Goal: Task Accomplishment & Management: Manage account settings

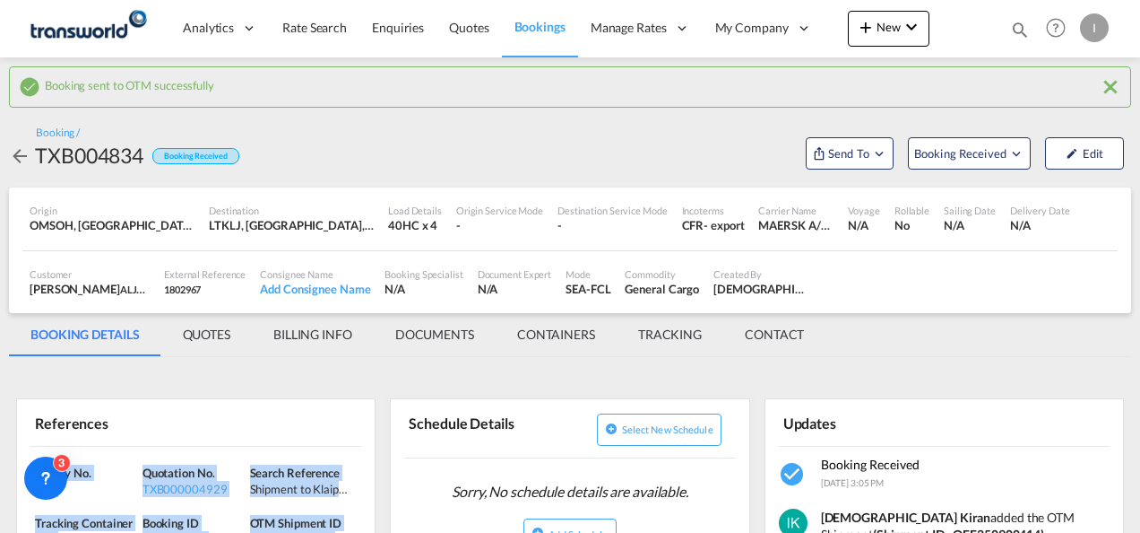
scroll to position [179, 0]
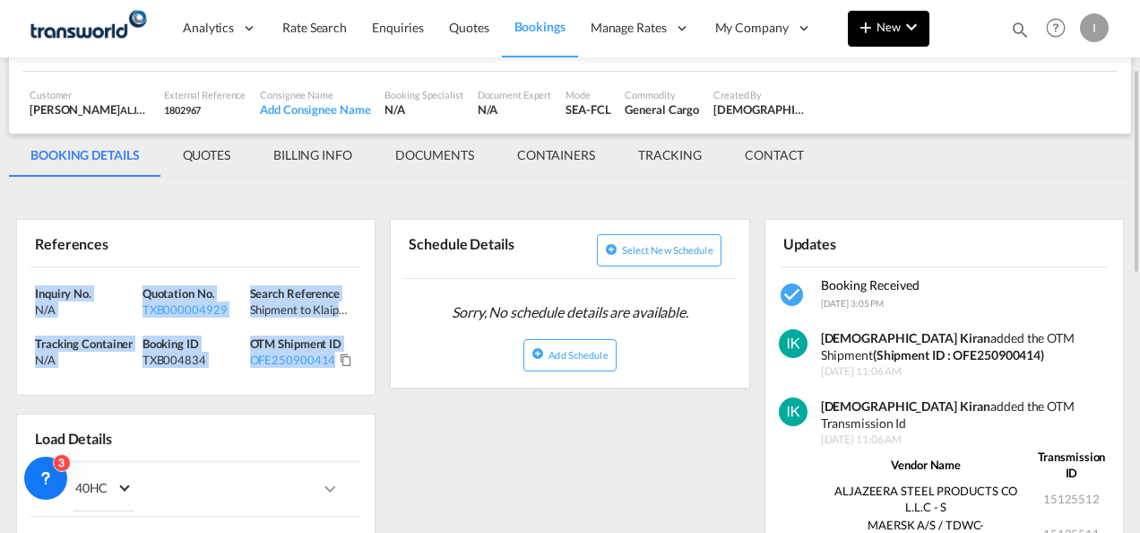
click at [906, 39] on button "New" at bounding box center [889, 29] width 82 height 36
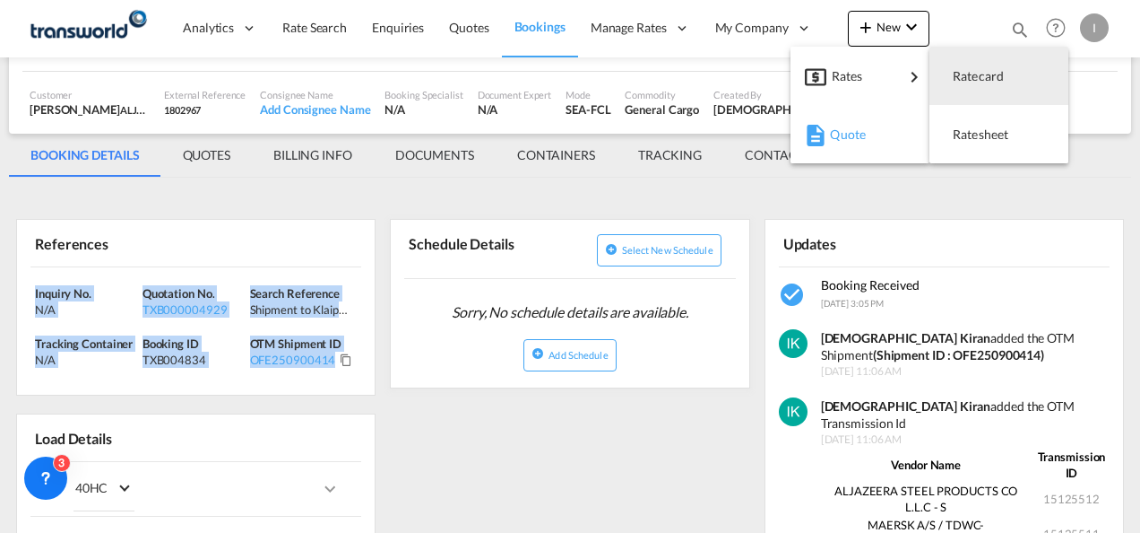
click at [817, 154] on div "button" at bounding box center [813, 134] width 16 height 45
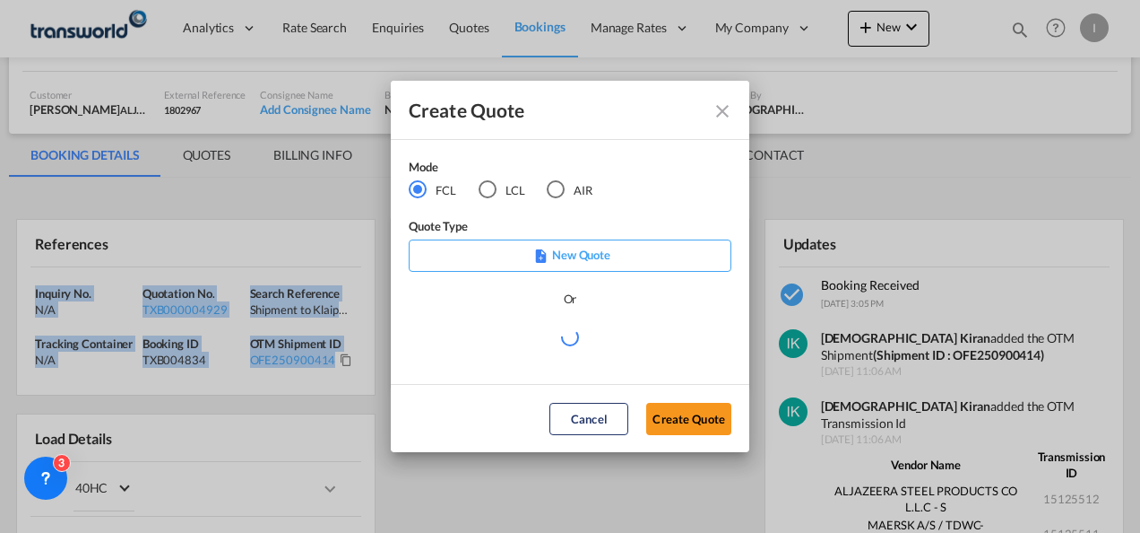
click at [556, 192] on div "AIR" at bounding box center [556, 189] width 18 height 18
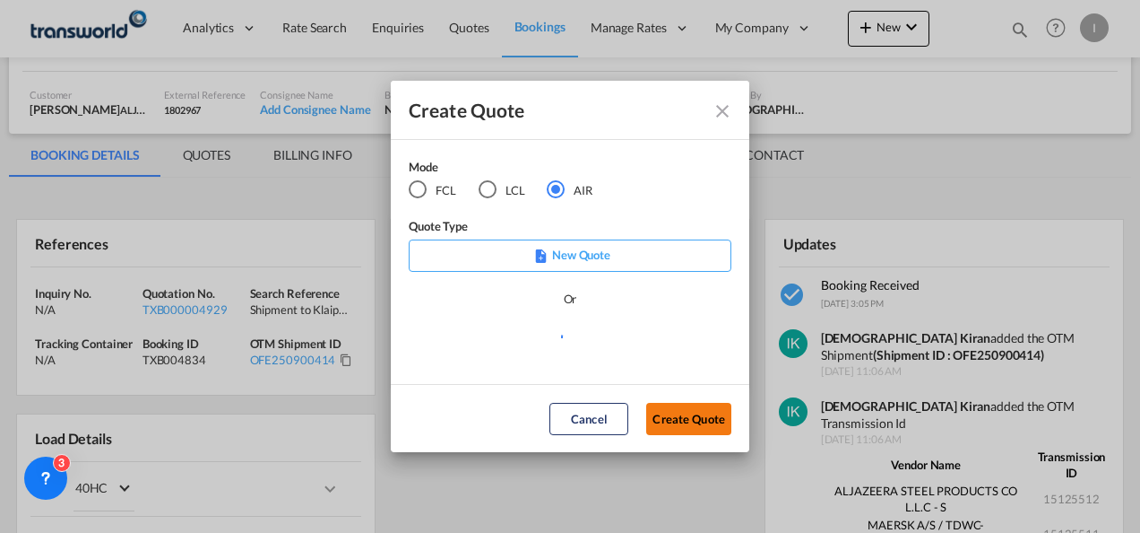
click at [680, 420] on button "Create Quote" at bounding box center [688, 419] width 85 height 32
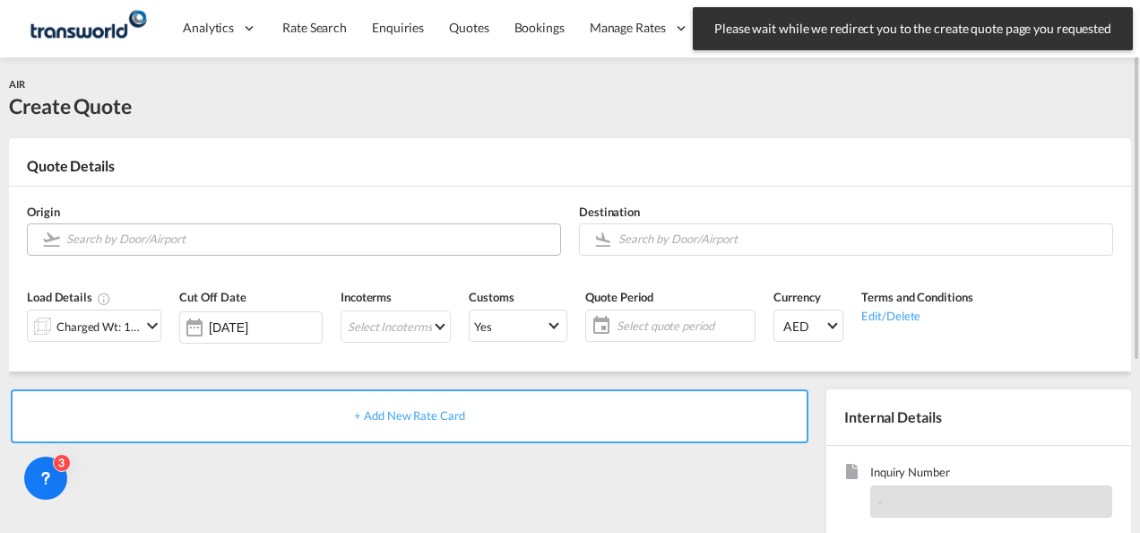
click at [117, 252] on md-autocomplete at bounding box center [308, 239] width 486 height 32
click at [122, 244] on input "Search by Door/Airport" at bounding box center [308, 238] width 485 height 31
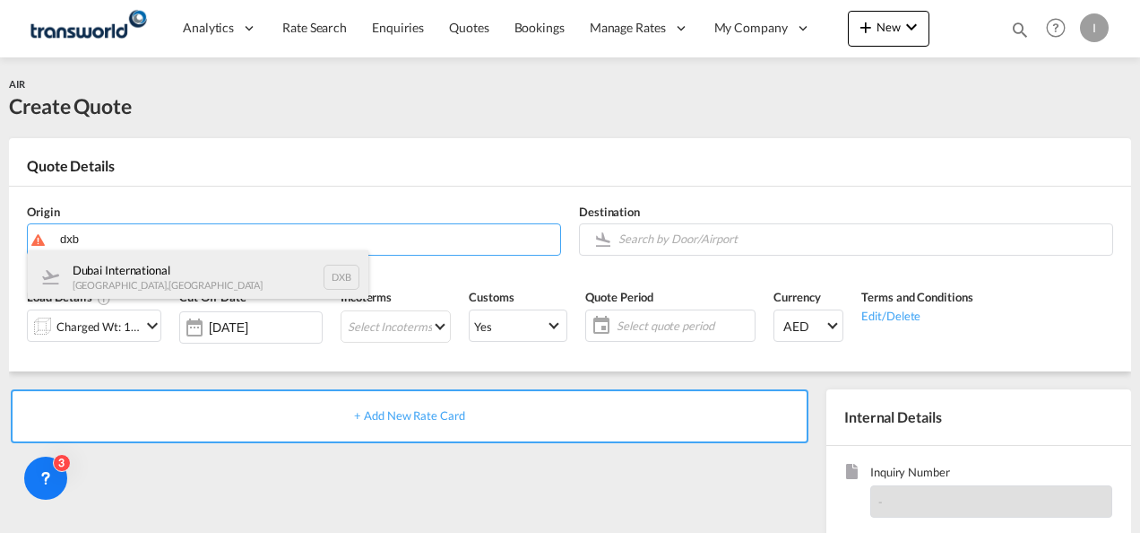
click at [122, 277] on div "Dubai International [GEOGRAPHIC_DATA] , [GEOGRAPHIC_DATA] DXB" at bounding box center [198, 277] width 341 height 54
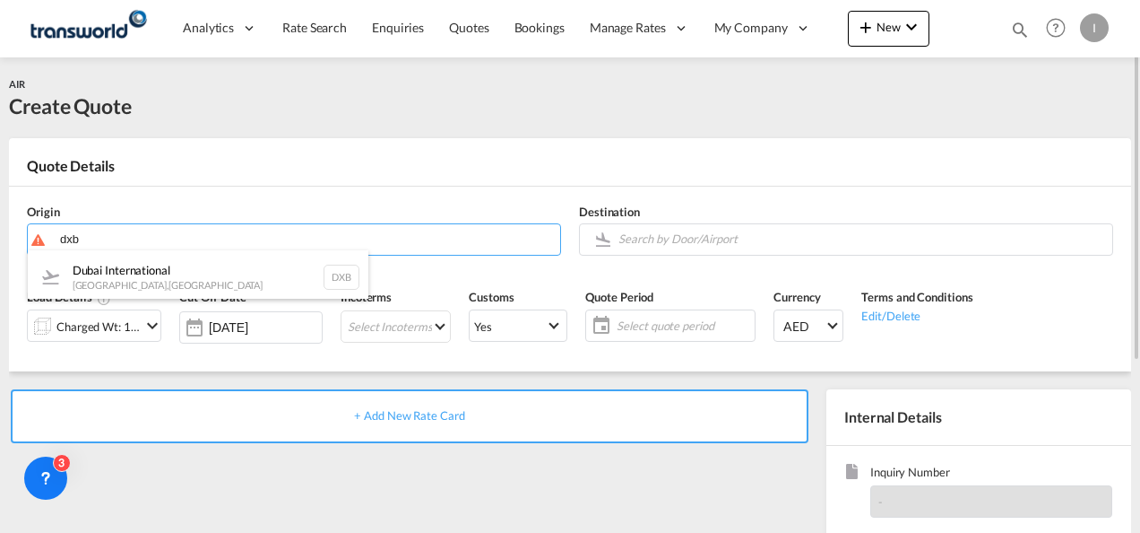
type input "Dubai International, [GEOGRAPHIC_DATA], DXB"
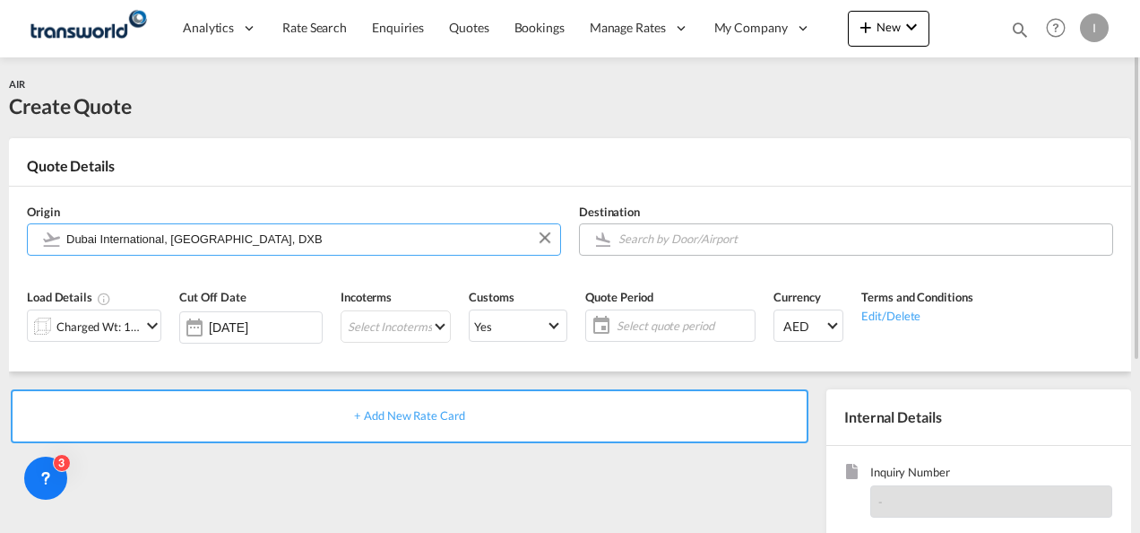
click at [647, 253] on md-autocomplete at bounding box center [861, 239] width 486 height 32
click at [642, 237] on input "Search by Door/Airport" at bounding box center [861, 238] width 485 height 31
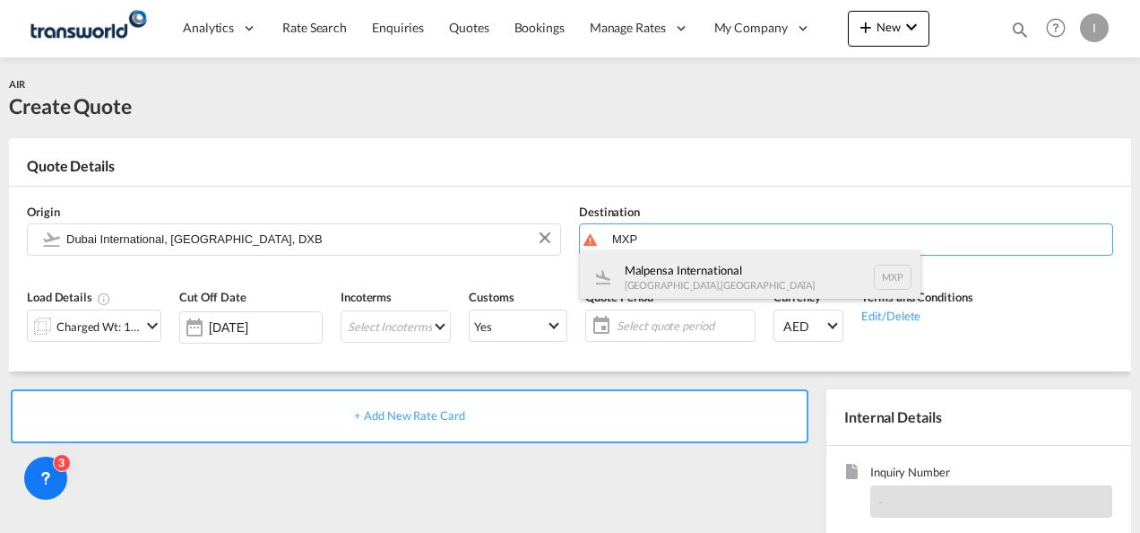
click at [631, 283] on div "Malpensa International [GEOGRAPHIC_DATA] , [GEOGRAPHIC_DATA] MXP" at bounding box center [750, 277] width 341 height 54
type input "Malpensa International, [GEOGRAPHIC_DATA], MXP"
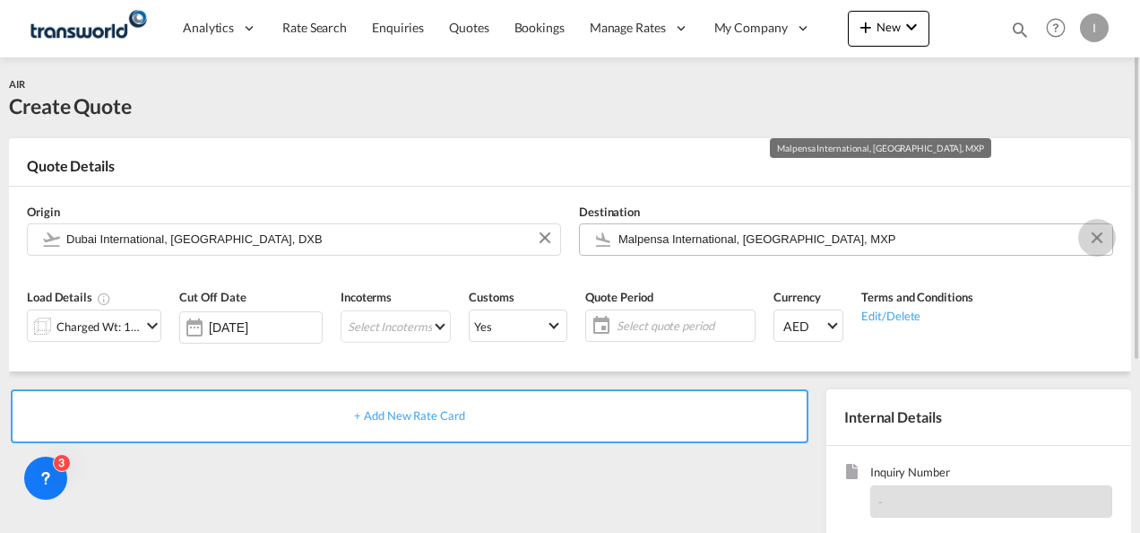
click at [1096, 235] on button "Clear Input" at bounding box center [1097, 237] width 27 height 27
click at [925, 249] on input "Search by Door/Airport" at bounding box center [861, 238] width 485 height 31
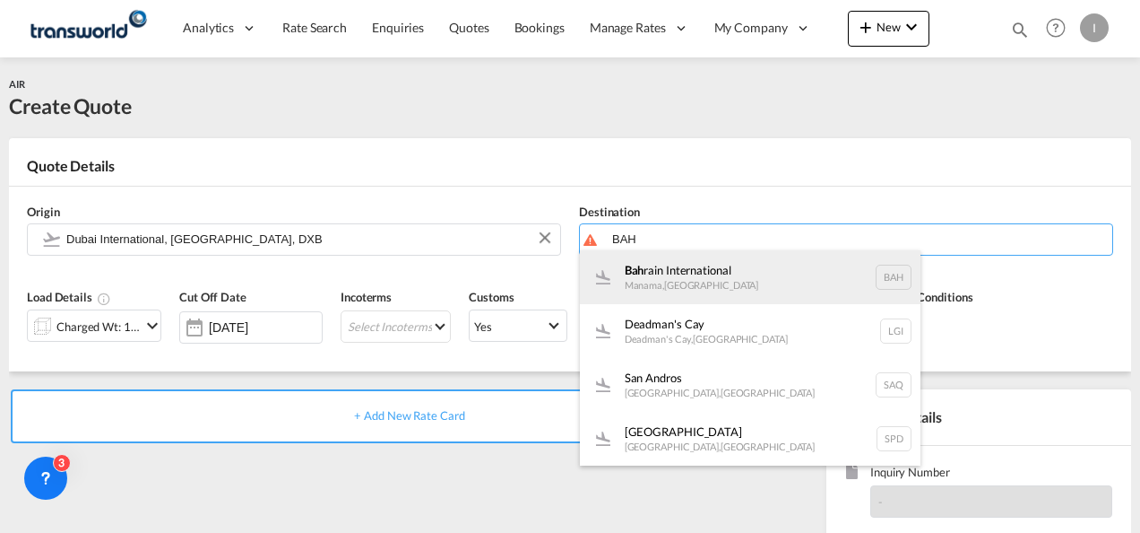
click at [651, 291] on div "Bah rain International Manama , [GEOGRAPHIC_DATA] BAH" at bounding box center [750, 277] width 341 height 54
type input "Bahrain International, [GEOGRAPHIC_DATA], BAH"
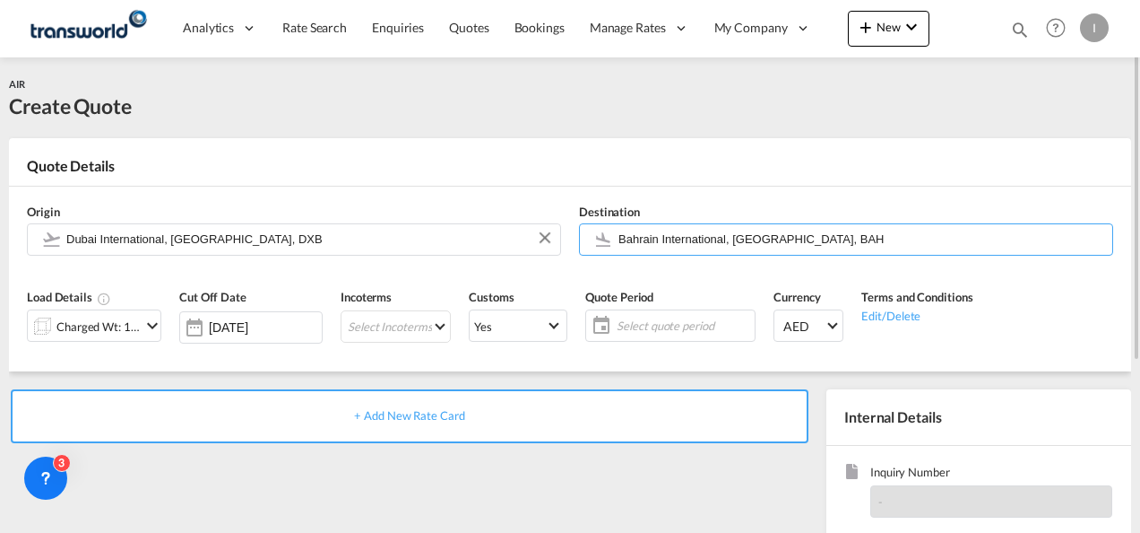
click at [134, 334] on div "Charged Wt: 1.00 KG" at bounding box center [98, 326] width 84 height 25
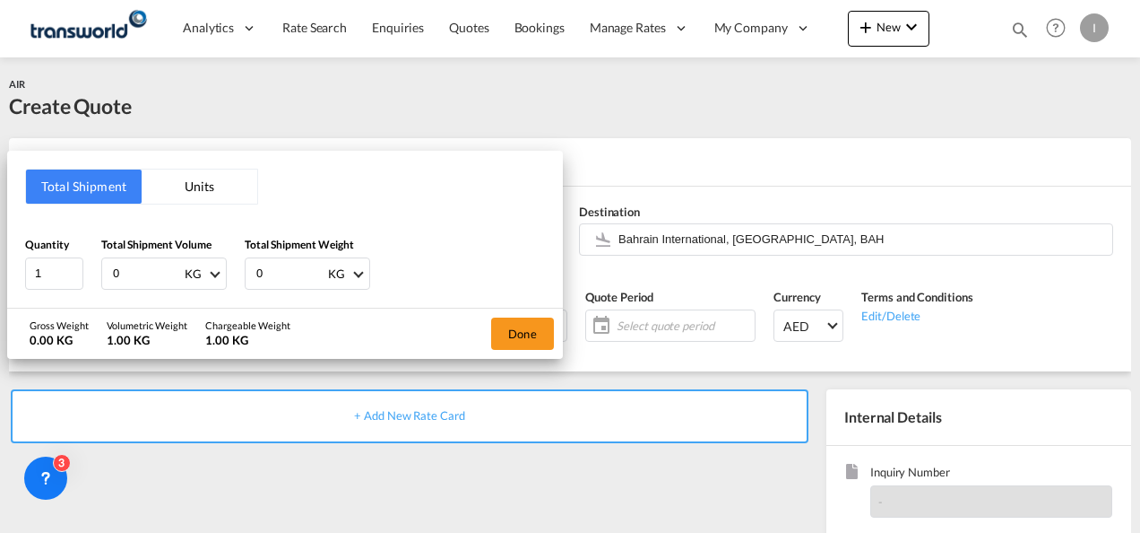
click at [97, 274] on div "Quantity 1 Total Shipment Volume 0 KG CBM CFT KG LB Total Shipment Weight 0 KG …" at bounding box center [285, 263] width 520 height 54
type input "1"
drag, startPoint x: 277, startPoint y: 275, endPoint x: 193, endPoint y: 276, distance: 84.3
click at [193, 276] on div "Quantity 1 Total Shipment Volume 1 KG CBM CFT KG LB Total Shipment Weight 0 KG …" at bounding box center [285, 263] width 520 height 54
type input "1"
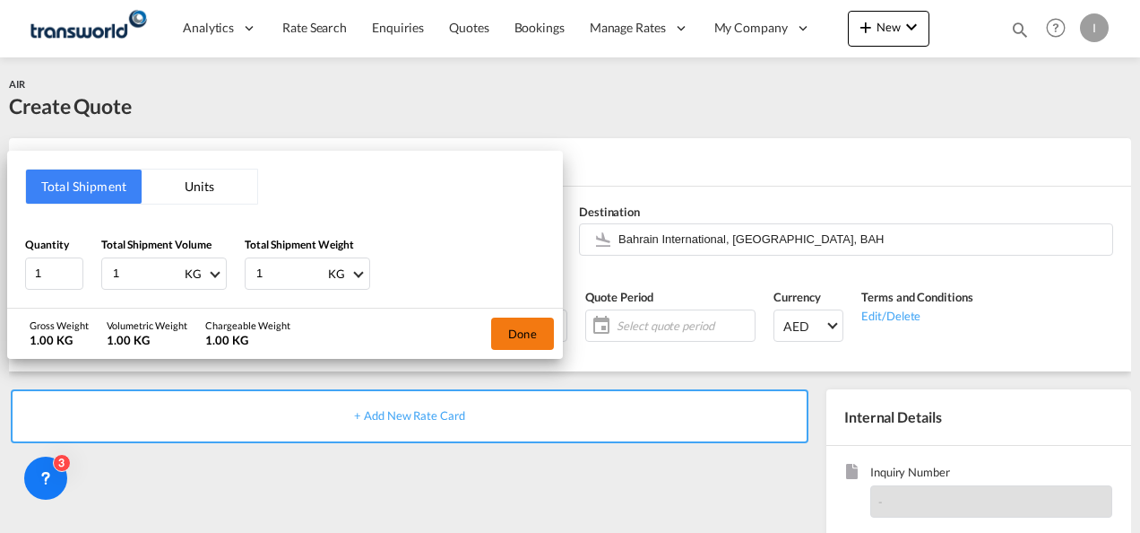
click at [526, 334] on button "Done" at bounding box center [522, 333] width 63 height 32
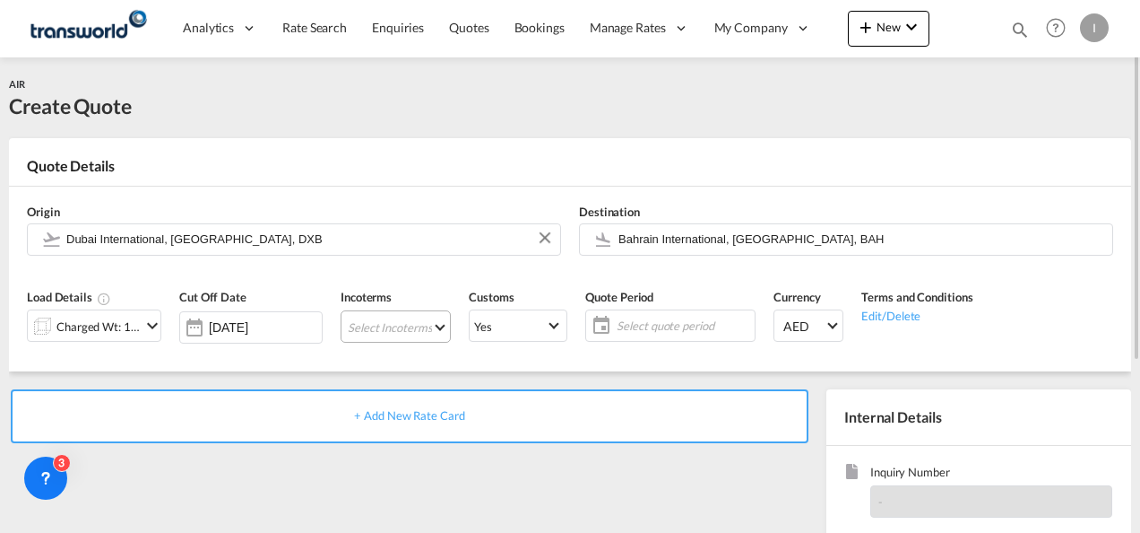
click at [380, 337] on md-select "Select Incoterms EXW - export Ex Works CIF - import Cost,Insurance and Freight …" at bounding box center [396, 326] width 110 height 32
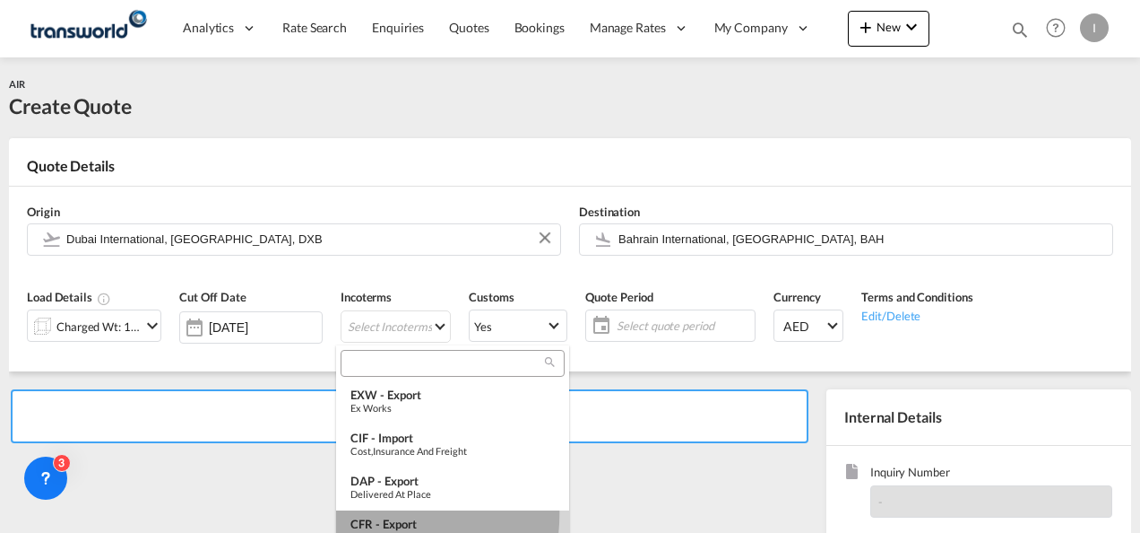
click at [373, 515] on md-option "CFR - export Cost and Freight" at bounding box center [452, 531] width 233 height 43
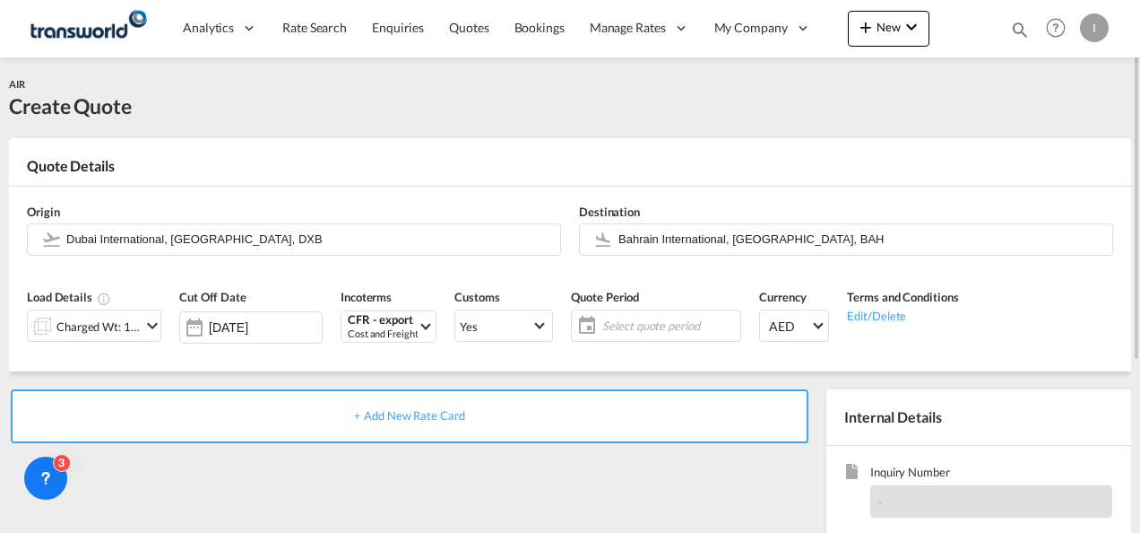
click at [445, 212] on div "Origin [GEOGRAPHIC_DATA], [GEOGRAPHIC_DATA], DXB" at bounding box center [294, 230] width 552 height 72
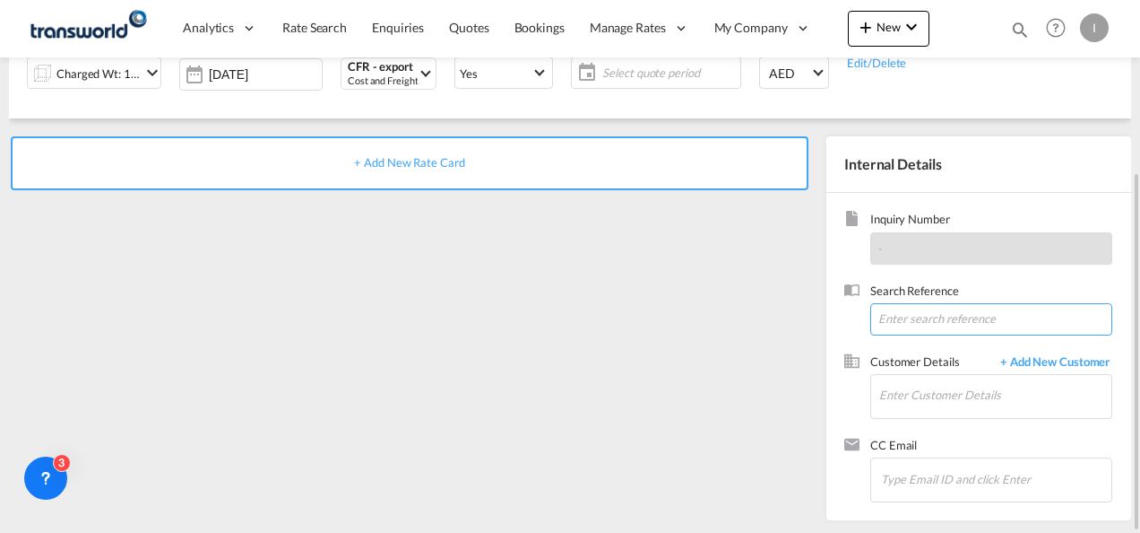
click at [918, 316] on input at bounding box center [992, 319] width 242 height 32
type input "1`"
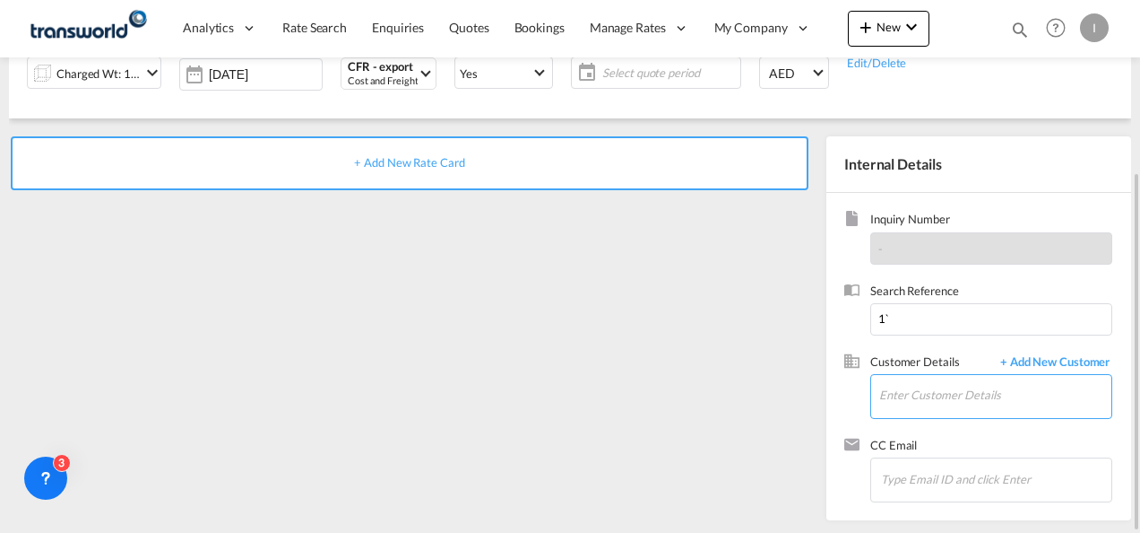
click at [929, 403] on input "Enter Customer Details" at bounding box center [996, 395] width 232 height 40
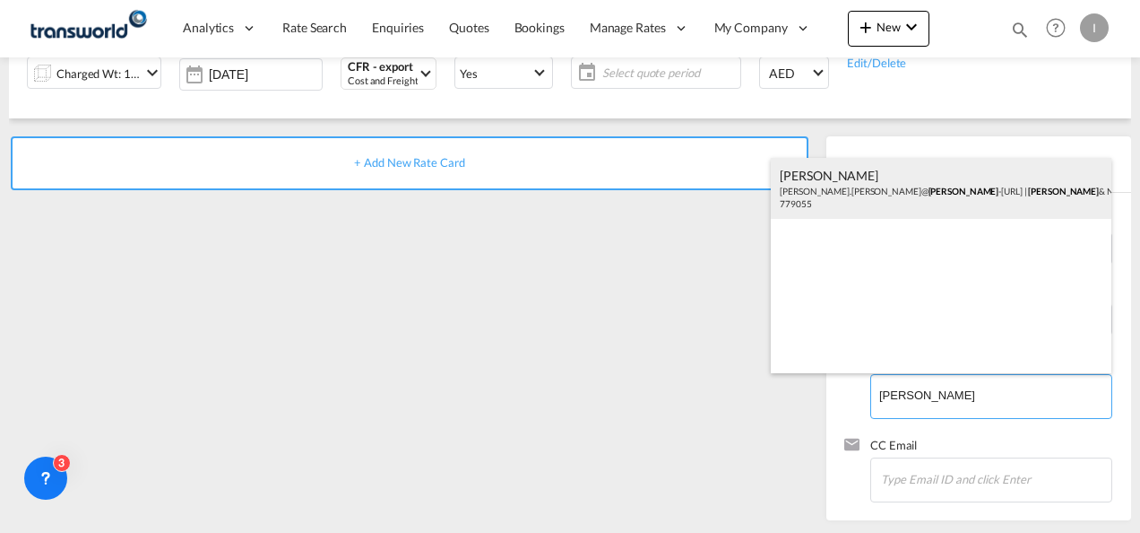
click at [806, 170] on div "[PERSON_NAME] [PERSON_NAME].[PERSON_NAME]@ [PERSON_NAME].com | [PERSON_NAME] & …" at bounding box center [941, 188] width 341 height 61
type input "[PERSON_NAME] & NEPHEW [PERSON_NAME], [PERSON_NAME][EMAIL_ADDRESS][PERSON_NAME]…"
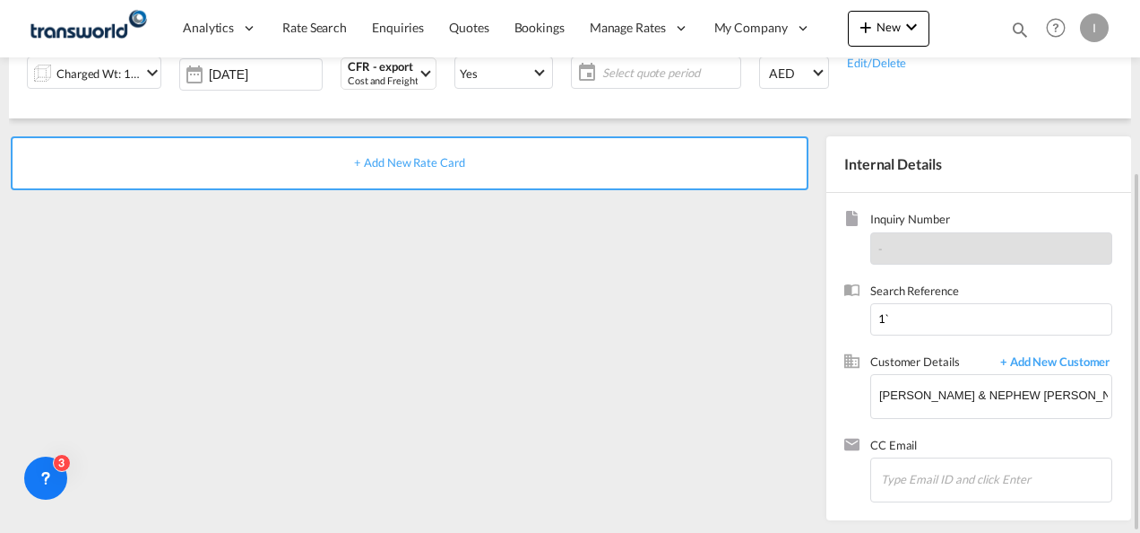
click at [437, 163] on span "+ Add New Rate Card" at bounding box center [409, 162] width 110 height 14
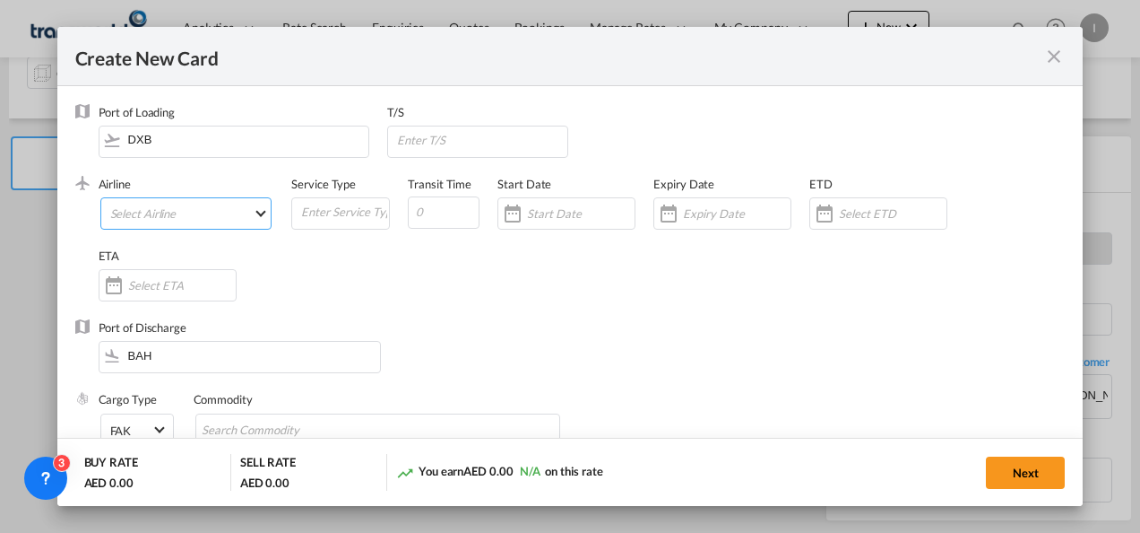
click at [131, 219] on md-select "Select Airline AIR EXPRESS S.A. (1166- / -) CMA CGM Air Cargo (1140-2C / -) DDW…" at bounding box center [186, 213] width 172 height 32
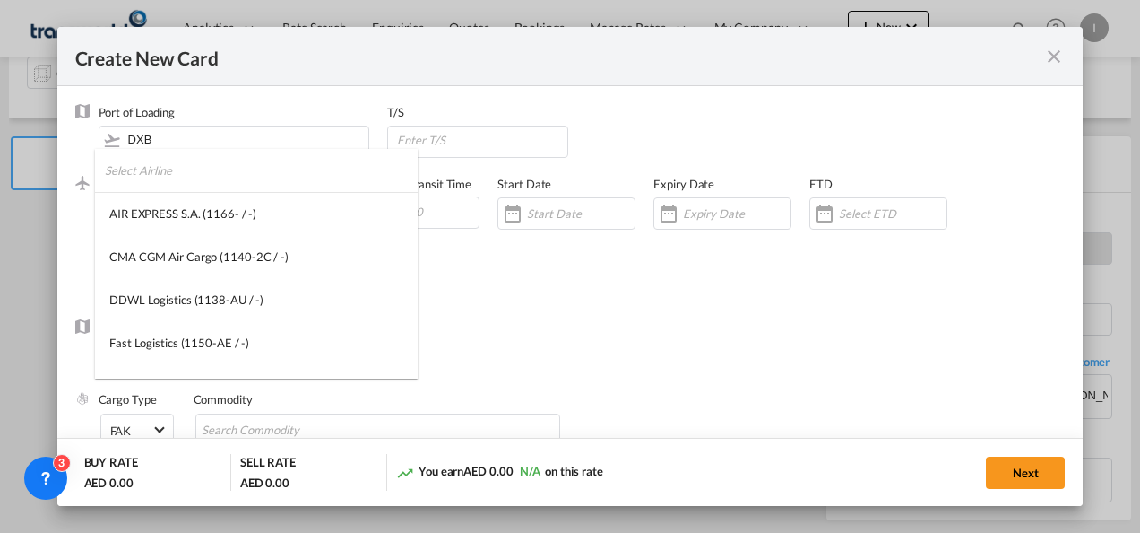
click at [142, 175] on input "search" at bounding box center [261, 170] width 313 height 43
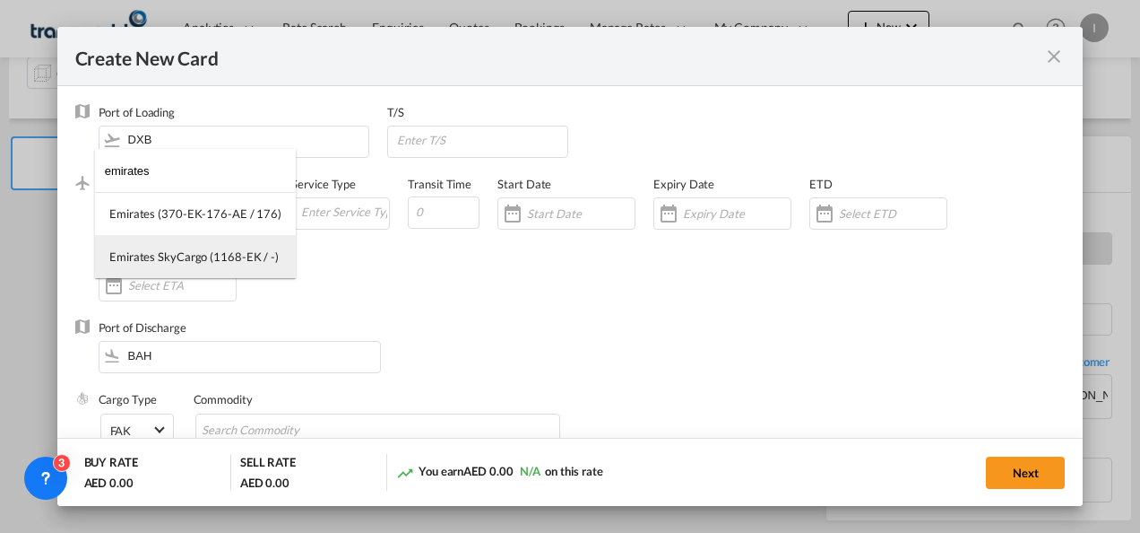
type input "emirates"
click at [154, 252] on div "Emirates SkyCargo (1168-EK / -)" at bounding box center [193, 256] width 169 height 16
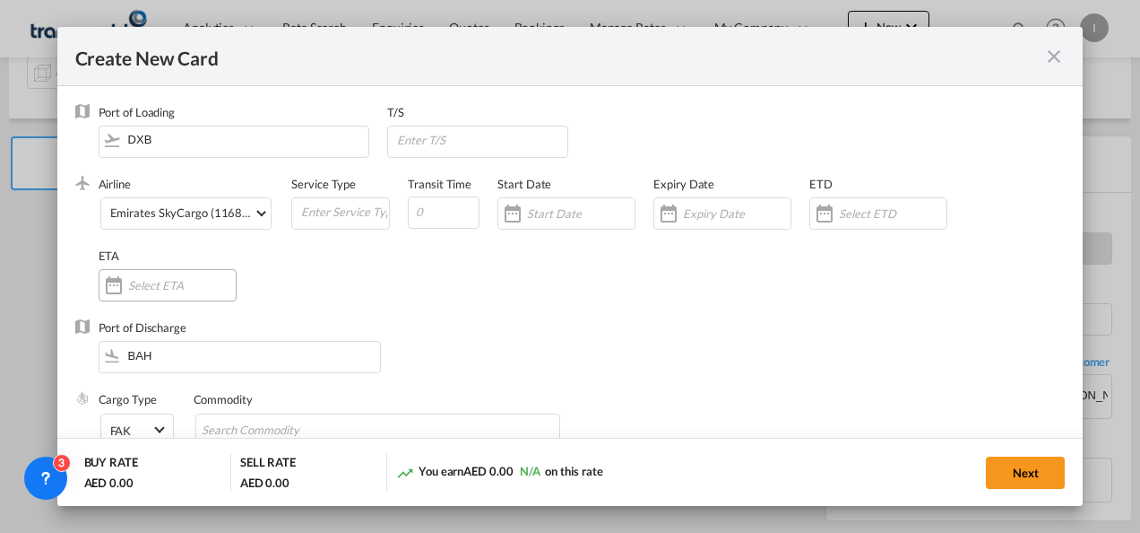
click at [170, 290] on input "Create New Card ..." at bounding box center [182, 285] width 108 height 14
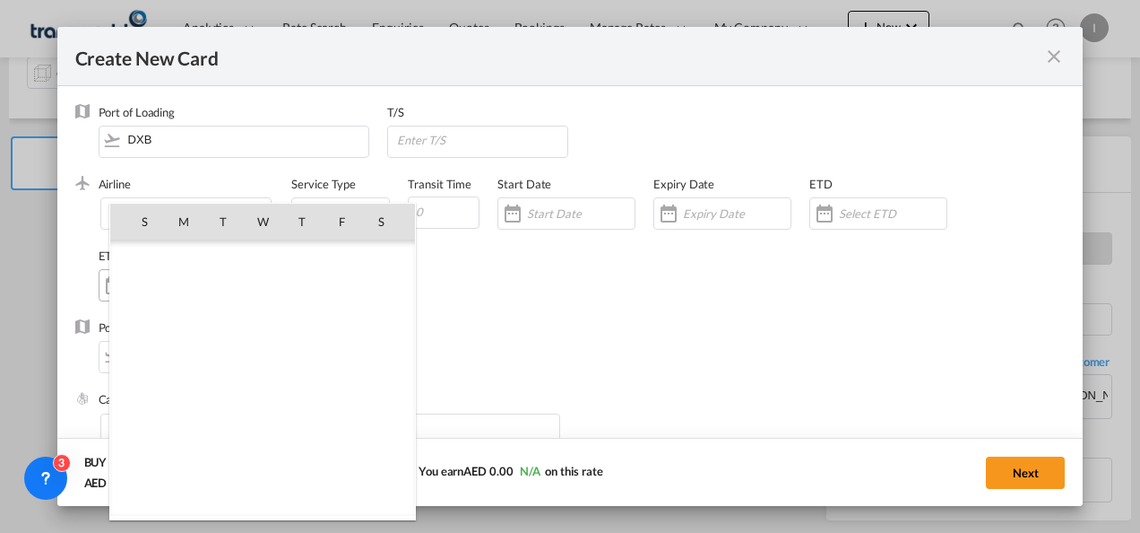
scroll to position [415298, 0]
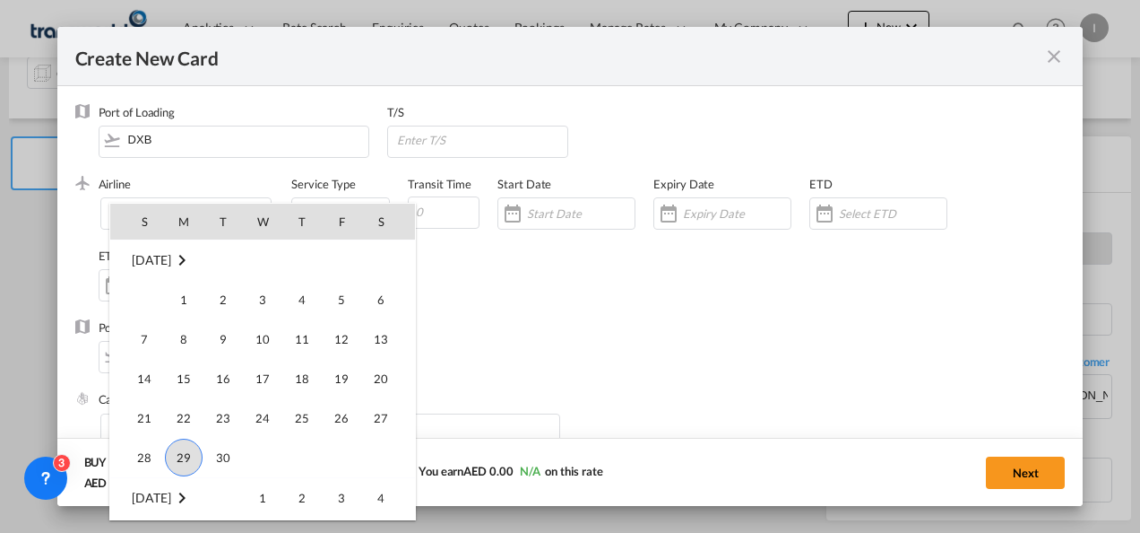
click at [675, 355] on div at bounding box center [570, 266] width 1140 height 533
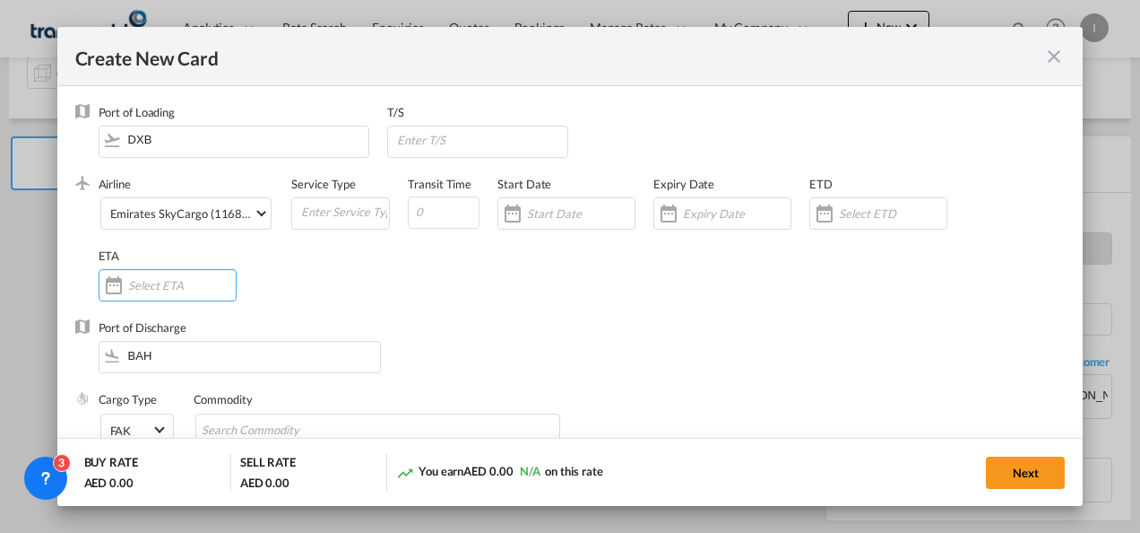
click at [706, 205] on div "Create New Card ..." at bounding box center [737, 213] width 108 height 16
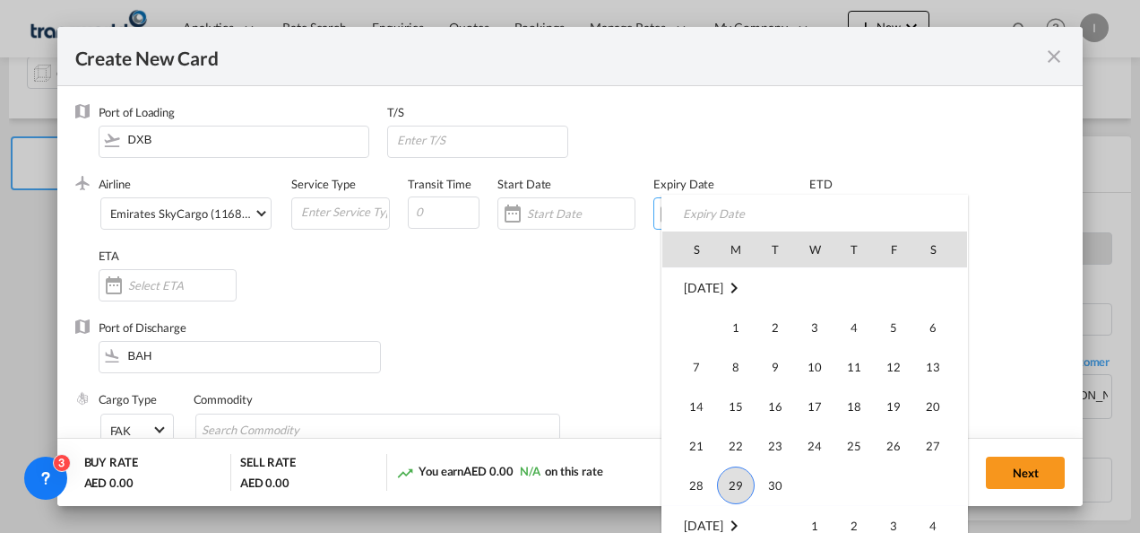
click at [757, 479] on td "30" at bounding box center [775, 485] width 39 height 40
type input "[DATE]"
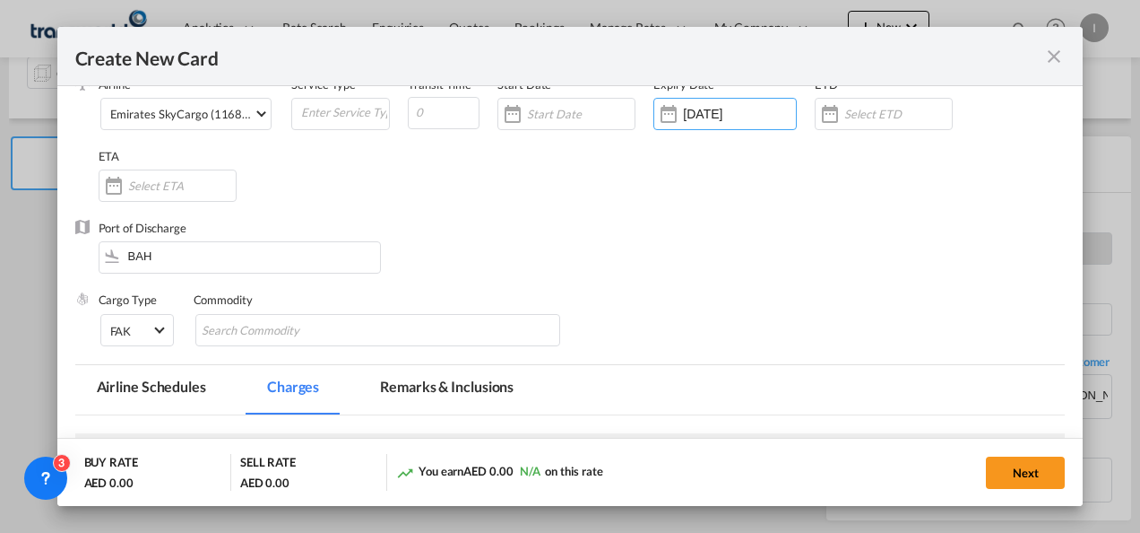
scroll to position [269, 0]
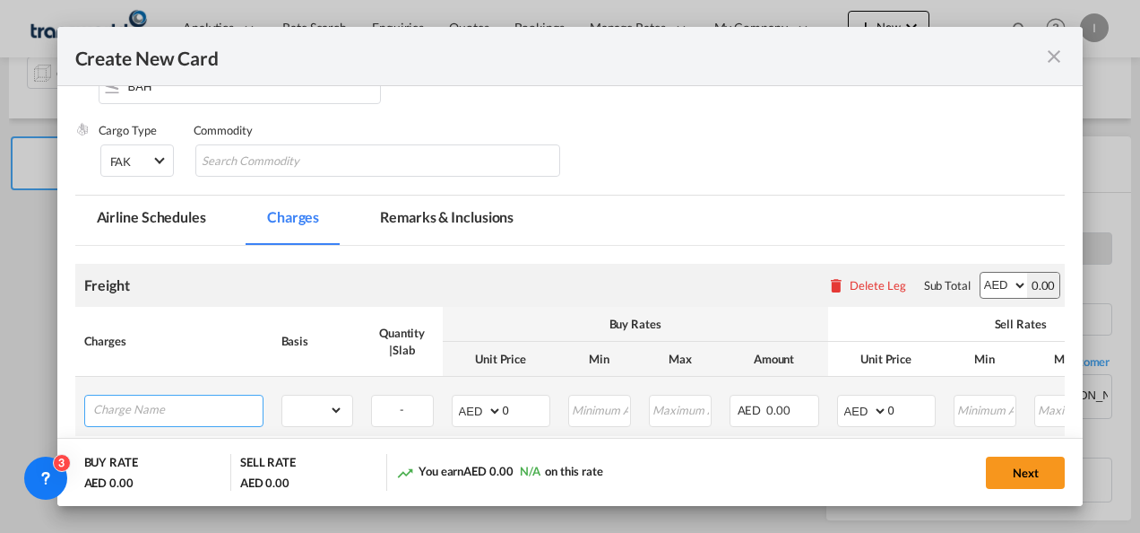
click at [140, 411] on input "Charge Name" at bounding box center [177, 408] width 169 height 27
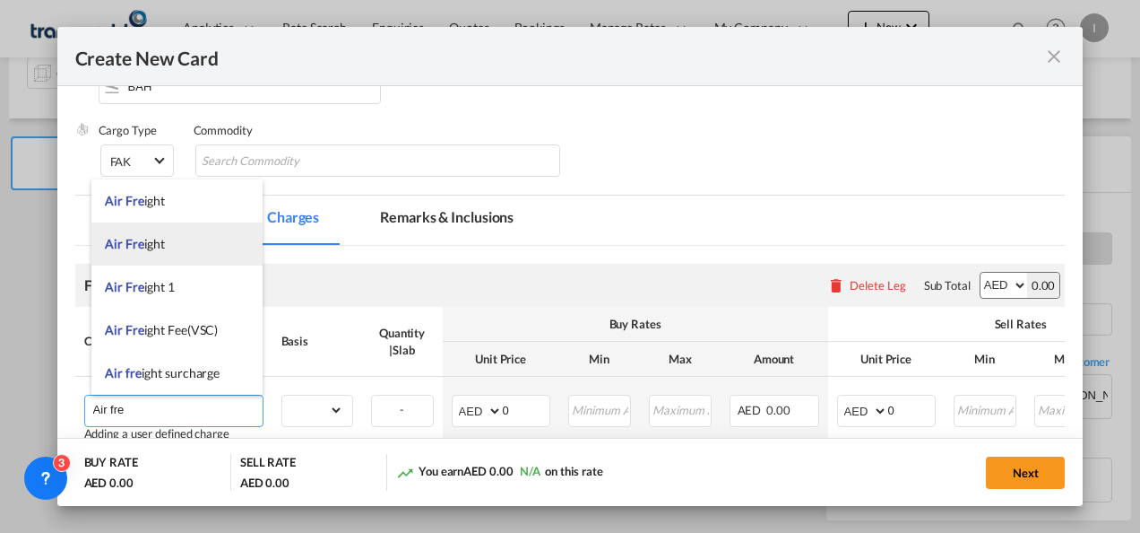
click at [143, 255] on li "Air Fre ight" at bounding box center [176, 243] width 171 height 43
type input "Air Freight"
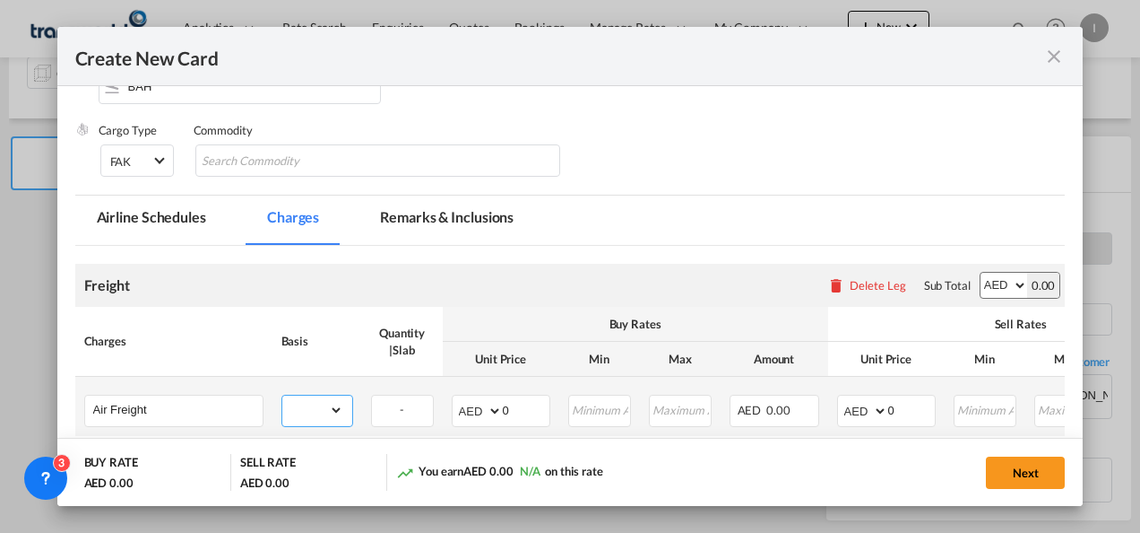
click at [310, 404] on select "gross_weight volumetric_weight per_shipment per_bl per_km % on air freight per_…" at bounding box center [312, 409] width 61 height 29
select select "per_shipment"
click at [282, 395] on select "gross_weight volumetric_weight per_shipment per_bl per_km % on air freight per_…" at bounding box center [312, 409] width 61 height 29
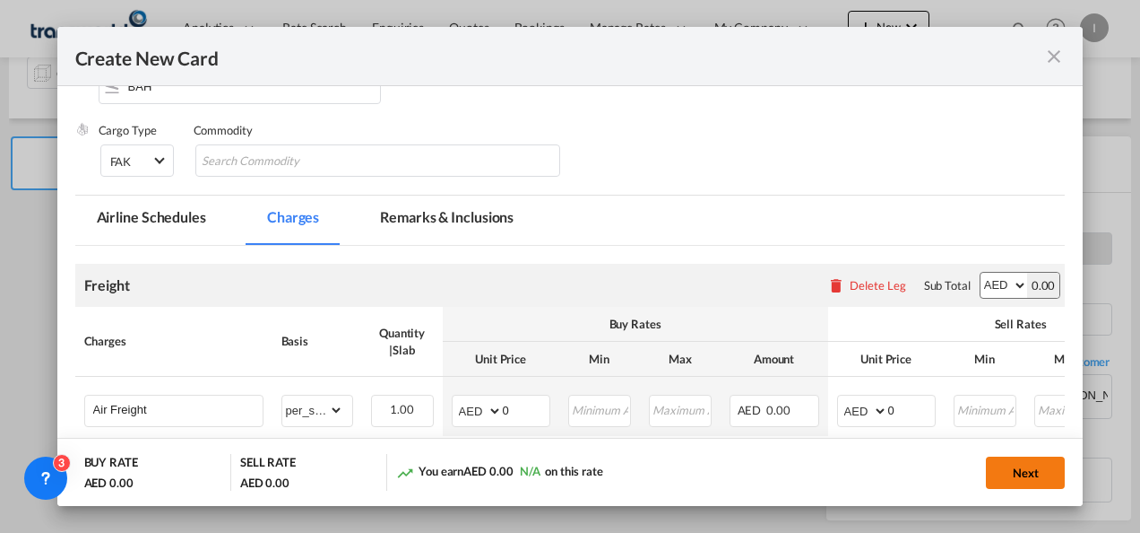
click at [1040, 472] on button "Next" at bounding box center [1025, 472] width 79 height 32
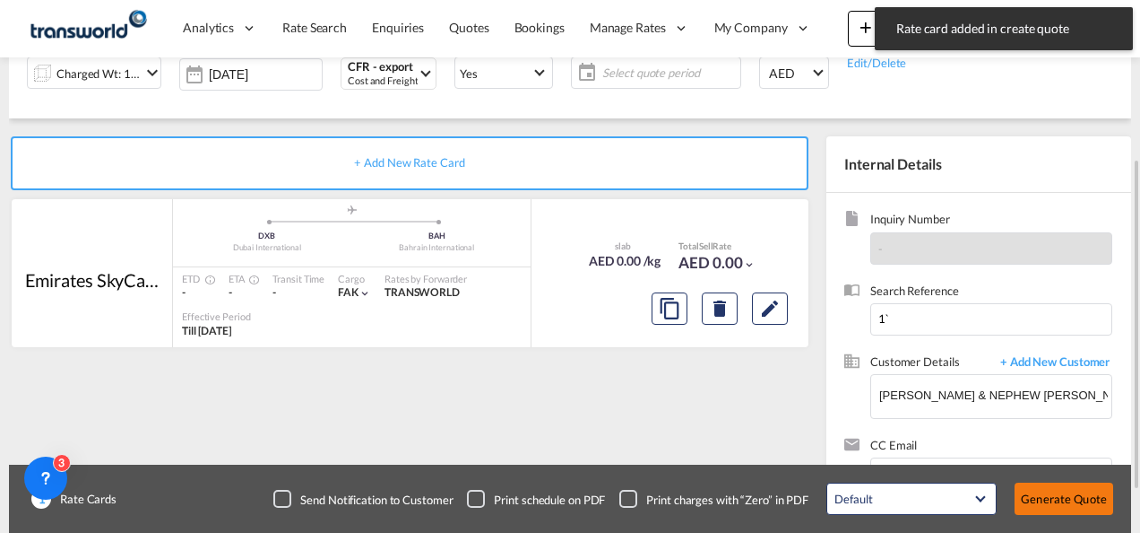
click at [1064, 488] on button "Generate Quote" at bounding box center [1064, 498] width 99 height 32
click at [610, 81] on span "Select quote period" at bounding box center [671, 72] width 137 height 25
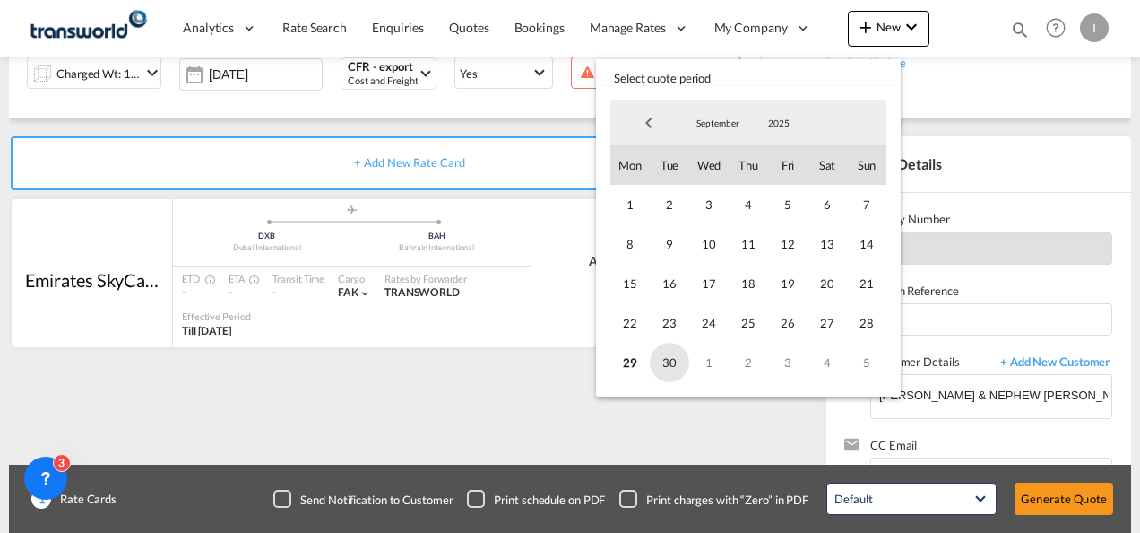
click at [670, 357] on span "30" at bounding box center [669, 361] width 39 height 39
click at [1116, 493] on md-backdrop at bounding box center [570, 266] width 1140 height 533
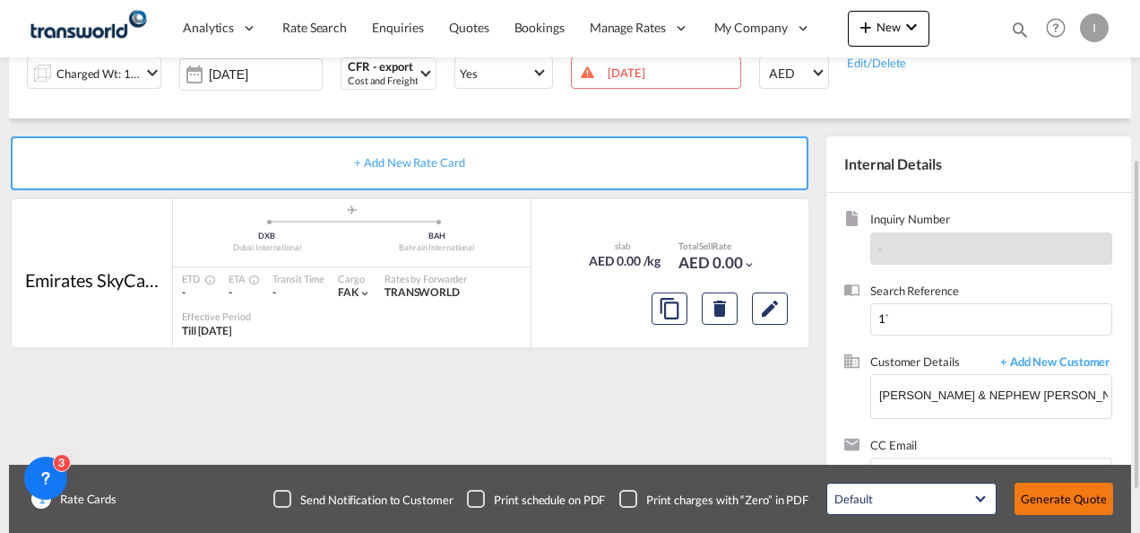
click at [1058, 502] on button "Generate Quote" at bounding box center [1064, 498] width 99 height 32
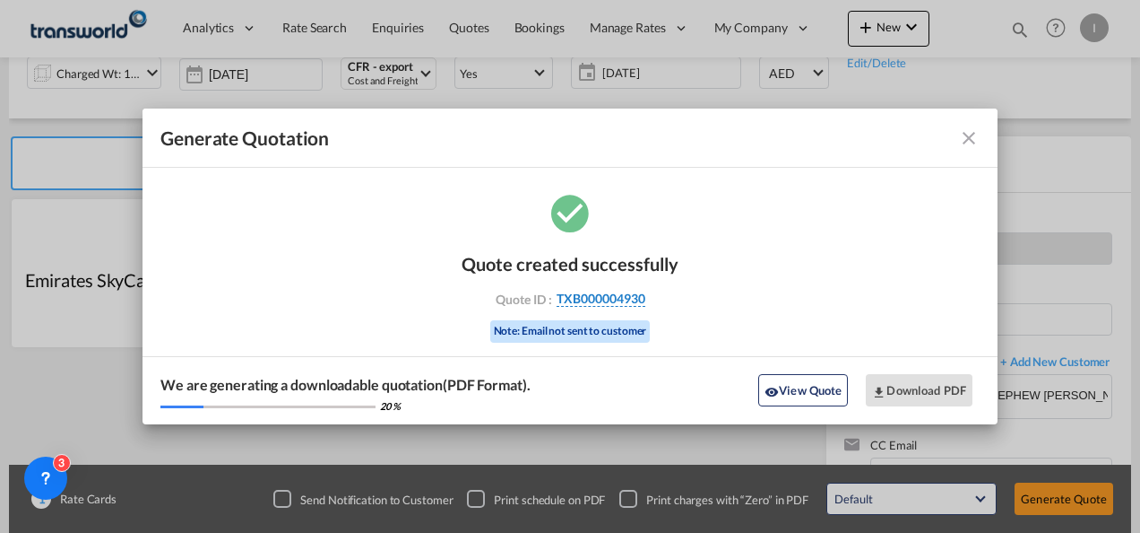
click at [624, 301] on span "TXB000004930" at bounding box center [601, 298] width 89 height 16
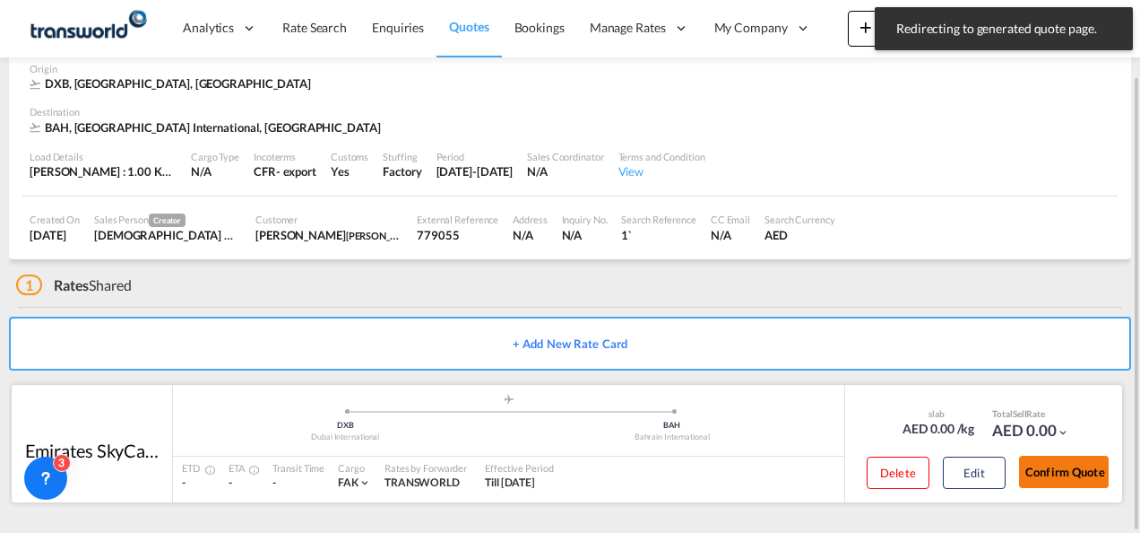
click at [1078, 457] on button "Confirm Quote" at bounding box center [1064, 471] width 90 height 32
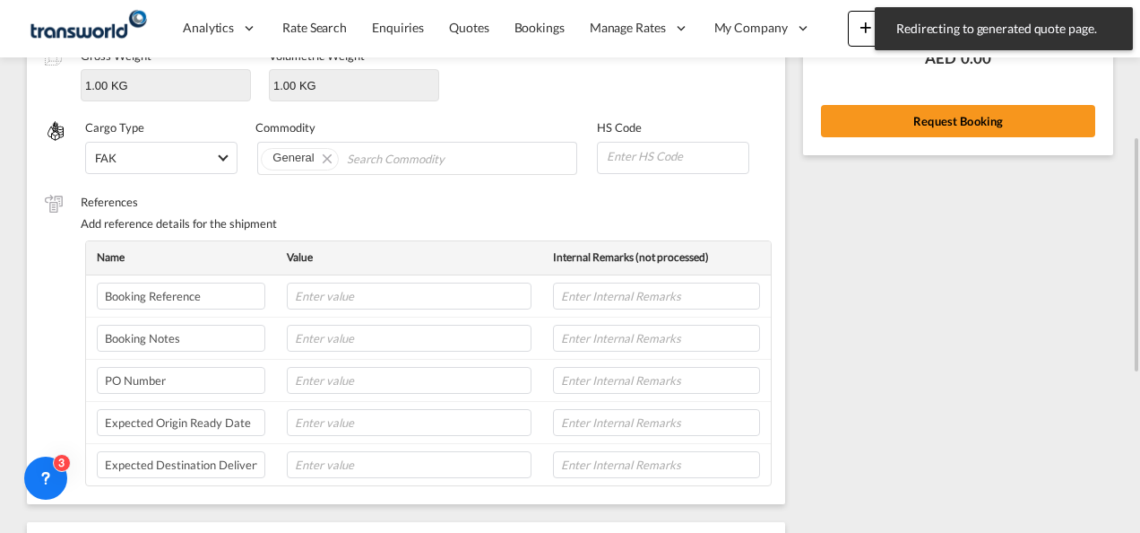
scroll to position [217, 0]
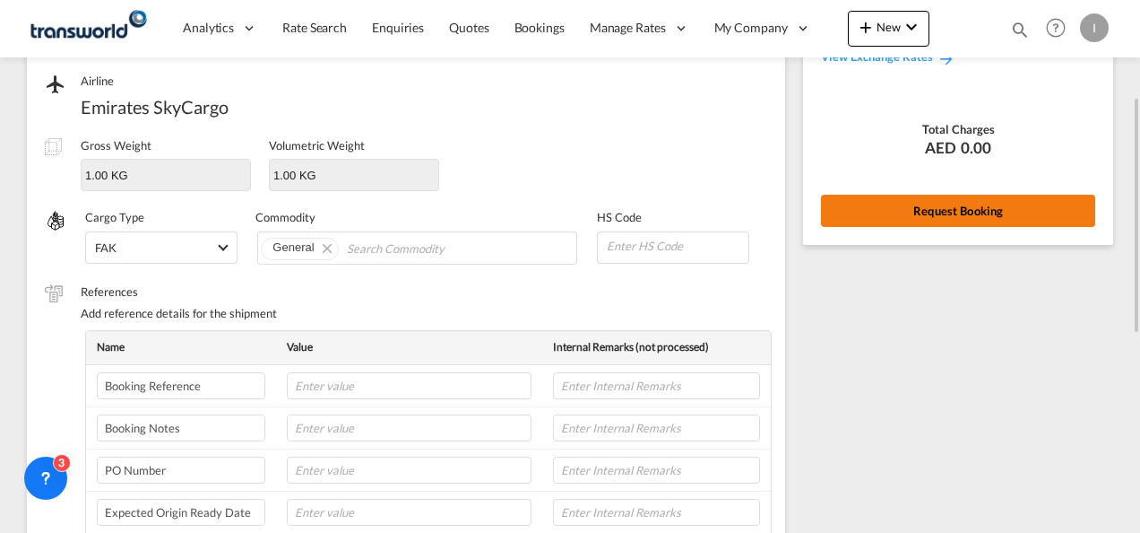
click at [952, 219] on button "Request Booking" at bounding box center [958, 211] width 274 height 32
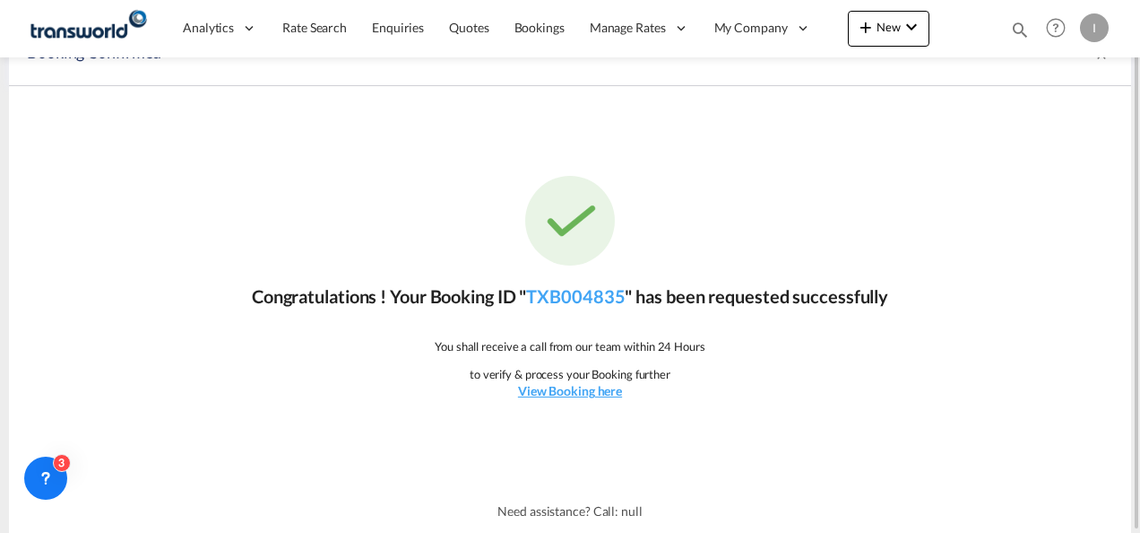
scroll to position [33, 0]
click at [585, 301] on link "TXB004835" at bounding box center [575, 297] width 99 height 22
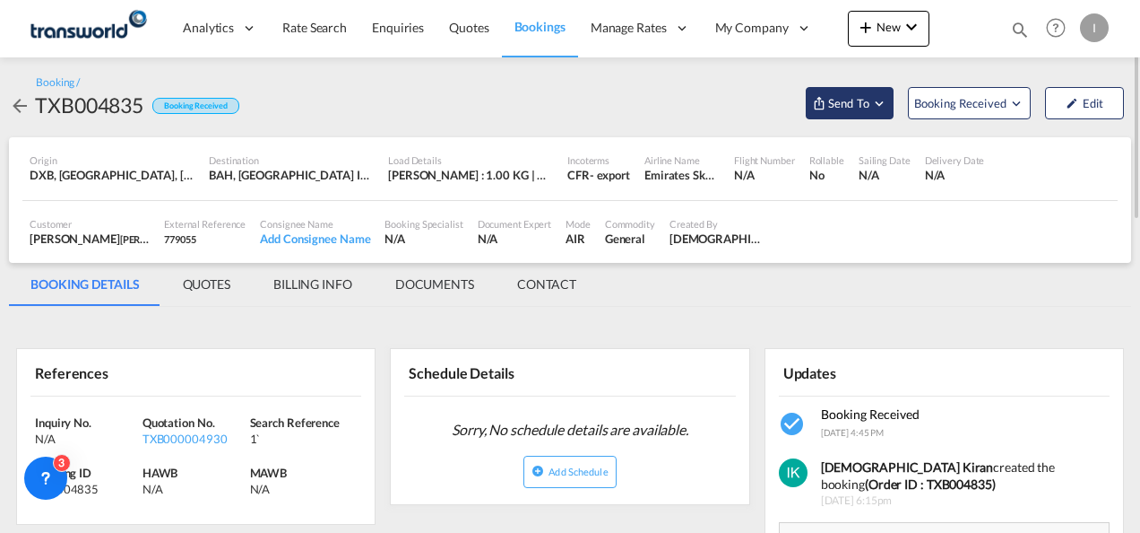
click at [859, 99] on span "Send To" at bounding box center [849, 103] width 45 height 18
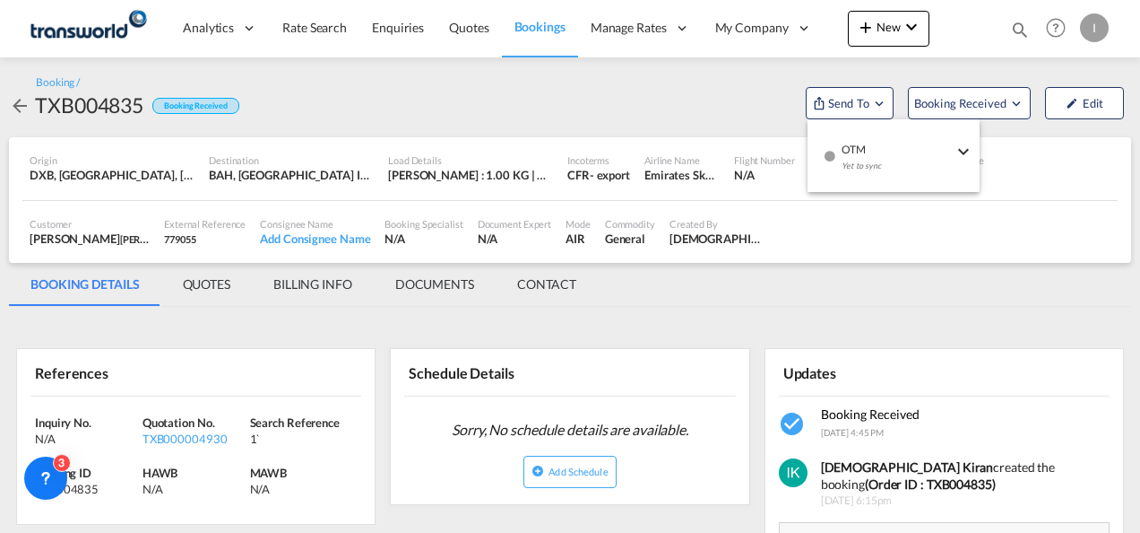
click at [851, 174] on div "Yet to sync" at bounding box center [897, 171] width 111 height 38
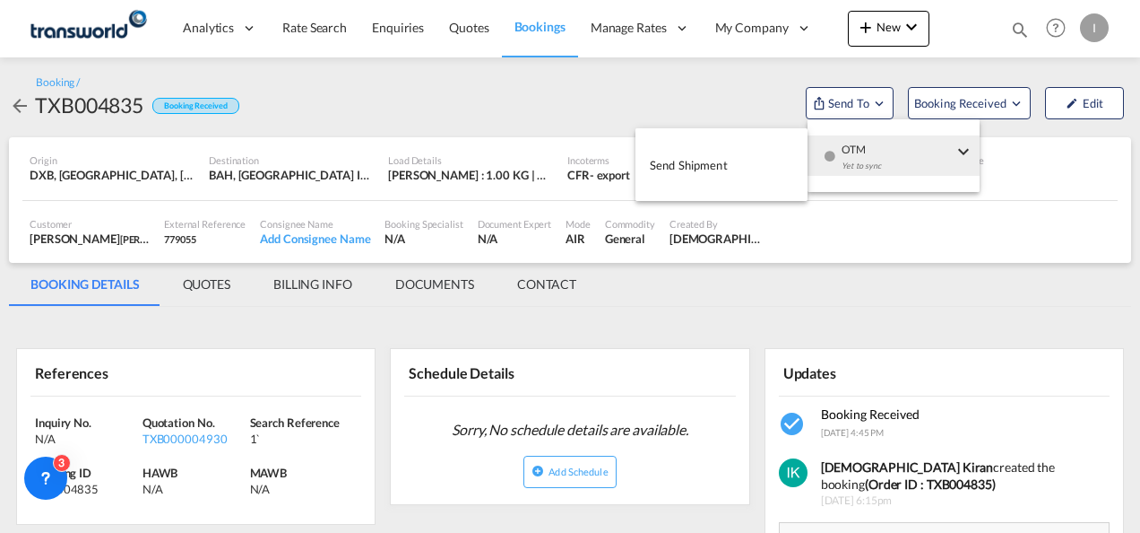
click at [798, 164] on button "Send Shipment" at bounding box center [722, 164] width 172 height 40
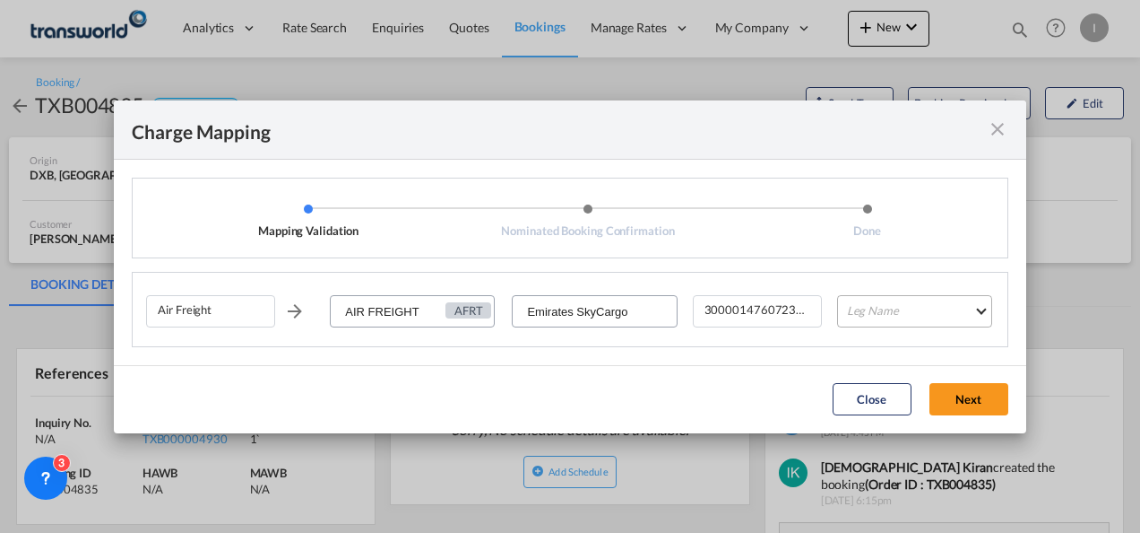
click at [893, 308] on md-select "Leg Name HANDLING ORIGIN HANDLING DESTINATION OTHERS TL PICK UP CUSTOMS ORIGIN …" at bounding box center [914, 311] width 155 height 32
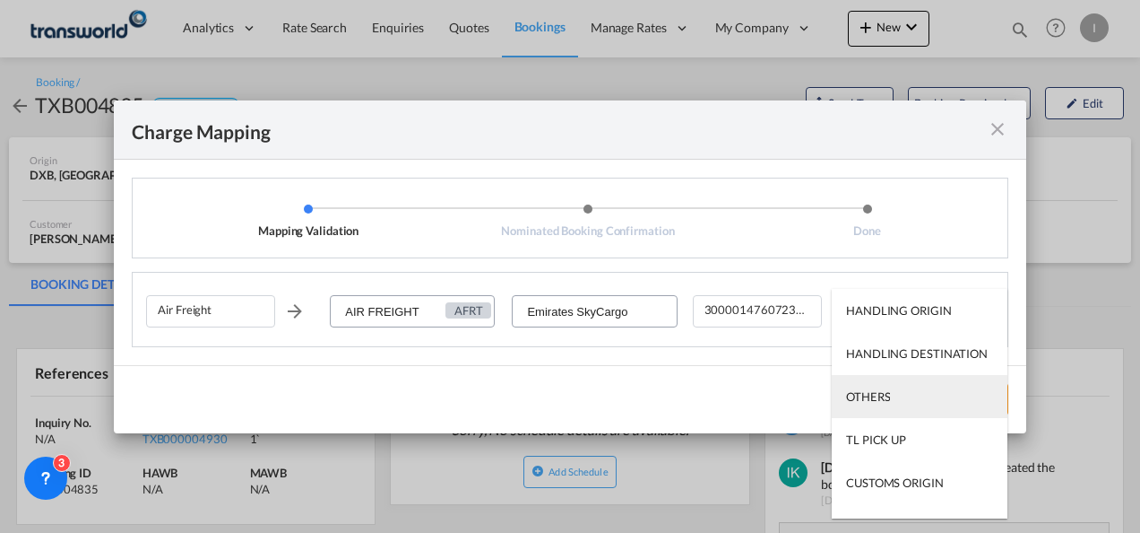
click at [882, 391] on div "OTHERS" at bounding box center [868, 396] width 44 height 16
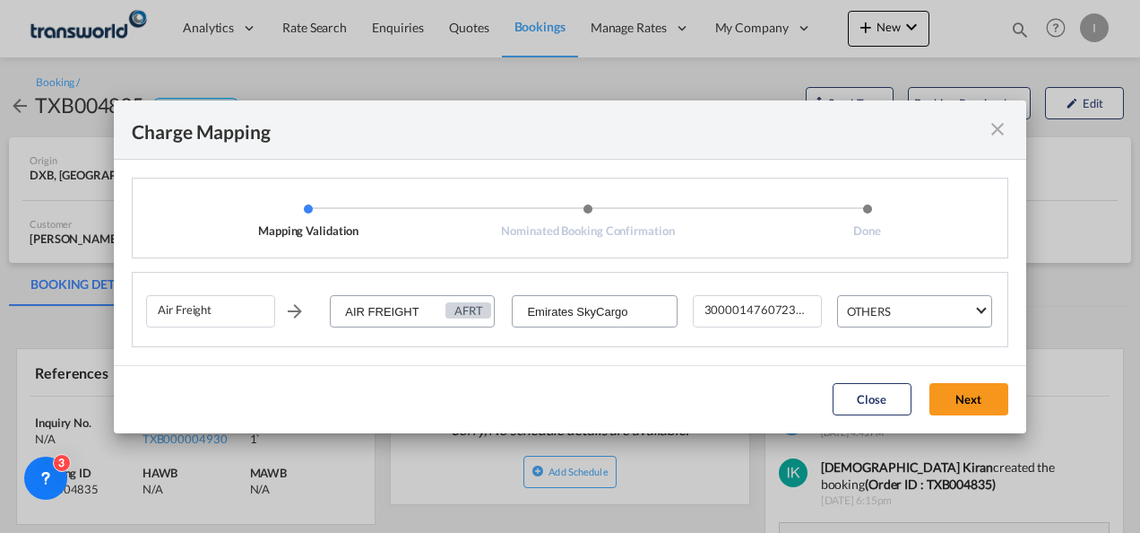
click at [951, 393] on button "Next" at bounding box center [969, 399] width 79 height 32
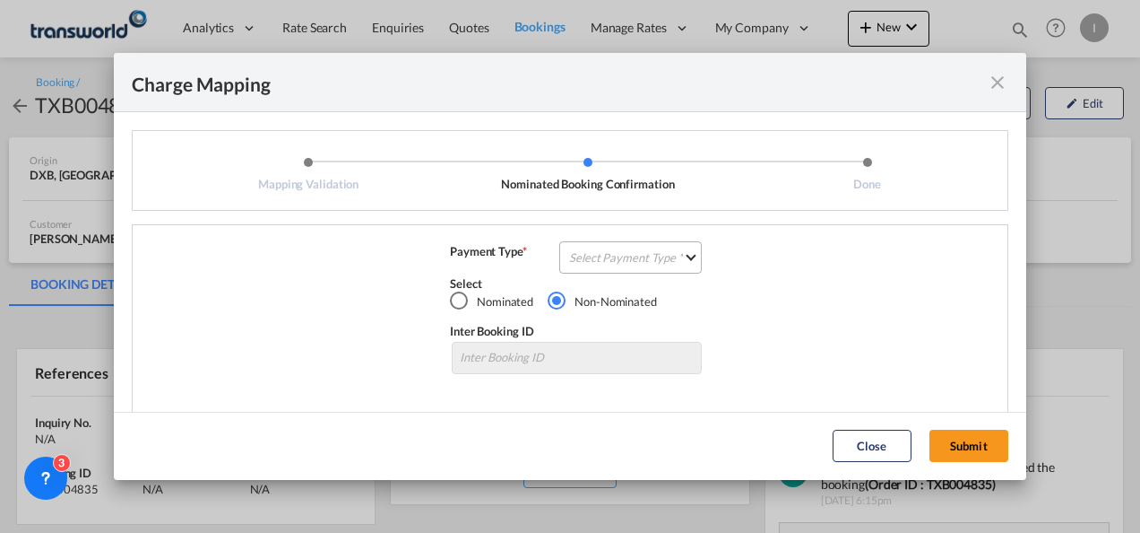
click at [597, 253] on md-select "Select Payment Type COLLECT PREPAID" at bounding box center [630, 257] width 143 height 32
click at [597, 276] on md-option "COLLECT" at bounding box center [629, 257] width 159 height 43
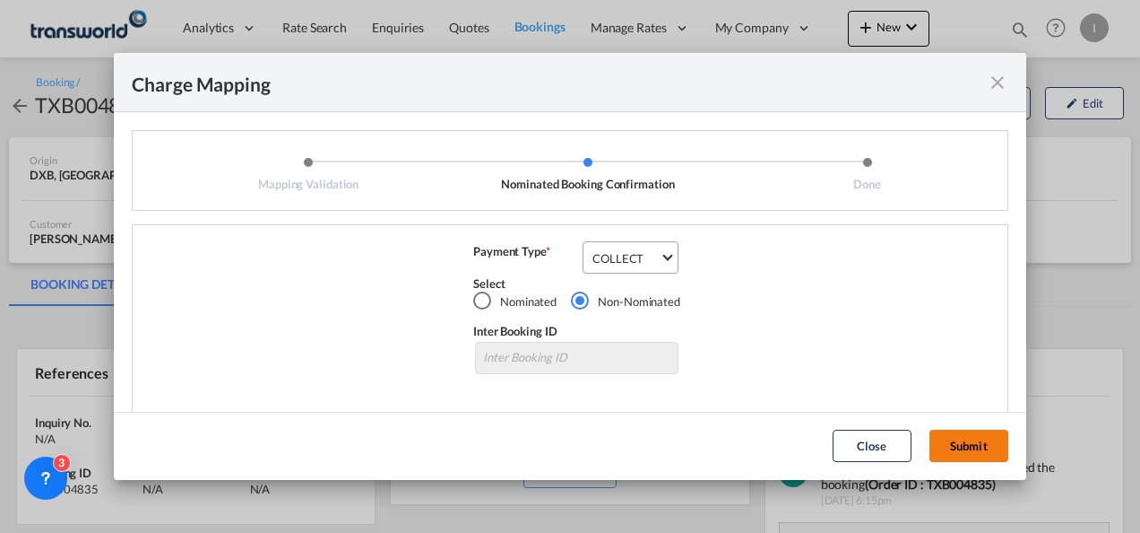
click at [958, 449] on button "Submit" at bounding box center [969, 445] width 79 height 32
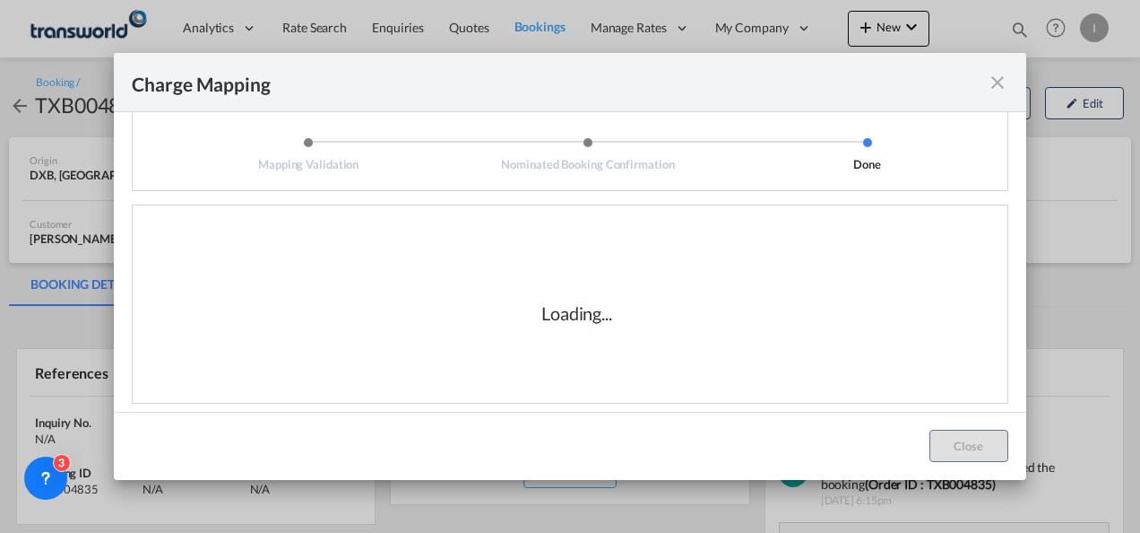
scroll to position [30, 0]
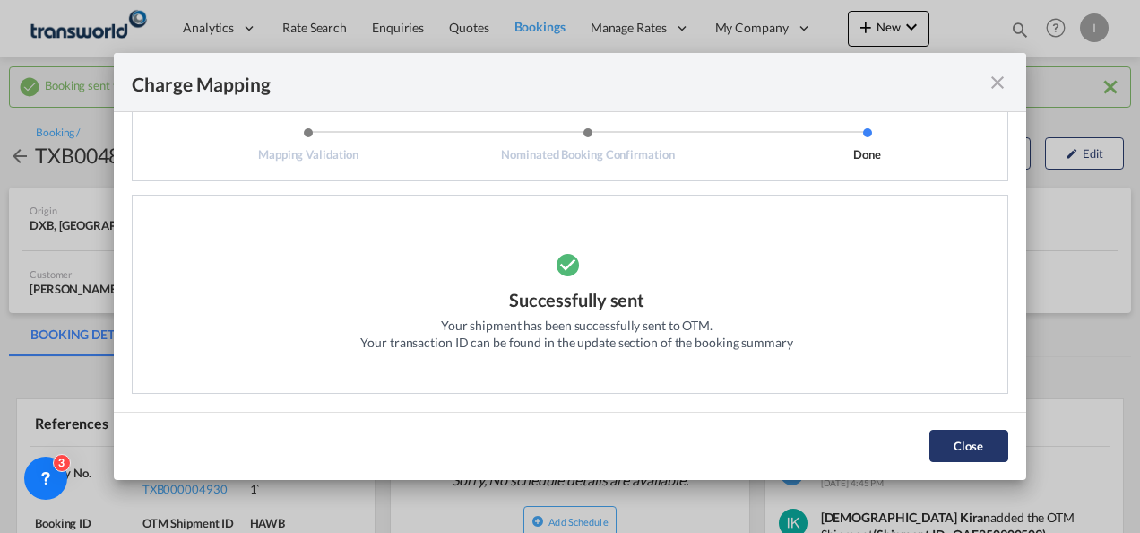
click at [953, 441] on button "Close" at bounding box center [969, 445] width 79 height 32
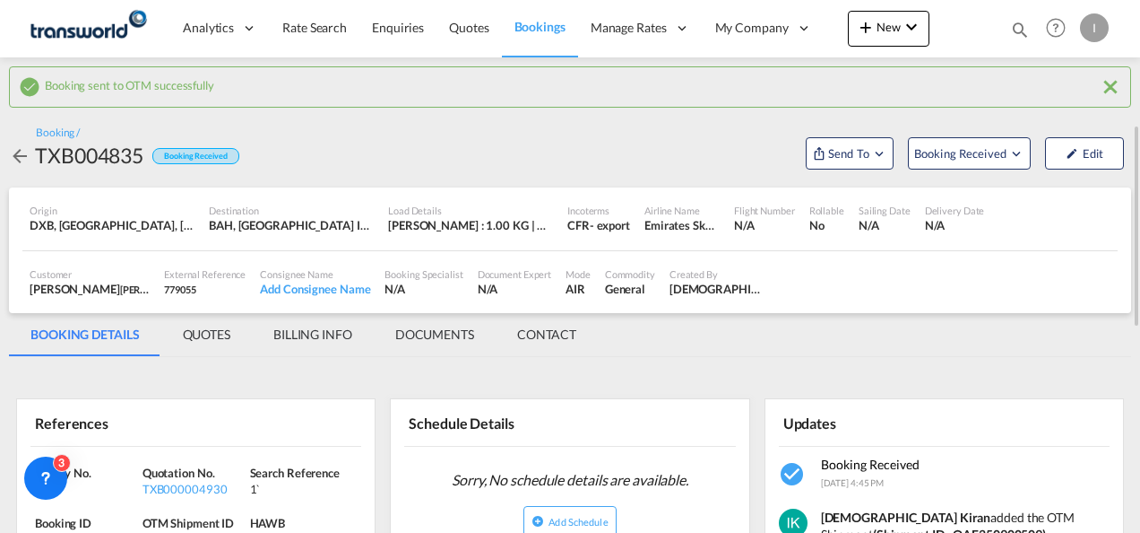
scroll to position [90, 0]
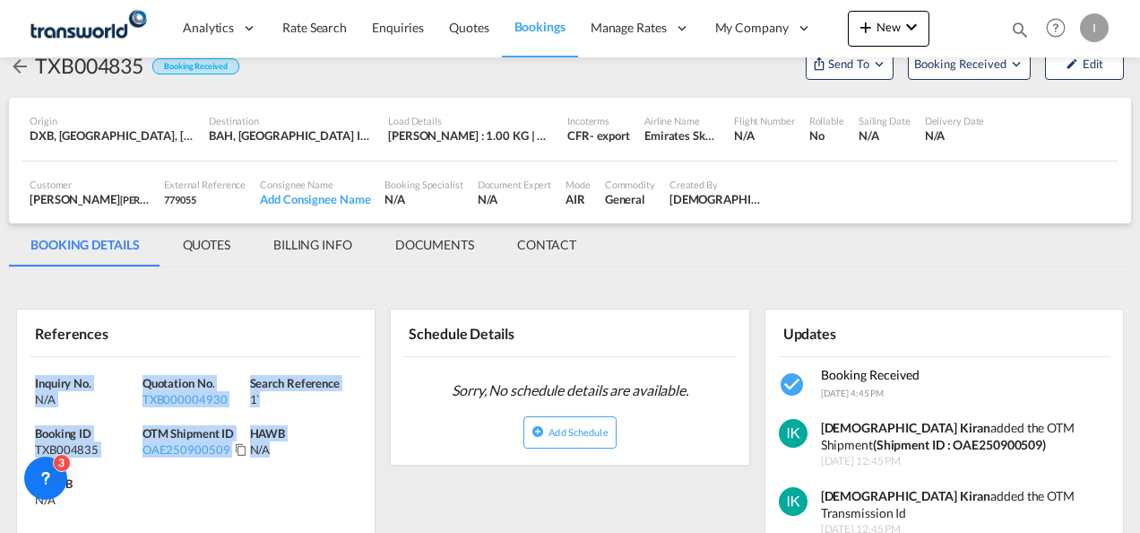
drag, startPoint x: 210, startPoint y: 438, endPoint x: -4, endPoint y: 386, distance: 219.6
click at [0, 386] on html "Analytics Reports Dashboard Rate Search Enquiries Quotes" at bounding box center [570, 266] width 1140 height 533
copy div "Inquiry No. N/A Quotation No. TXB000004930 Search Reference 1` Booking ID TXB00…"
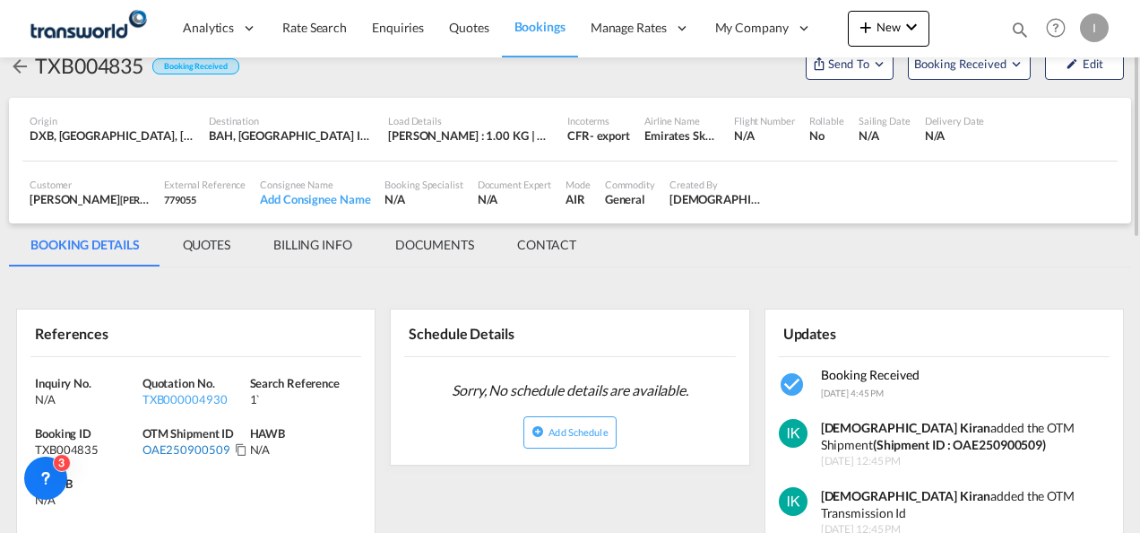
click at [159, 444] on div "OAE250900509" at bounding box center [187, 449] width 88 height 16
copy div "OAE250900509"
click at [175, 405] on div "Inquiry No. N/A Quotation No. TXB000004930 Search Reference 1` Booking ID TXB00…" at bounding box center [196, 446] width 358 height 178
click at [177, 398] on div "TXB000004930" at bounding box center [194, 399] width 103 height 16
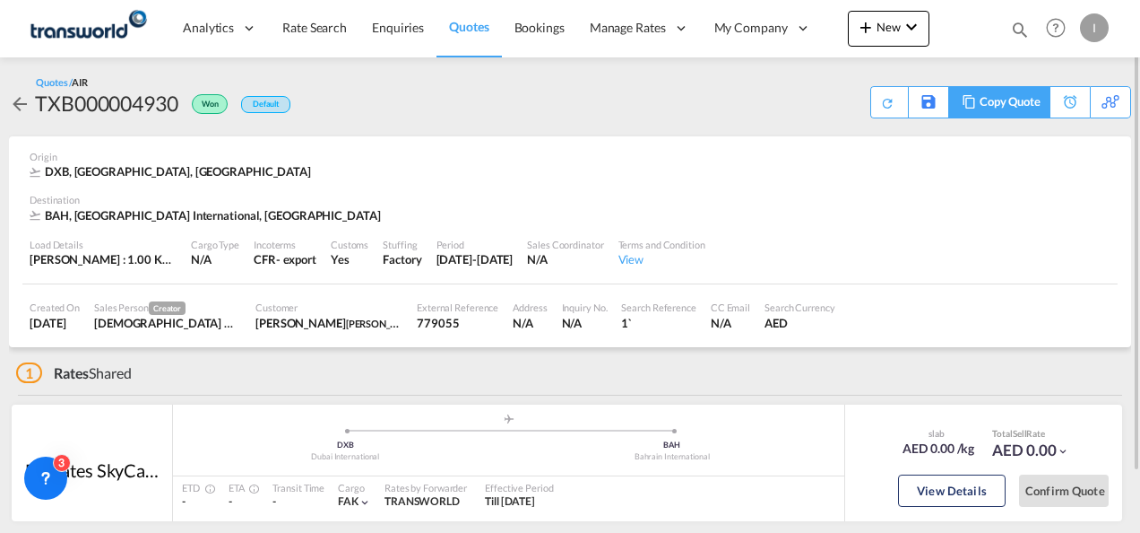
click at [1031, 113] on div "Copy Quote" at bounding box center [1010, 102] width 61 height 30
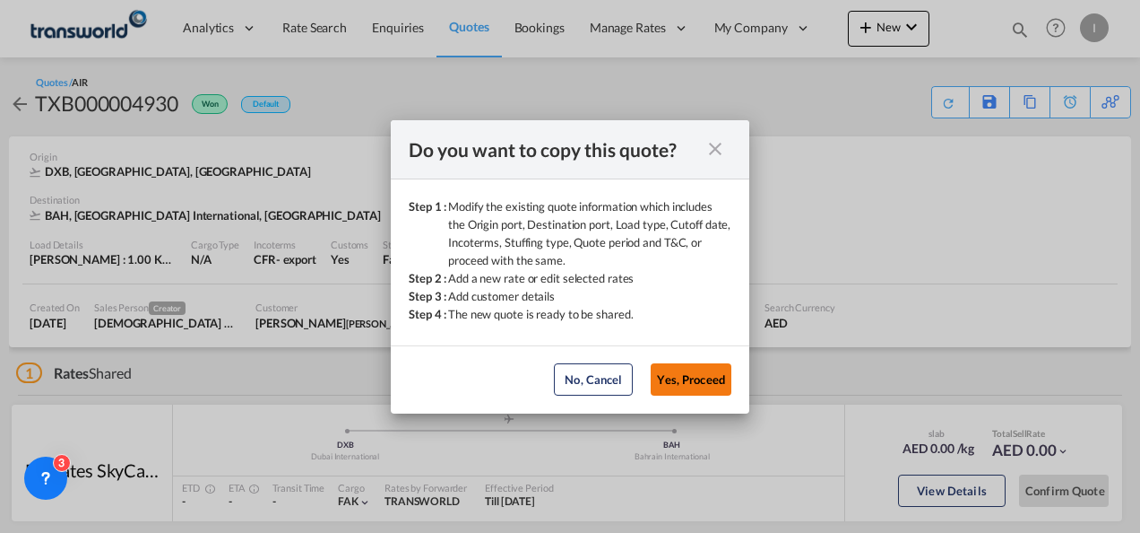
click at [683, 380] on button "Yes, Proceed" at bounding box center [691, 379] width 81 height 32
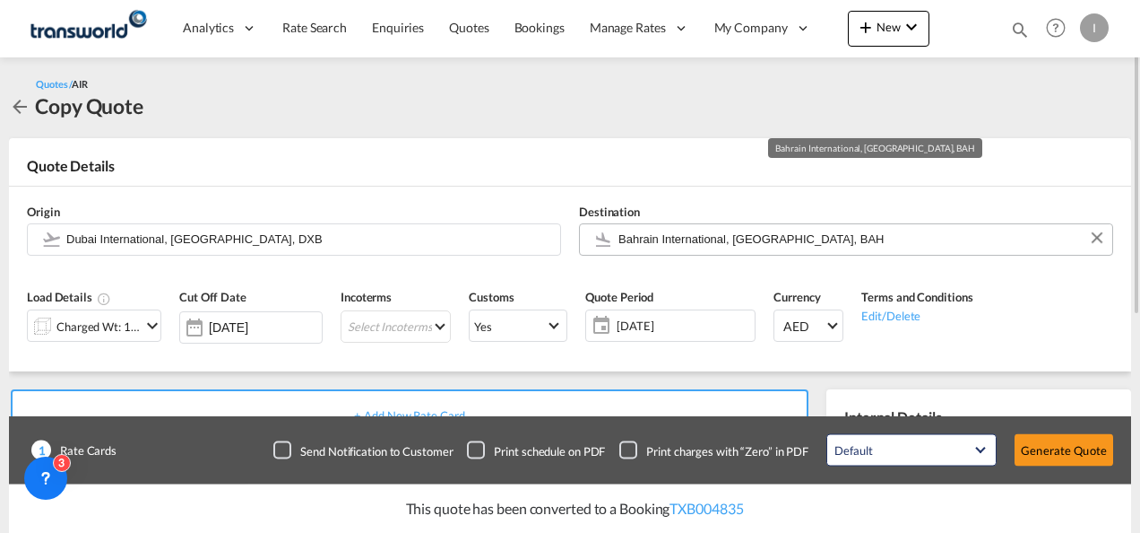
click at [679, 242] on input "Bahrain International, [GEOGRAPHIC_DATA], BAH" at bounding box center [861, 238] width 485 height 31
click at [1097, 239] on button "Clear Input" at bounding box center [1097, 237] width 27 height 27
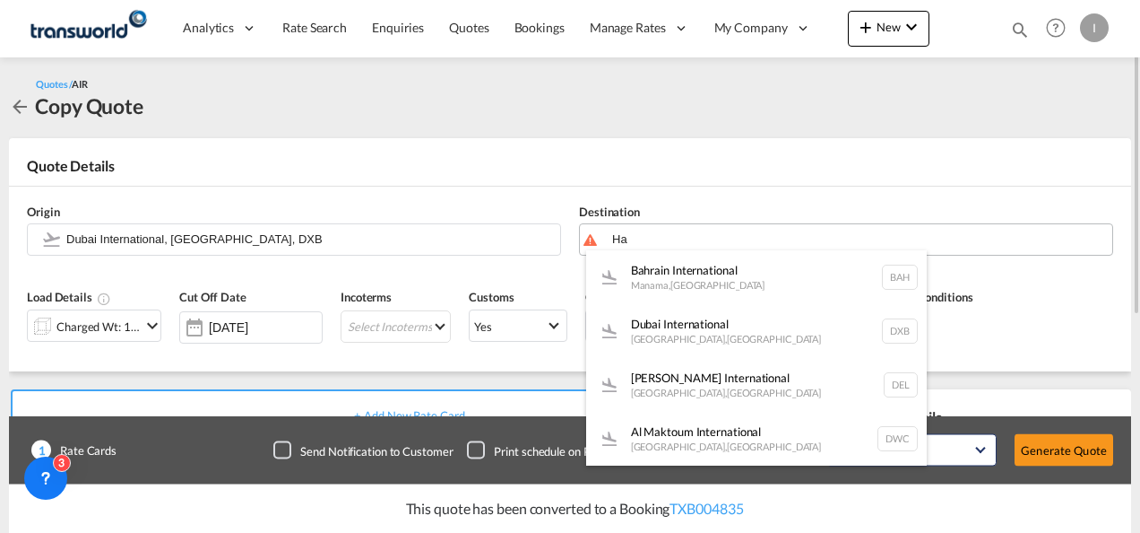
type input "H"
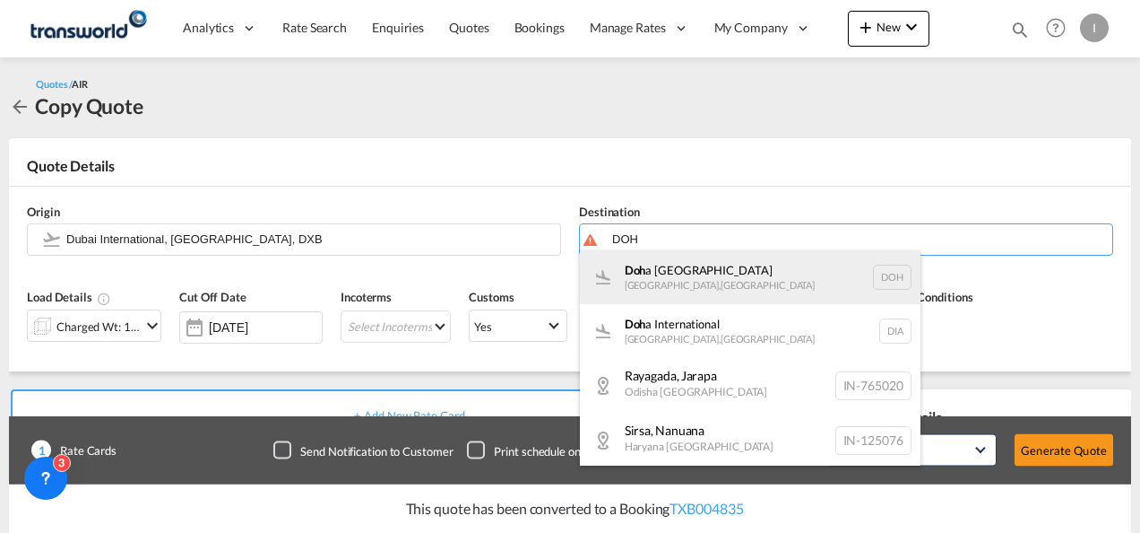
click at [753, 278] on div "Doh a [GEOGRAPHIC_DATA] , [GEOGRAPHIC_DATA] DOH" at bounding box center [750, 277] width 341 height 54
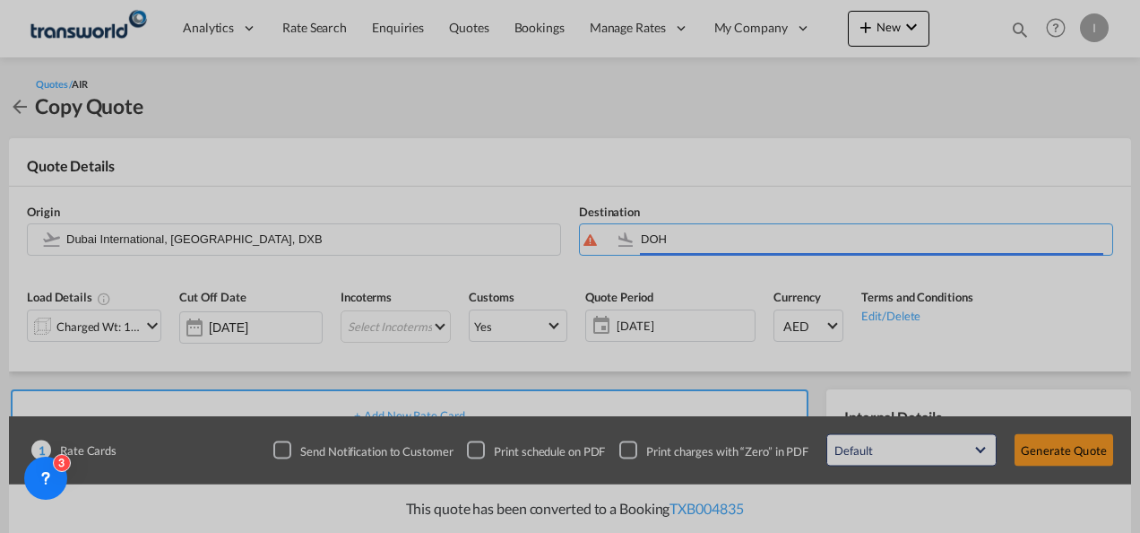
type input "[GEOGRAPHIC_DATA], [GEOGRAPHIC_DATA], [GEOGRAPHIC_DATA]"
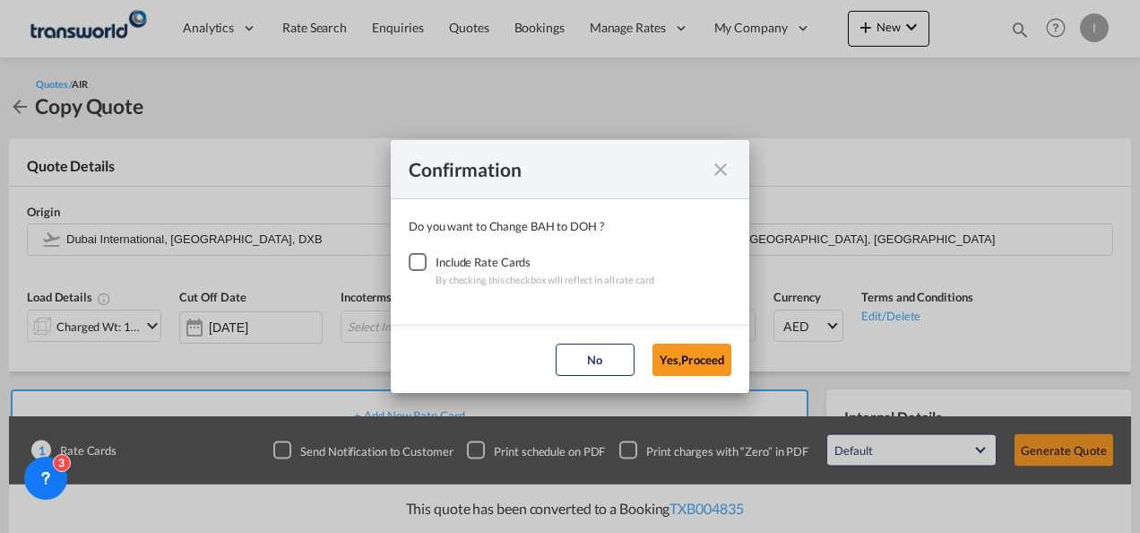
click at [412, 259] on div "Checkbox No Ink" at bounding box center [418, 262] width 18 height 18
drag, startPoint x: 692, startPoint y: 363, endPoint x: 654, endPoint y: 359, distance: 38.8
click at [691, 364] on button "Yes,Proceed" at bounding box center [692, 359] width 79 height 32
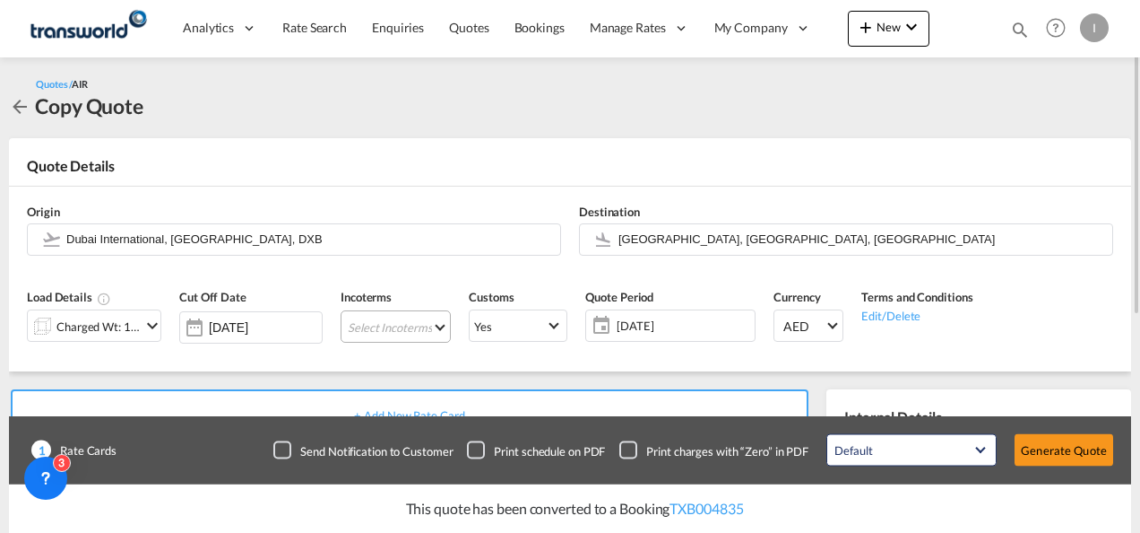
click at [403, 338] on md-select "Select Incoterms EXW - export Ex Works CIF - import Cost,Insurance and Freight …" at bounding box center [396, 326] width 110 height 32
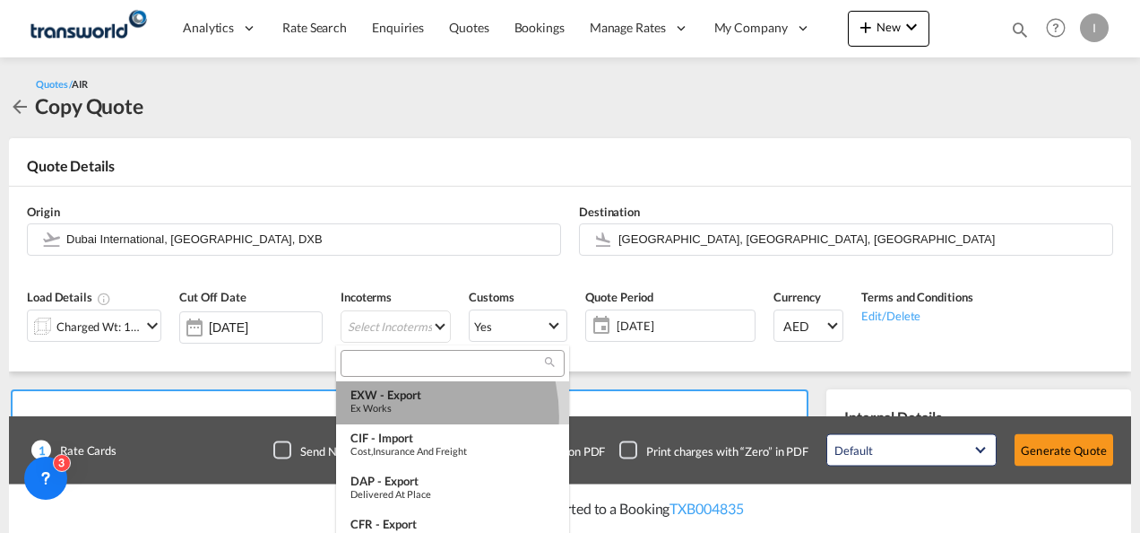
click at [394, 415] on md-option "EXW - export Ex Works" at bounding box center [452, 402] width 233 height 43
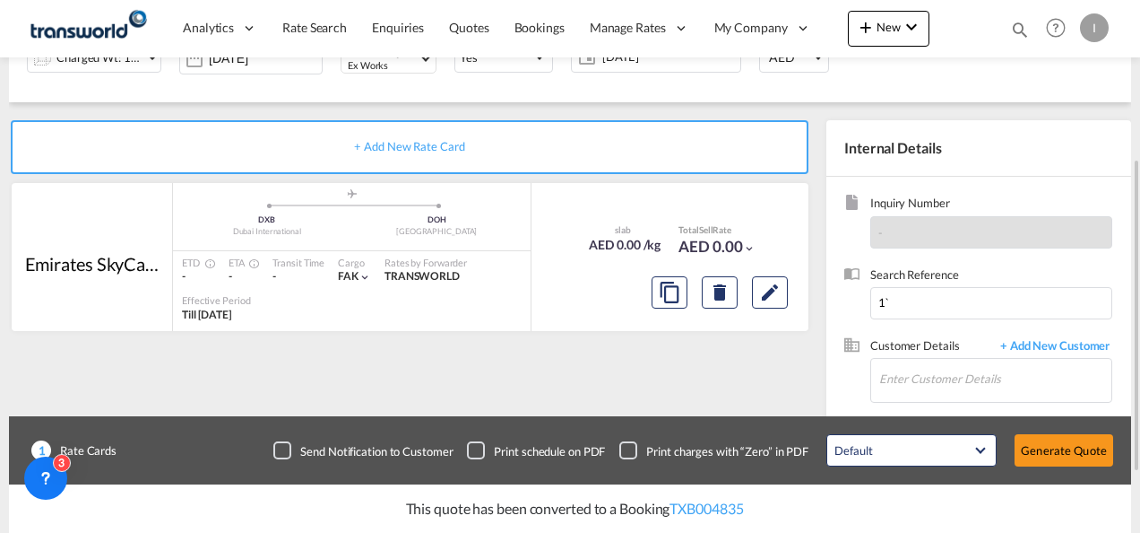
scroll to position [359, 0]
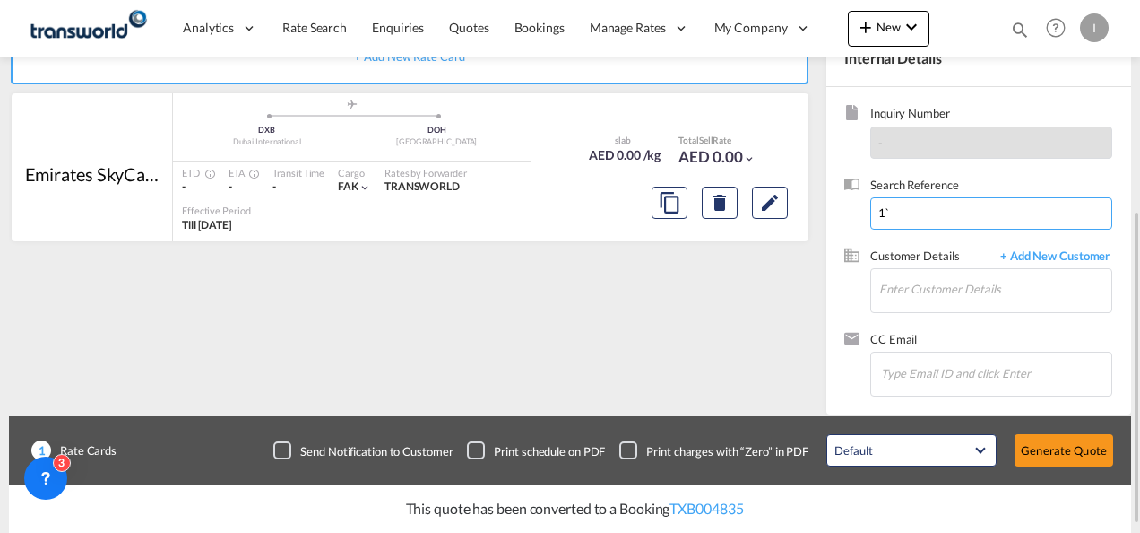
drag, startPoint x: 874, startPoint y: 223, endPoint x: 849, endPoint y: 221, distance: 25.2
click at [855, 221] on div "Search Reference 1`" at bounding box center [979, 212] width 269 height 71
type input "2"
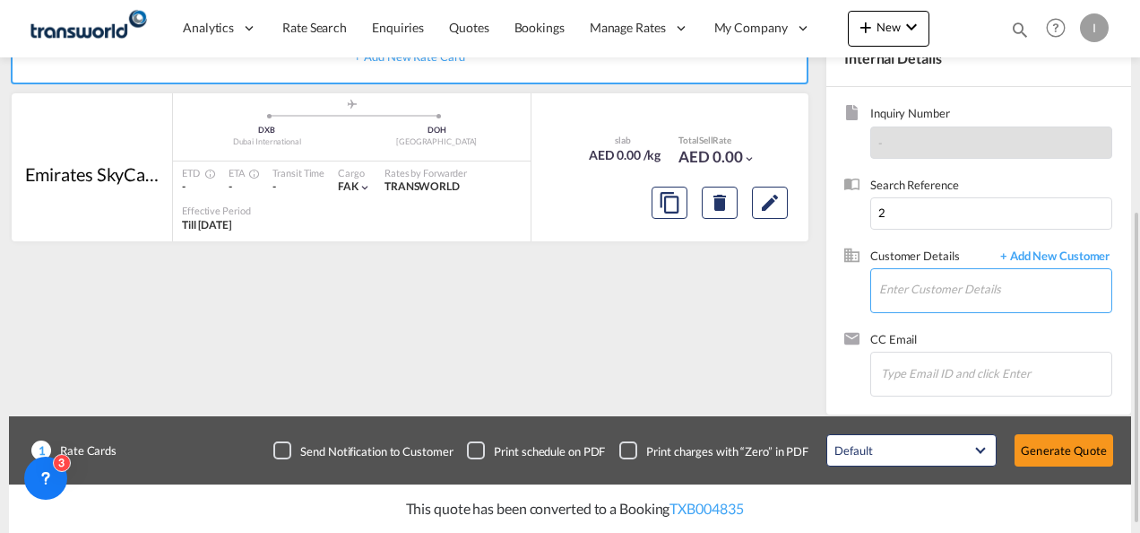
click at [919, 285] on input "Enter Customer Details" at bounding box center [996, 289] width 232 height 40
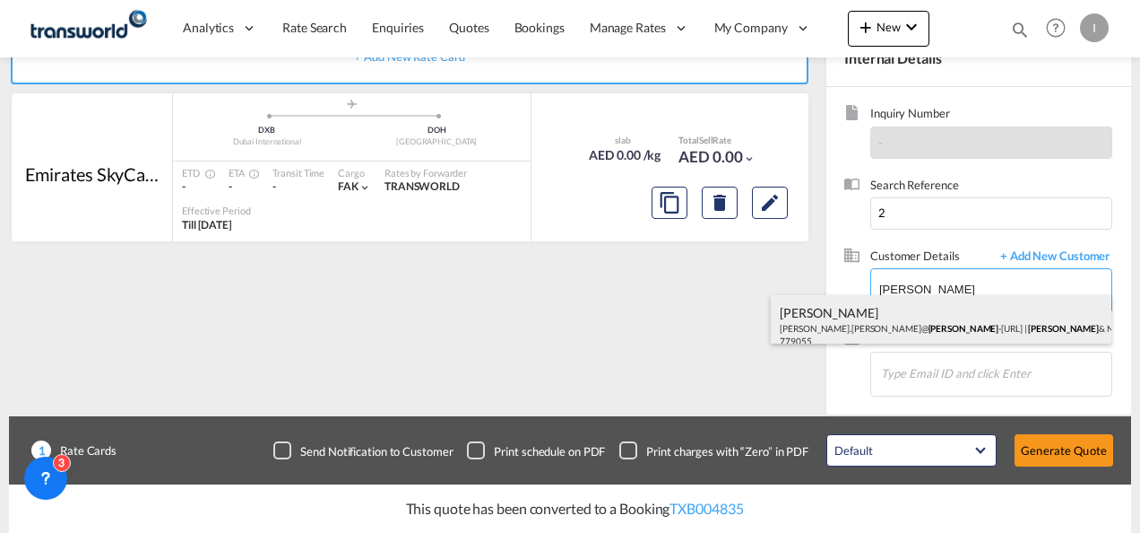
click at [925, 332] on div "[PERSON_NAME] [PERSON_NAME].[PERSON_NAME]@ [PERSON_NAME].com | [PERSON_NAME] & …" at bounding box center [941, 325] width 341 height 61
type input "[PERSON_NAME] & NEPHEW [PERSON_NAME], [PERSON_NAME][EMAIL_ADDRESS][PERSON_NAME]…"
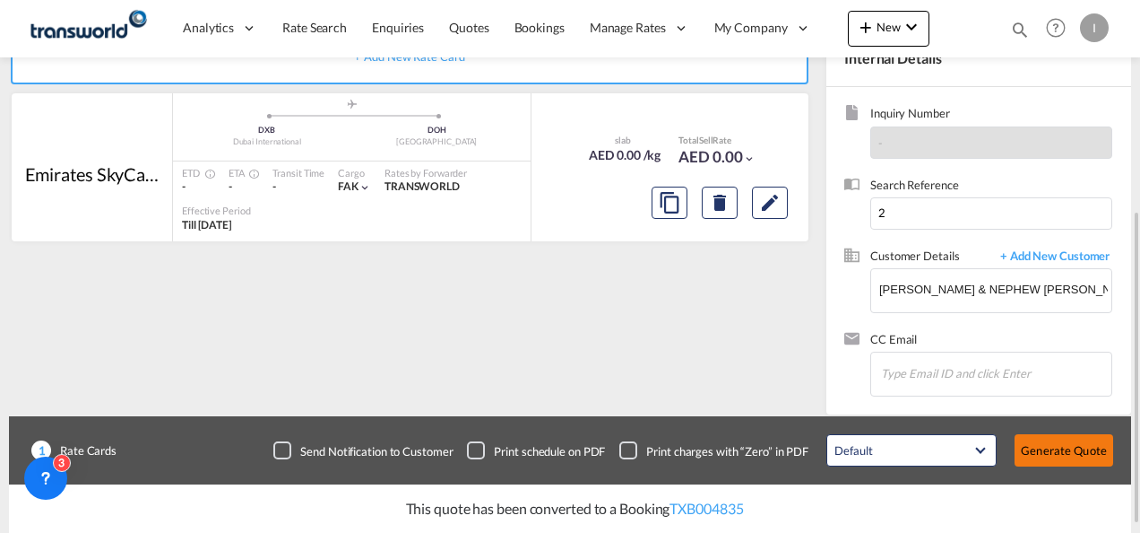
click at [1038, 452] on button "Generate Quote" at bounding box center [1064, 450] width 99 height 32
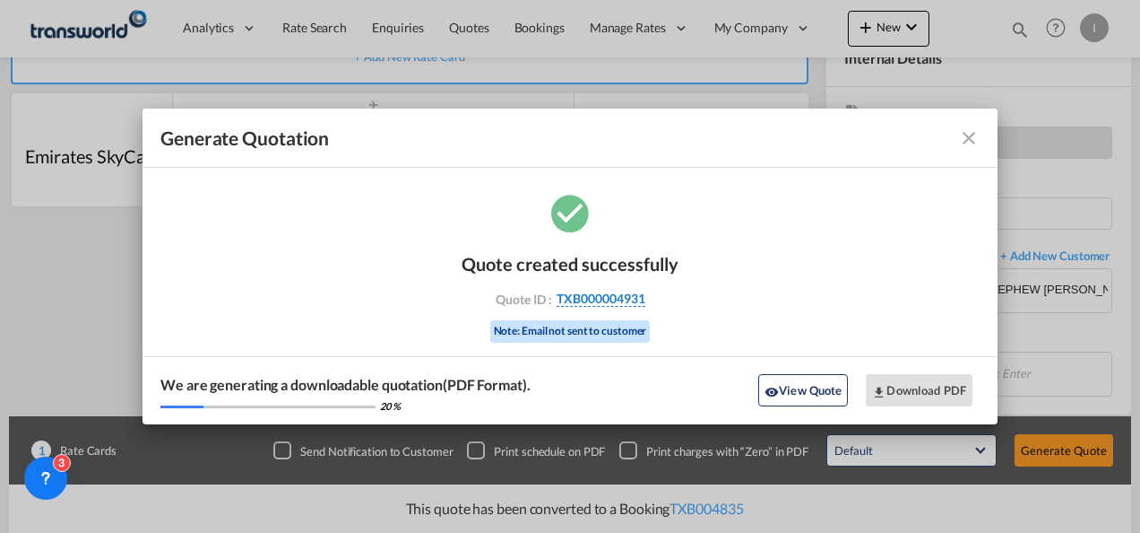
click at [640, 305] on span "TXB000004931" at bounding box center [601, 298] width 89 height 16
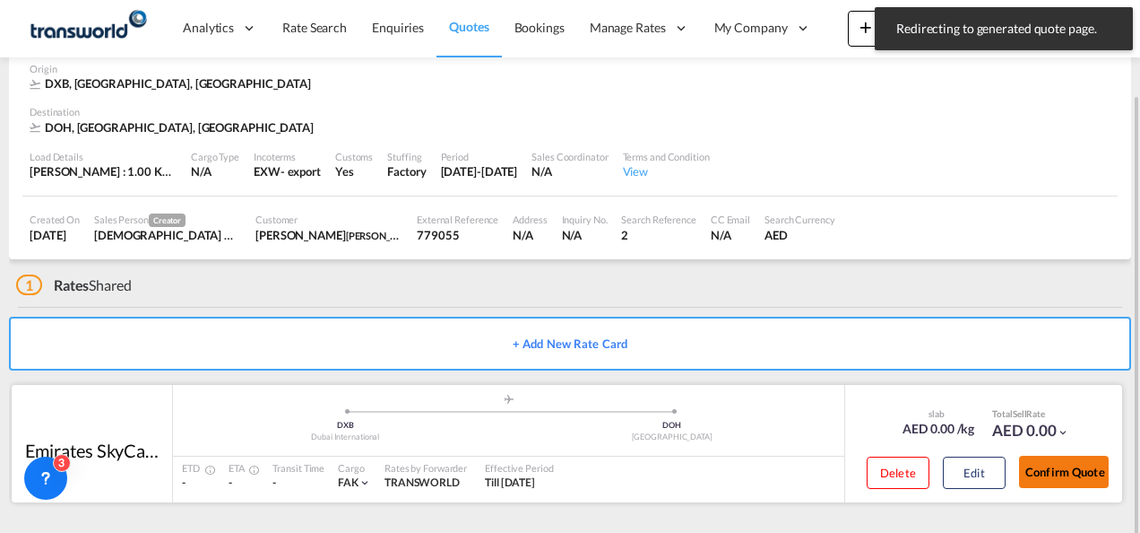
click at [1048, 473] on button "Confirm Quote" at bounding box center [1064, 471] width 90 height 32
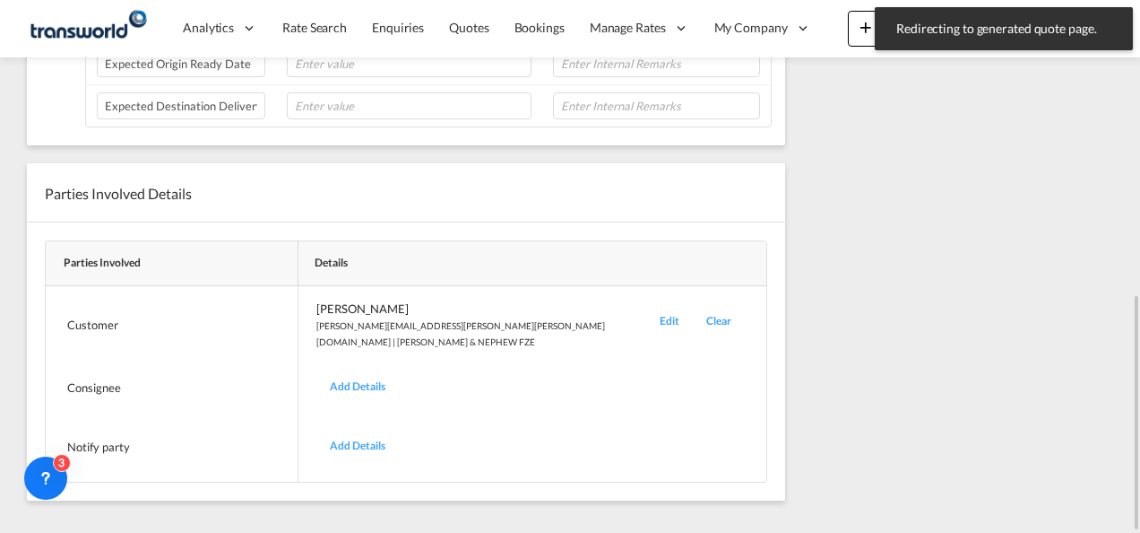
scroll to position [307, 0]
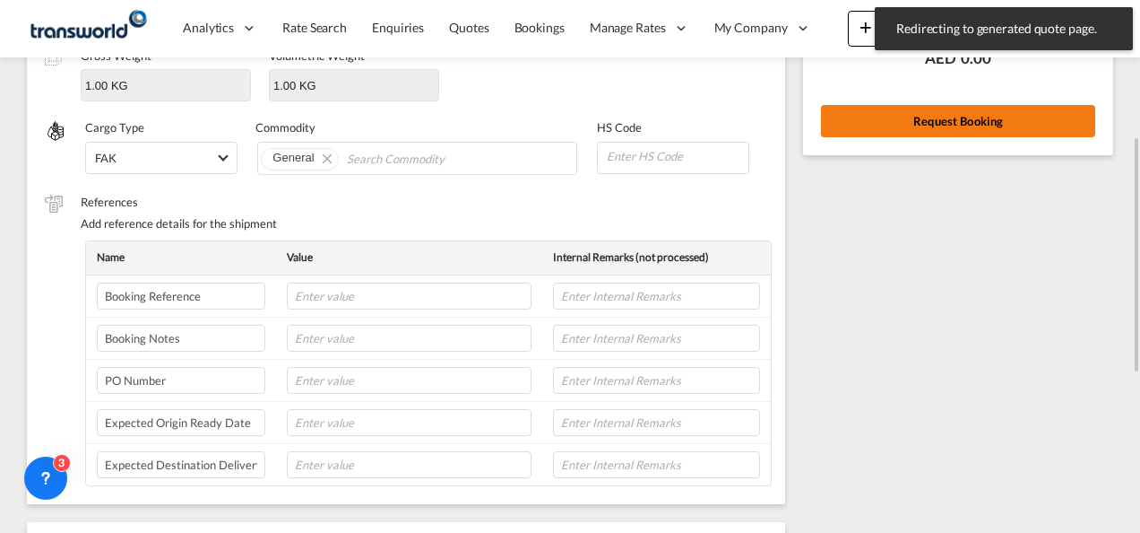
click at [938, 108] on button "Request Booking" at bounding box center [958, 121] width 274 height 32
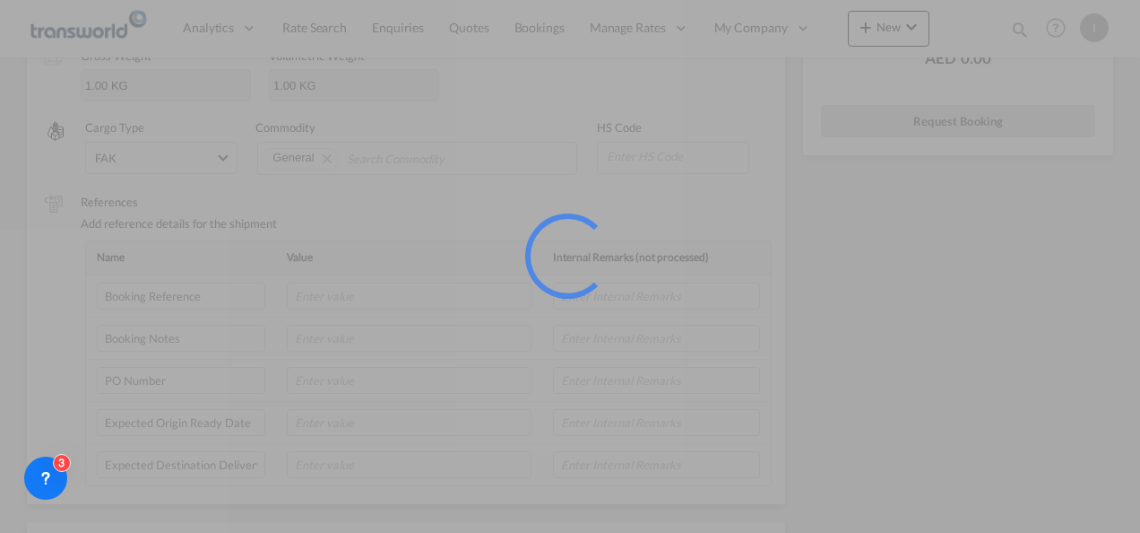
scroll to position [33, 0]
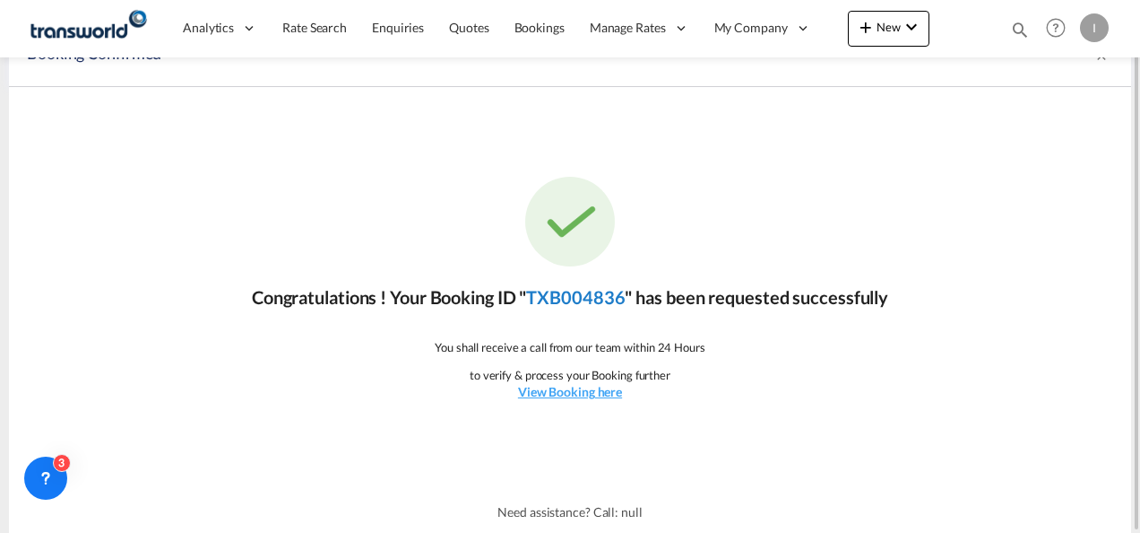
click at [594, 289] on link "TXB004836" at bounding box center [575, 297] width 99 height 22
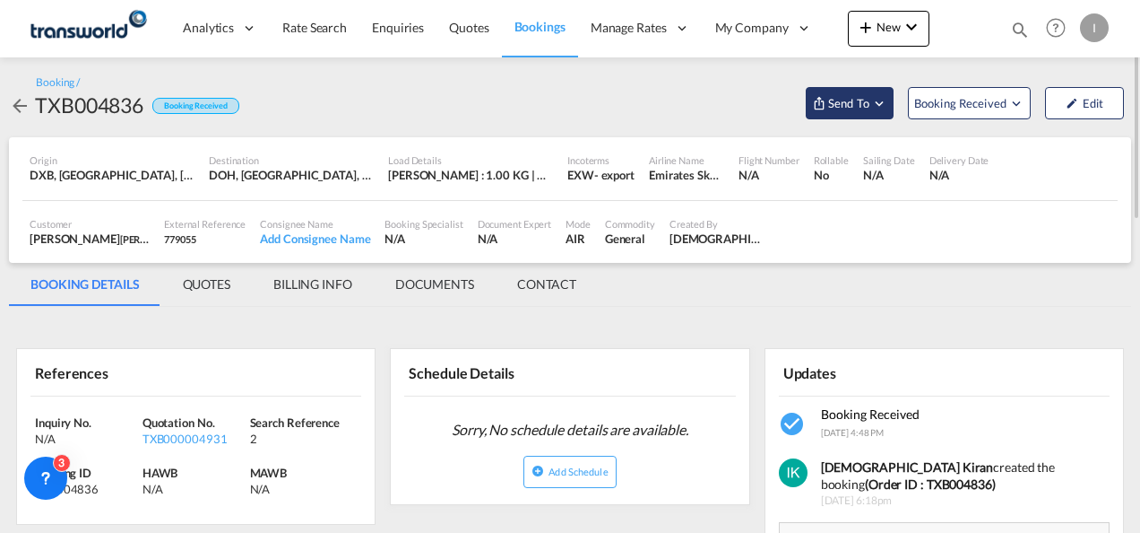
click at [828, 117] on button "Send To" at bounding box center [850, 103] width 88 height 32
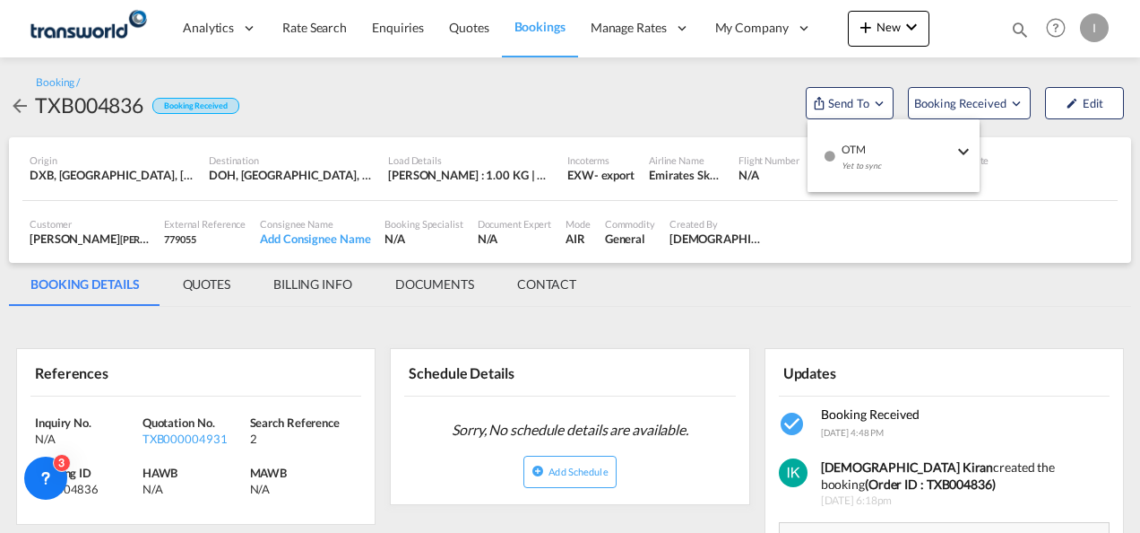
click at [894, 169] on div "Yet to sync" at bounding box center [897, 171] width 111 height 38
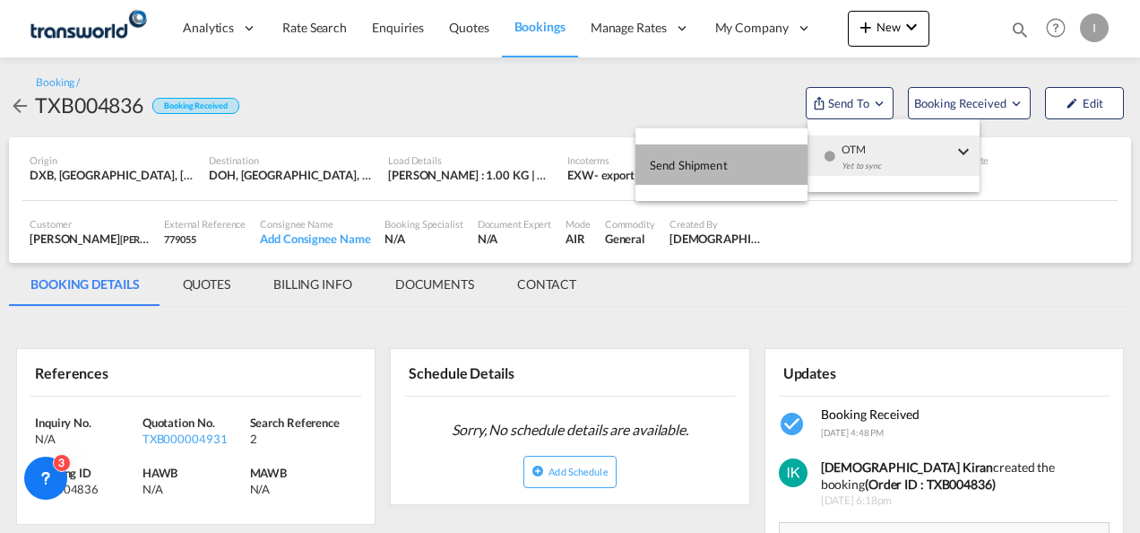
click at [715, 169] on span "Send Shipment" at bounding box center [689, 165] width 78 height 29
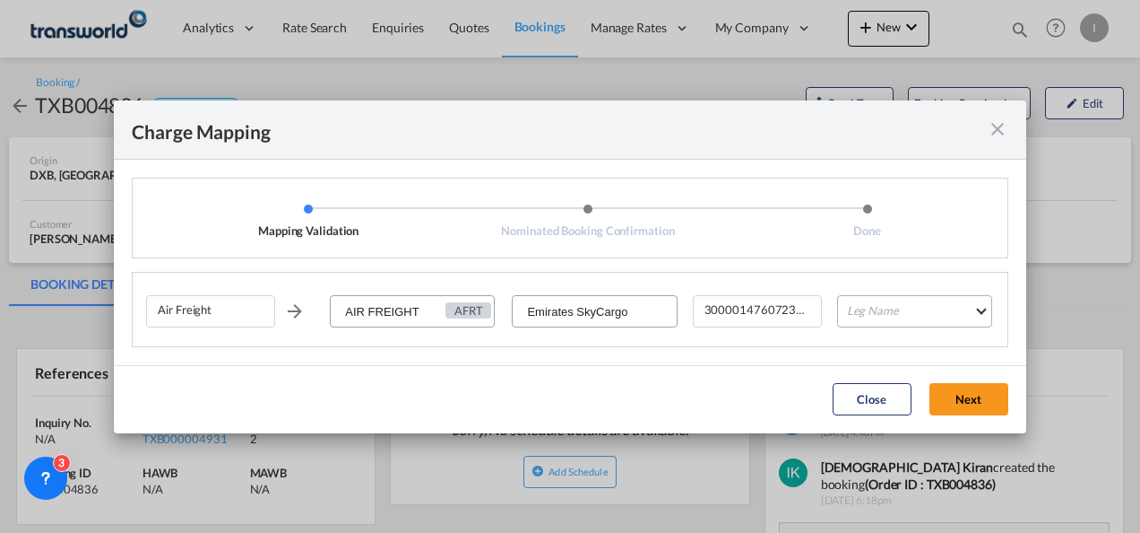
click at [866, 313] on md-select "Leg Name HANDLING ORIGIN HANDLING DESTINATION OTHERS TL PICK UP CUSTOMS ORIGIN …" at bounding box center [914, 311] width 155 height 32
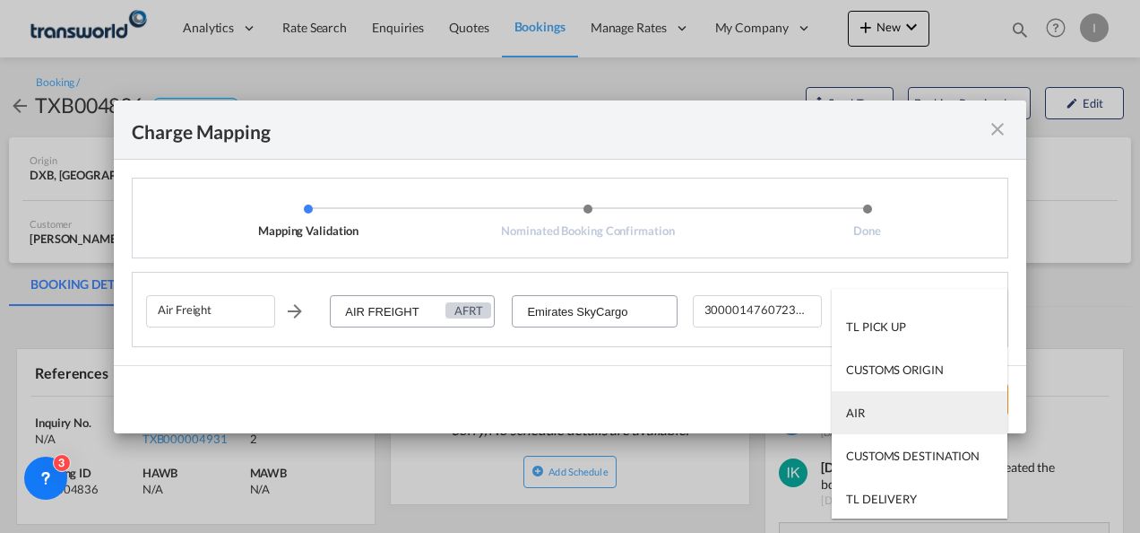
scroll to position [115, 0]
click at [861, 420] on md-option "AIR" at bounding box center [920, 410] width 176 height 43
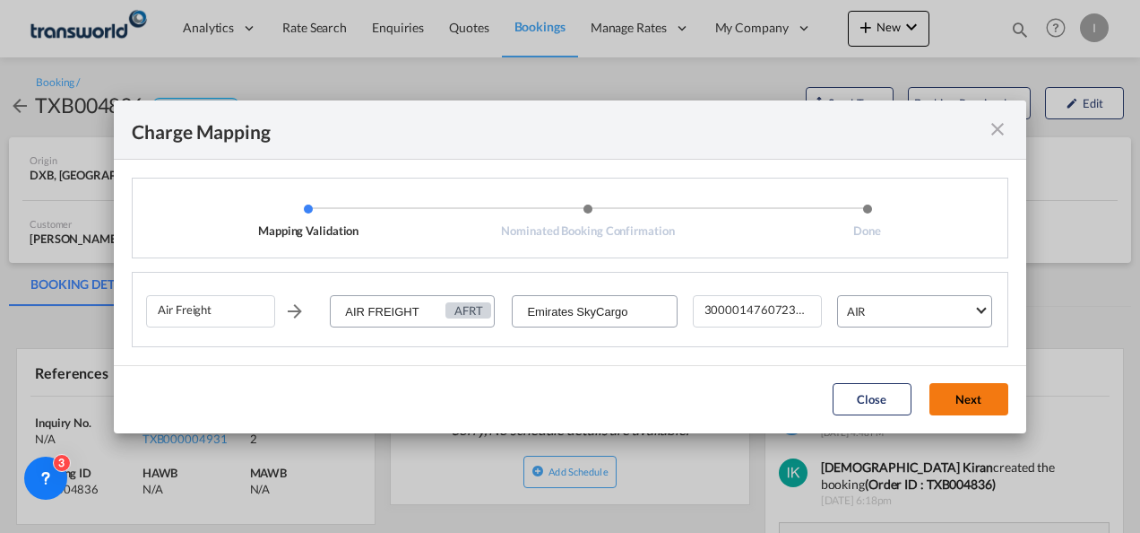
click at [972, 395] on button "Next" at bounding box center [969, 399] width 79 height 32
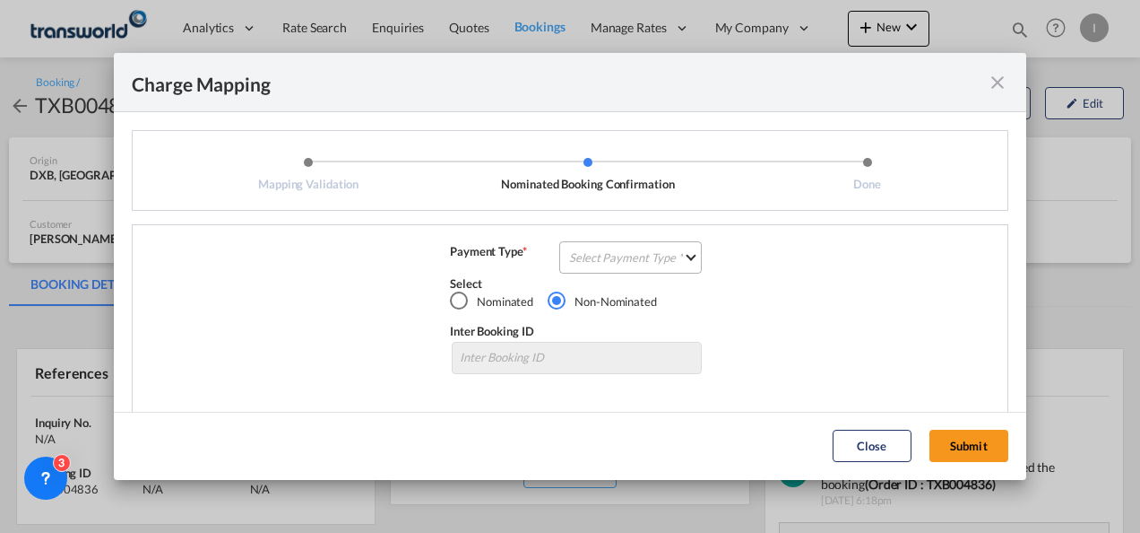
click at [608, 244] on md-select "Select Payment Type COLLECT PREPAID" at bounding box center [630, 257] width 143 height 32
click at [613, 272] on md-option "COLLECT" at bounding box center [629, 257] width 159 height 43
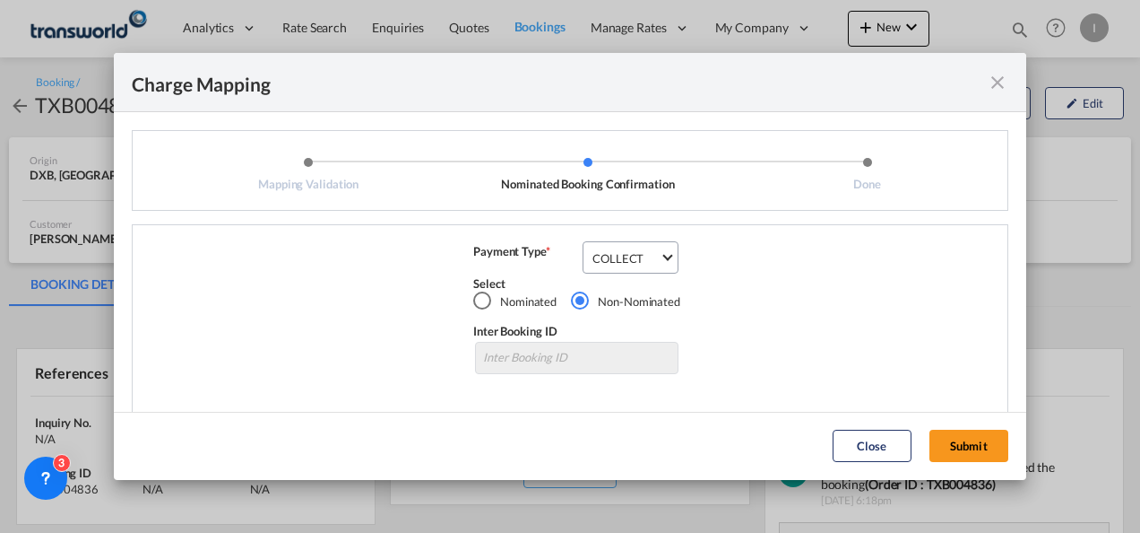
click at [913, 434] on div "Close Submit" at bounding box center [921, 445] width 194 height 32
click at [964, 449] on button "Submit" at bounding box center [969, 445] width 79 height 32
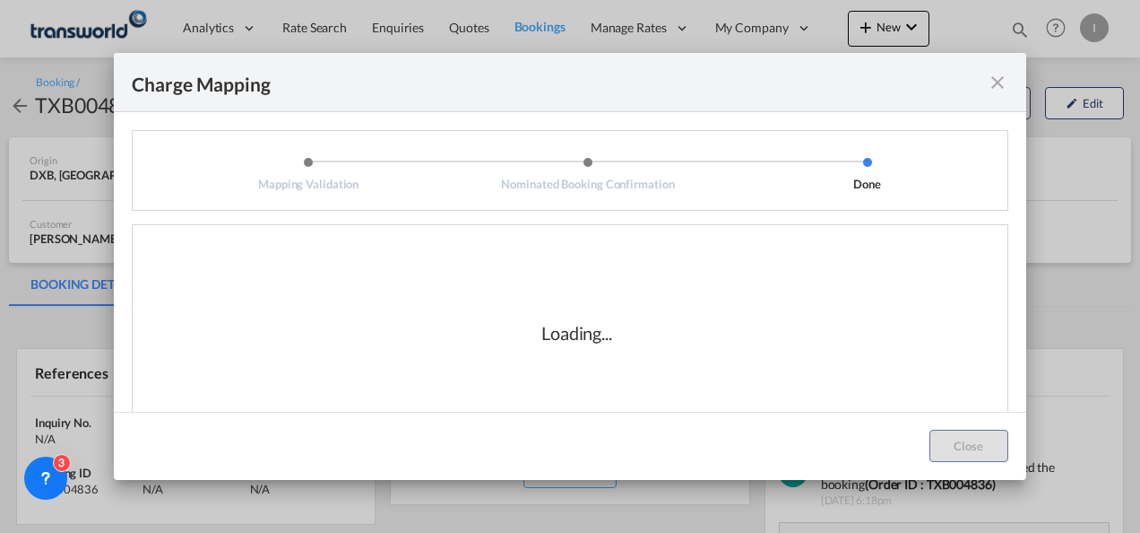
click at [717, 336] on div "Loading..." at bounding box center [577, 332] width 862 height 179
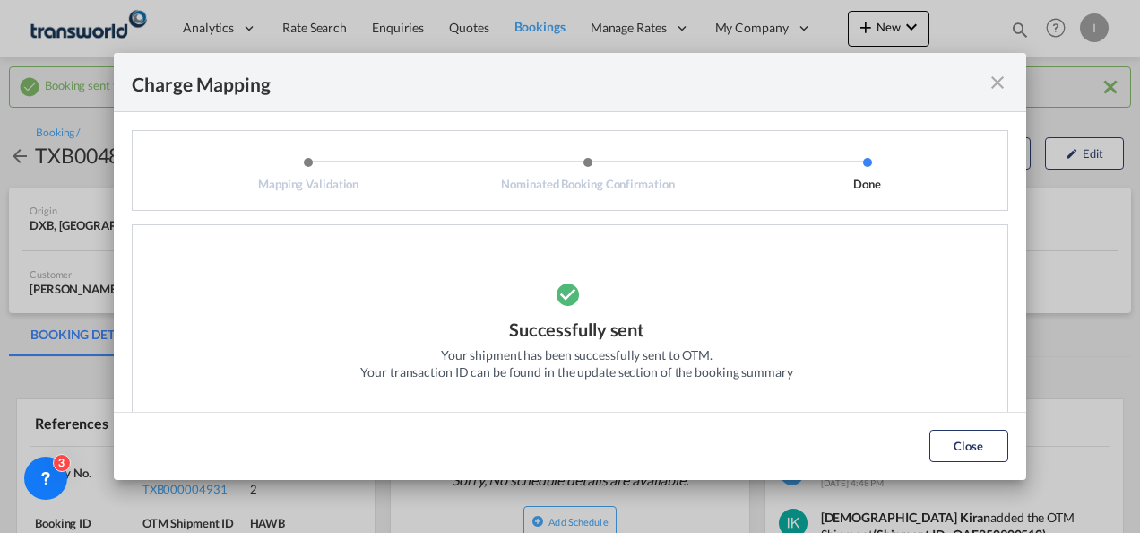
drag, startPoint x: 956, startPoint y: 439, endPoint x: 918, endPoint y: 436, distance: 37.8
click at [956, 441] on button "Close" at bounding box center [969, 445] width 79 height 32
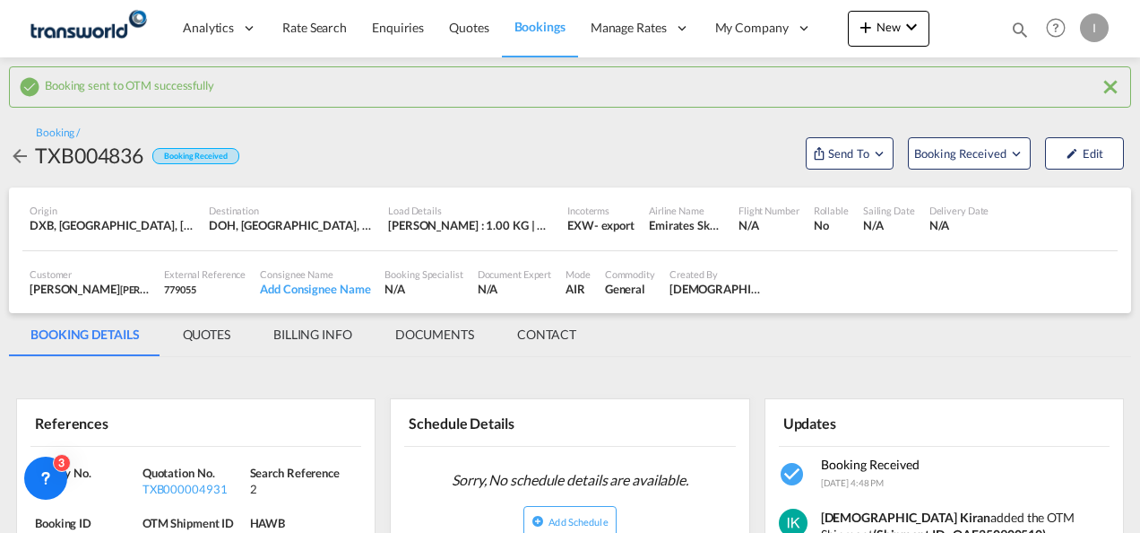
scroll to position [90, 0]
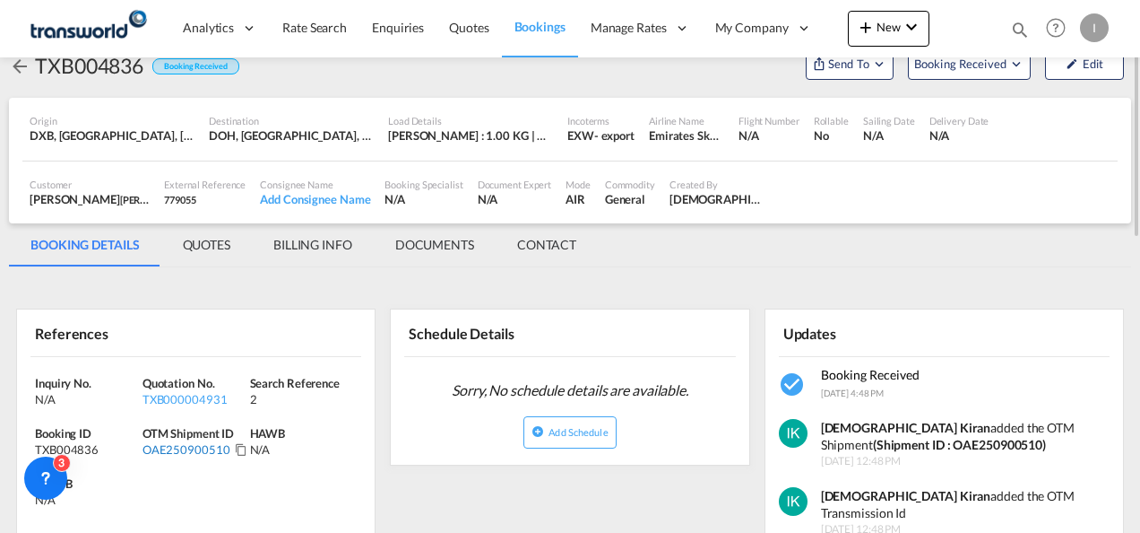
click at [186, 445] on div "OAE250900510" at bounding box center [187, 449] width 88 height 16
click at [185, 445] on div "OAE250900510" at bounding box center [187, 449] width 88 height 16
copy div "OAE250900510"
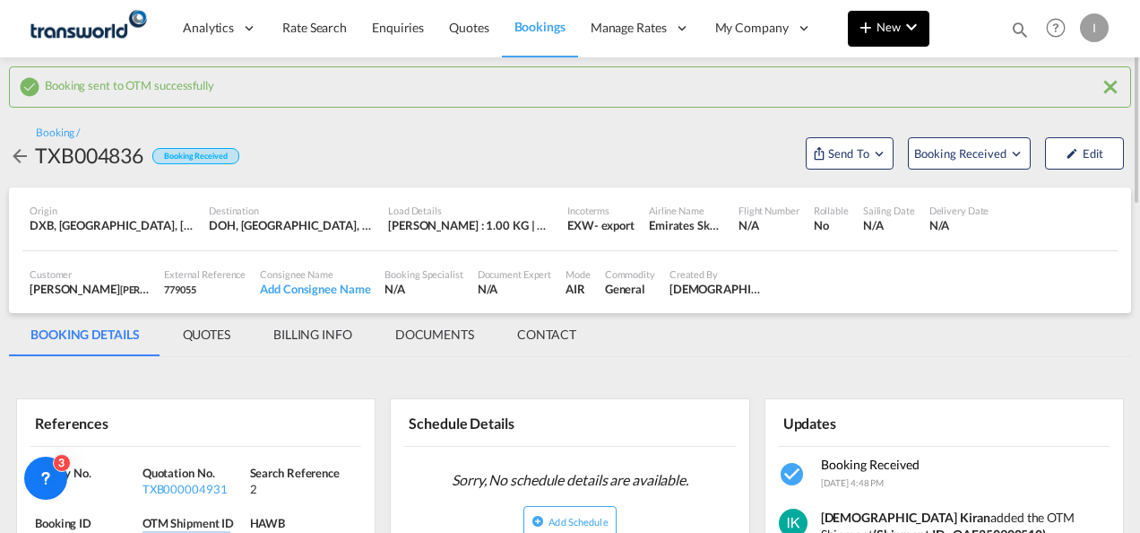
click at [888, 38] on button "New" at bounding box center [889, 29] width 82 height 36
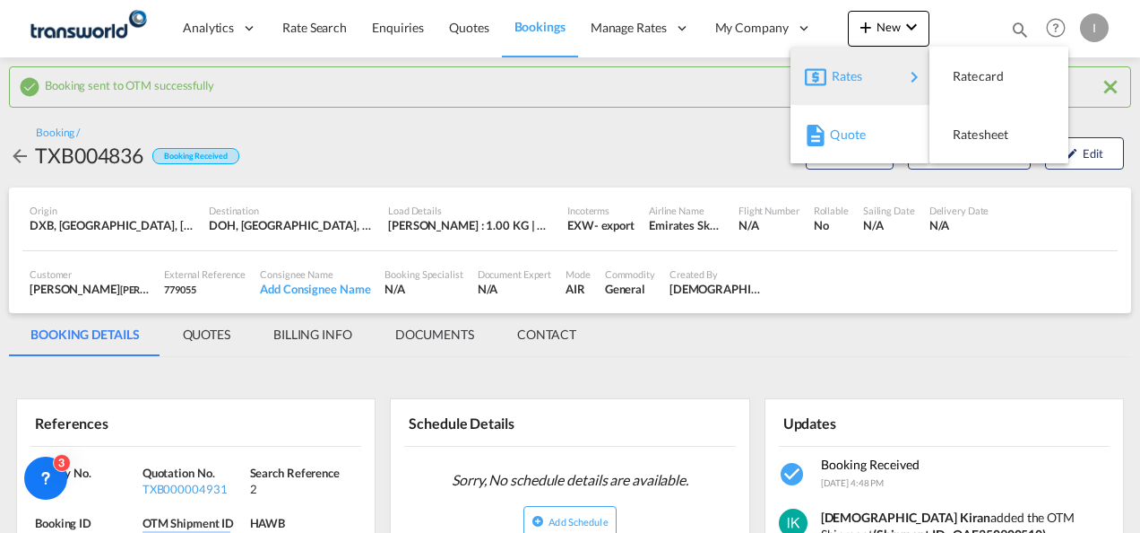
click at [843, 145] on span "Quote" at bounding box center [840, 135] width 20 height 36
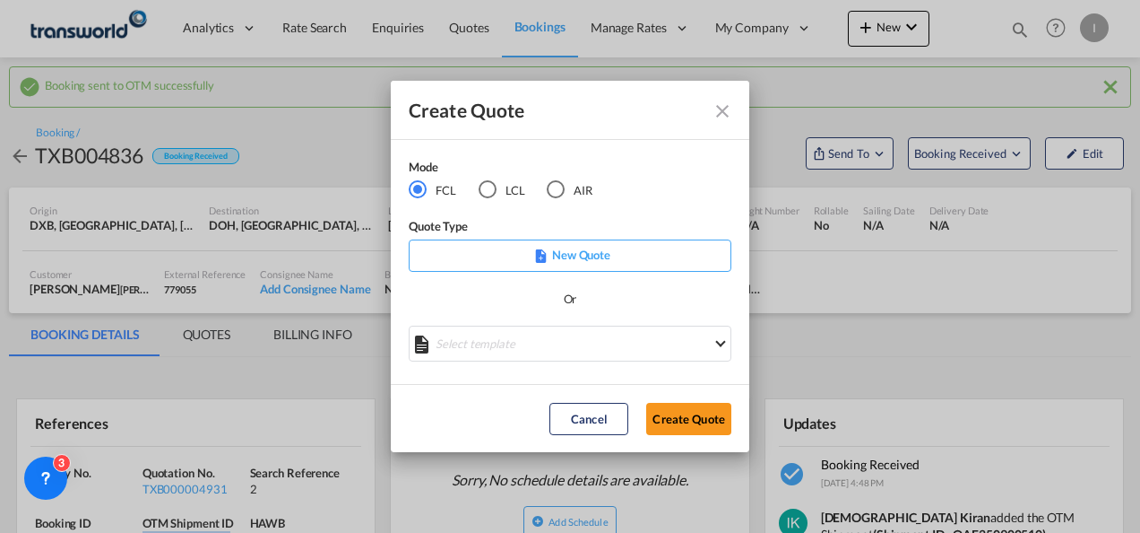
click at [563, 183] on div "AIR" at bounding box center [556, 189] width 18 height 18
click at [690, 429] on button "Create Quote" at bounding box center [688, 419] width 85 height 32
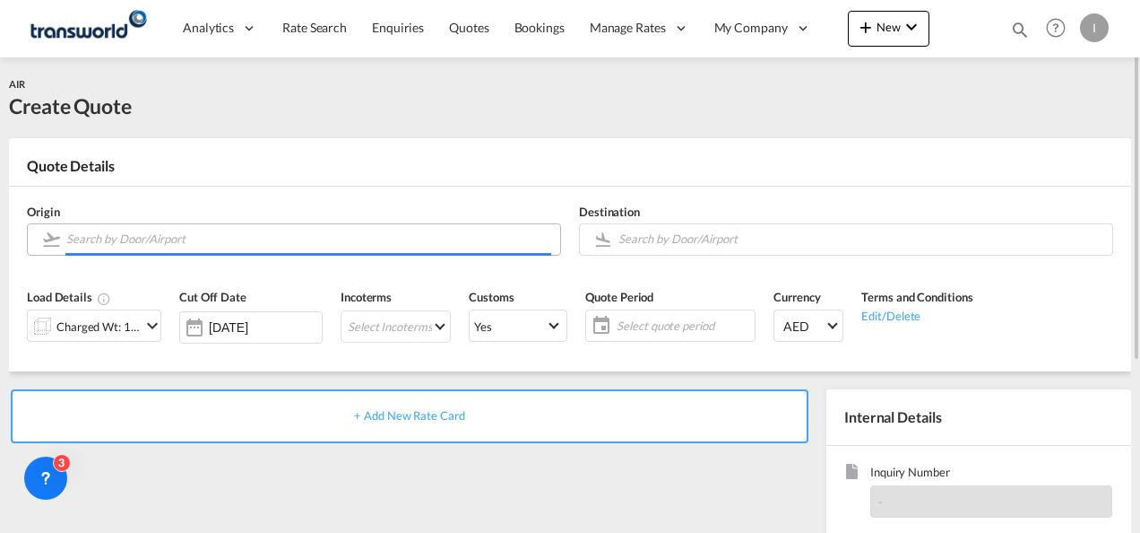
click at [145, 242] on input "Search by Door/Airport" at bounding box center [308, 238] width 485 height 31
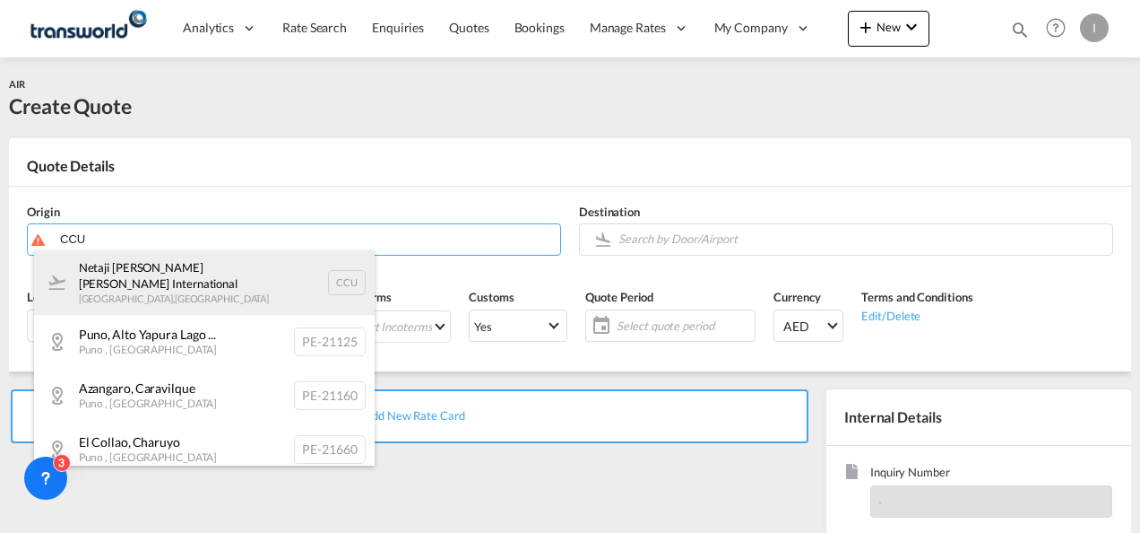
click at [138, 276] on div "Netaji [PERSON_NAME] [PERSON_NAME] International [GEOGRAPHIC_DATA] , [GEOGRAPHI…" at bounding box center [204, 282] width 341 height 65
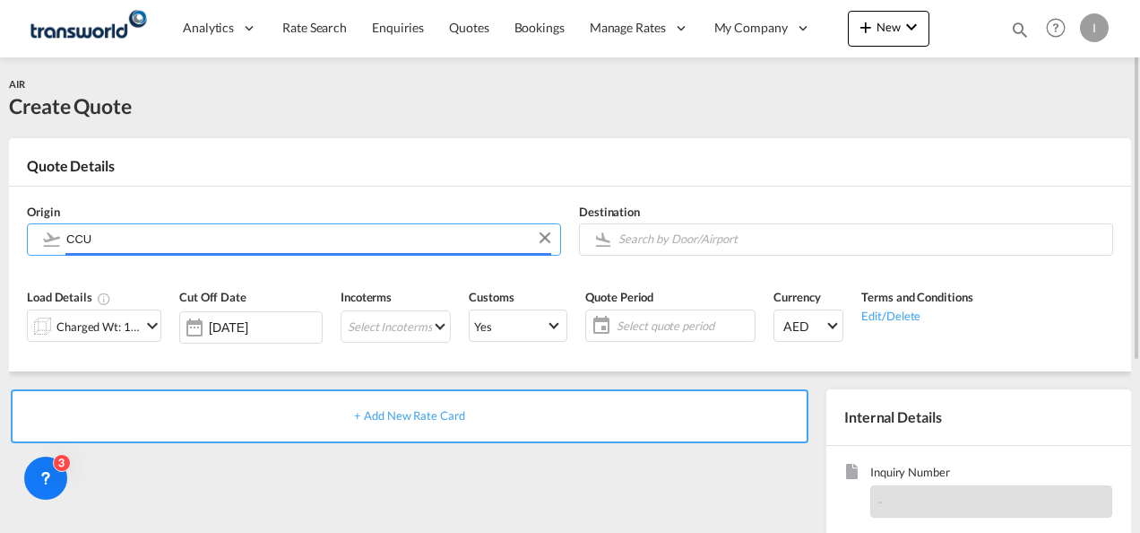
type input "Netaji [PERSON_NAME] [PERSON_NAME] International, [GEOGRAPHIC_DATA], CCU"
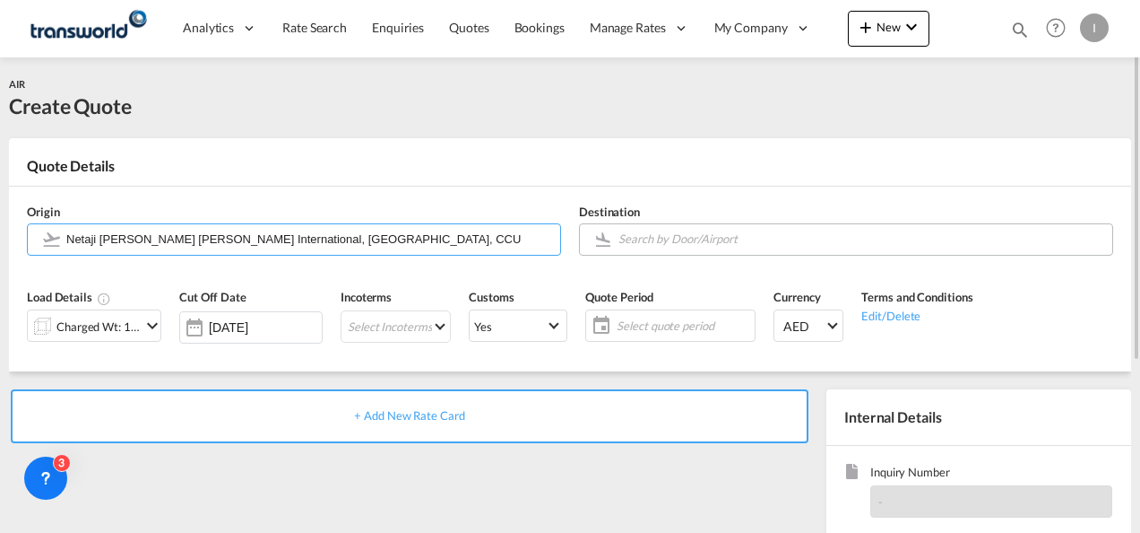
click at [663, 228] on input "Search by Door/Airport" at bounding box center [861, 238] width 485 height 31
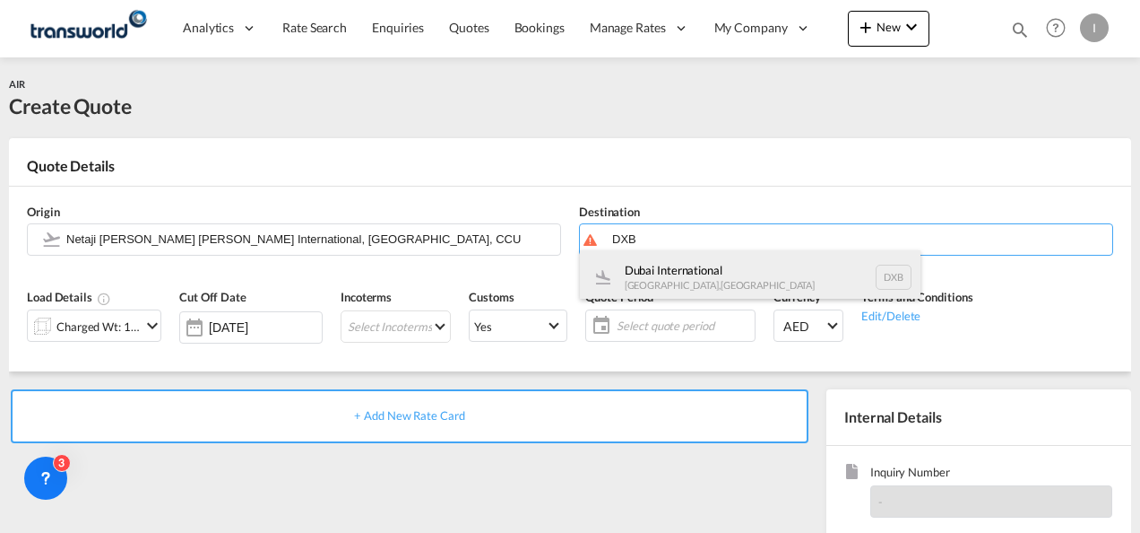
click at [644, 283] on div "Dubai International [GEOGRAPHIC_DATA] , [GEOGRAPHIC_DATA] DXB" at bounding box center [750, 277] width 341 height 54
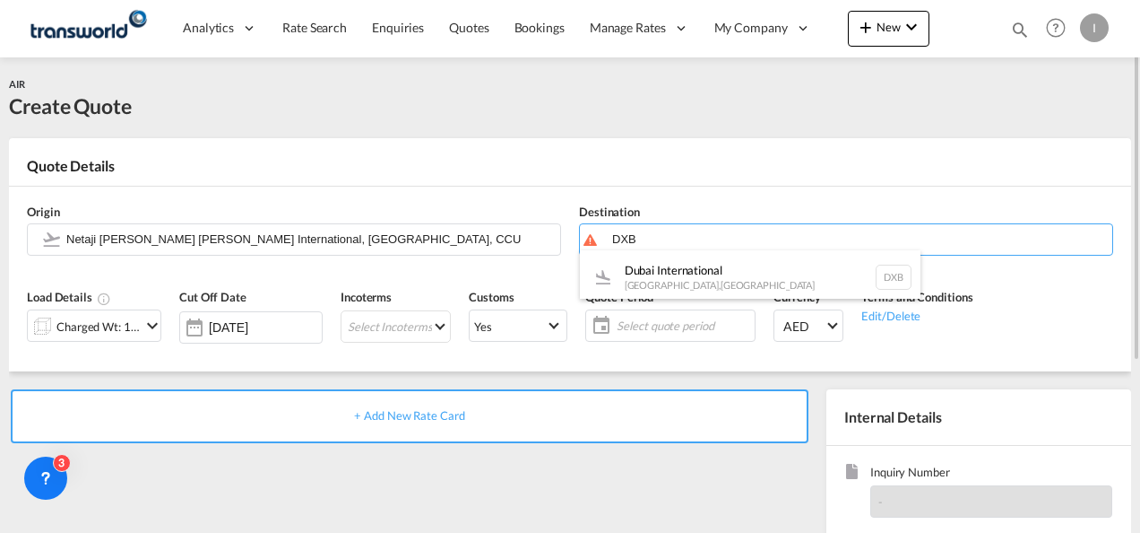
type input "Dubai International, [GEOGRAPHIC_DATA], DXB"
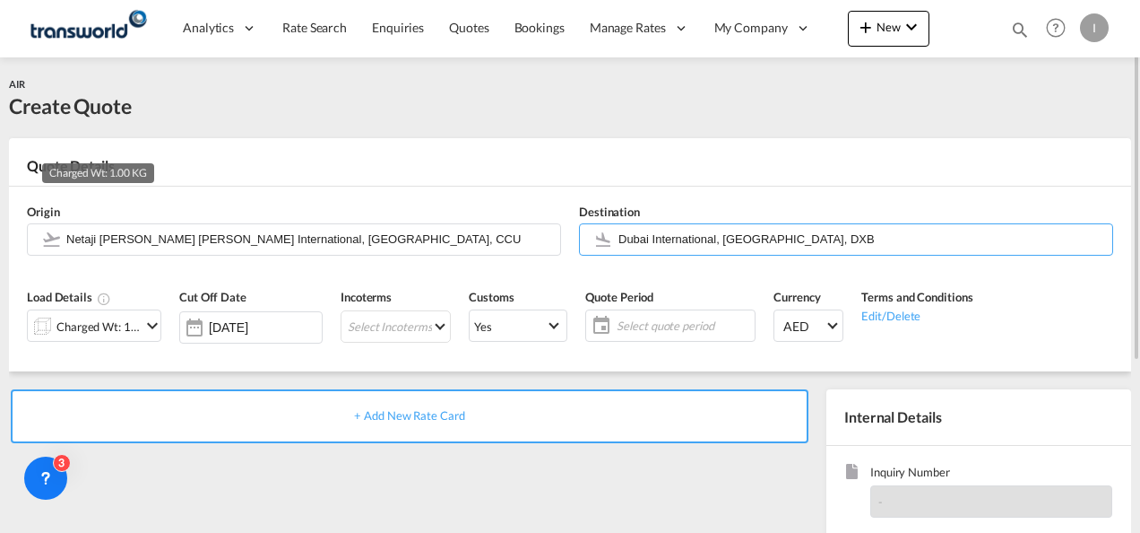
click at [101, 332] on div "Charged Wt: 1.00 KG" at bounding box center [98, 326] width 84 height 25
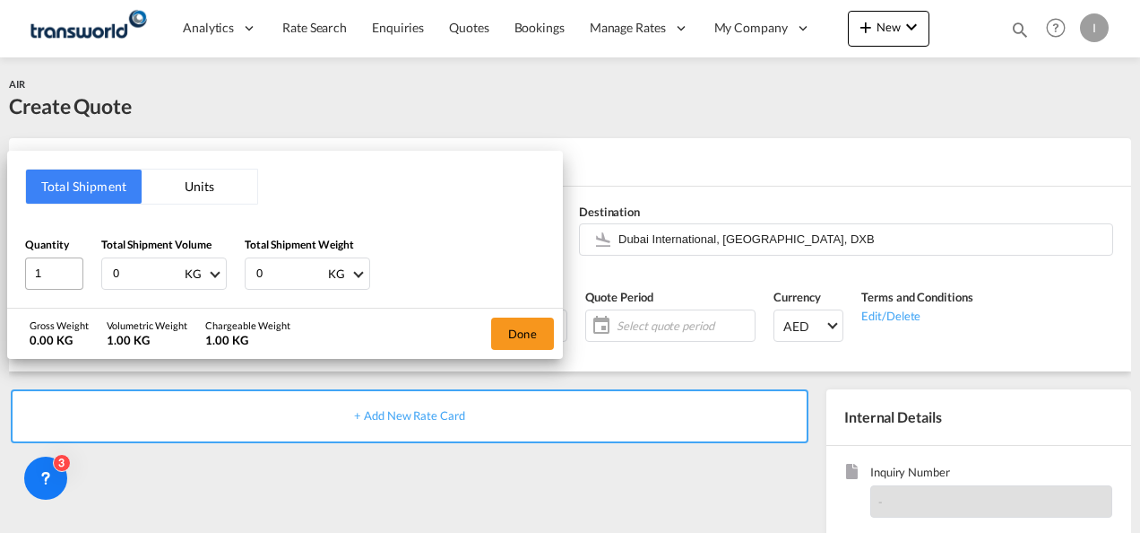
drag, startPoint x: 79, startPoint y: 283, endPoint x: 66, endPoint y: 282, distance: 12.7
click at [66, 282] on div "Quantity 1 Total Shipment Volume 0 KG CBM CFT KG LB Total Shipment Weight 0 KG …" at bounding box center [285, 263] width 520 height 54
type input "5"
drag, startPoint x: 273, startPoint y: 282, endPoint x: 171, endPoint y: 282, distance: 101.3
click at [174, 282] on div "Quantity 1 Total Shipment Volume 5 KG CBM CFT KG LB Total Shipment Weight 0 KG …" at bounding box center [285, 263] width 520 height 54
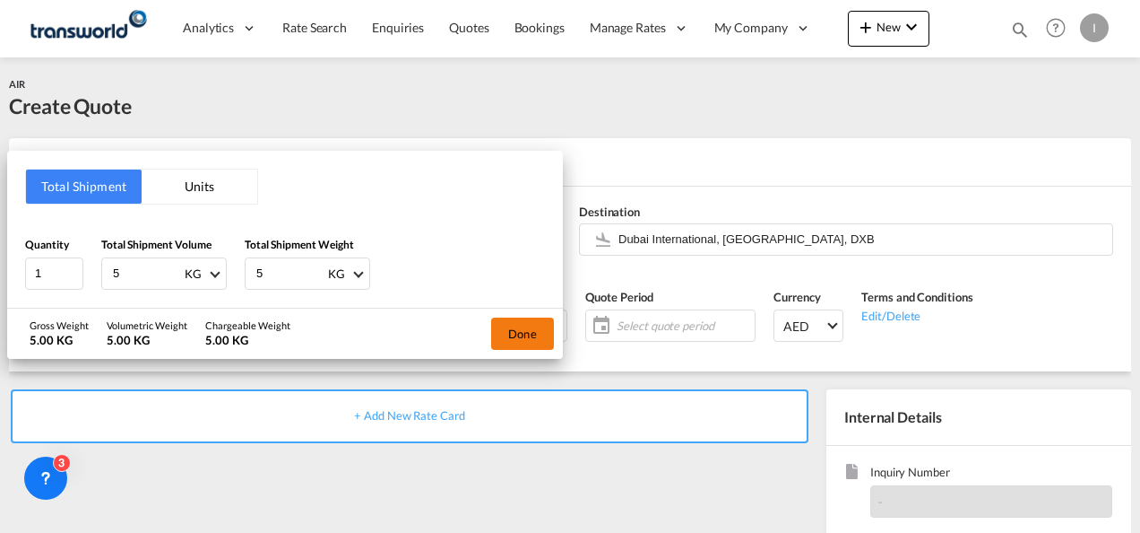
type input "5"
click at [533, 345] on button "Done" at bounding box center [522, 333] width 63 height 32
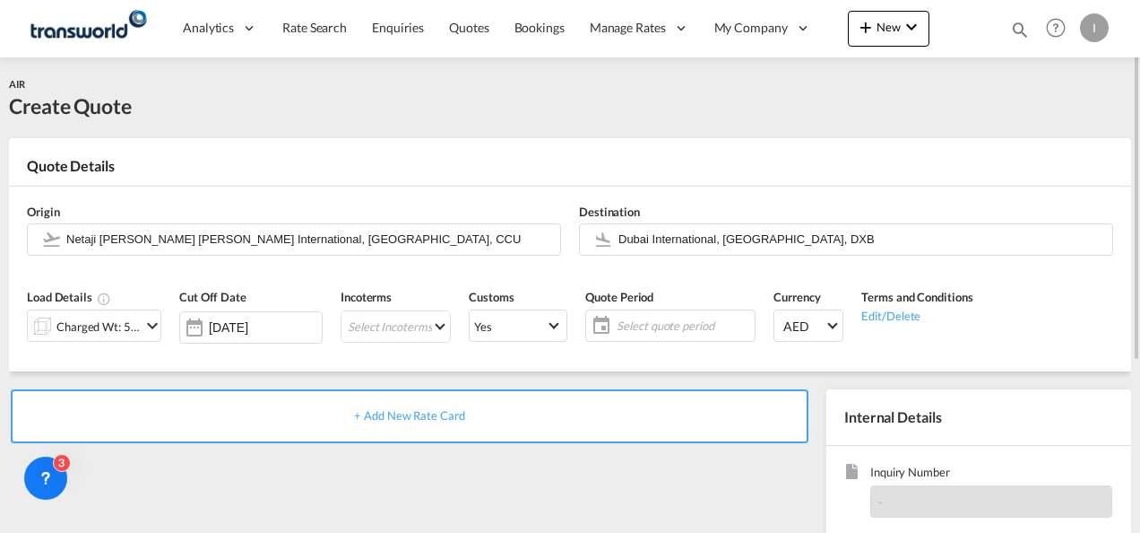
click at [418, 346] on div "Incoterms Select Incoterms EXW - export Ex Works CIF - import Cost,Insurance an…" at bounding box center [396, 321] width 128 height 85
click at [393, 331] on md-select "Select Incoterms EXW - export Ex Works CIF - import Cost,Insurance and Freight …" at bounding box center [396, 326] width 110 height 32
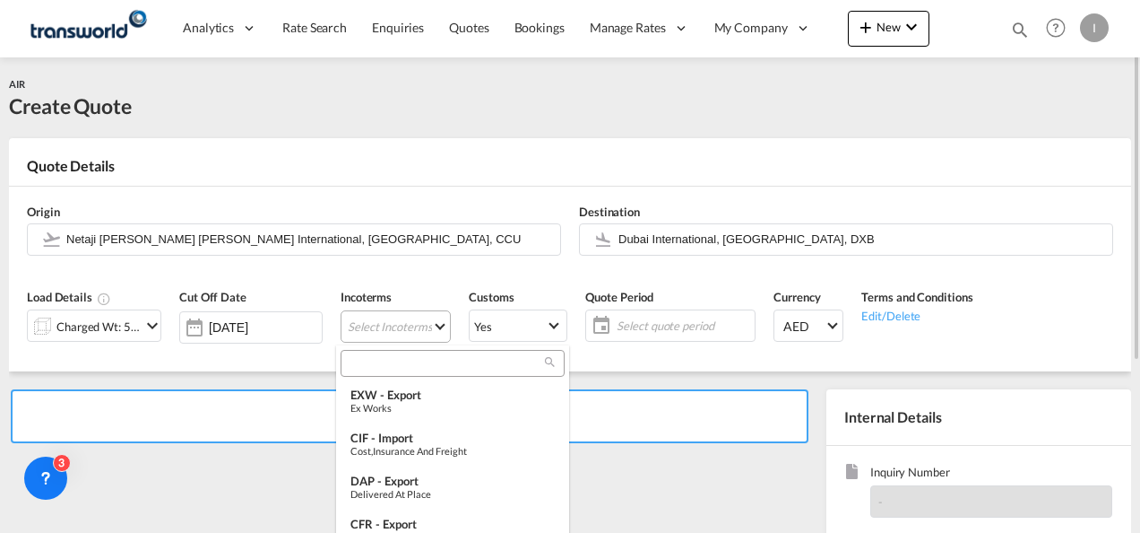
click at [374, 369] on input "search" at bounding box center [445, 363] width 199 height 16
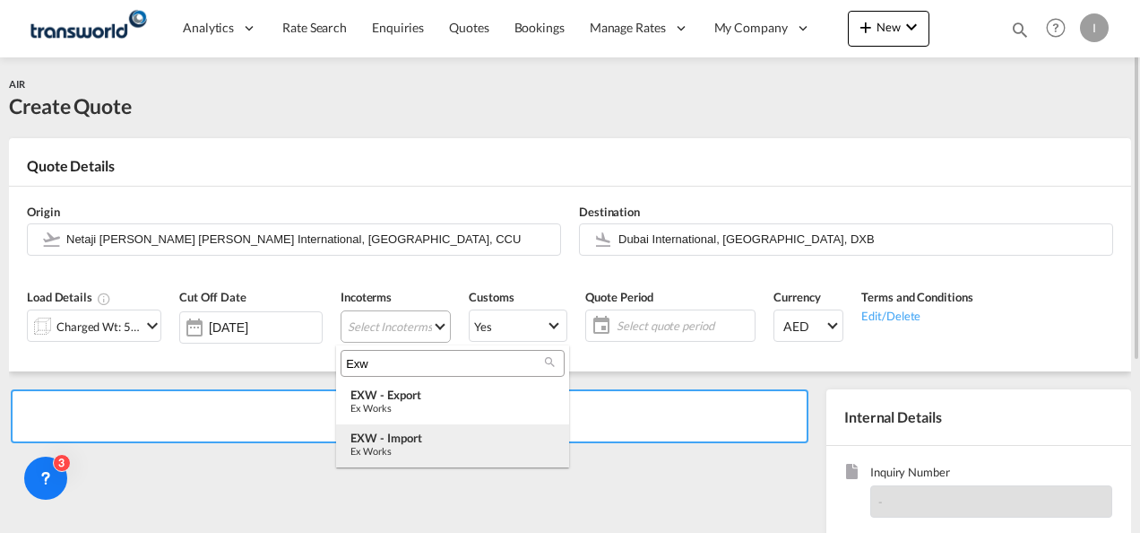
type input "Exw"
click at [394, 441] on div "EXW - import" at bounding box center [453, 437] width 204 height 14
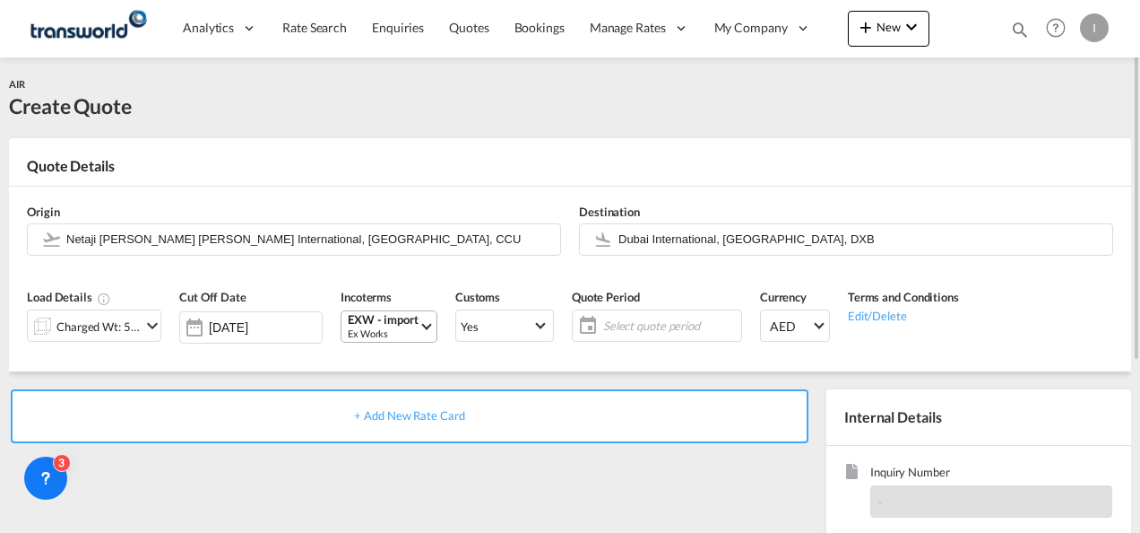
click at [637, 330] on span "Select quote period" at bounding box center [670, 325] width 134 height 16
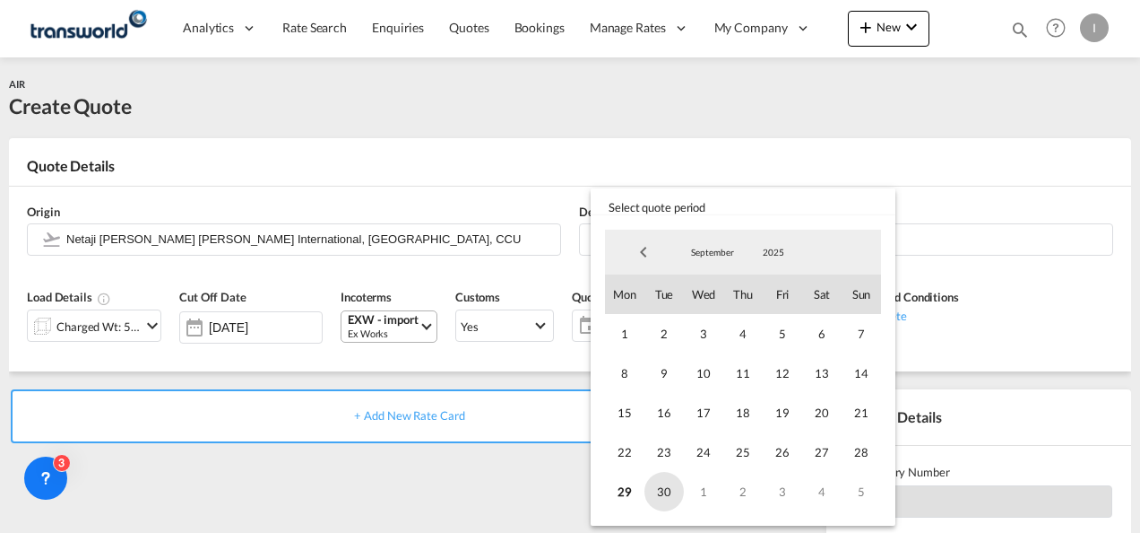
click at [653, 489] on span "30" at bounding box center [664, 491] width 39 height 39
click at [477, 470] on md-backdrop at bounding box center [570, 266] width 1140 height 533
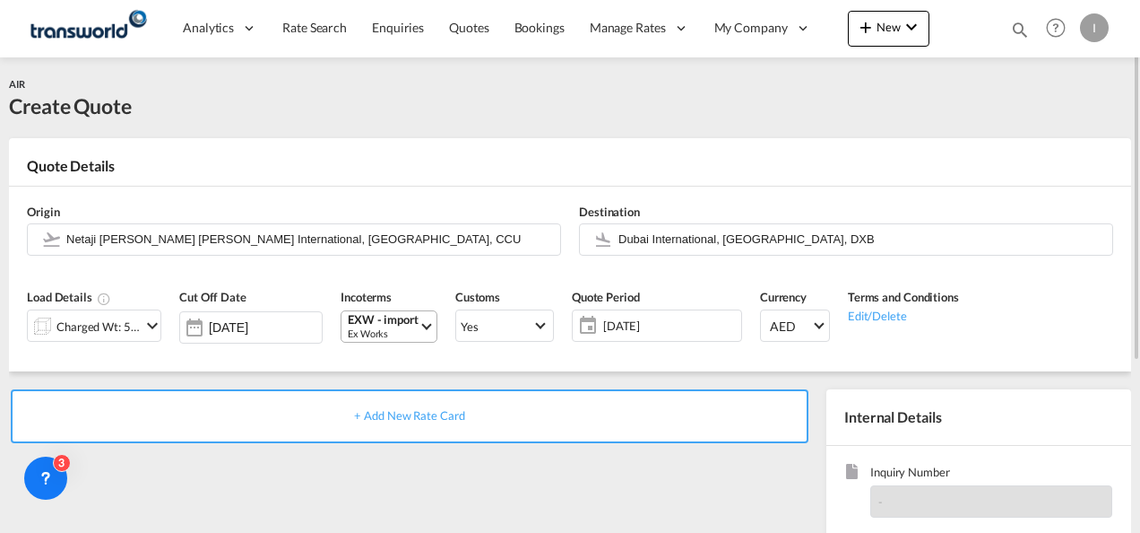
scroll to position [179, 0]
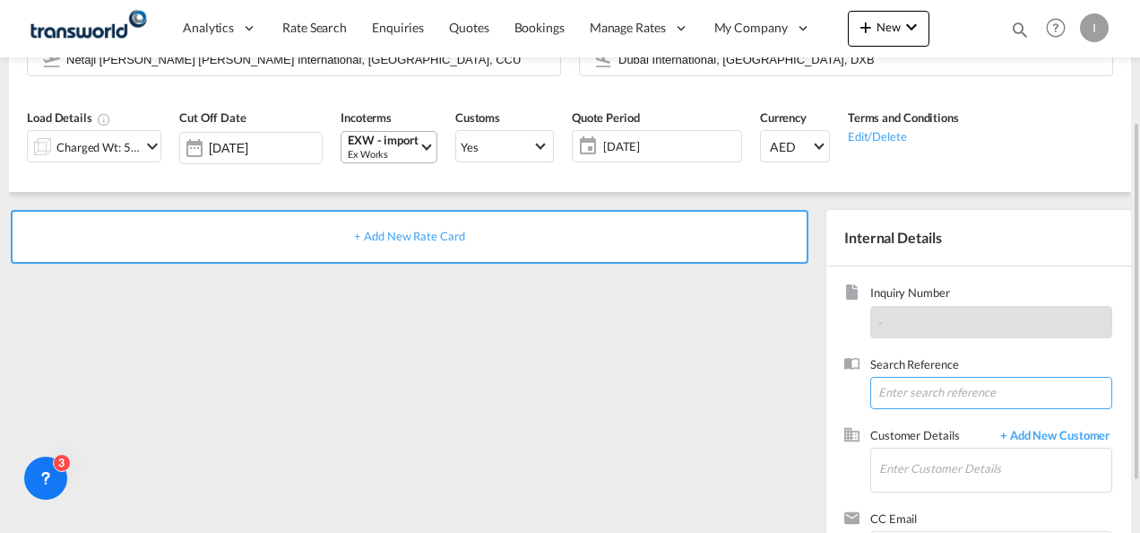
click at [913, 377] on input at bounding box center [992, 393] width 242 height 32
paste input "OAE250900510"
type input "OAE250900510"
click at [906, 439] on span "Customer Details" at bounding box center [931, 437] width 121 height 21
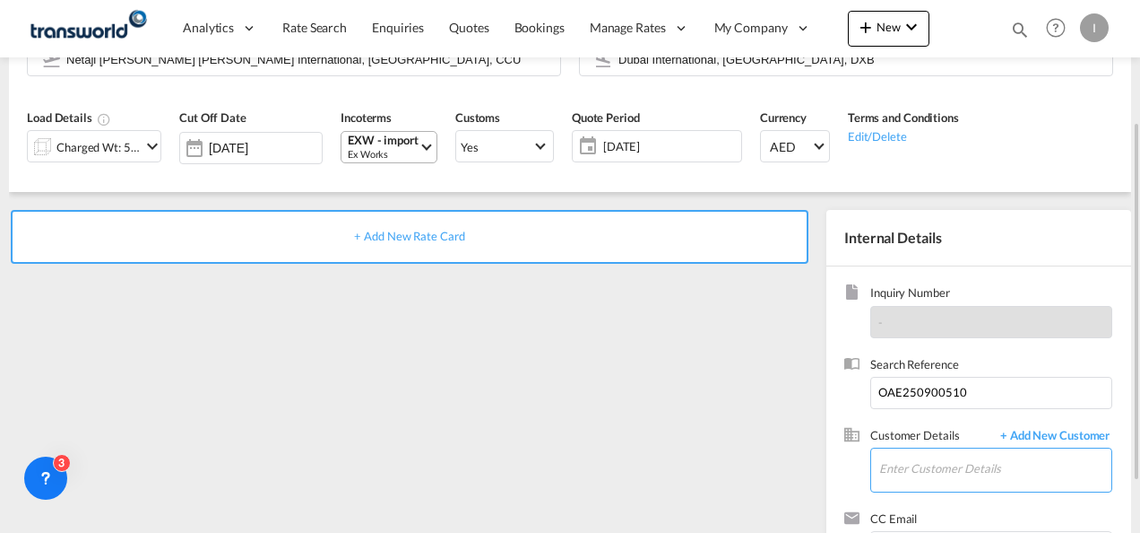
click at [894, 457] on input "Enter Customer Details" at bounding box center [996, 468] width 232 height 40
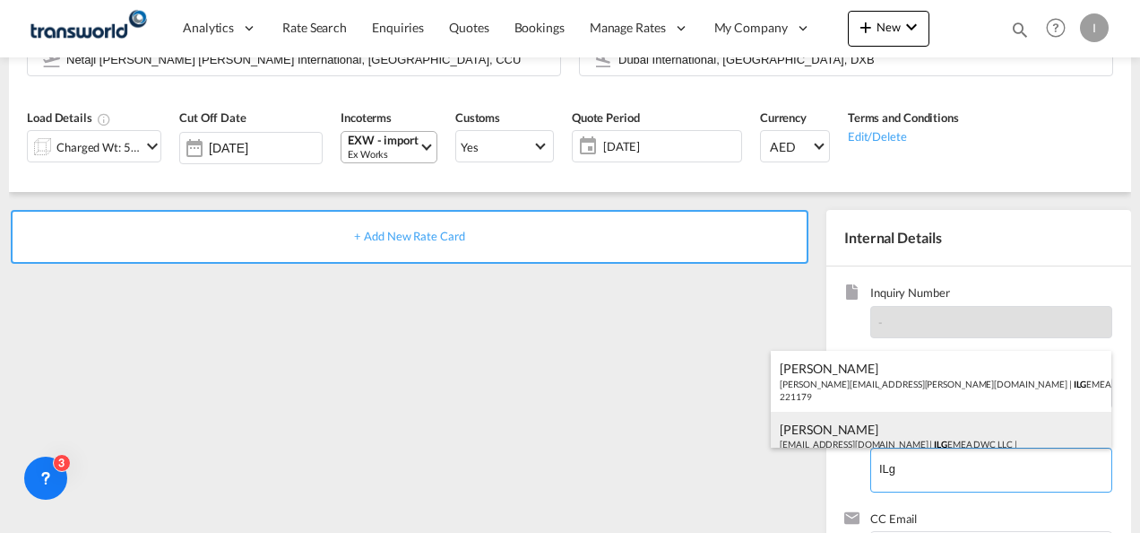
click at [871, 434] on div "[PERSON_NAME] [EMAIL_ADDRESS][DOMAIN_NAME] | ILG EMEA DWC LLC | 221179" at bounding box center [941, 442] width 341 height 61
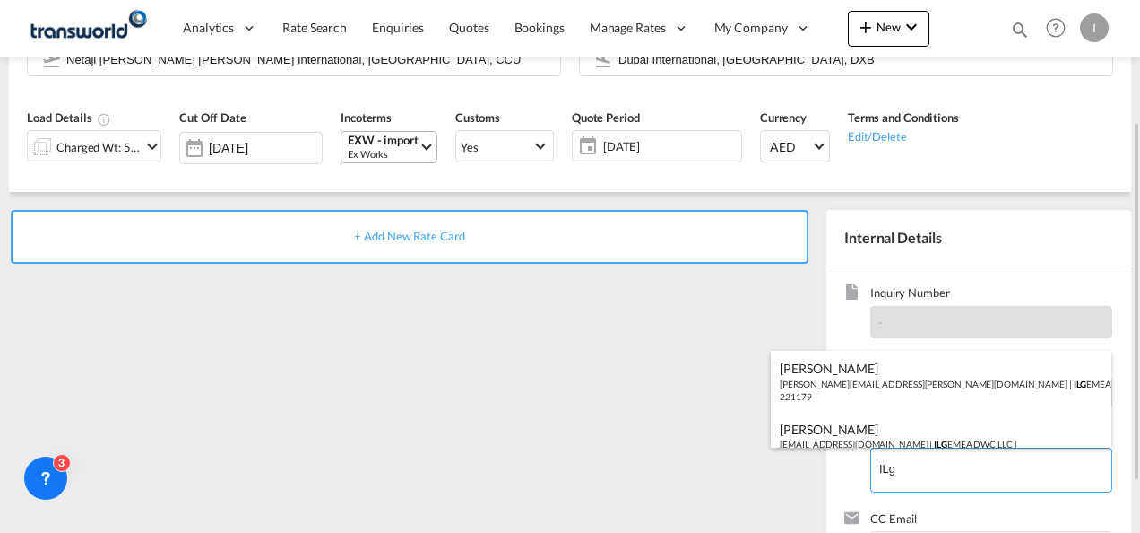
type input "ILG EMEA DWC LLC, [PERSON_NAME], [EMAIL_ADDRESS][DOMAIN_NAME]"
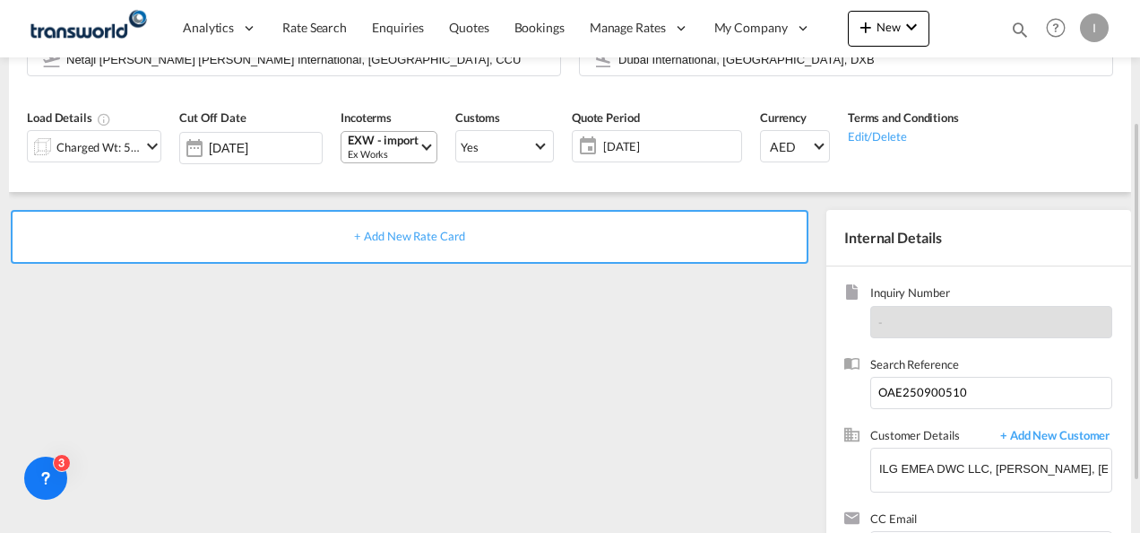
click at [411, 231] on span "+ Add New Rate Card" at bounding box center [409, 236] width 110 height 14
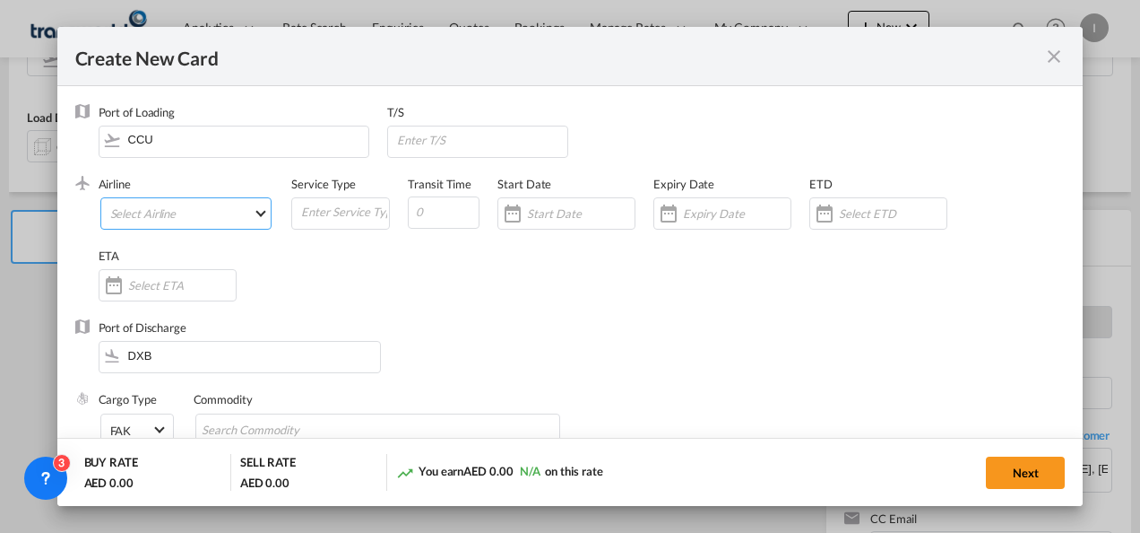
click at [127, 219] on md-select "Select Airline AIR EXPRESS S.A. (1166- / -) CMA CGM Air Cargo (1140-2C / -) DDW…" at bounding box center [186, 213] width 172 height 32
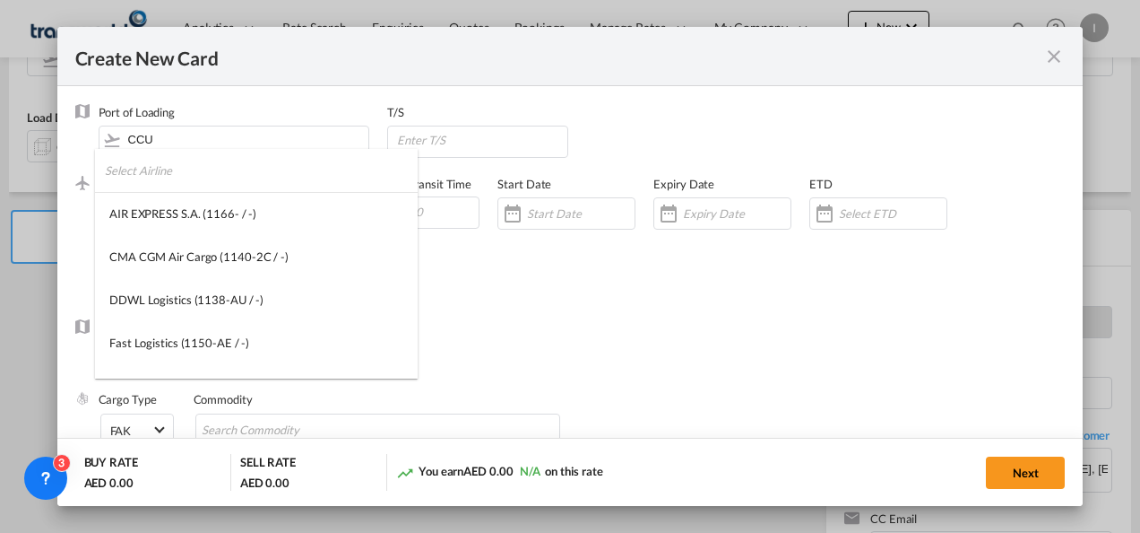
click at [152, 177] on input "search" at bounding box center [261, 170] width 313 height 43
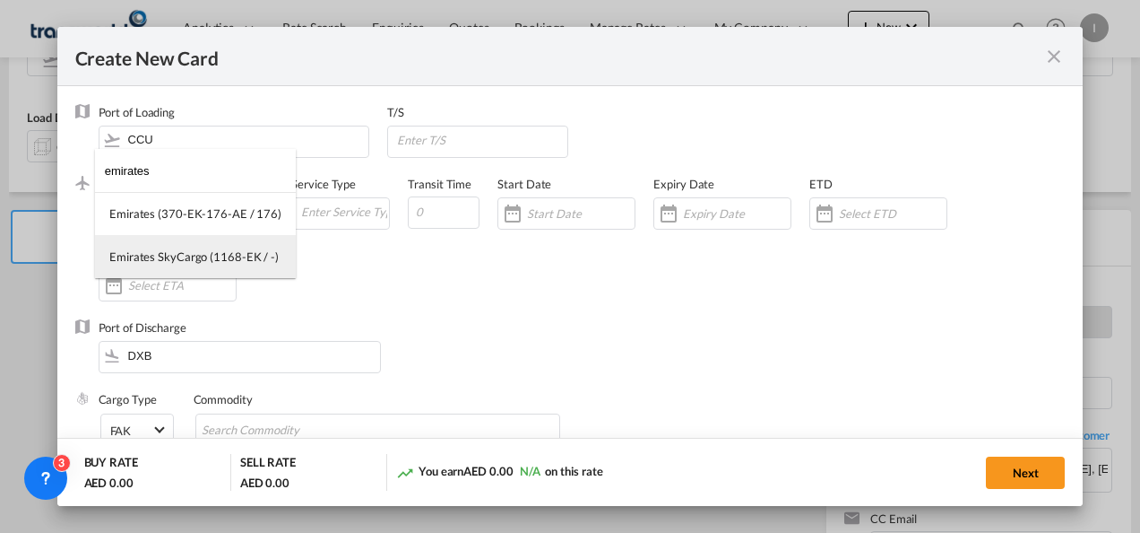
type input "emirates"
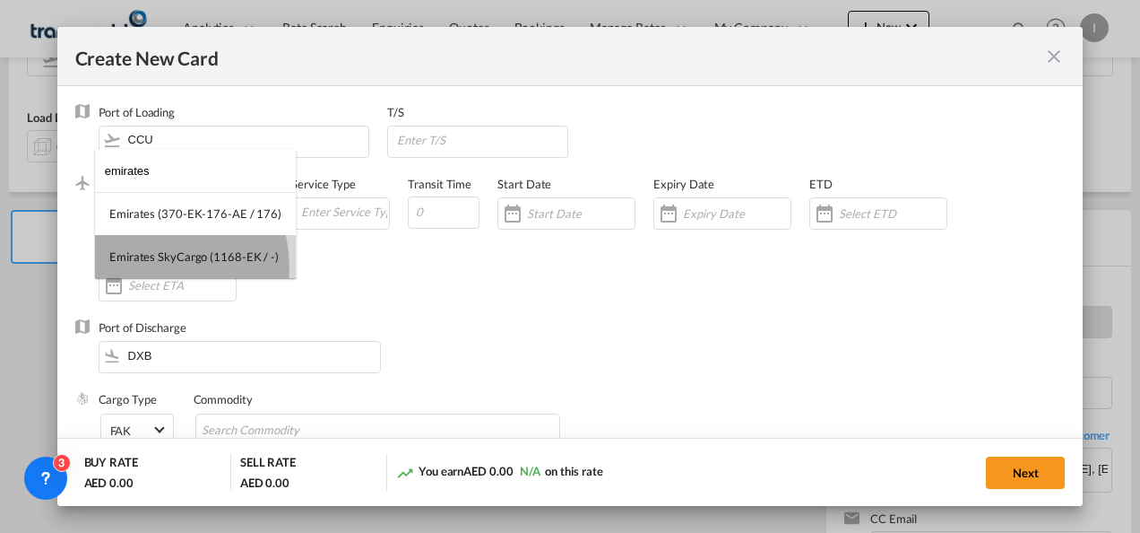
click at [155, 265] on md-option "Emirates SkyCargo (1168-EK / -)" at bounding box center [195, 256] width 201 height 43
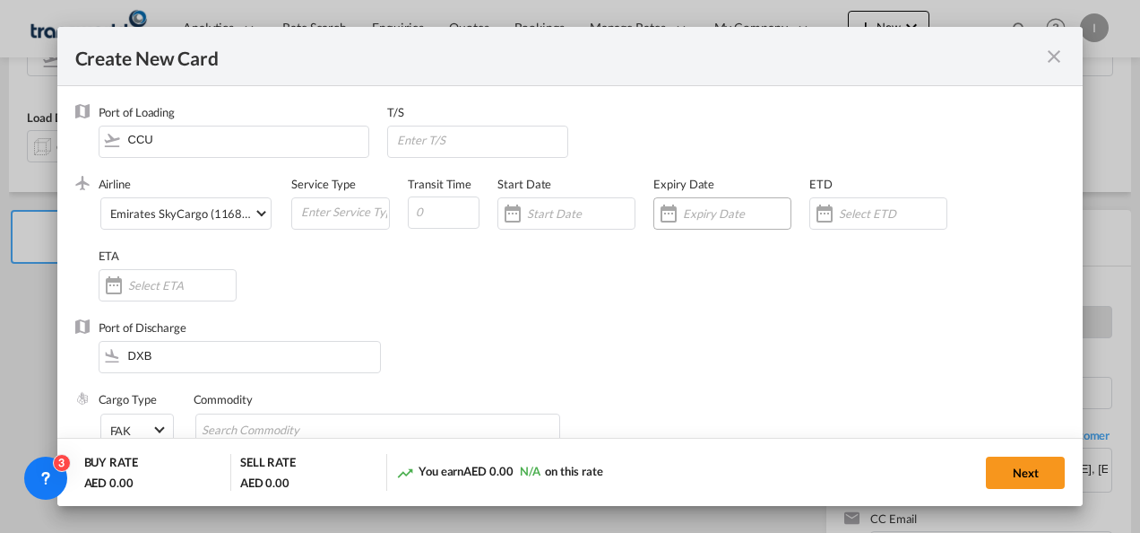
click at [710, 219] on input "Create New Card ..." at bounding box center [737, 213] width 108 height 14
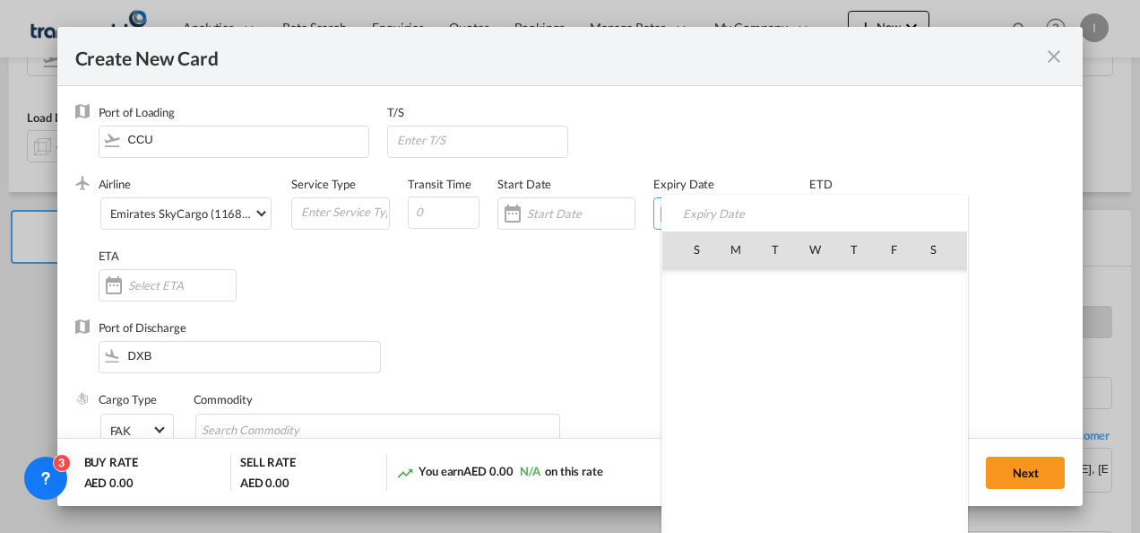
scroll to position [415298, 0]
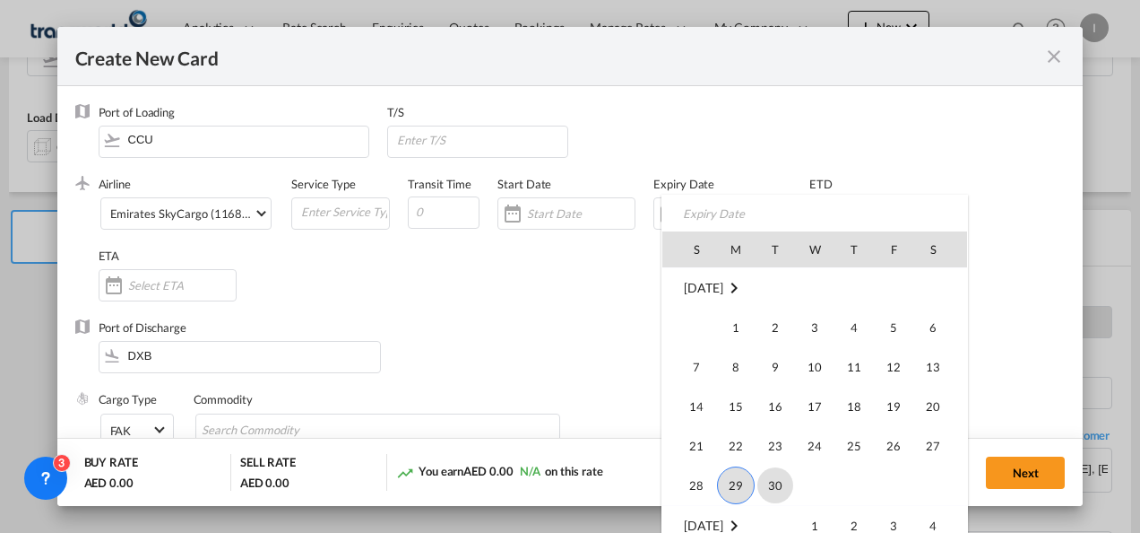
click at [772, 483] on span "30" at bounding box center [776, 485] width 36 height 36
type input "[DATE]"
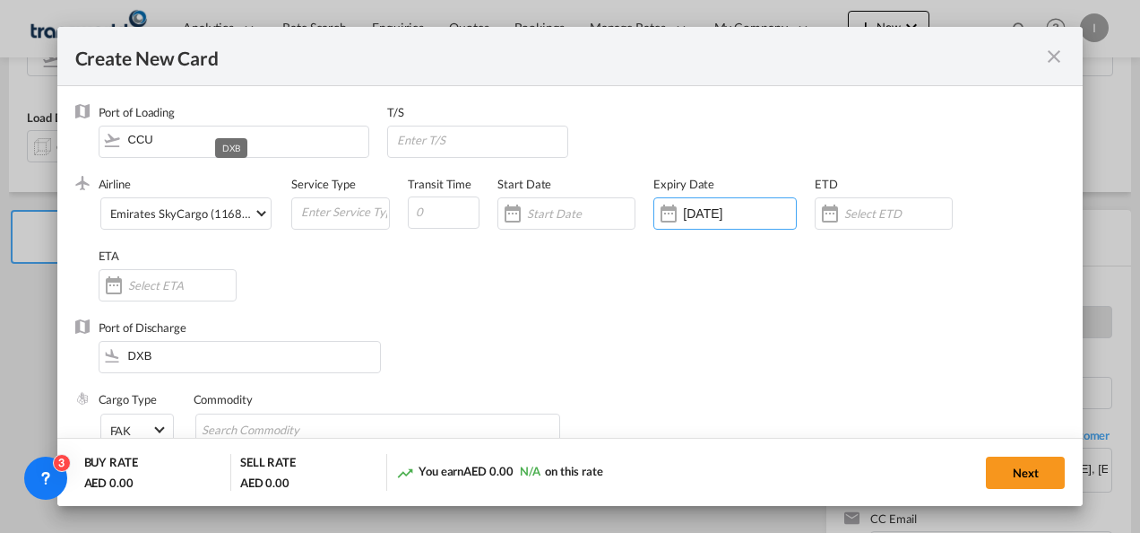
scroll to position [179, 0]
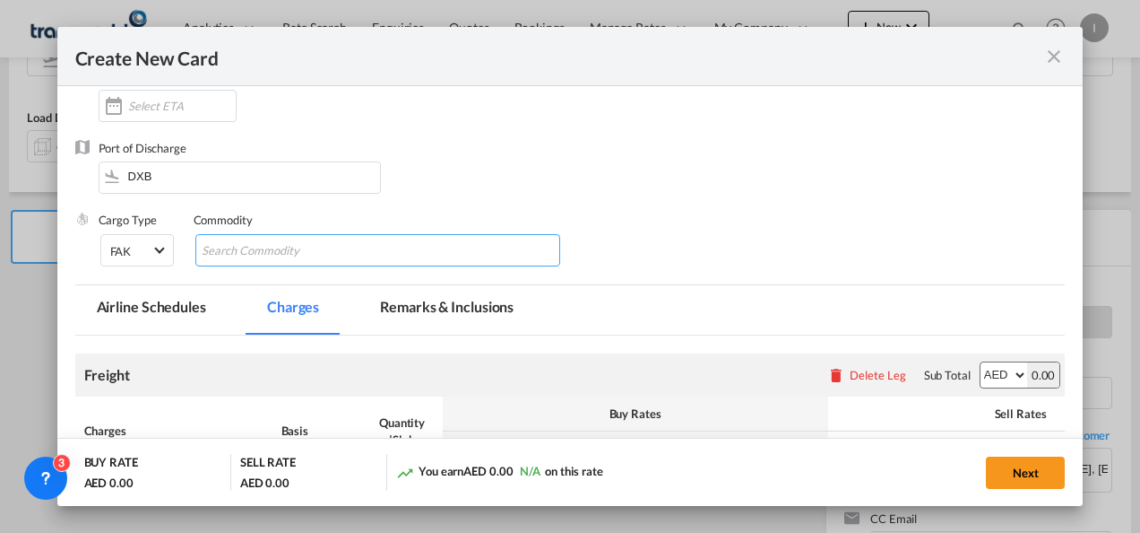
click at [249, 251] on input "Search Commodity" at bounding box center [284, 251] width 164 height 29
type input "General Cargo"
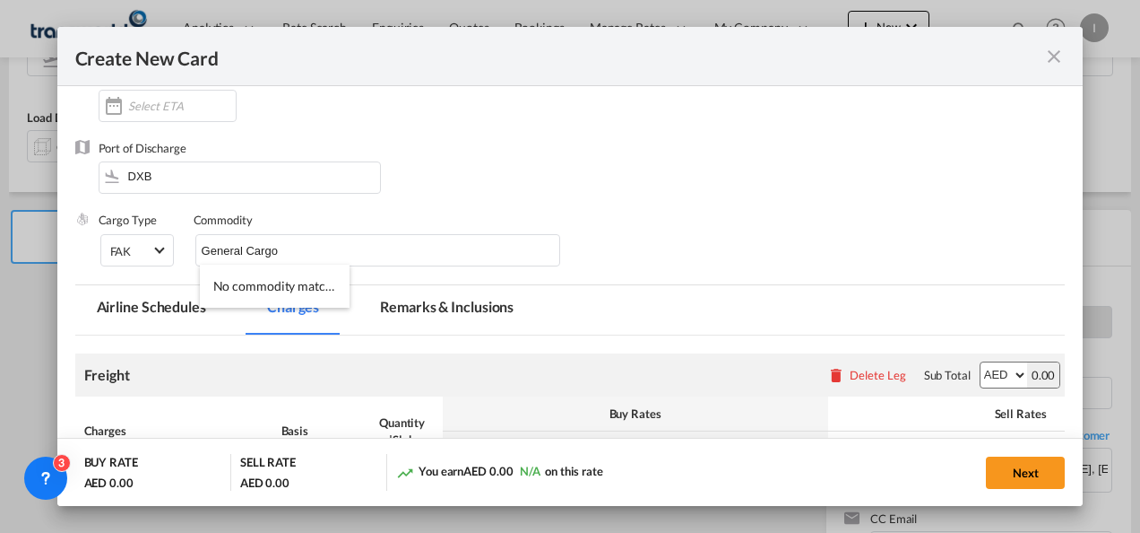
click at [512, 184] on div "Port of Discharge DXB" at bounding box center [570, 176] width 991 height 72
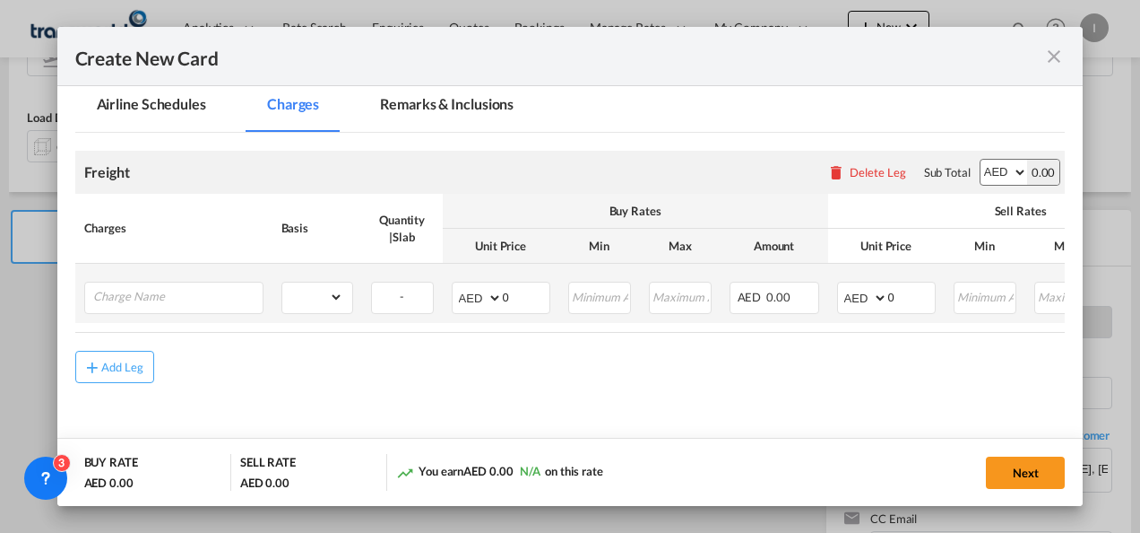
scroll to position [425, 0]
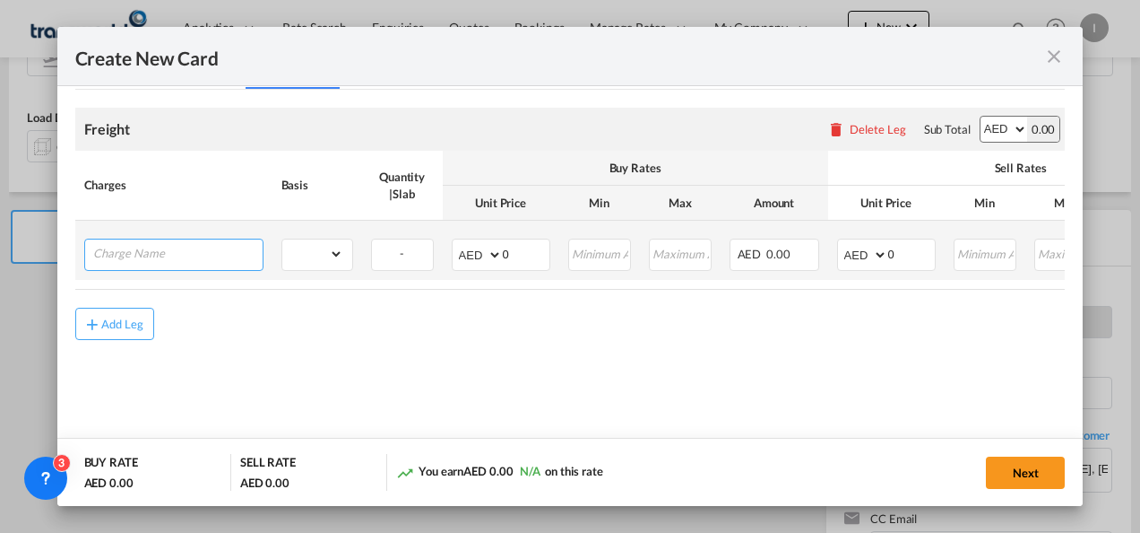
click at [111, 249] on input "Charge Name" at bounding box center [177, 252] width 169 height 27
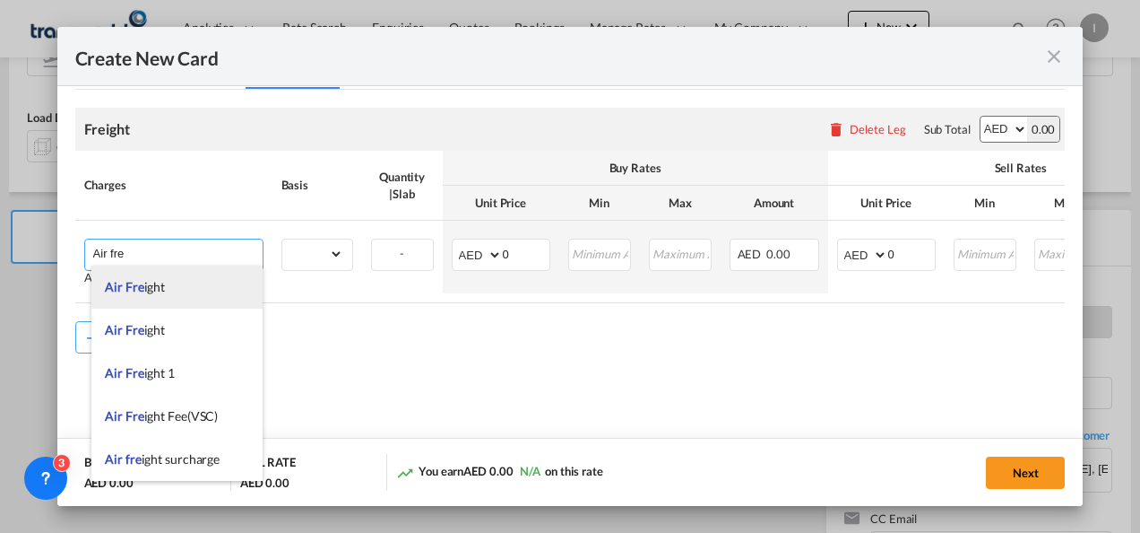
click at [130, 291] on span "Air Fre" at bounding box center [124, 286] width 39 height 15
type input "Air Freight"
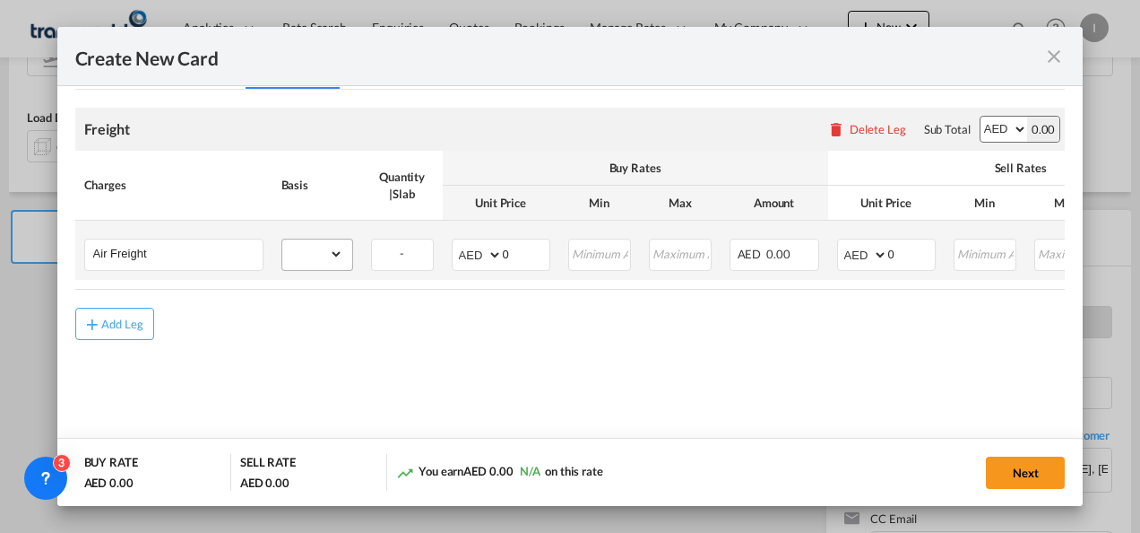
click at [345, 255] on md-input-container "gross_weight volumetric_weight per_shipment per_bl per_km % on air freight per_…" at bounding box center [317, 253] width 70 height 29
click at [328, 255] on select "gross_weight volumetric_weight per_shipment per_bl per_km % on air freight per_…" at bounding box center [312, 253] width 61 height 29
select select "per_shipment"
click at [282, 239] on select "gross_weight volumetric_weight per_shipment per_bl per_km % on air freight per_…" at bounding box center [312, 253] width 61 height 29
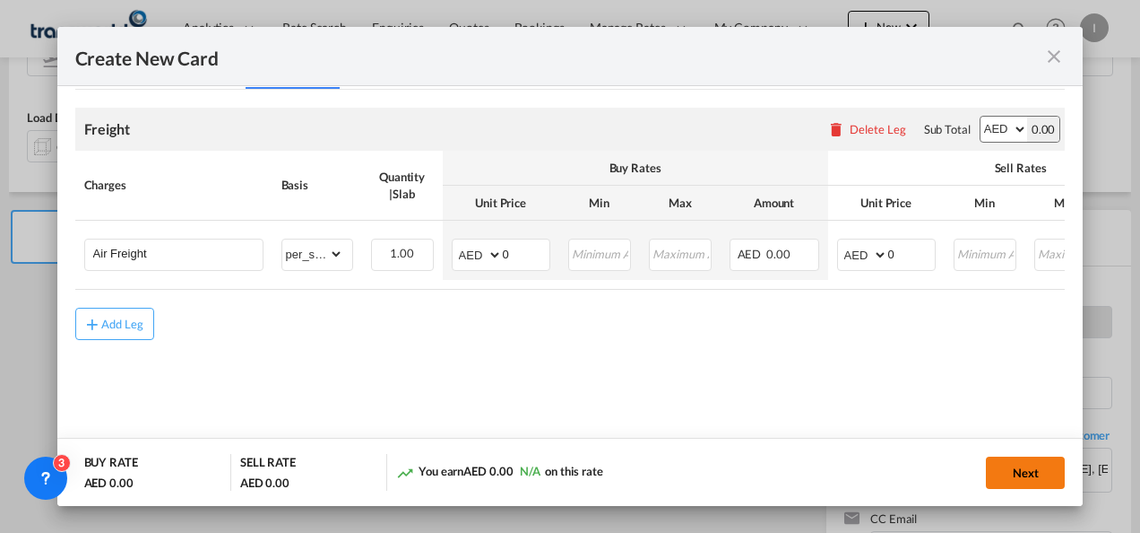
click at [1016, 463] on button "Next" at bounding box center [1025, 472] width 79 height 32
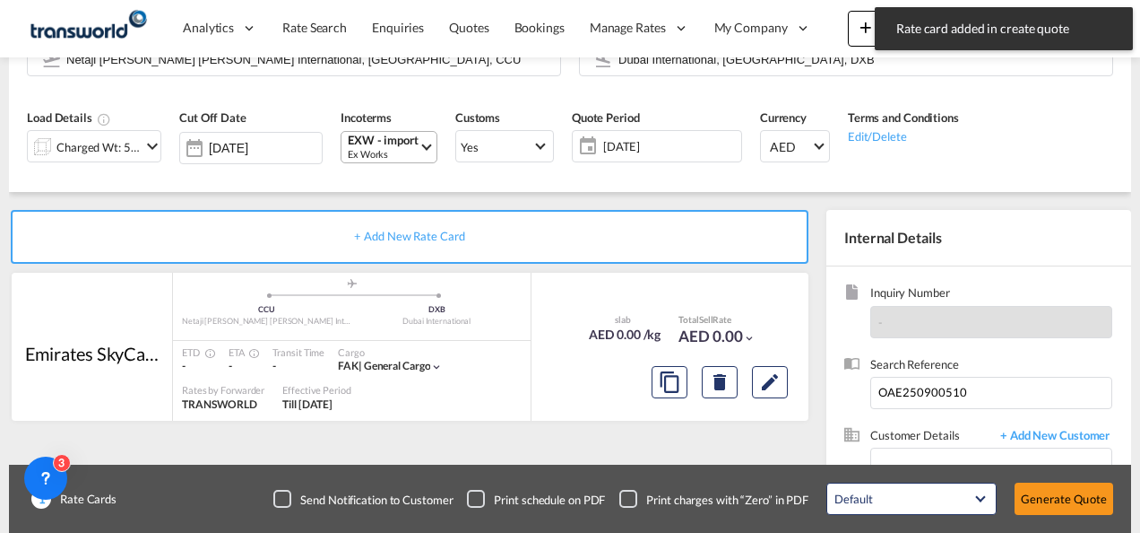
click at [1068, 497] on button "Generate Quote" at bounding box center [1064, 498] width 99 height 32
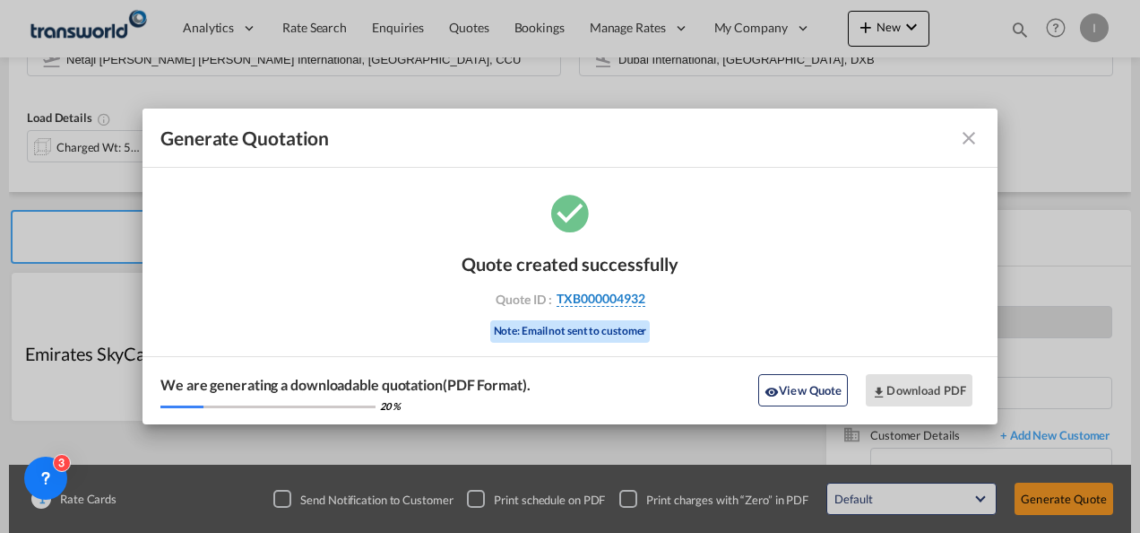
click at [602, 304] on span "TXB000004932" at bounding box center [601, 298] width 89 height 16
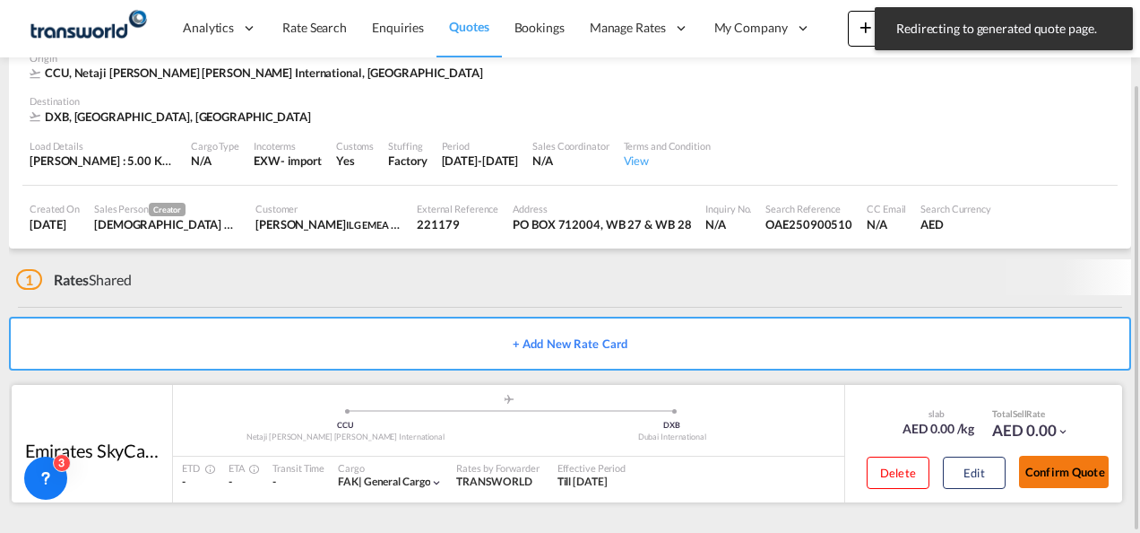
click at [1047, 472] on button "Confirm Quote" at bounding box center [1064, 471] width 90 height 32
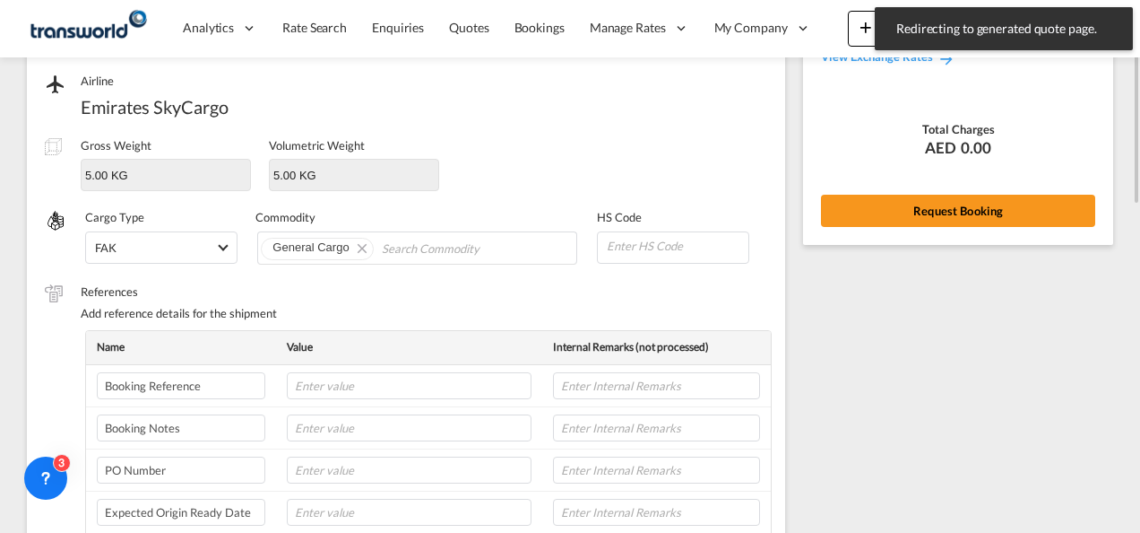
scroll to position [127, 0]
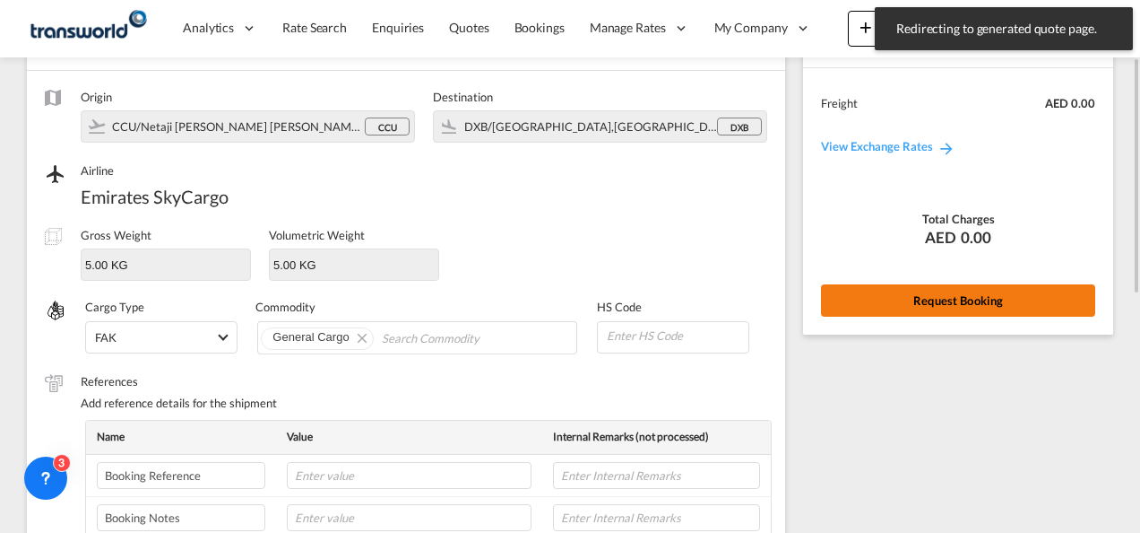
click at [914, 302] on button "Request Booking" at bounding box center [958, 300] width 274 height 32
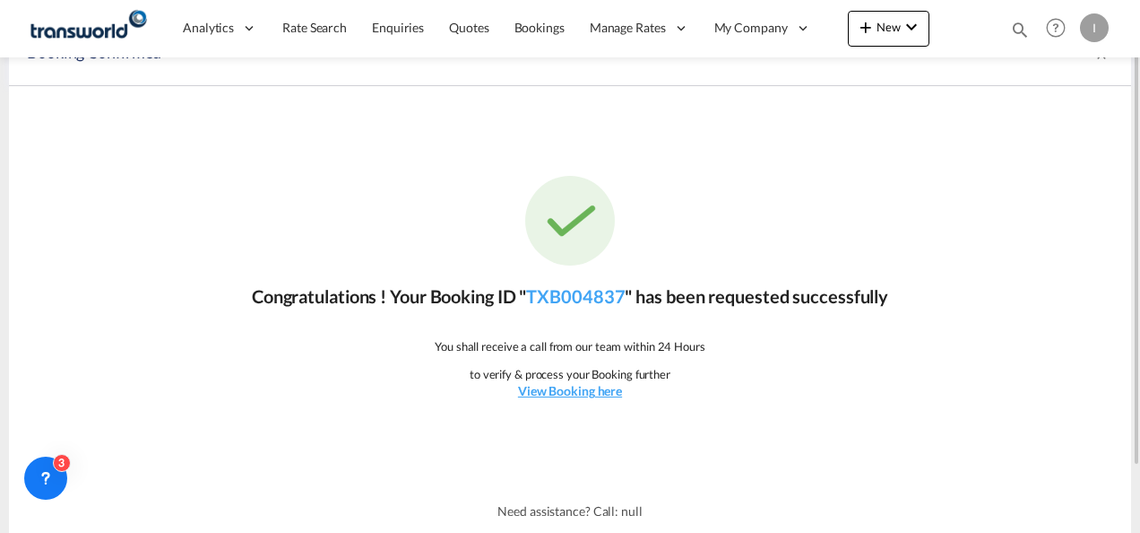
scroll to position [0, 0]
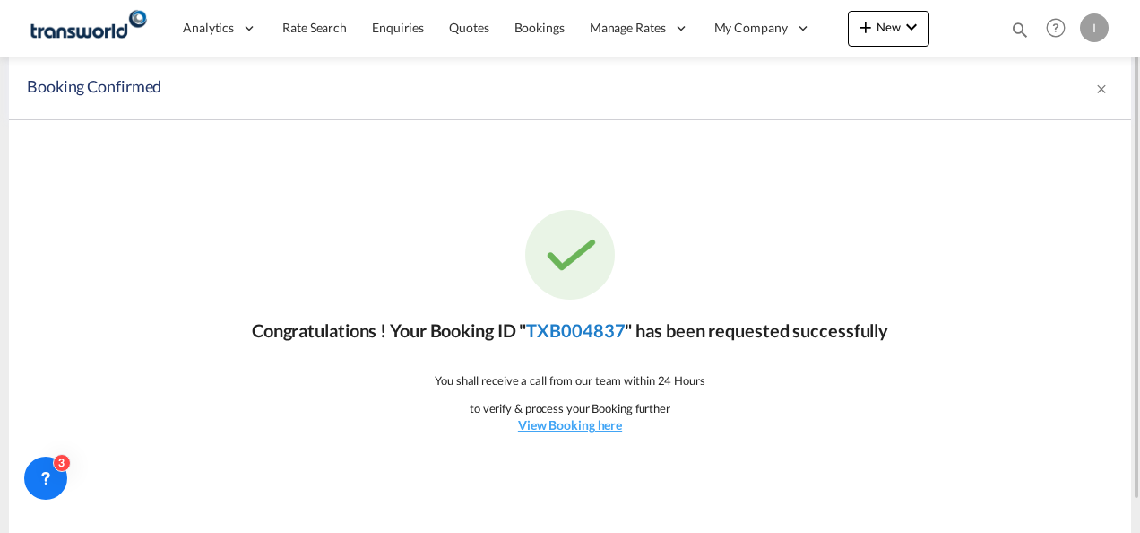
click at [564, 338] on link "TXB004837" at bounding box center [575, 330] width 99 height 22
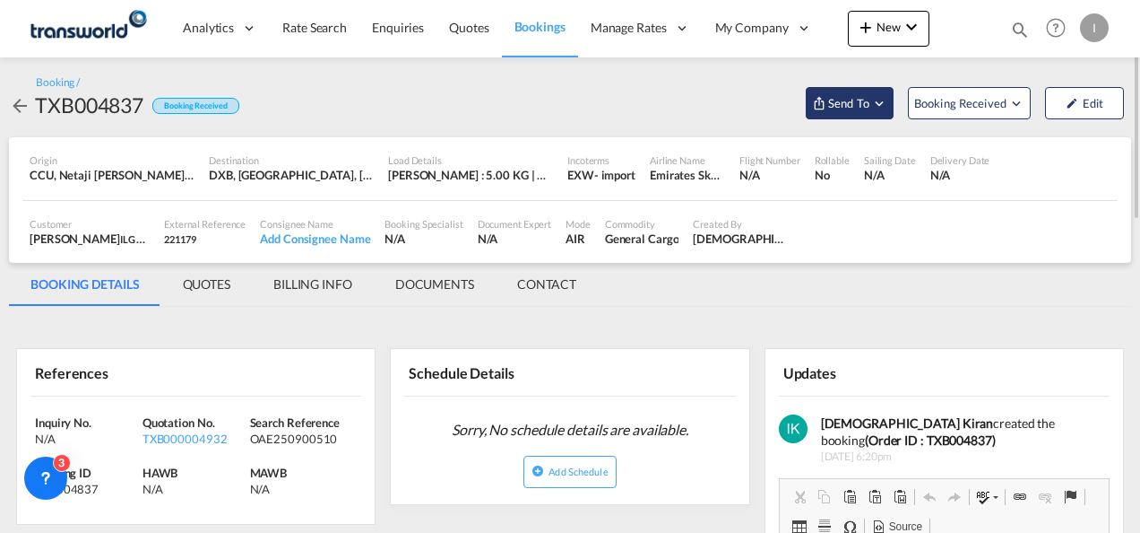
click at [834, 100] on span "Send To" at bounding box center [849, 103] width 45 height 18
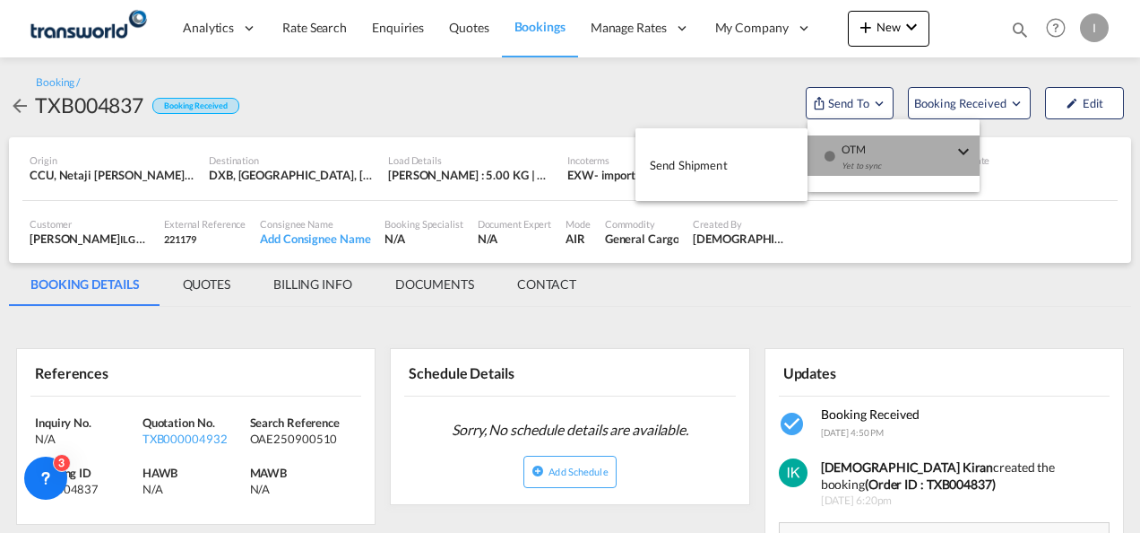
click at [853, 154] on div "Yet to sync" at bounding box center [897, 171] width 111 height 38
click at [587, 156] on md-backdrop at bounding box center [570, 266] width 1140 height 533
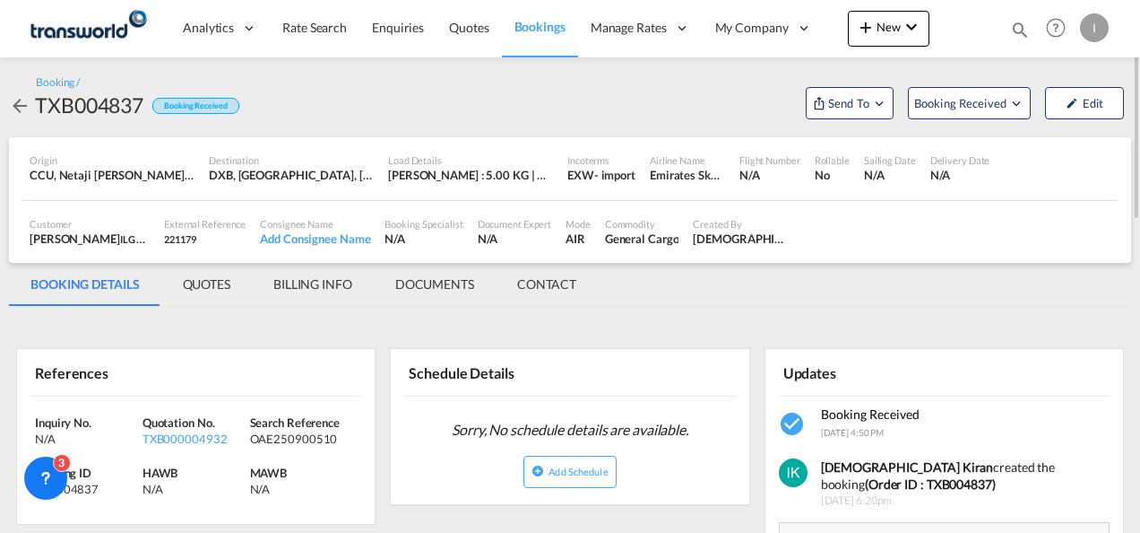
click at [736, 160] on div "Flight Number N/A" at bounding box center [769, 168] width 75 height 45
click at [819, 102] on md-icon "Open demo menu" at bounding box center [819, 103] width 14 height 14
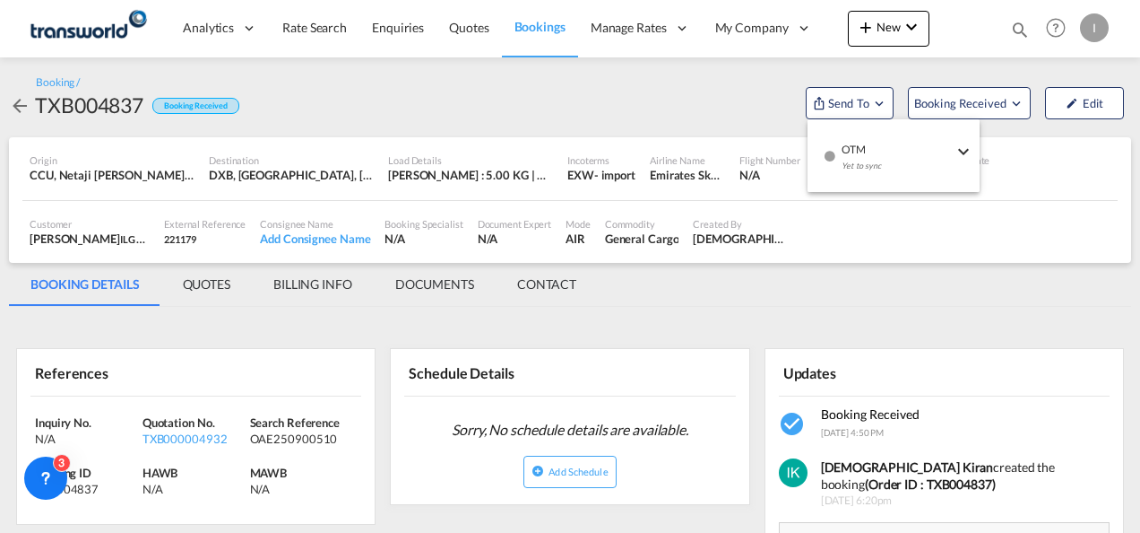
click at [825, 153] on md-icon "icon-checkbox-blank-circle" at bounding box center [830, 156] width 13 height 13
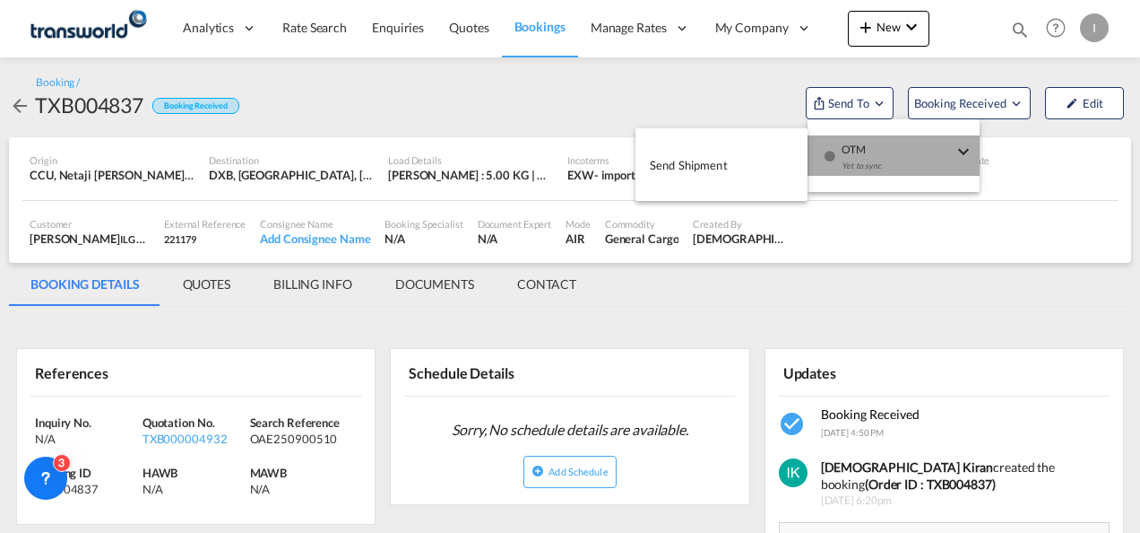
click at [709, 153] on span "Send Shipment" at bounding box center [689, 165] width 78 height 29
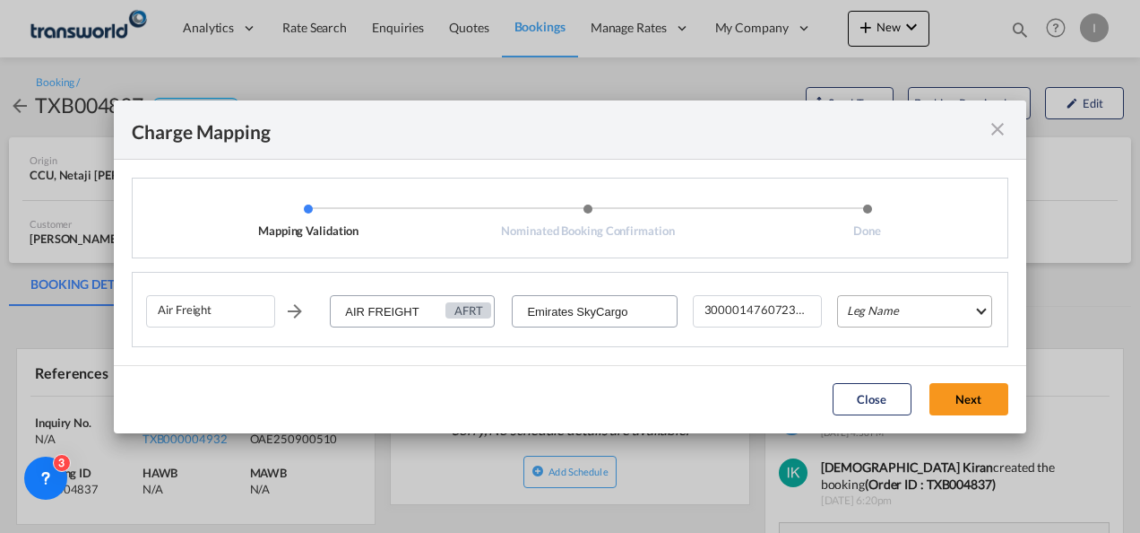
click at [862, 307] on md-select "Leg Name HANDLING ORIGIN HANDLING DESTINATION OTHERS TL PICK UP CUSTOMS ORIGIN …" at bounding box center [914, 311] width 155 height 32
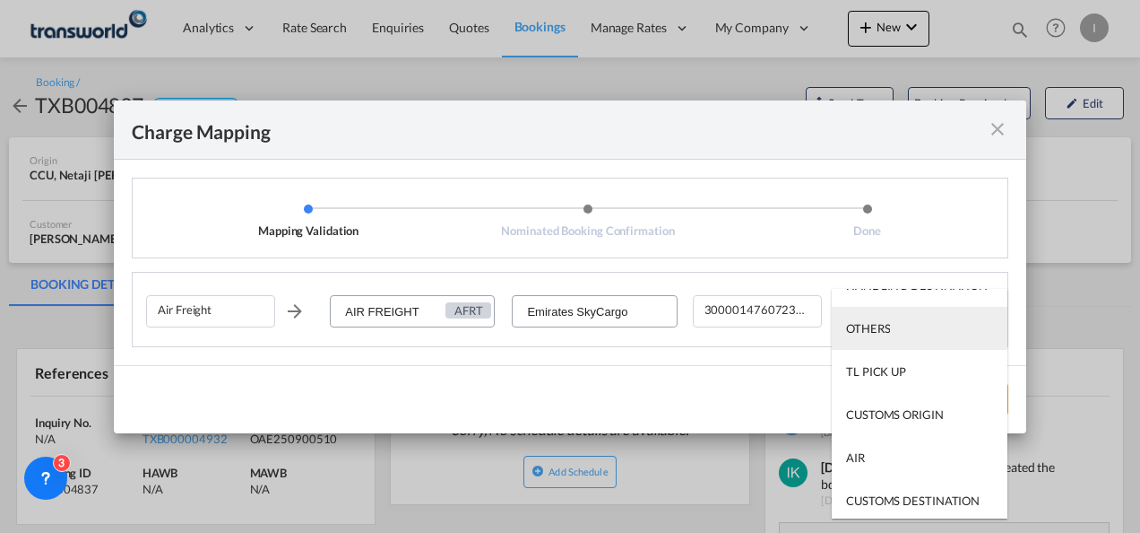
scroll to position [115, 0]
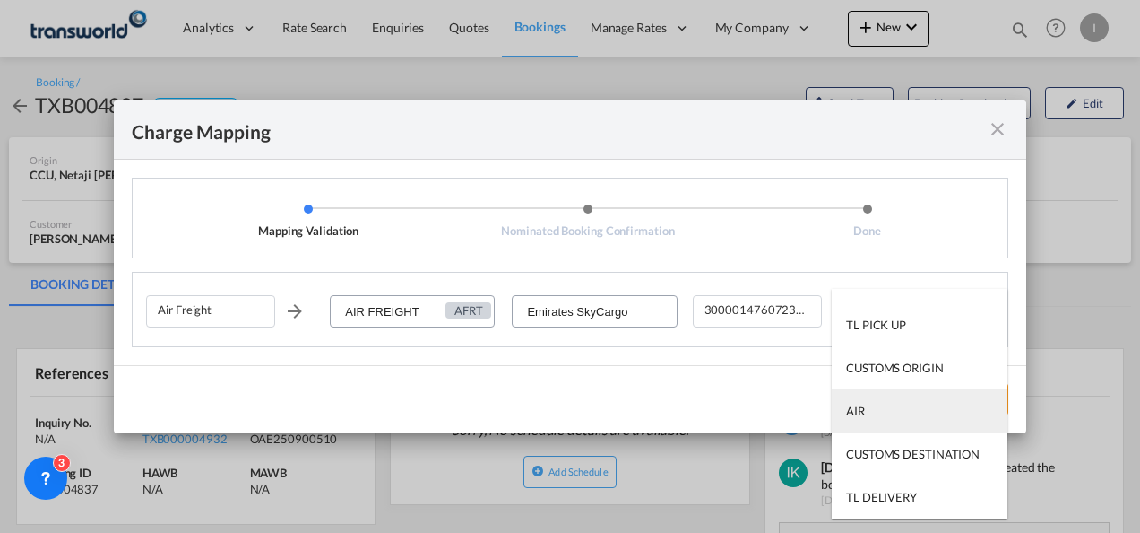
click at [861, 403] on div "AIR" at bounding box center [855, 411] width 19 height 16
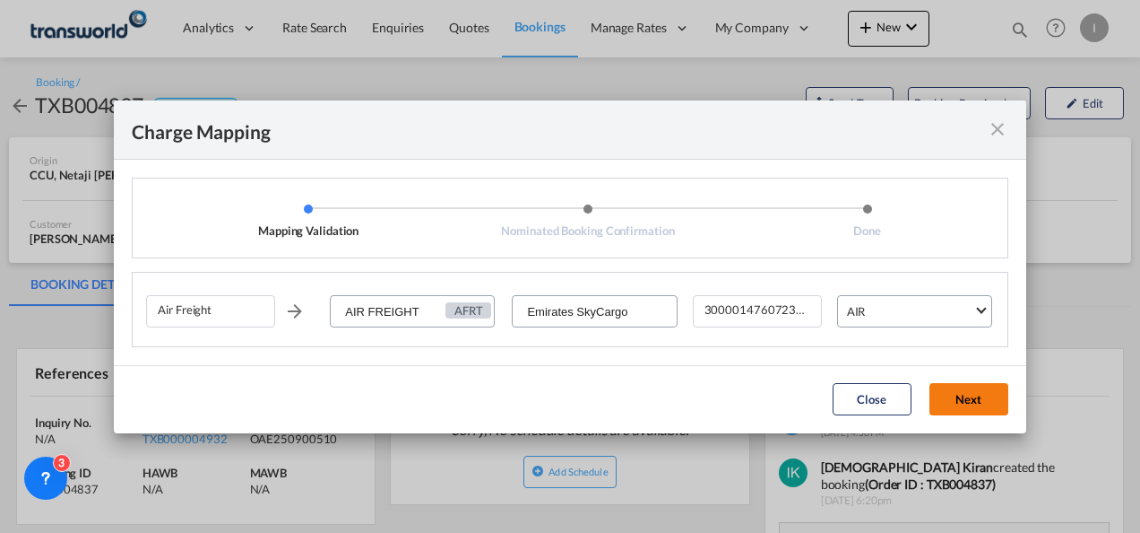
drag, startPoint x: 995, startPoint y: 397, endPoint x: 950, endPoint y: 384, distance: 46.8
click at [993, 397] on button "Next" at bounding box center [969, 399] width 79 height 32
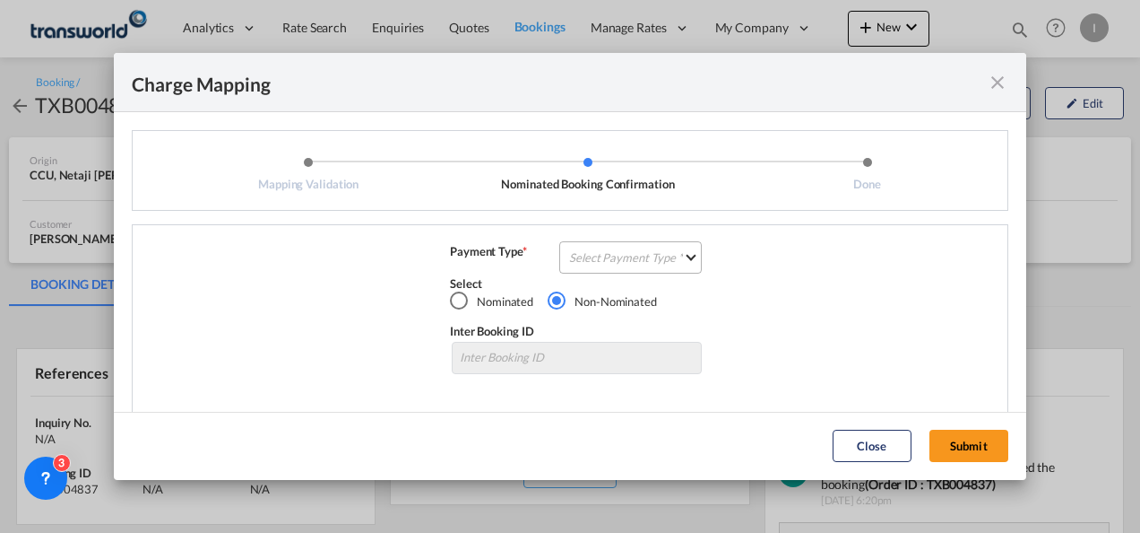
click at [695, 260] on div "Payment Type * Select Payment Type COLLECT PREPAID Select Nominated Non-Nominat…" at bounding box center [577, 329] width 862 height 172
click at [655, 263] on md-select "Select Payment Type COLLECT PREPAID" at bounding box center [630, 257] width 143 height 32
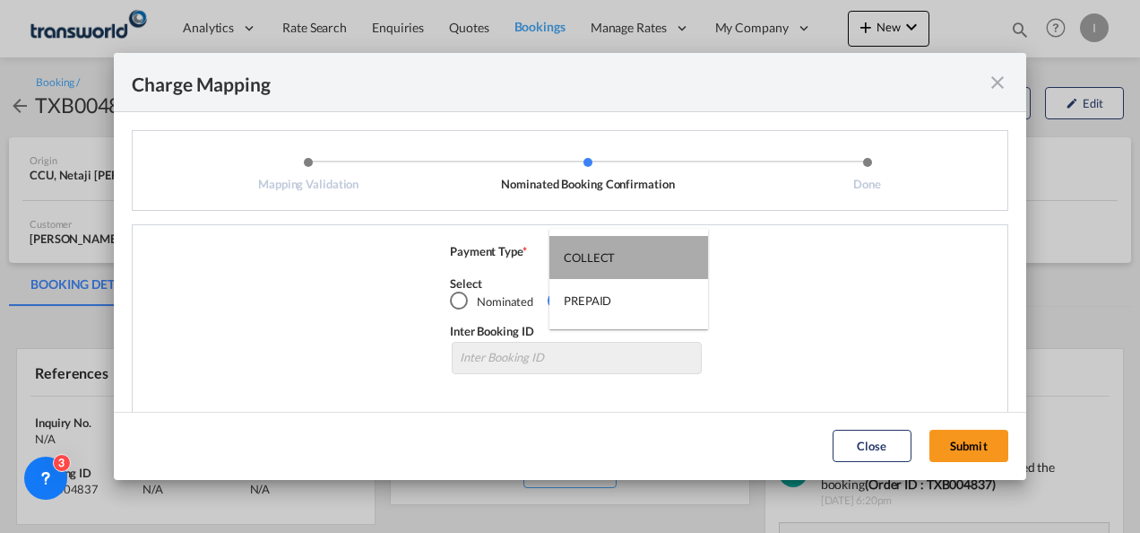
click at [633, 274] on md-option "COLLECT" at bounding box center [629, 257] width 159 height 43
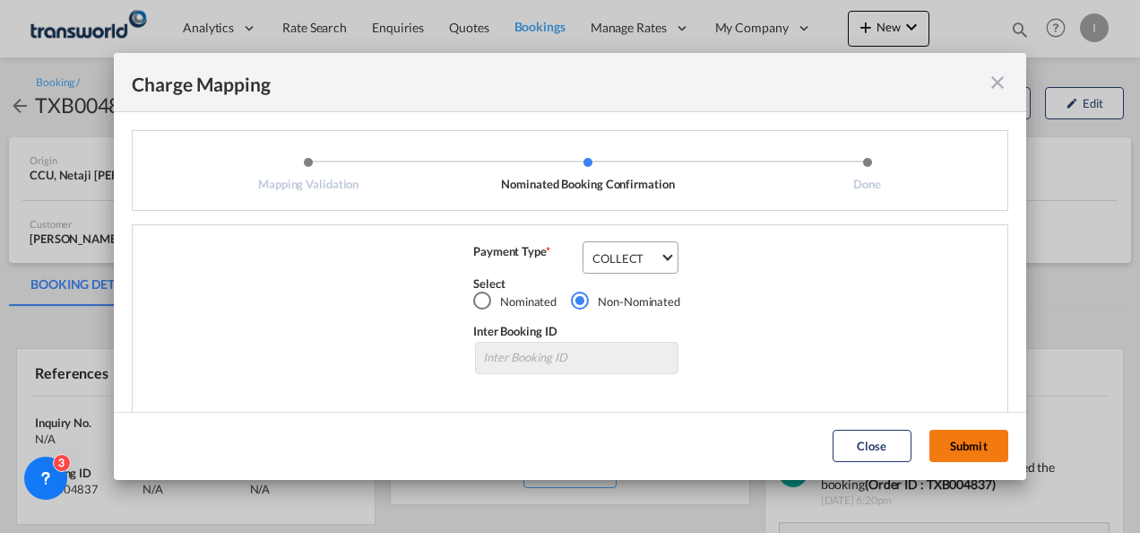
click at [947, 442] on button "Submit" at bounding box center [969, 445] width 79 height 32
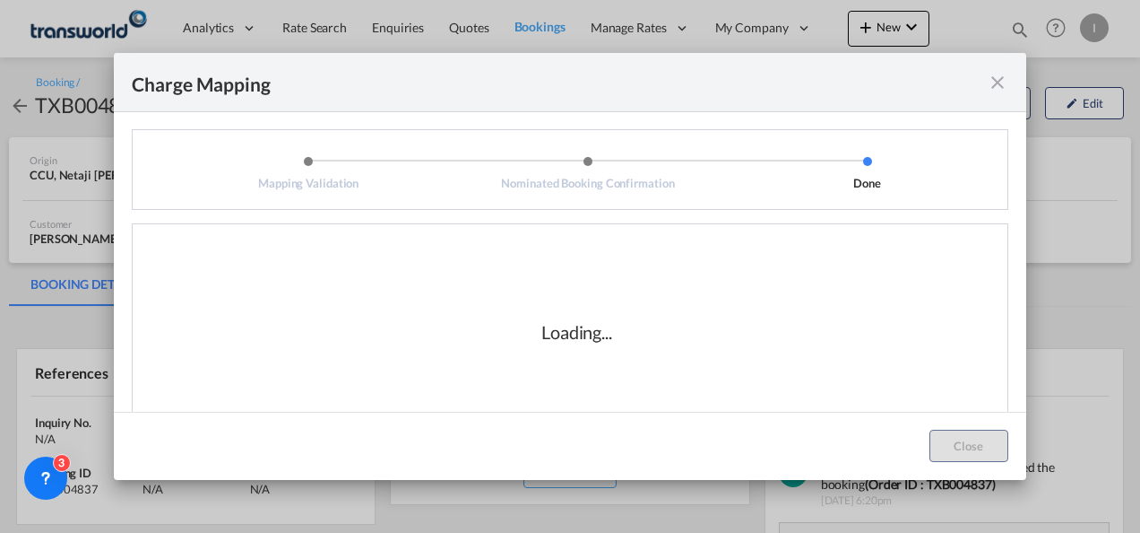
scroll to position [0, 0]
click at [805, 310] on div "Loading..." at bounding box center [577, 332] width 862 height 179
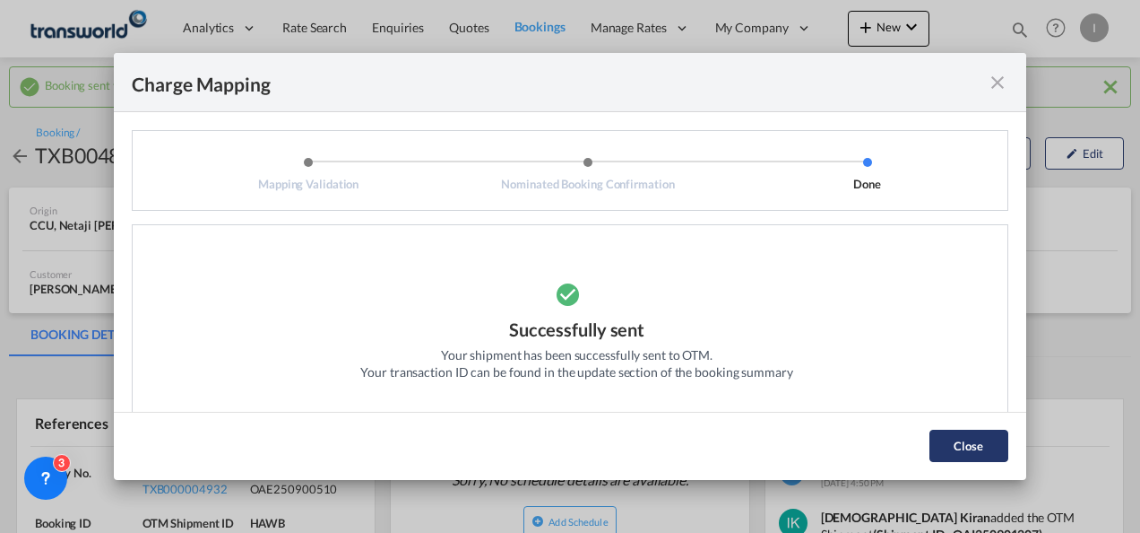
click at [949, 443] on button "Close" at bounding box center [969, 445] width 79 height 32
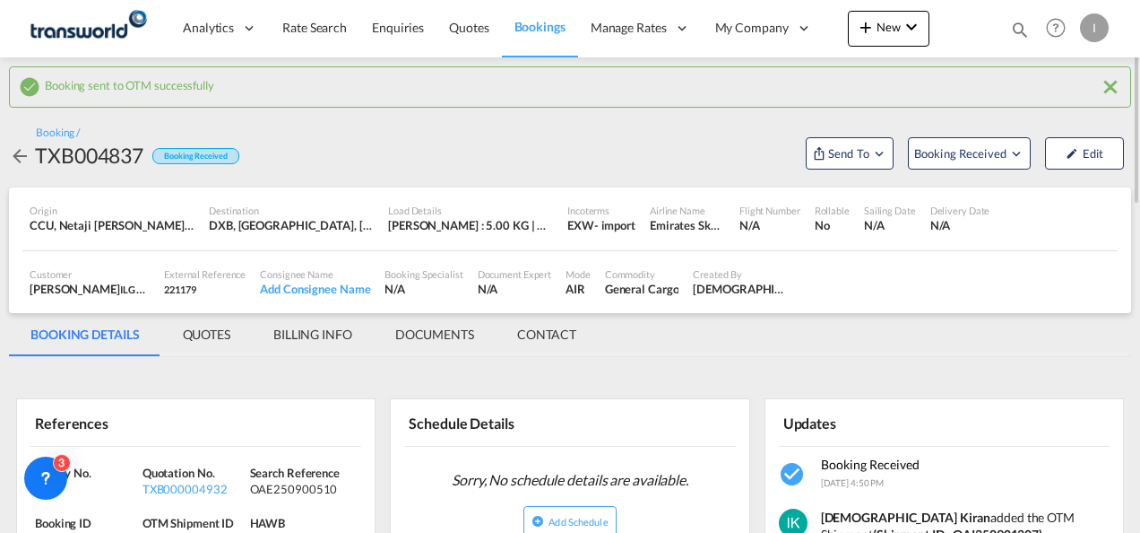
scroll to position [179, 0]
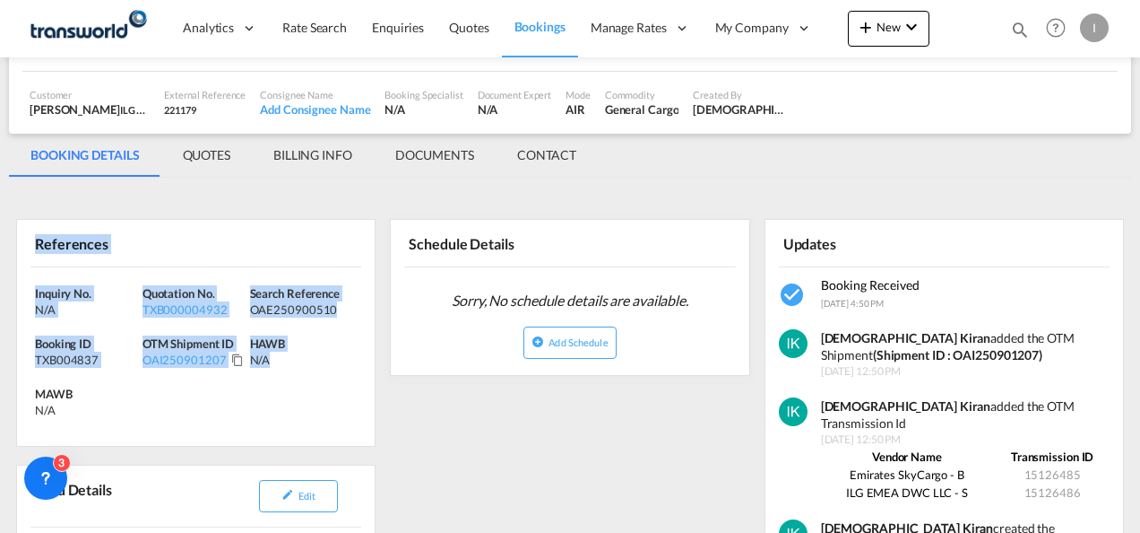
drag, startPoint x: 319, startPoint y: 382, endPoint x: -4, endPoint y: 238, distance: 353.6
click at [0, 238] on html "Analytics Reports Dashboard Rate Search Enquiries Quotes" at bounding box center [570, 266] width 1140 height 533
copy div "References Inquiry No. N/A Quotation No. TXB000004932 Search Reference OAE25090…"
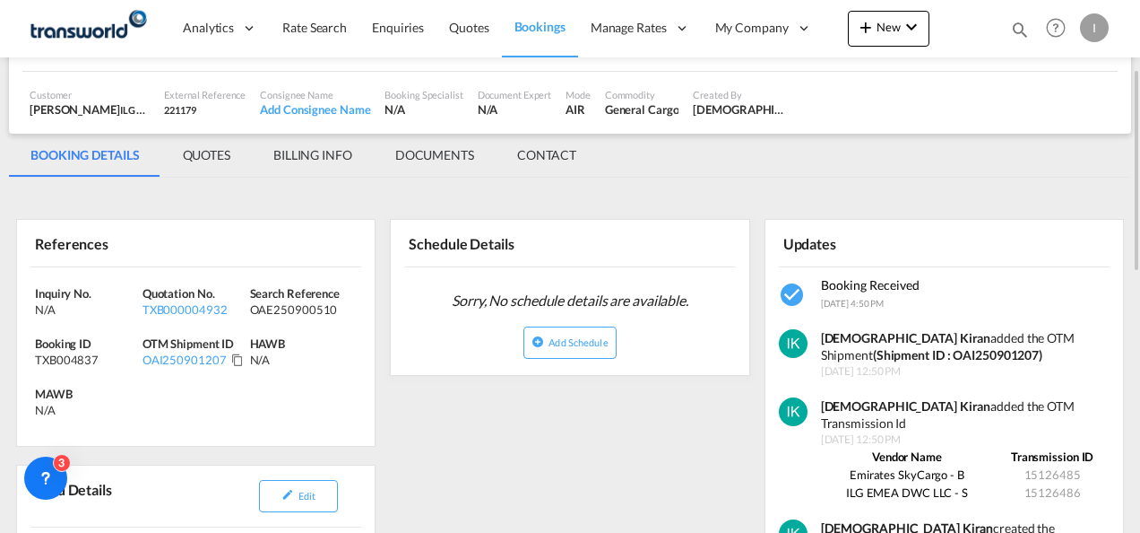
click at [109, 388] on div "MAWB N/A" at bounding box center [89, 402] width 108 height 32
click at [178, 355] on div "OAI250901207" at bounding box center [185, 359] width 84 height 16
click at [178, 354] on div "OAI250901207" at bounding box center [185, 359] width 84 height 16
click at [178, 353] on div "OAI250901207" at bounding box center [185, 359] width 84 height 16
copy div "OAI250901207"
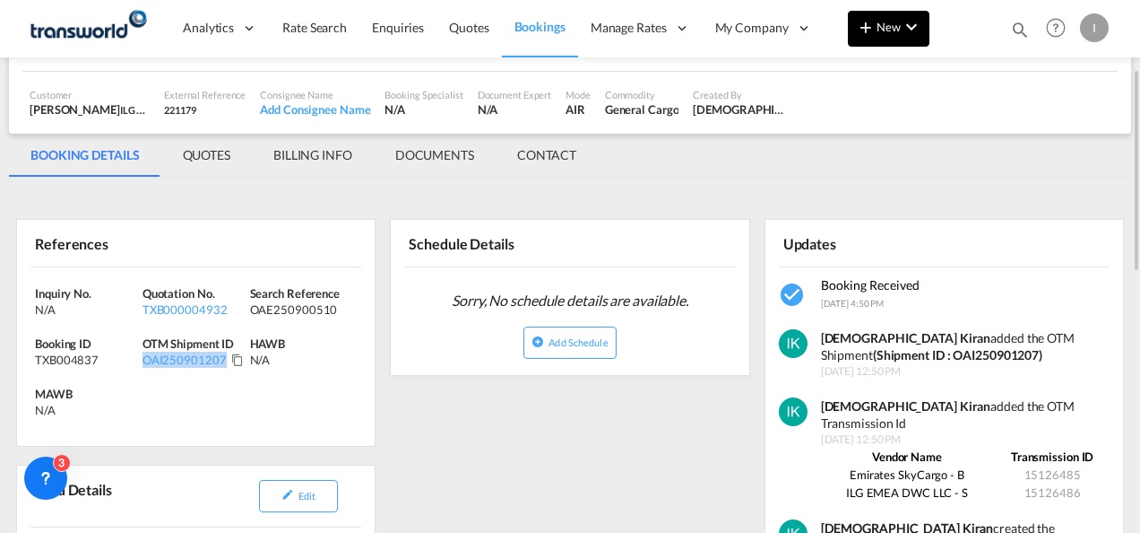
click at [907, 16] on md-icon "icon-chevron-down" at bounding box center [912, 27] width 22 height 22
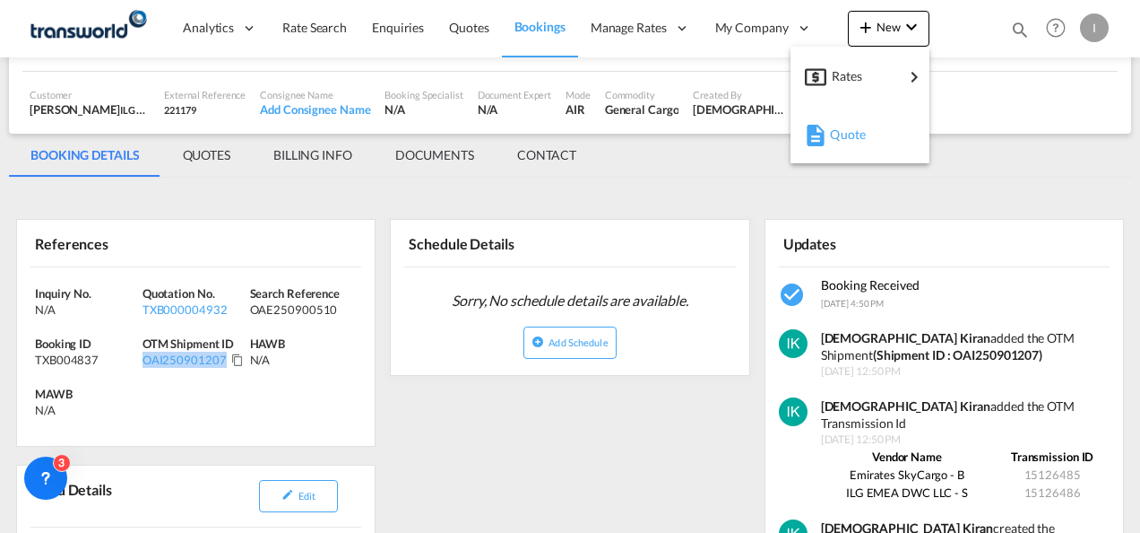
click at [839, 138] on span "Quote" at bounding box center [840, 135] width 20 height 36
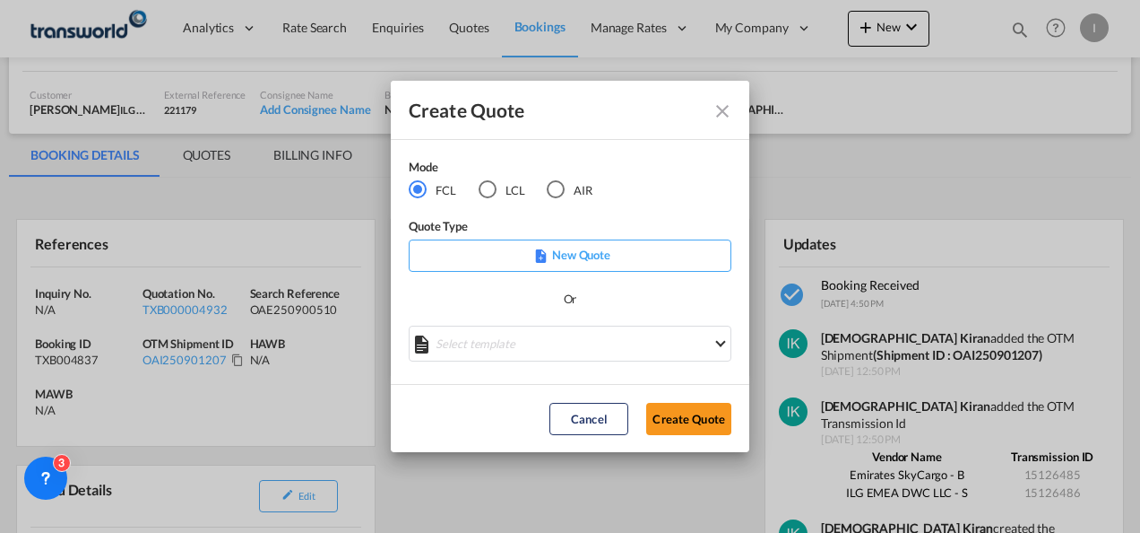
click at [568, 186] on md-radio-button "AIR" at bounding box center [570, 190] width 46 height 20
drag, startPoint x: 680, startPoint y: 427, endPoint x: 671, endPoint y: 407, distance: 21.7
click at [677, 427] on button "Create Quote" at bounding box center [688, 419] width 85 height 32
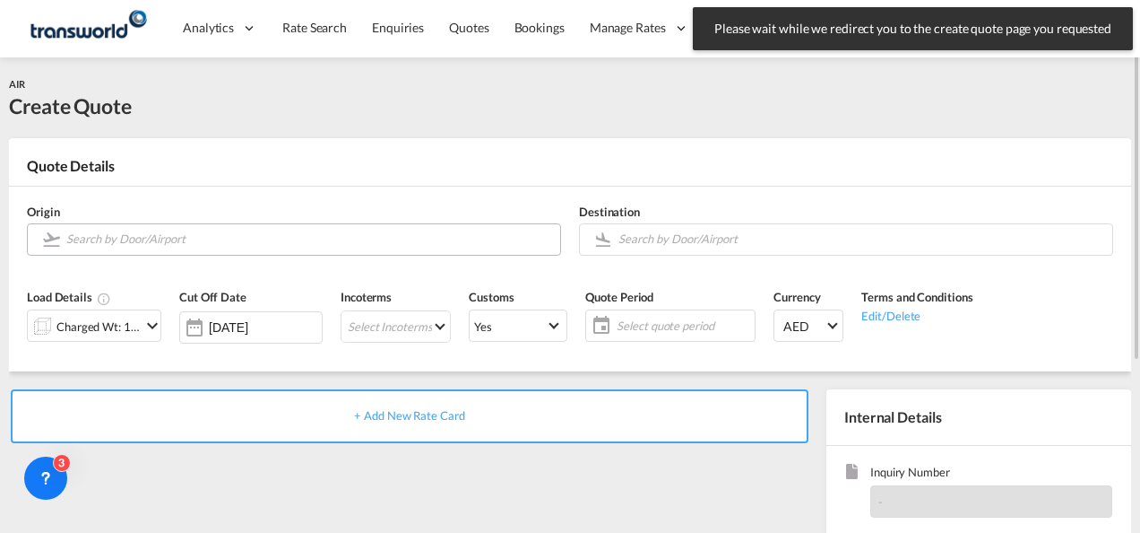
click at [235, 239] on input "Search by Door/Airport" at bounding box center [308, 238] width 485 height 31
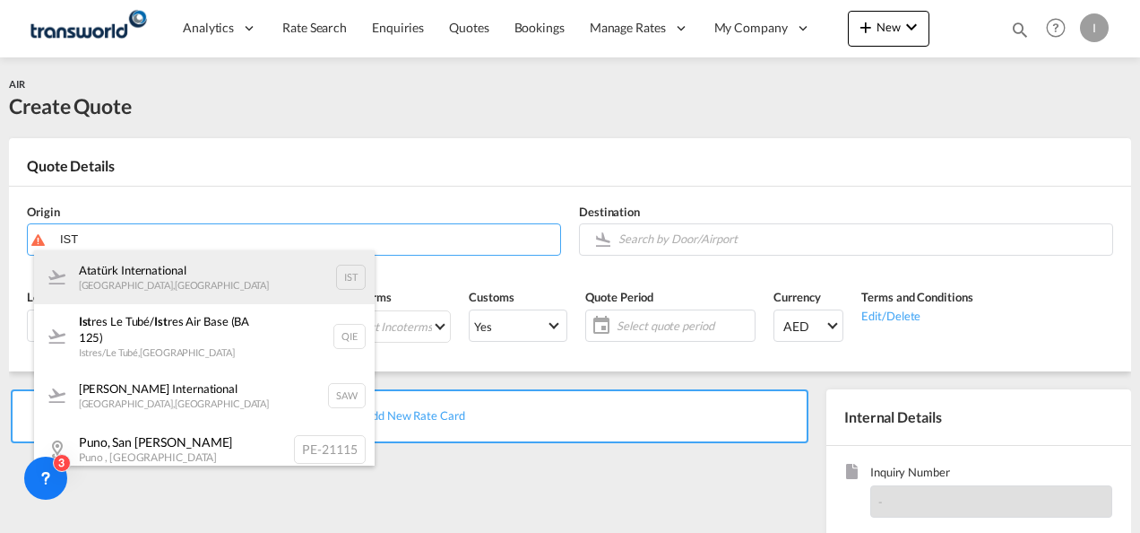
click at [157, 273] on div "Atatürk International [GEOGRAPHIC_DATA] , [GEOGRAPHIC_DATA] IST" at bounding box center [204, 277] width 341 height 54
type input "Atatürk International, [GEOGRAPHIC_DATA], IST"
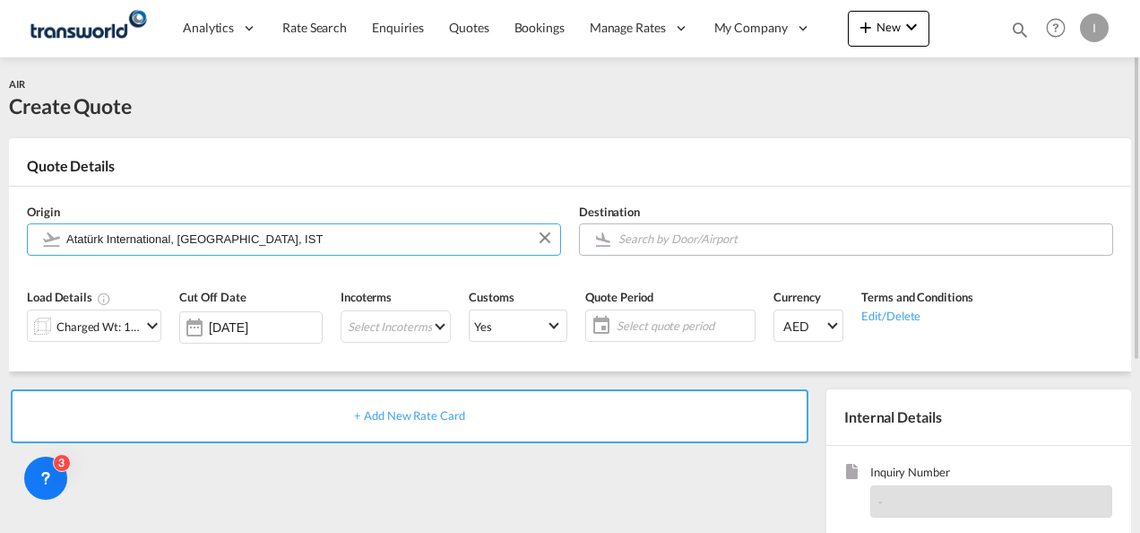
click at [683, 243] on input "Search by Door/Airport" at bounding box center [861, 238] width 485 height 31
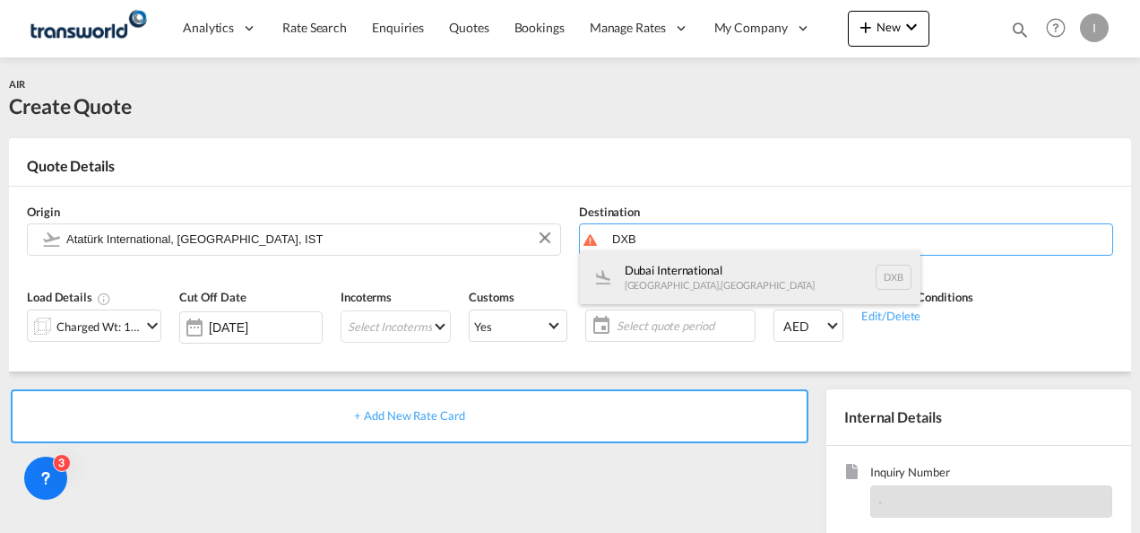
drag, startPoint x: 657, startPoint y: 283, endPoint x: 605, endPoint y: 283, distance: 52.0
click at [656, 283] on div "Dubai International [GEOGRAPHIC_DATA] , [GEOGRAPHIC_DATA] DXB" at bounding box center [750, 277] width 341 height 54
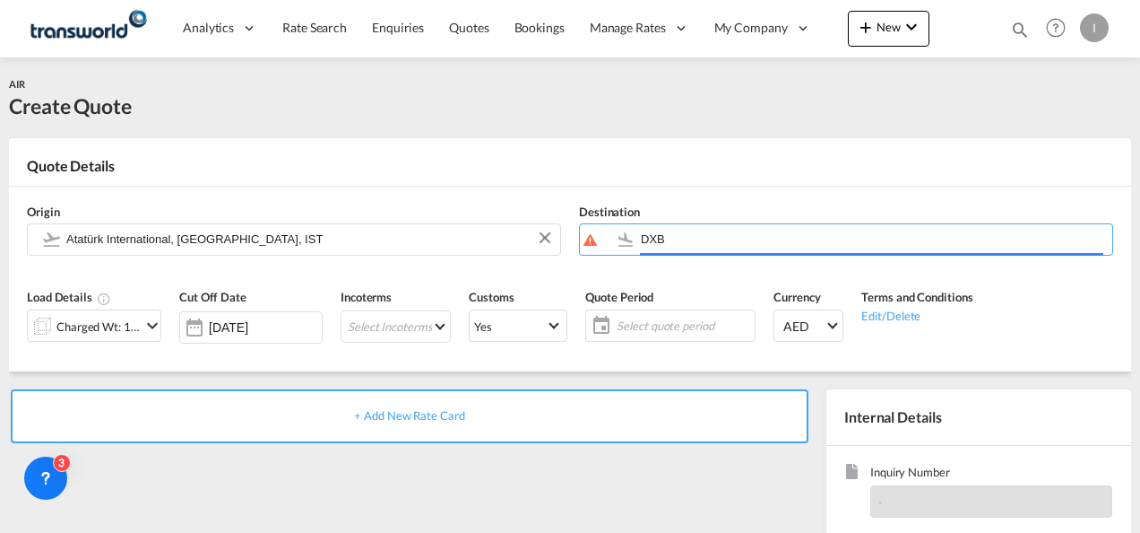
type input "Dubai International, [GEOGRAPHIC_DATA], DXB"
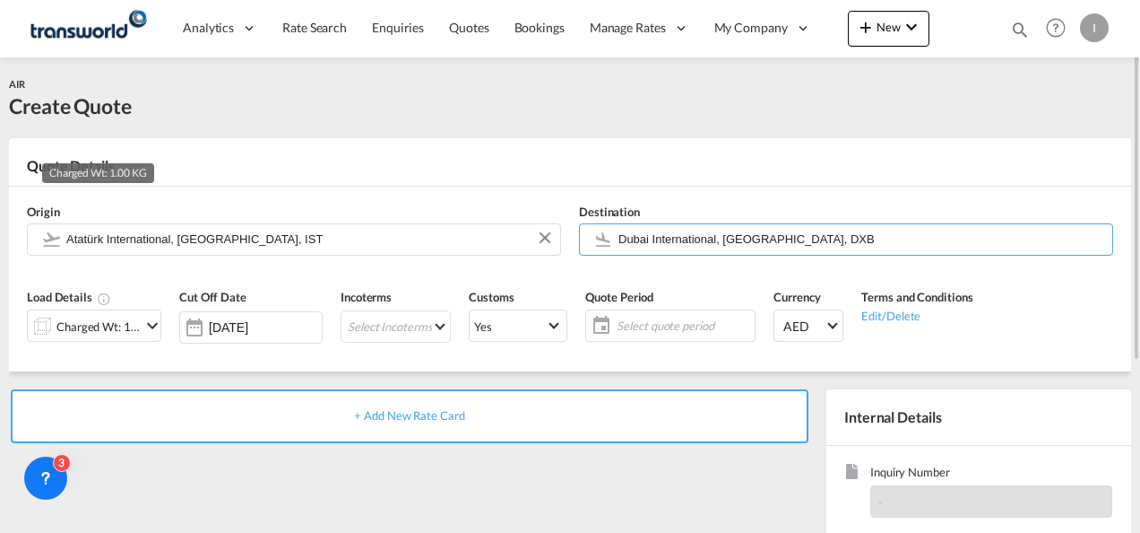
click at [139, 321] on div "Charged Wt: 1.00 KG" at bounding box center [98, 326] width 84 height 25
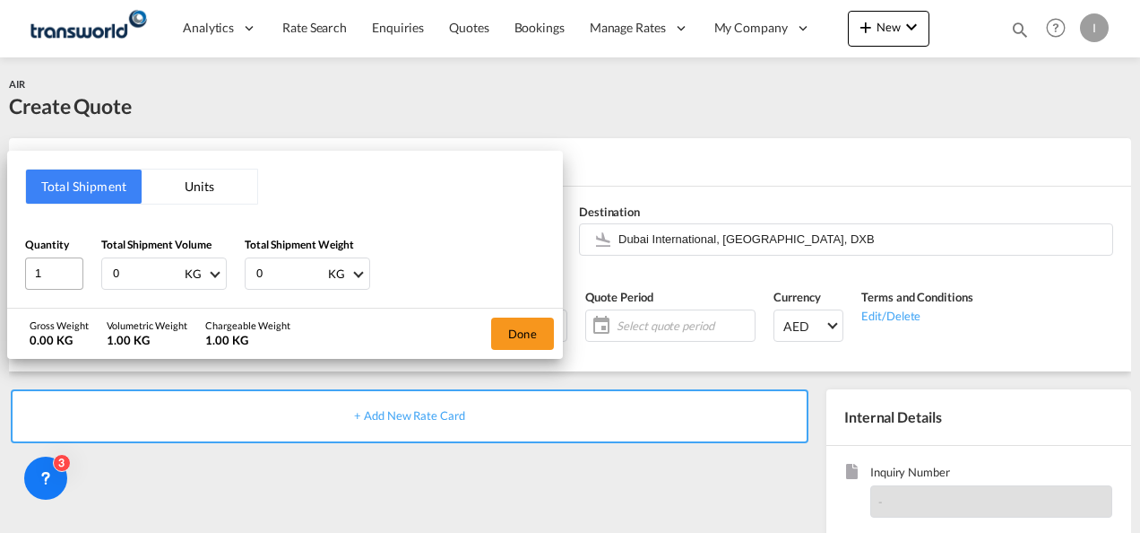
drag, startPoint x: 142, startPoint y: 278, endPoint x: 74, endPoint y: 279, distance: 68.1
click at [74, 279] on div "Quantity 1 Total Shipment Volume 0 KG CBM CFT KG LB Total Shipment Weight 0 KG …" at bounding box center [285, 263] width 520 height 54
type input "2"
drag, startPoint x: 270, startPoint y: 269, endPoint x: 226, endPoint y: 269, distance: 43.9
click at [226, 269] on div "Quantity 1 Total Shipment Volume 2 KG CBM CFT KG LB Total Shipment Weight 0 KG …" at bounding box center [285, 263] width 520 height 54
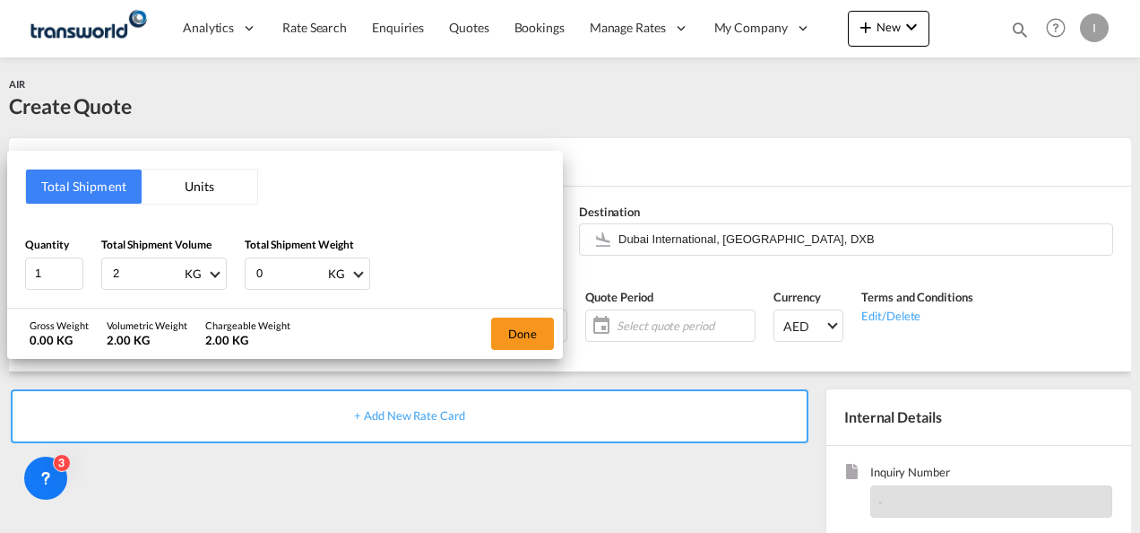
type input "2"
click at [519, 330] on button "Done" at bounding box center [522, 333] width 63 height 32
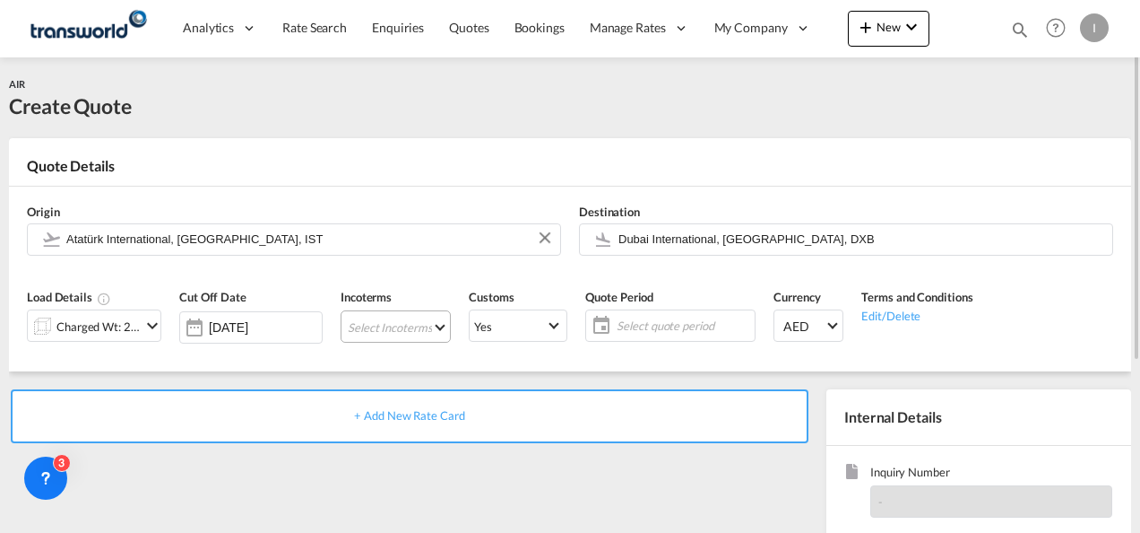
click at [401, 323] on md-select "Select Incoterms EXW - export Ex Works CIF - import Cost,Insurance and Freight …" at bounding box center [396, 326] width 110 height 32
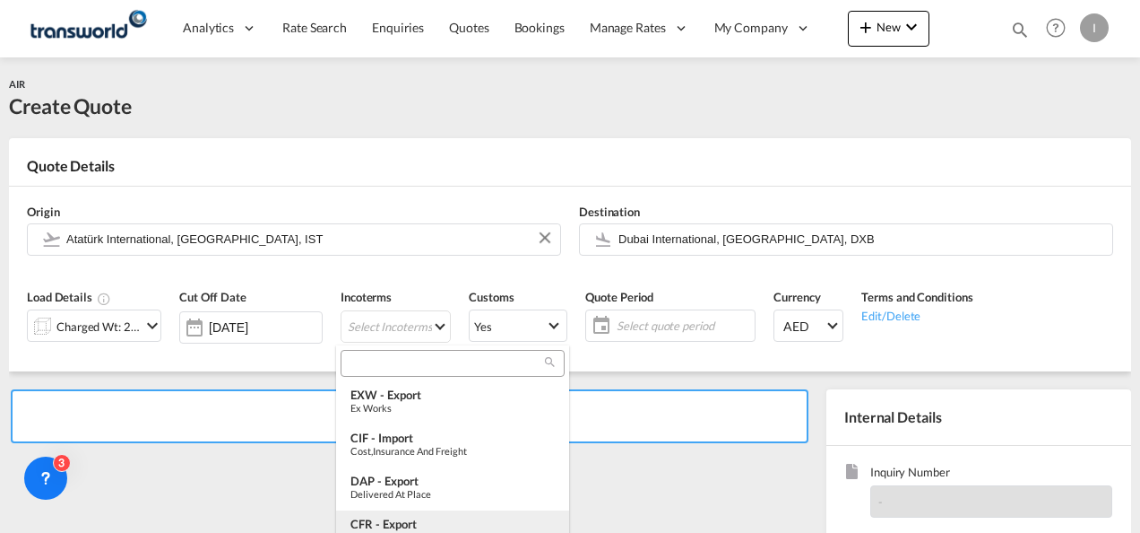
click at [402, 524] on div "CFR - export" at bounding box center [453, 523] width 204 height 14
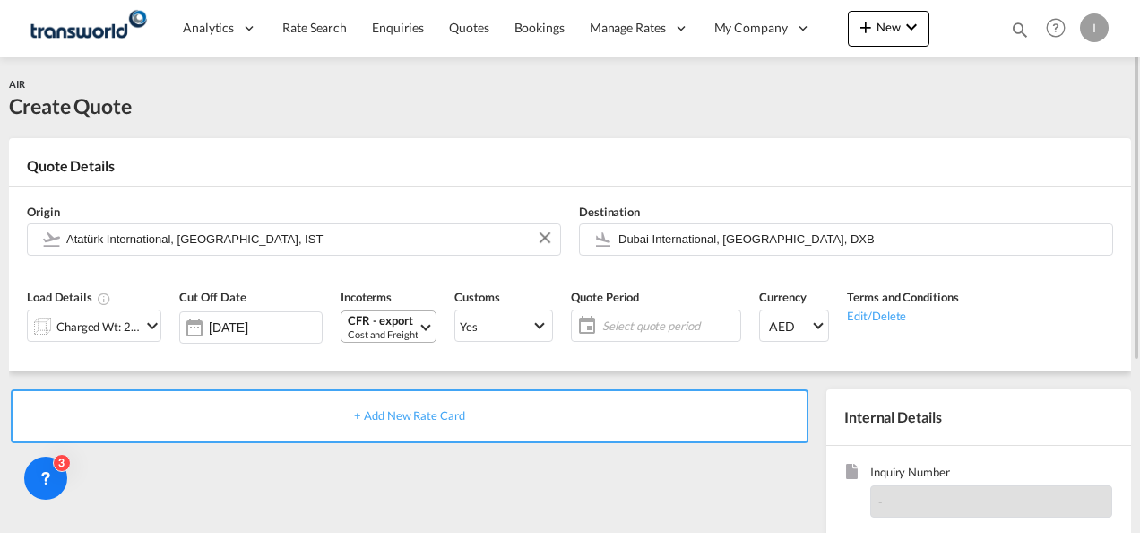
click at [382, 316] on div "CFR - export" at bounding box center [383, 320] width 70 height 13
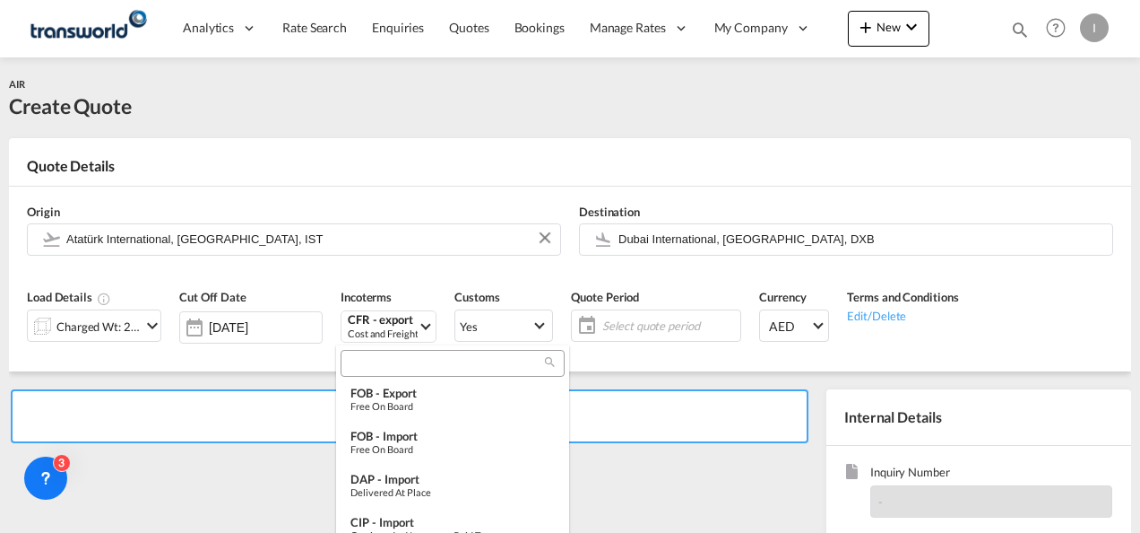
scroll to position [231, 0]
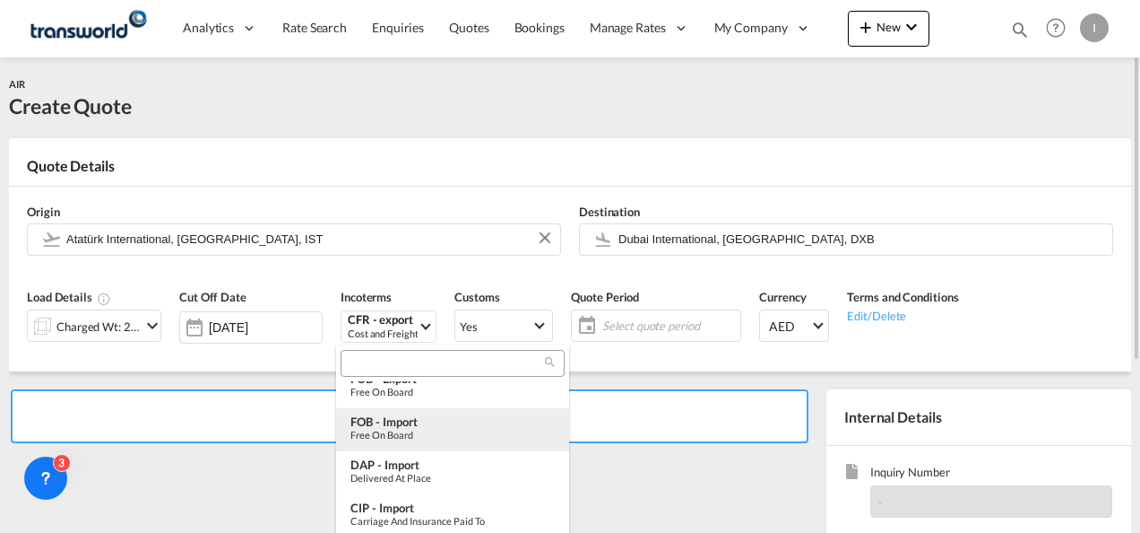
click at [390, 436] on div "Free on Board" at bounding box center [453, 435] width 204 height 12
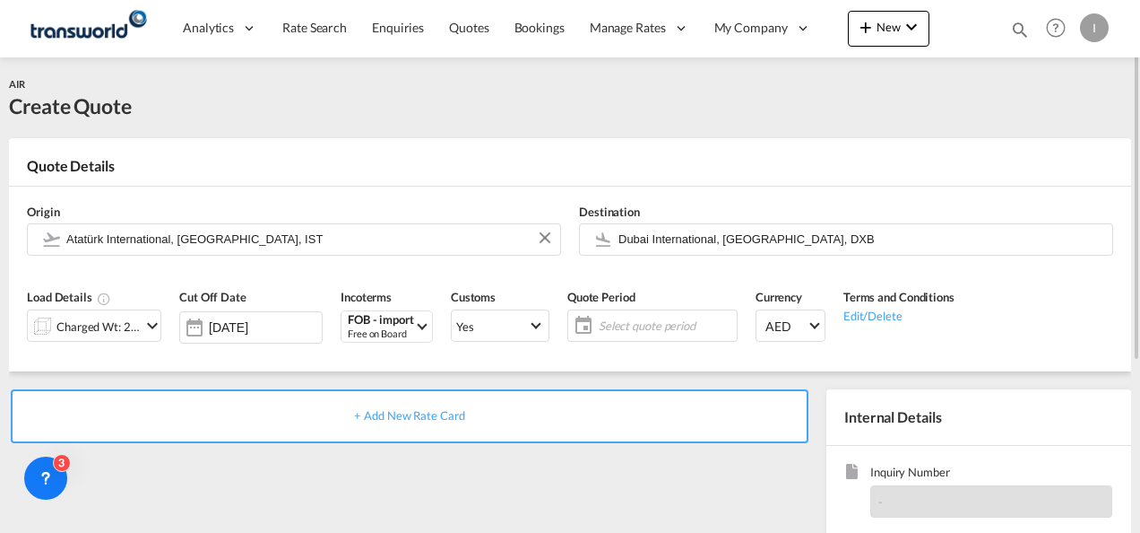
click at [600, 328] on span "Select quote period" at bounding box center [666, 325] width 134 height 16
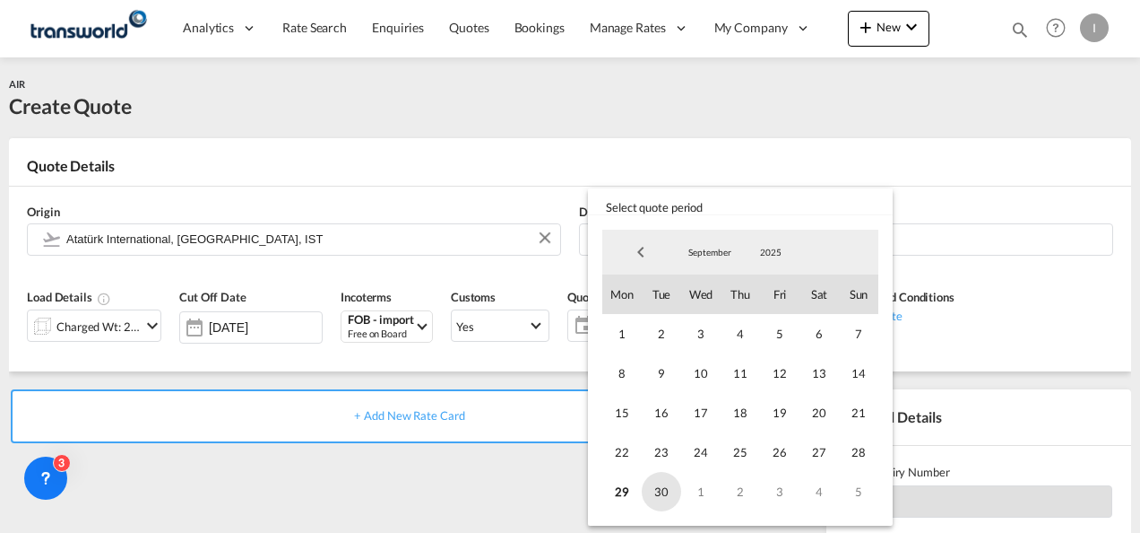
click at [659, 490] on span "30" at bounding box center [661, 491] width 39 height 39
click at [459, 461] on md-backdrop at bounding box center [570, 266] width 1140 height 533
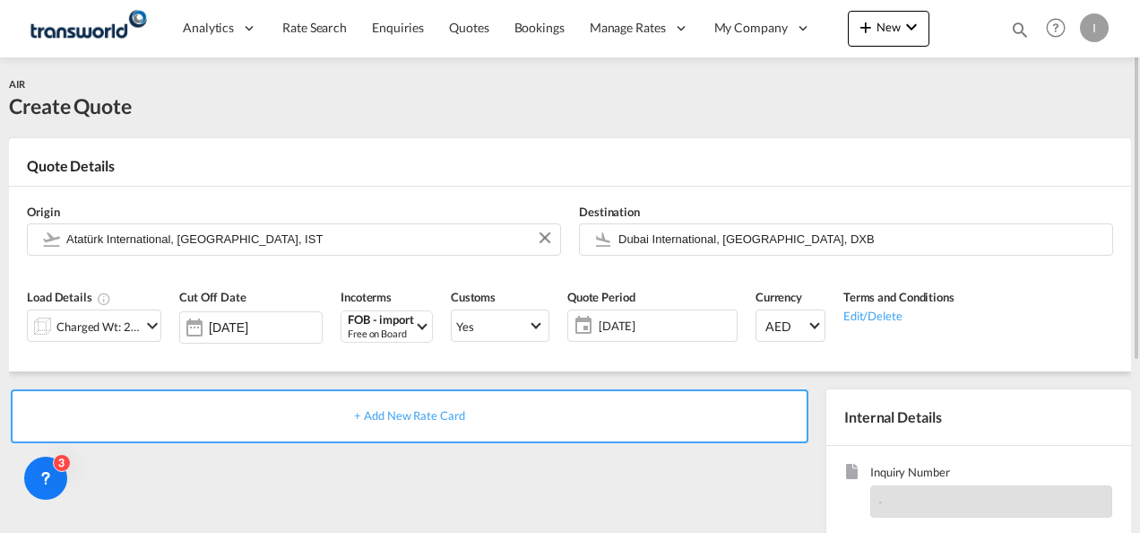
scroll to position [179, 0]
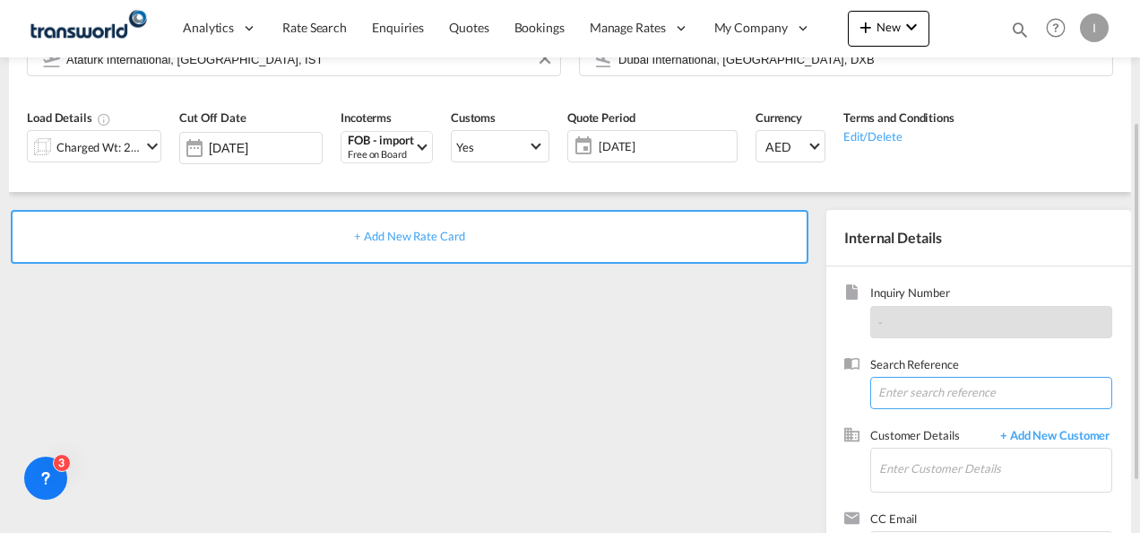
click at [900, 377] on input at bounding box center [992, 393] width 242 height 32
type input "5"
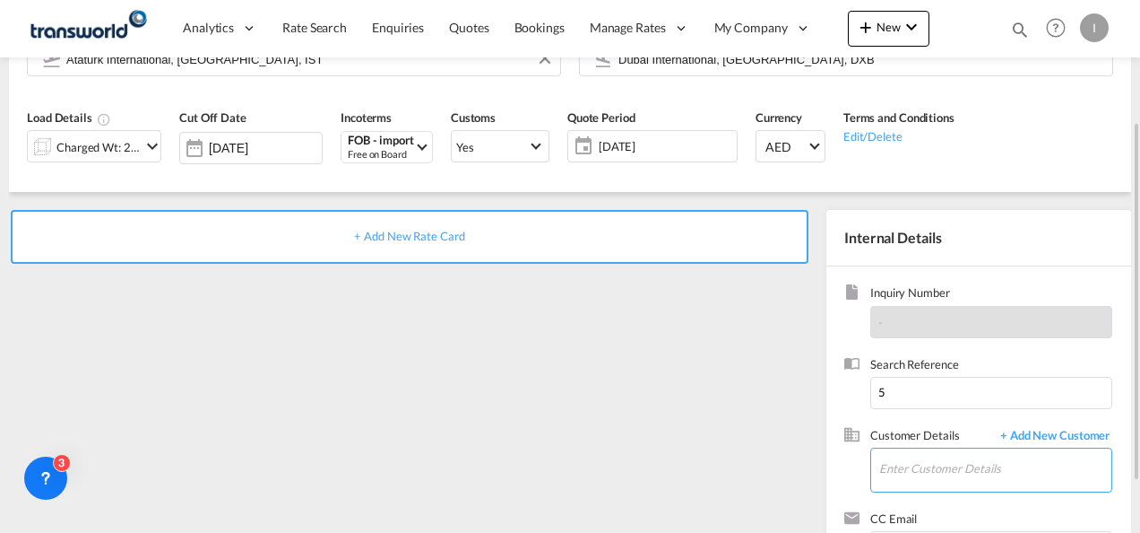
click at [906, 477] on input "Enter Customer Details" at bounding box center [996, 468] width 232 height 40
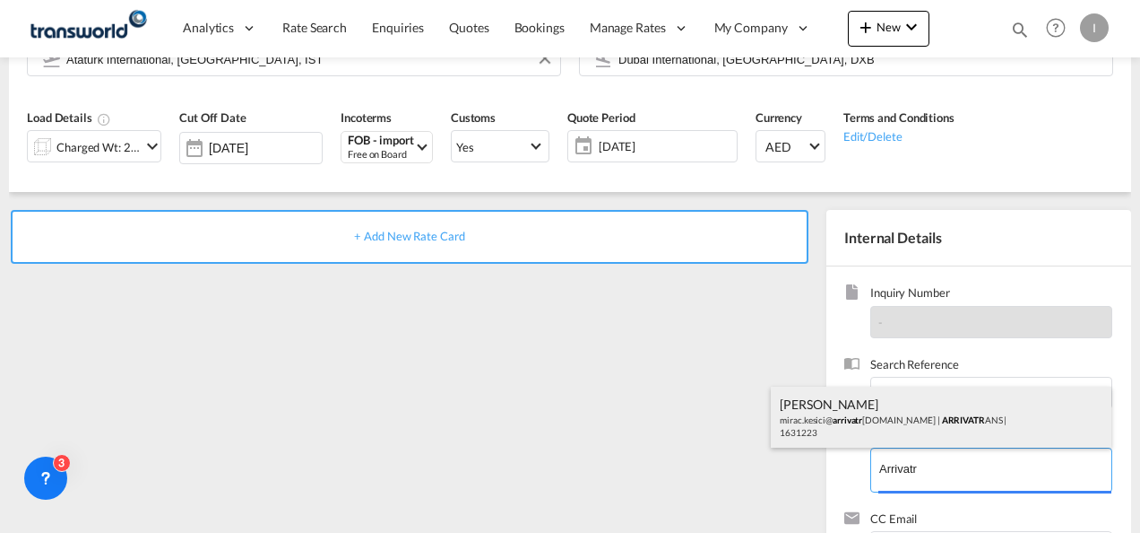
click at [852, 420] on div "[PERSON_NAME] mirac.kesici@ arrivatr [DOMAIN_NAME] | ARRIVATR ANS | 1631223" at bounding box center [941, 416] width 341 height 61
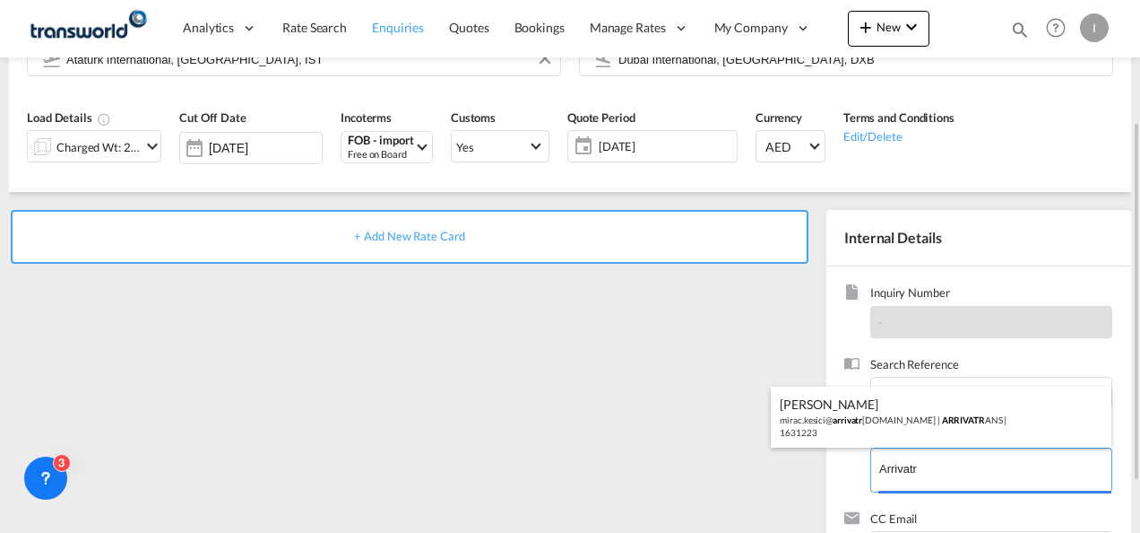
type input "ARRIVATRANS, [PERSON_NAME], [EMAIL_ADDRESS][DOMAIN_NAME]"
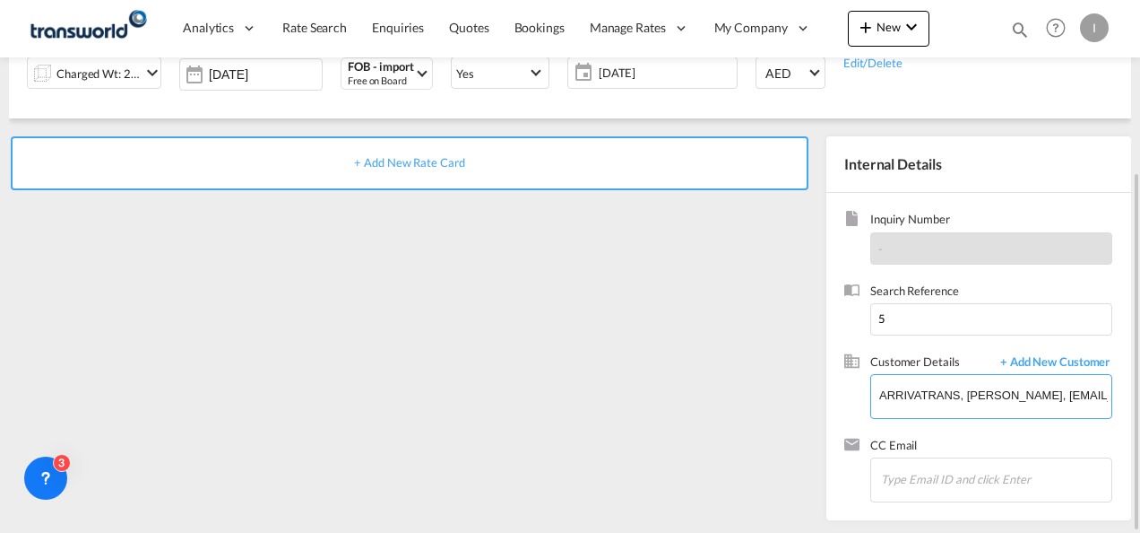
scroll to position [74, 0]
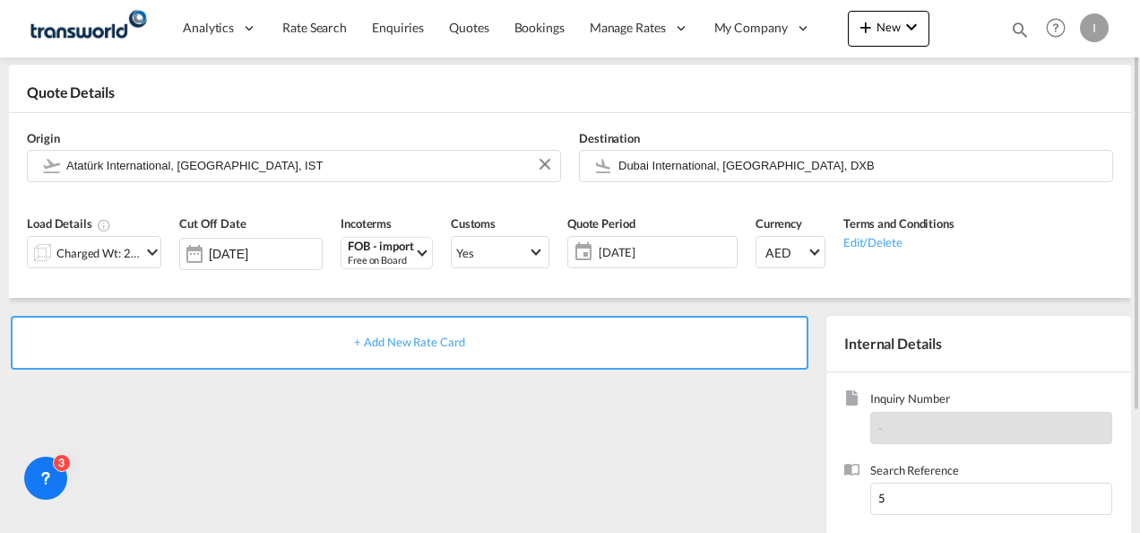
click at [386, 340] on span "+ Add New Rate Card" at bounding box center [409, 341] width 110 height 14
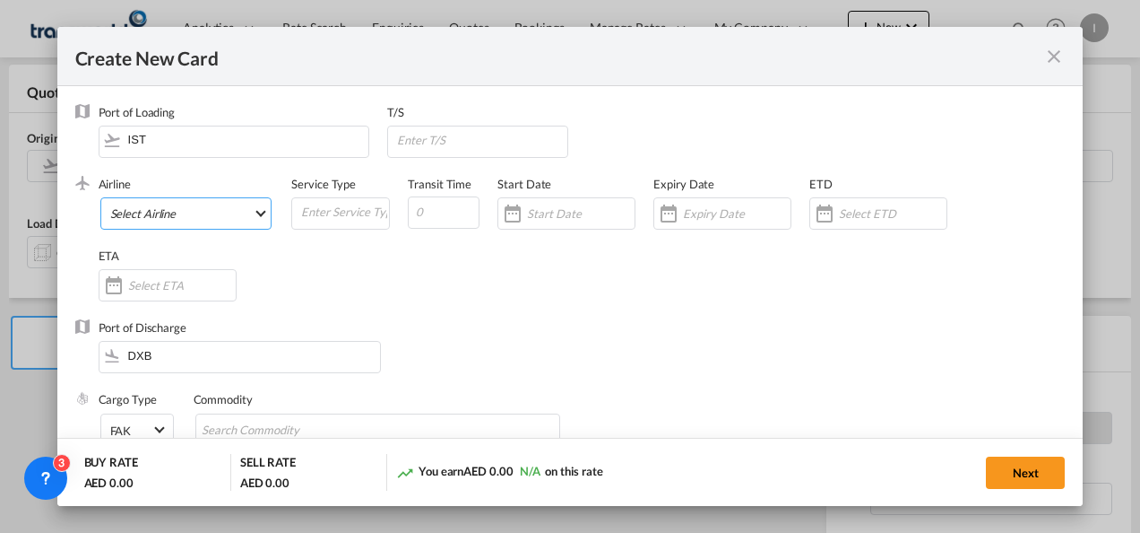
click at [144, 219] on md-select "Select Airline AIR EXPRESS S.A. (1166- / -) CMA CGM Air Cargo (1140-2C / -) DDW…" at bounding box center [186, 213] width 172 height 32
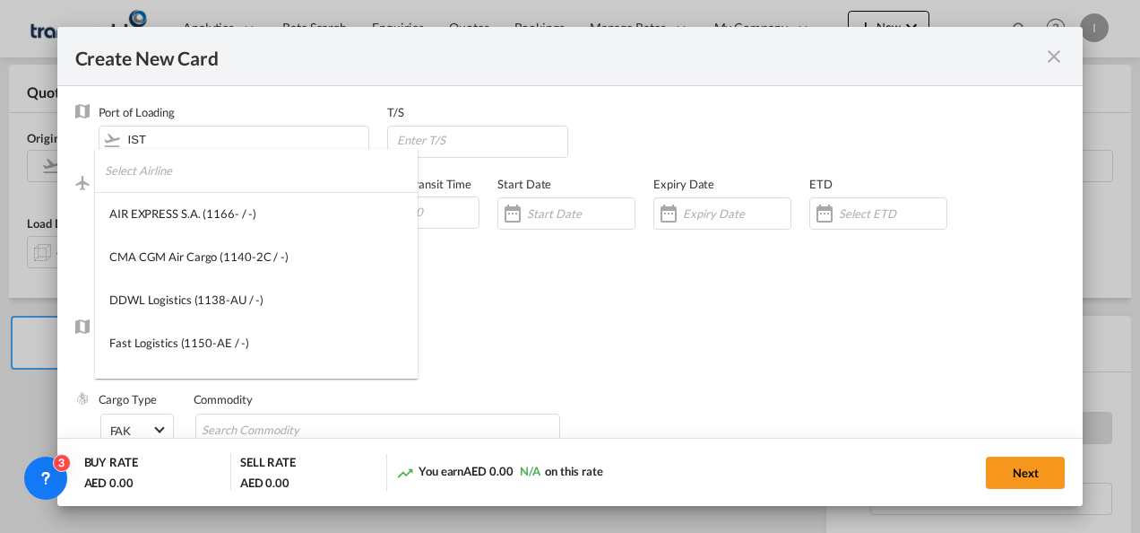
click at [136, 178] on input "search" at bounding box center [261, 170] width 313 height 43
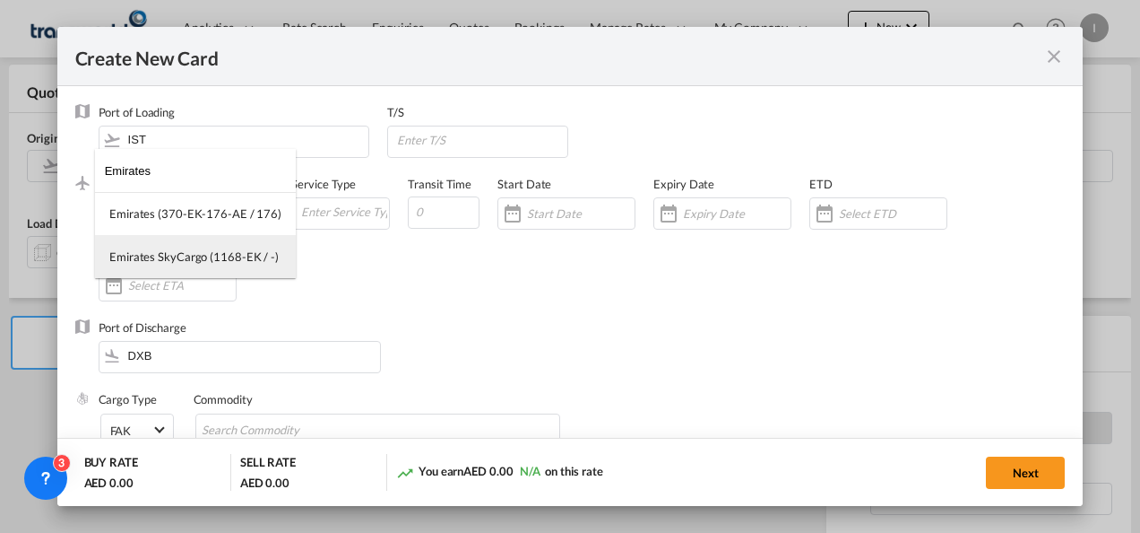
type input "Emirates"
click at [137, 249] on div "Emirates SkyCargo (1168-EK / -)" at bounding box center [193, 256] width 169 height 16
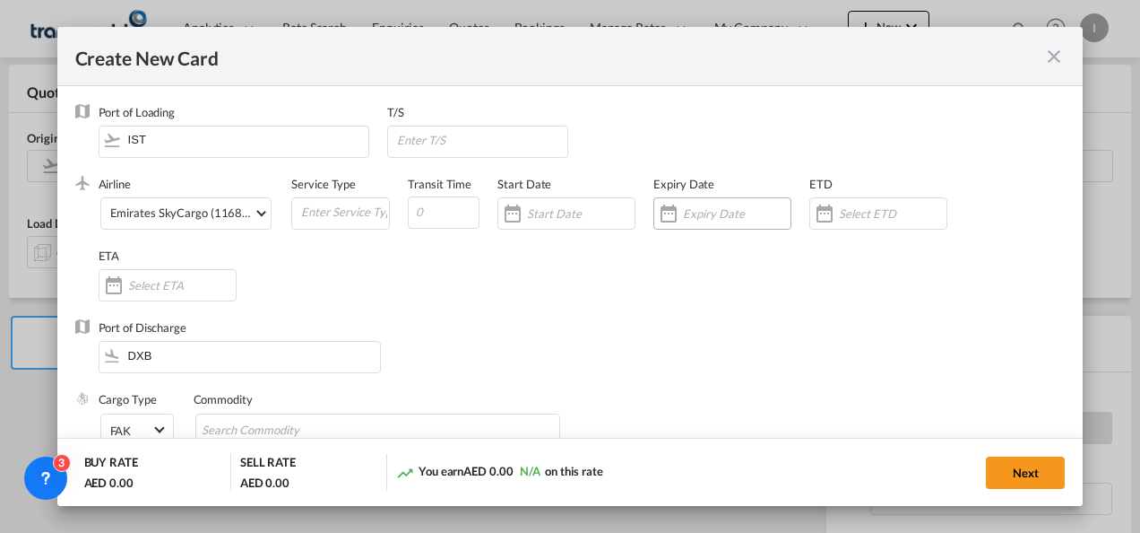
click at [711, 208] on input "Create New Card ..." at bounding box center [737, 213] width 108 height 14
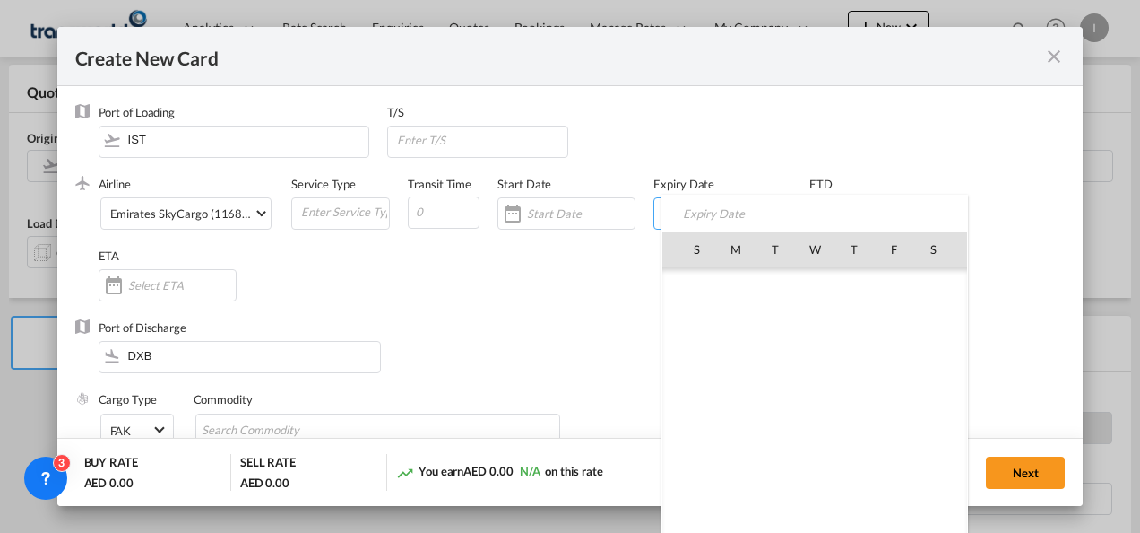
scroll to position [415298, 0]
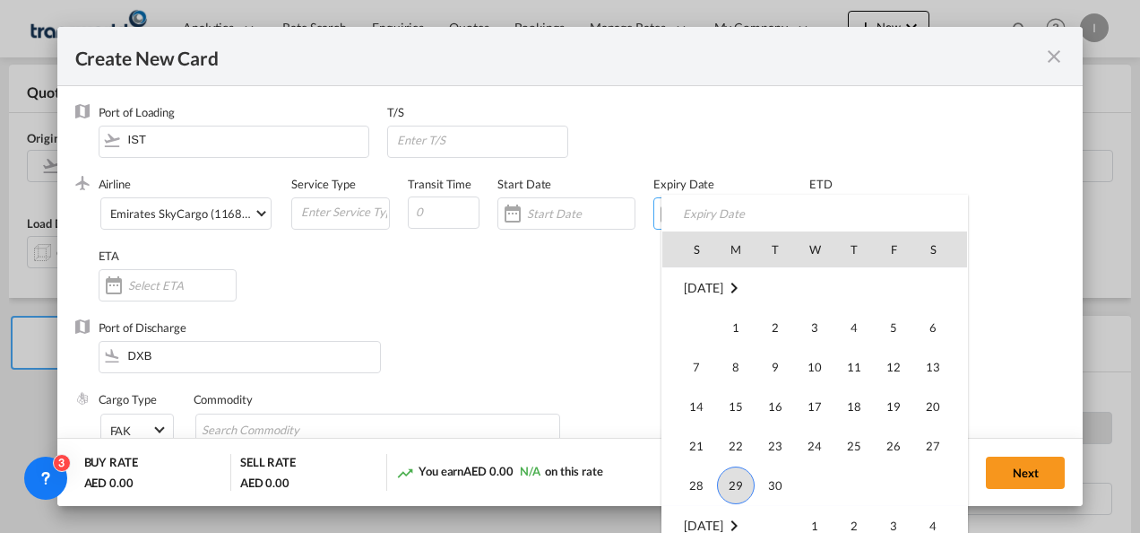
click at [772, 485] on span "30" at bounding box center [776, 485] width 36 height 36
type input "[DATE]"
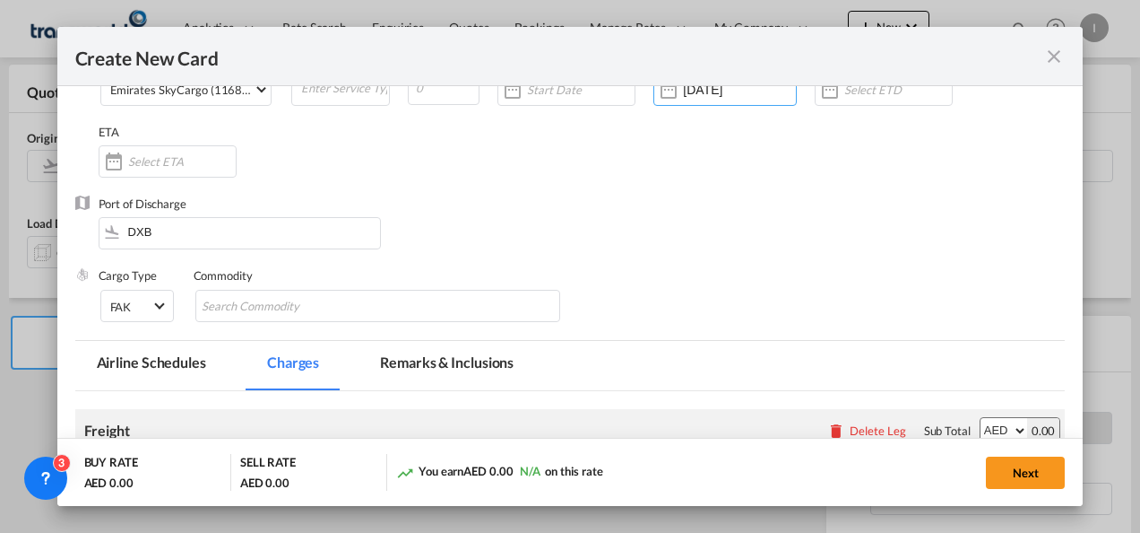
scroll to position [179, 0]
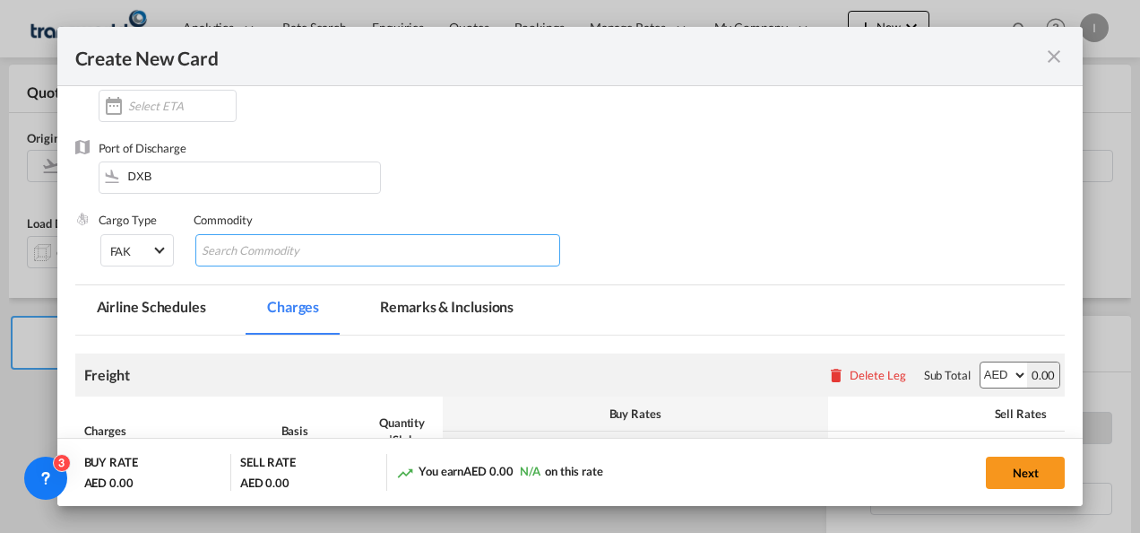
click at [253, 247] on input "Search Commodity" at bounding box center [284, 251] width 164 height 29
type input "GC"
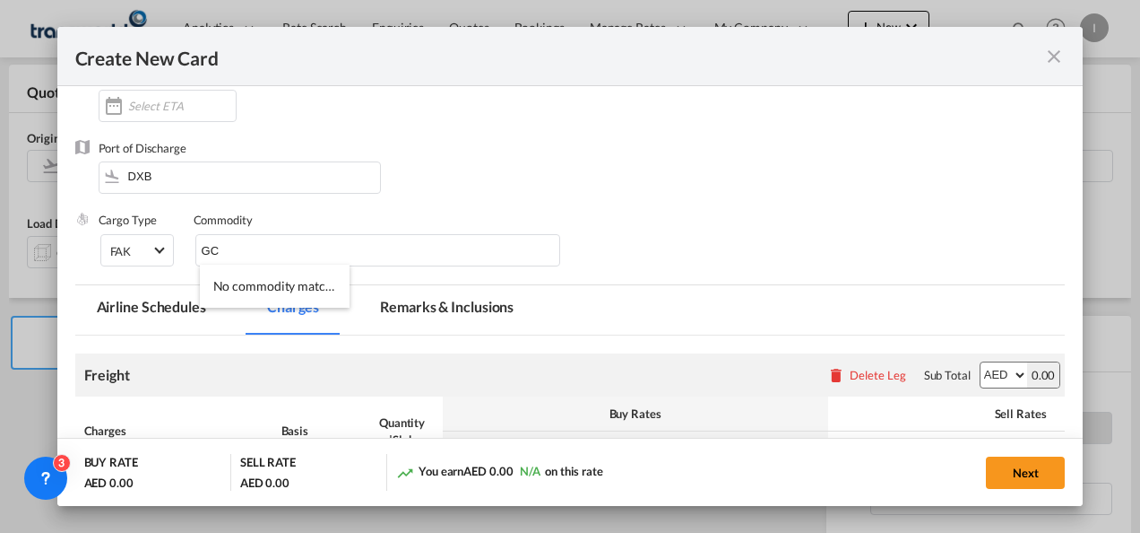
click at [635, 202] on div "Port of Discharge DXB" at bounding box center [570, 176] width 991 height 72
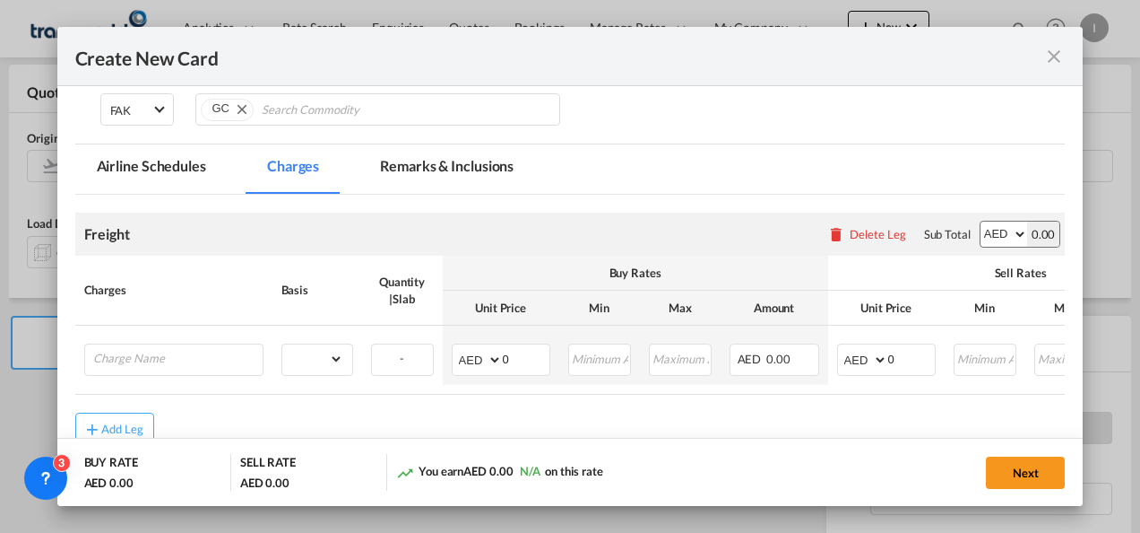
scroll to position [359, 0]
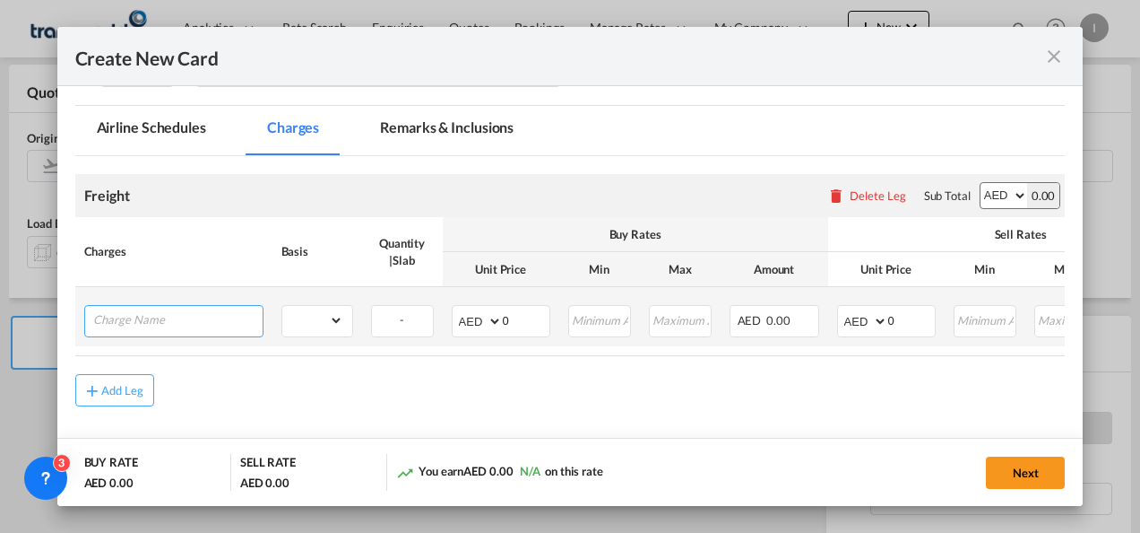
click at [189, 328] on input "Charge Name" at bounding box center [177, 319] width 169 height 27
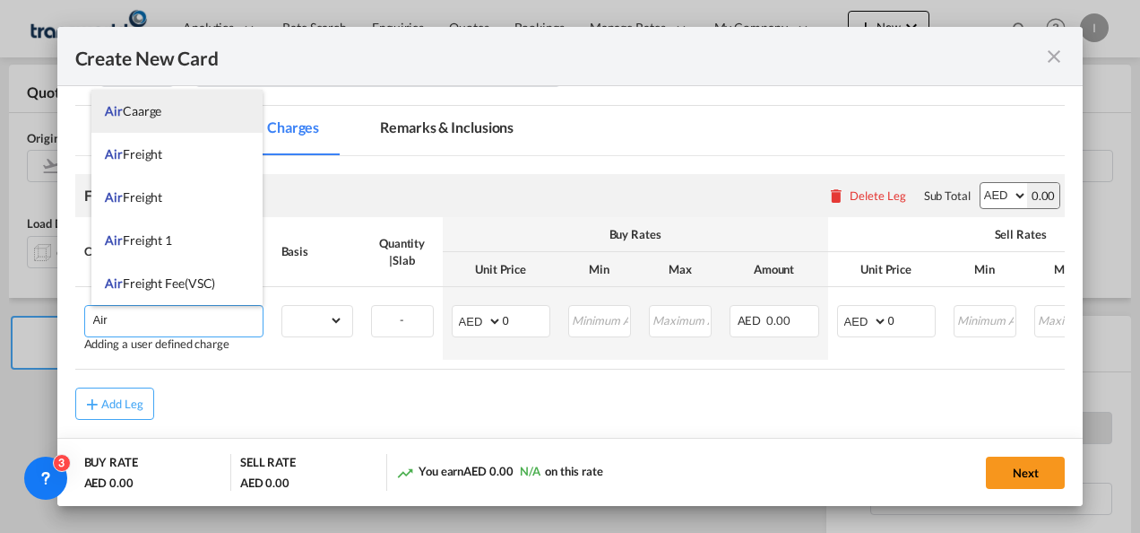
click at [123, 109] on span "Air Caarge" at bounding box center [133, 110] width 56 height 15
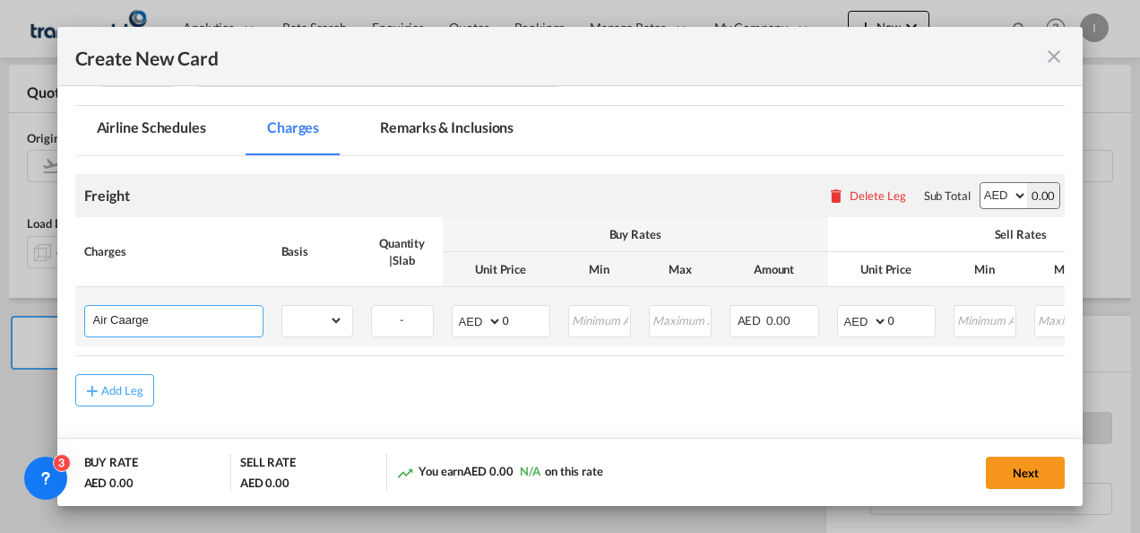
click at [214, 319] on input "Air Caarge" at bounding box center [177, 319] width 169 height 27
click at [213, 319] on input "Air Caarge" at bounding box center [177, 319] width 169 height 27
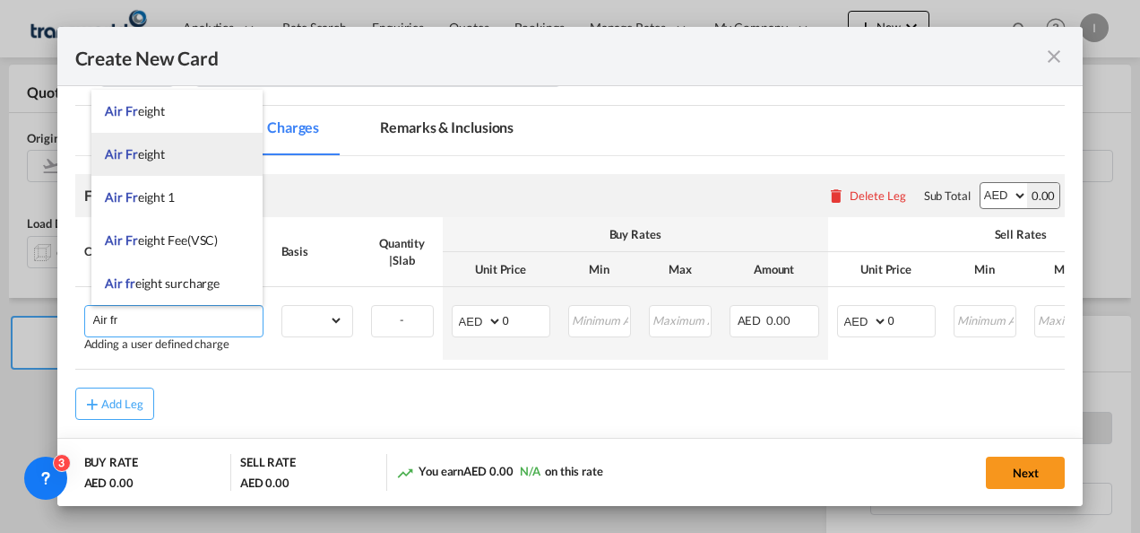
click at [124, 134] on li "Air Fr eight" at bounding box center [176, 154] width 171 height 43
type input "Air Freight"
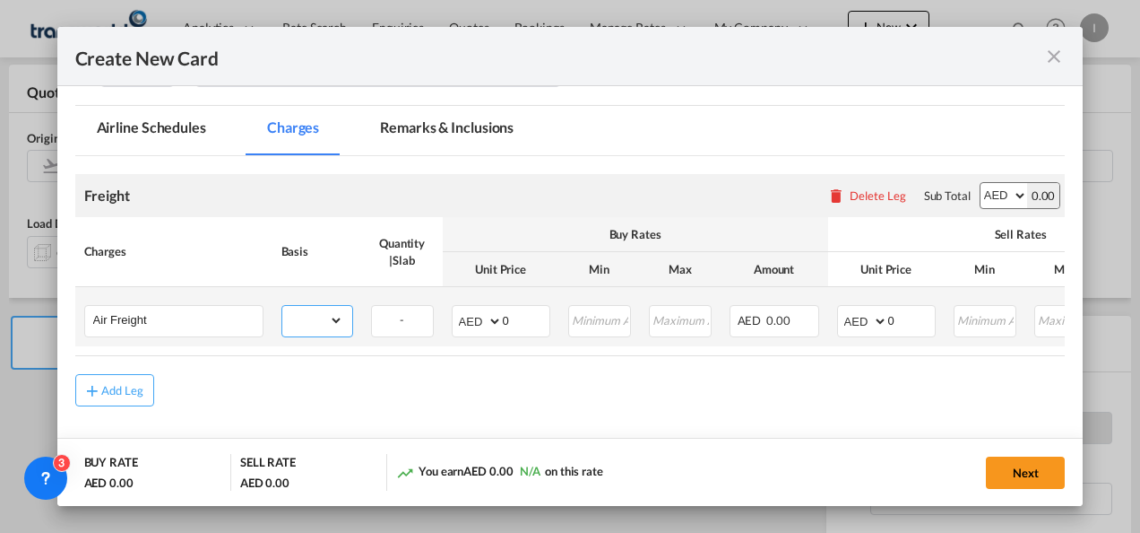
click at [318, 313] on select "gross_weight volumetric_weight per_shipment per_bl per_km % on air freight per_…" at bounding box center [312, 320] width 61 height 29
select select "per_shipment"
click at [282, 306] on select "gross_weight volumetric_weight per_shipment per_bl per_km % on air freight per_…" at bounding box center [312, 320] width 61 height 29
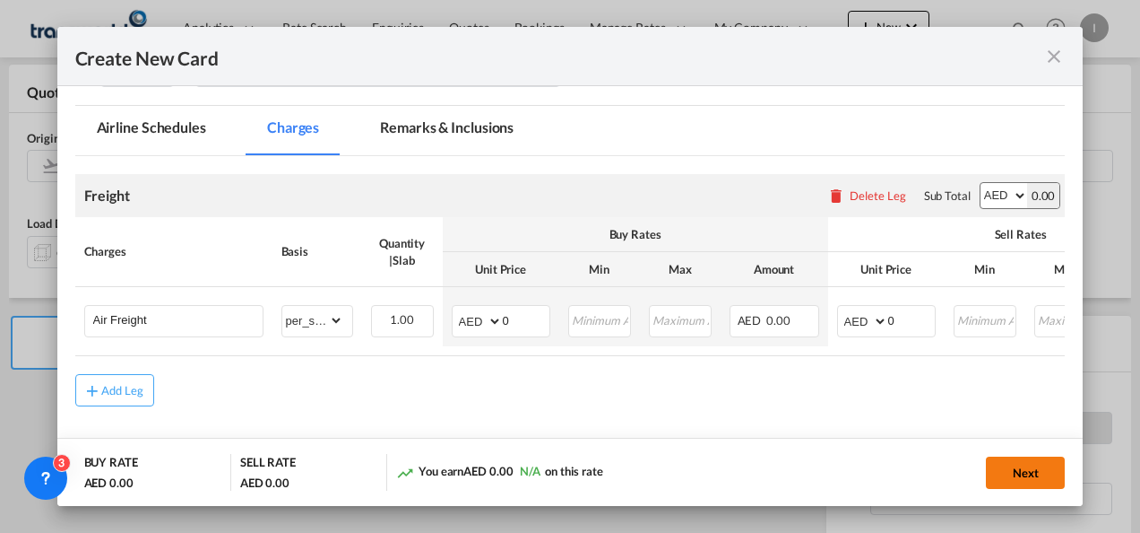
click at [1024, 457] on button "Next" at bounding box center [1025, 472] width 79 height 32
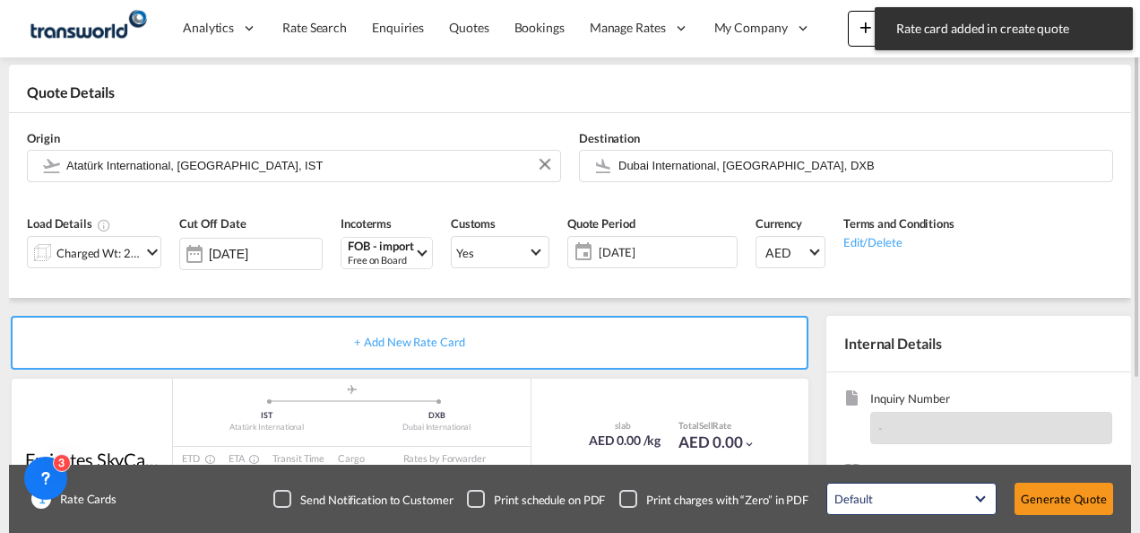
click at [1022, 477] on div "Default All in Leg Totals Default Generate Quote" at bounding box center [970, 498] width 305 height 50
click at [1036, 504] on button "Generate Quote" at bounding box center [1064, 498] width 99 height 32
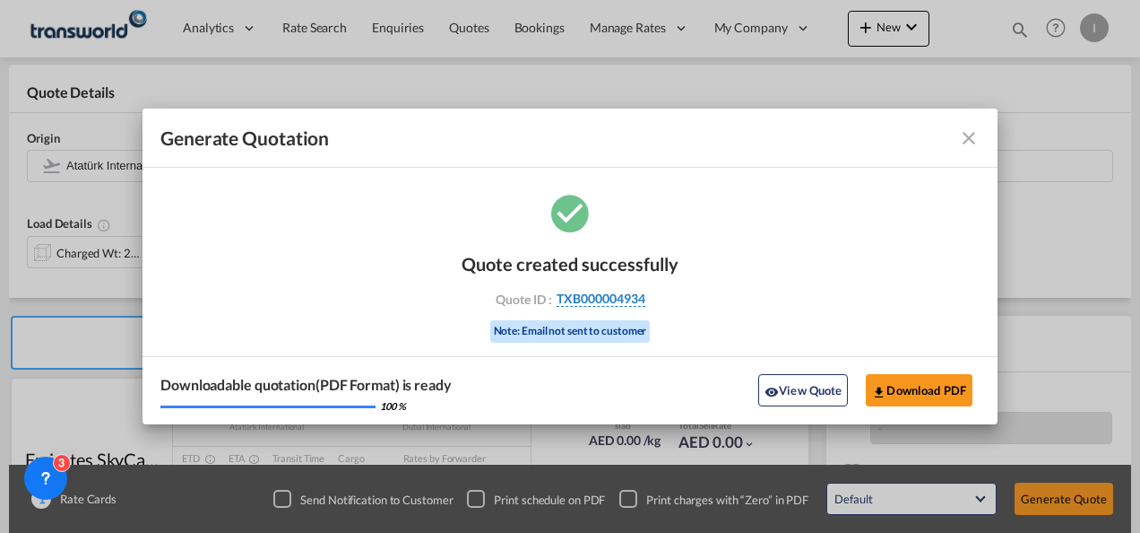
click at [592, 290] on span "TXB000004934" at bounding box center [601, 298] width 89 height 16
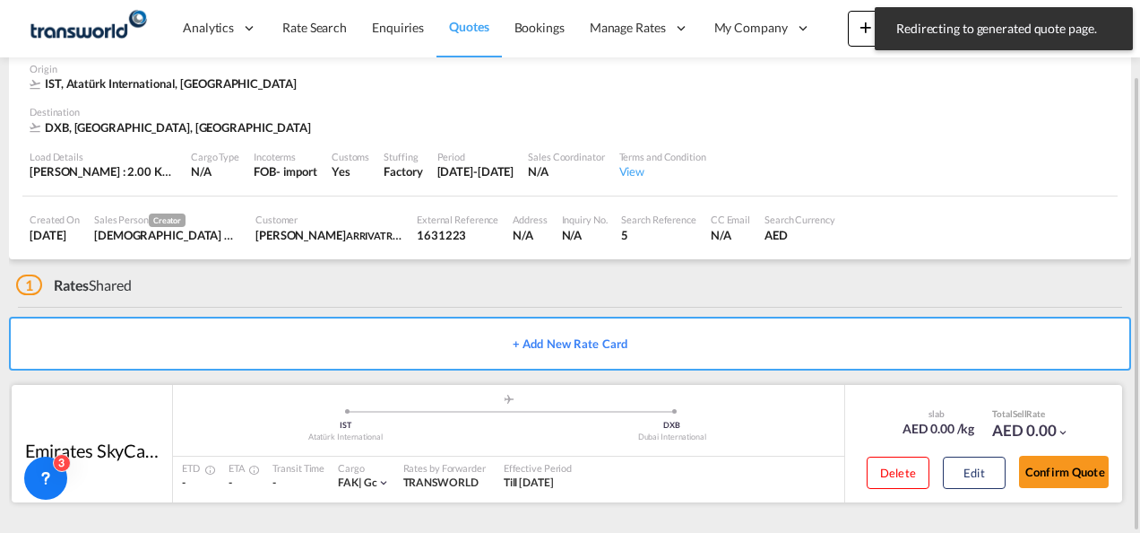
drag, startPoint x: 1030, startPoint y: 469, endPoint x: 981, endPoint y: 431, distance: 62.0
click at [1030, 470] on button "Confirm Quote" at bounding box center [1064, 471] width 90 height 32
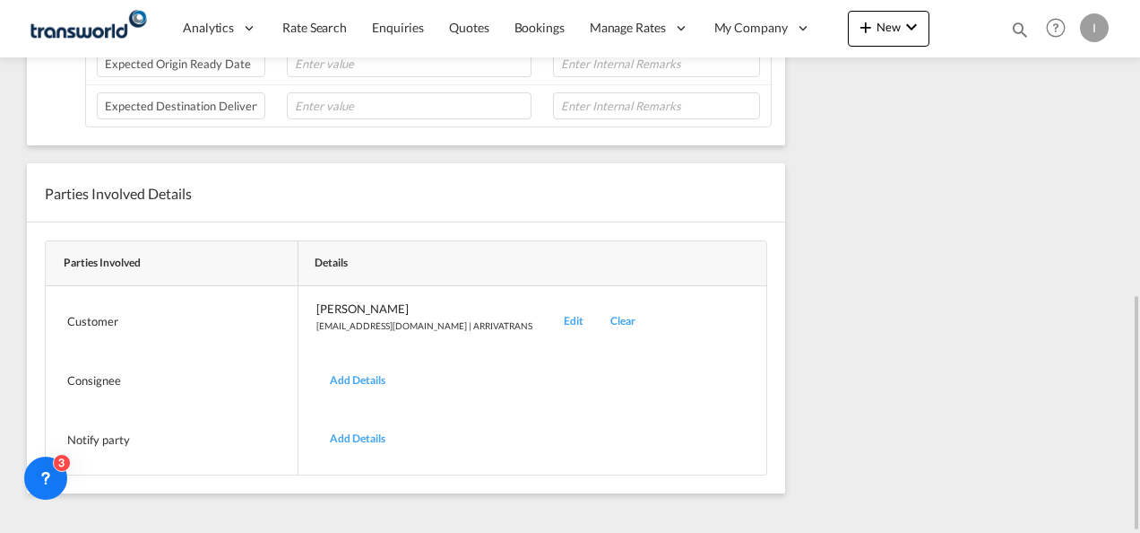
scroll to position [307, 0]
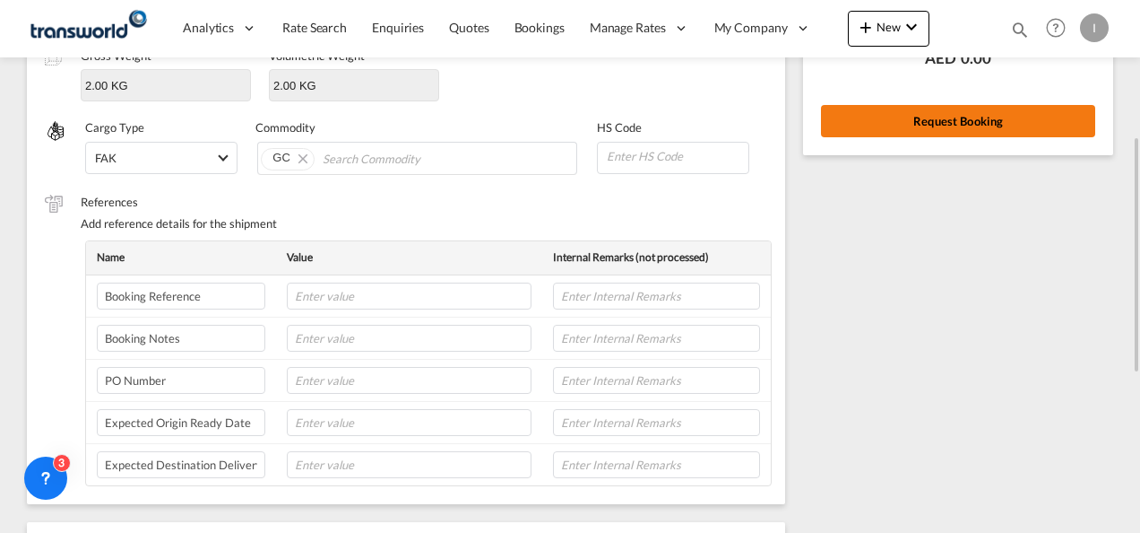
click at [924, 123] on button "Request Booking" at bounding box center [958, 121] width 274 height 32
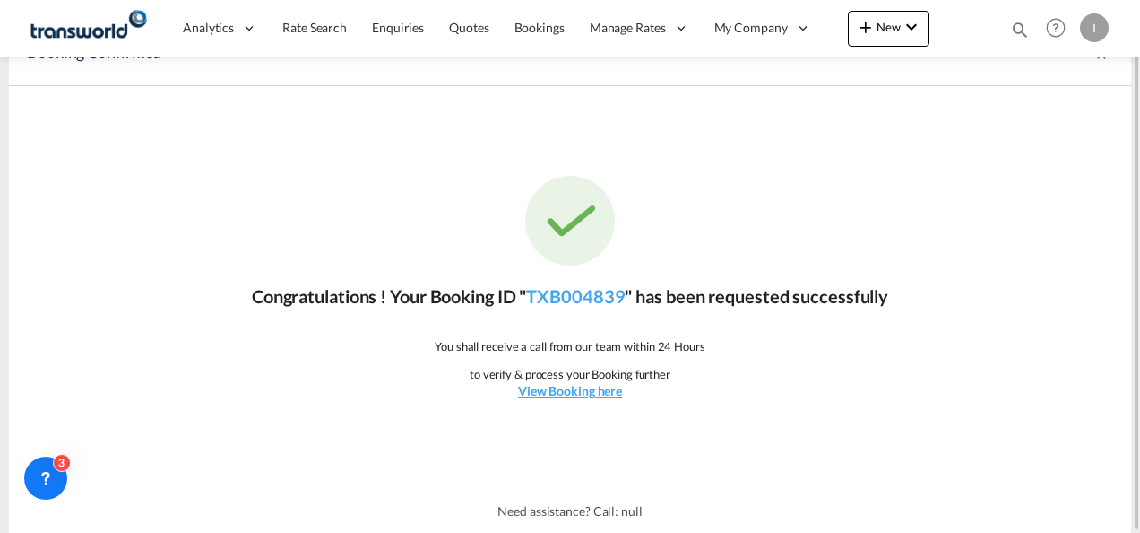
scroll to position [33, 0]
click at [557, 287] on link "TXB004839" at bounding box center [575, 297] width 99 height 22
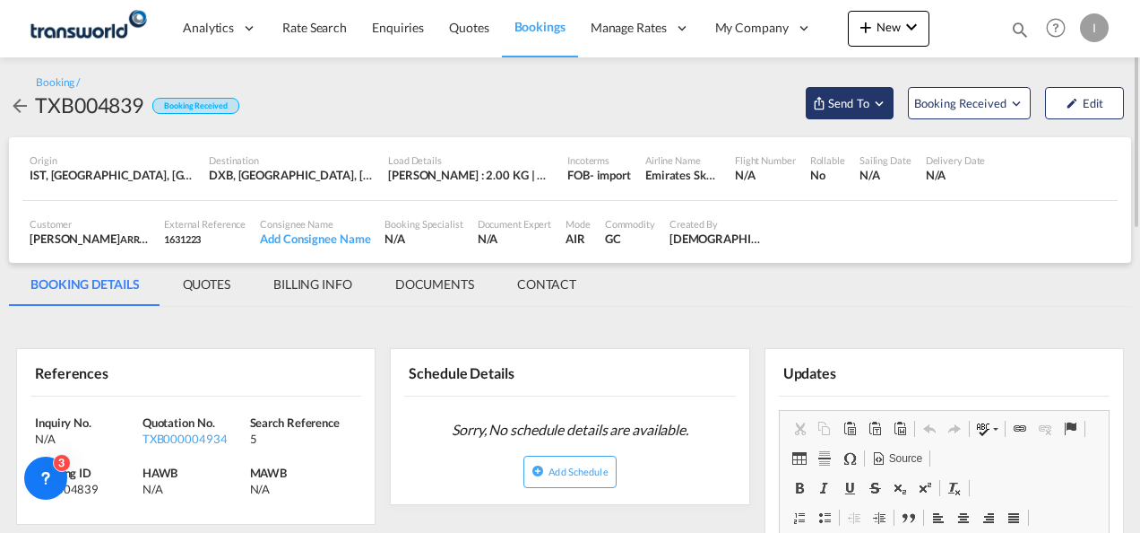
click at [846, 113] on button "Send To" at bounding box center [850, 103] width 88 height 32
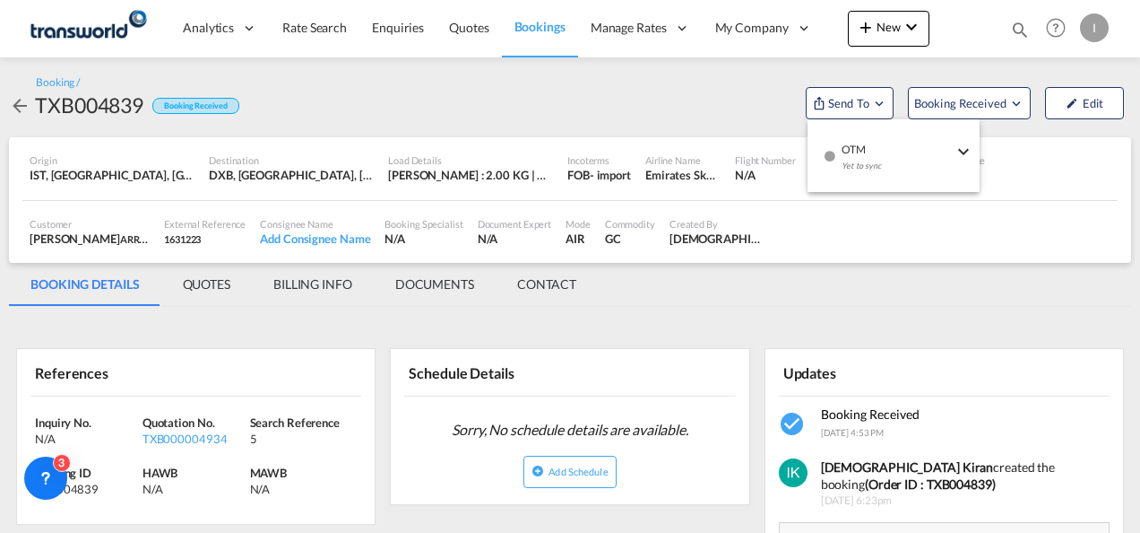
click at [862, 152] on div "Yet to sync" at bounding box center [897, 171] width 111 height 38
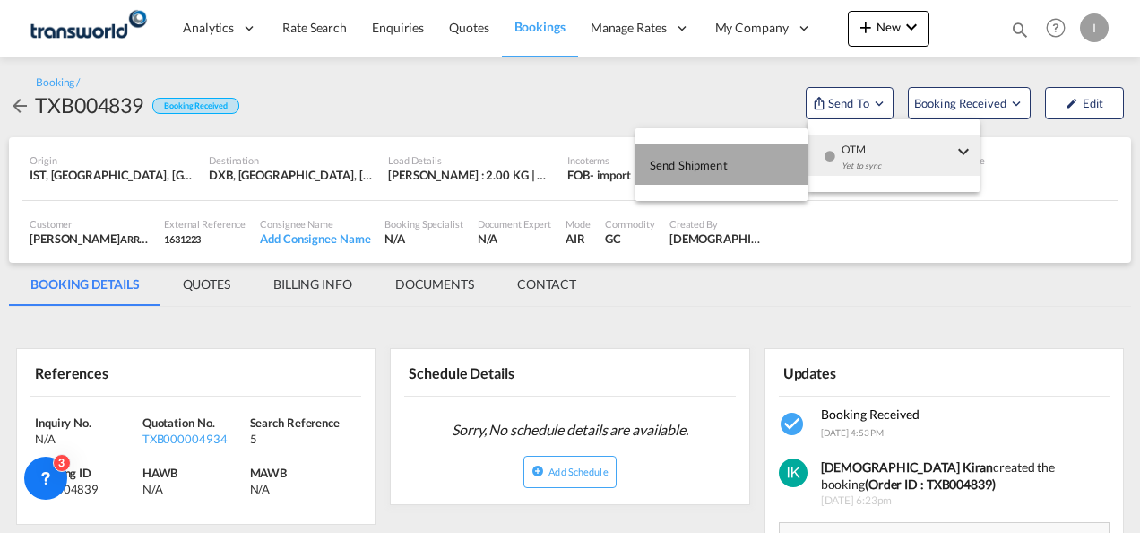
click at [741, 157] on button "Send Shipment" at bounding box center [722, 164] width 172 height 40
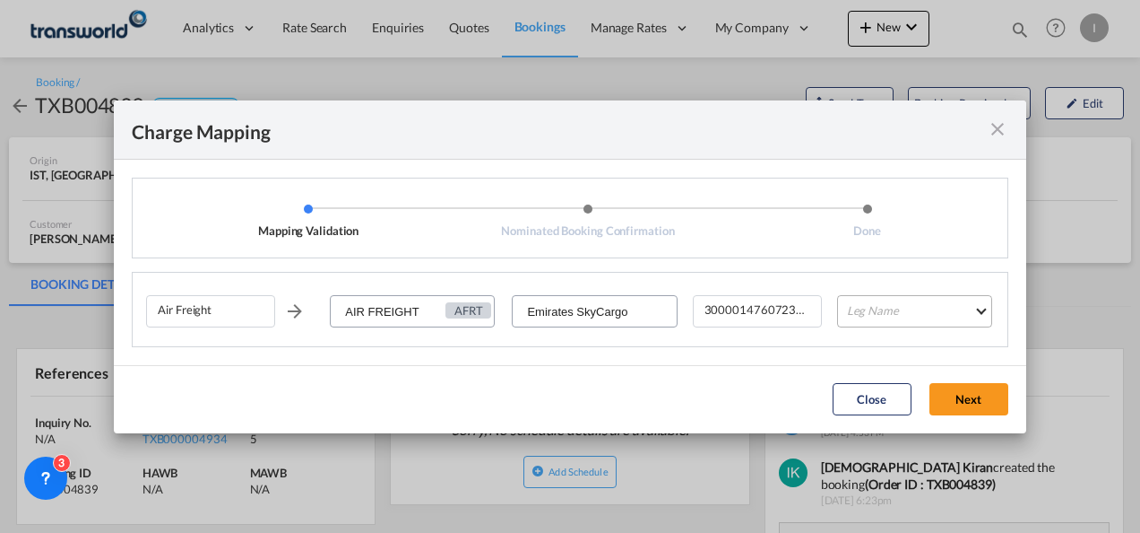
click at [893, 314] on md-select "Leg Name HANDLING ORIGIN HANDLING DESTINATION OTHERS TL PICK UP CUSTOMS ORIGIN …" at bounding box center [914, 311] width 155 height 32
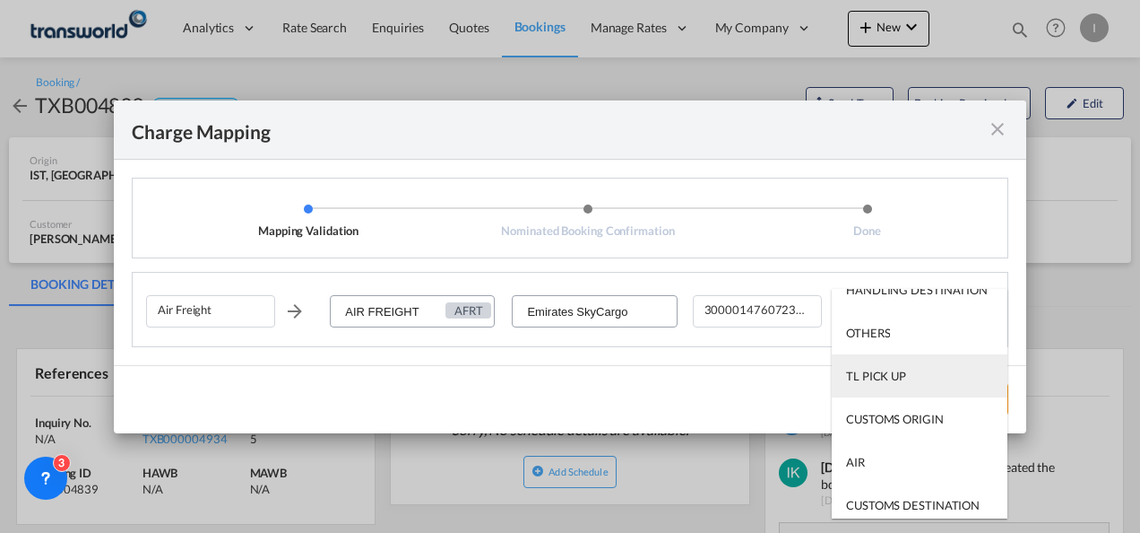
scroll to position [115, 0]
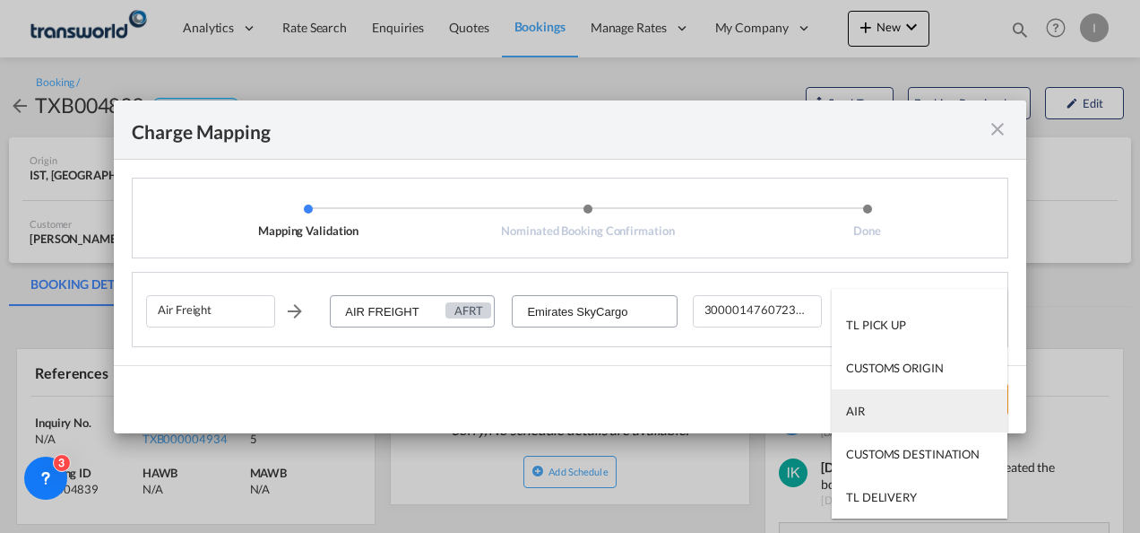
click at [872, 409] on md-option "AIR" at bounding box center [920, 410] width 176 height 43
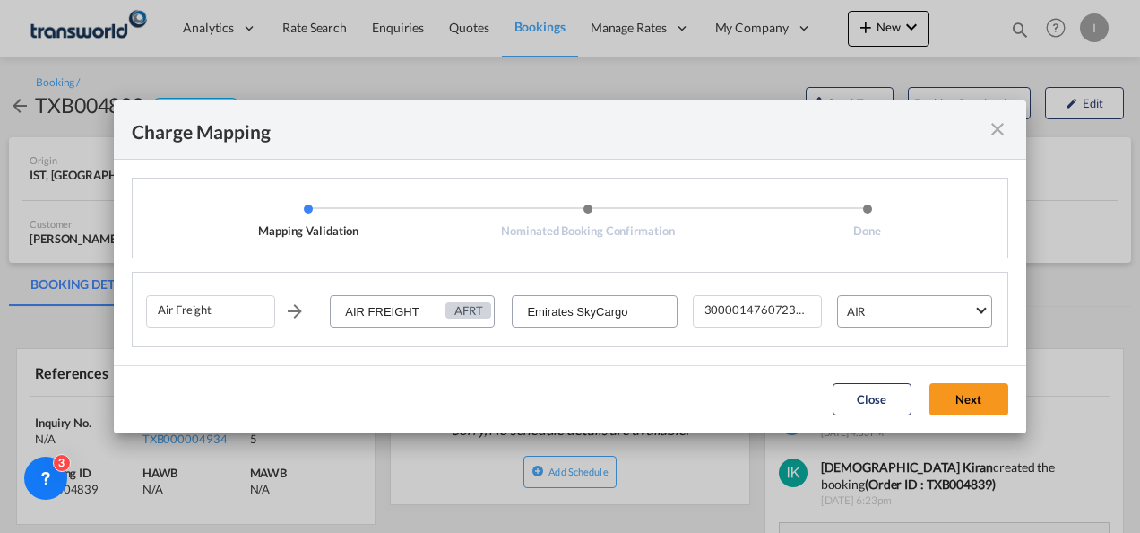
click at [954, 400] on button "Next" at bounding box center [969, 399] width 79 height 32
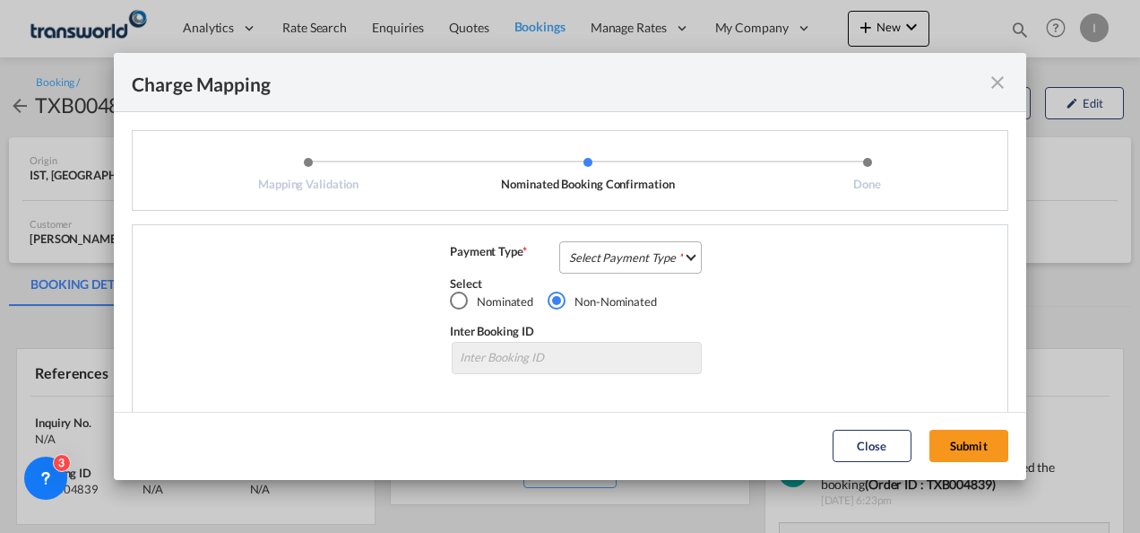
click at [608, 261] on md-select "Select Payment Type COLLECT PREPAID" at bounding box center [630, 257] width 143 height 32
click at [0, 0] on div "COLLECT" at bounding box center [0, 0] width 0 height 0
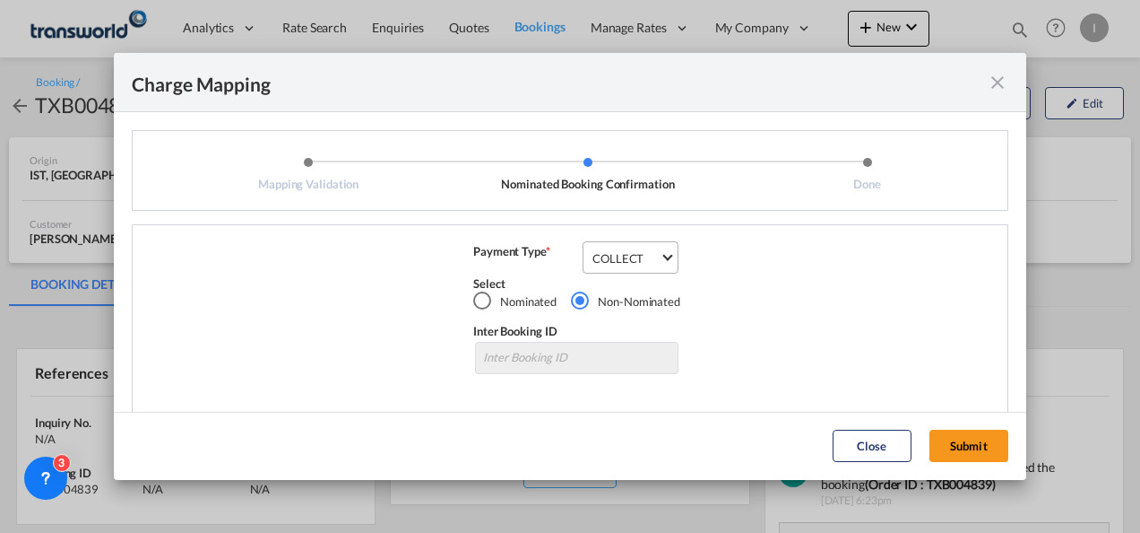
click at [950, 444] on button "Submit" at bounding box center [969, 445] width 79 height 32
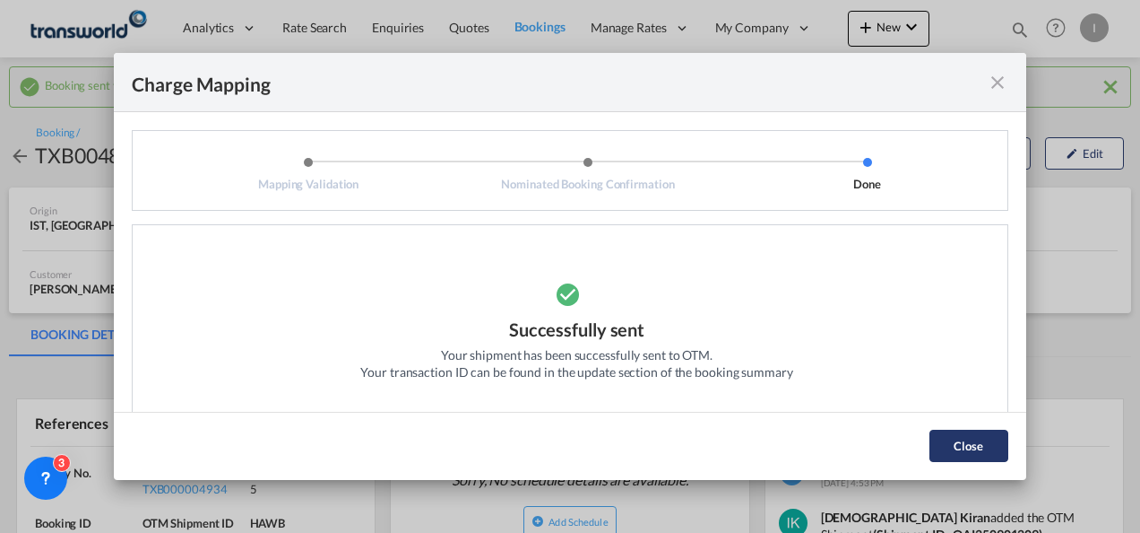
drag, startPoint x: 986, startPoint y: 450, endPoint x: 862, endPoint y: 423, distance: 126.6
click at [985, 450] on button "Close" at bounding box center [969, 445] width 79 height 32
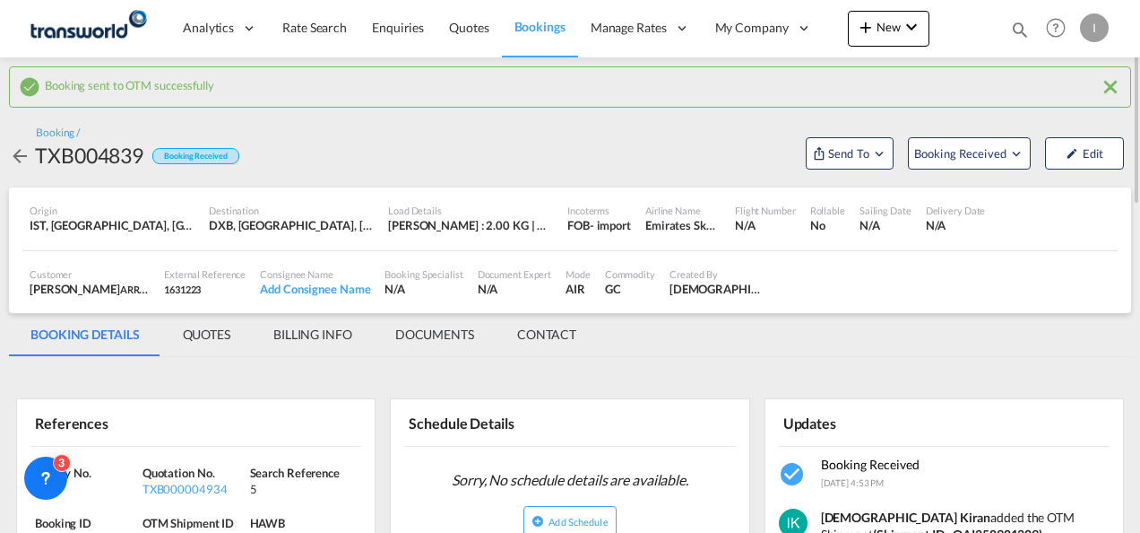
scroll to position [90, 0]
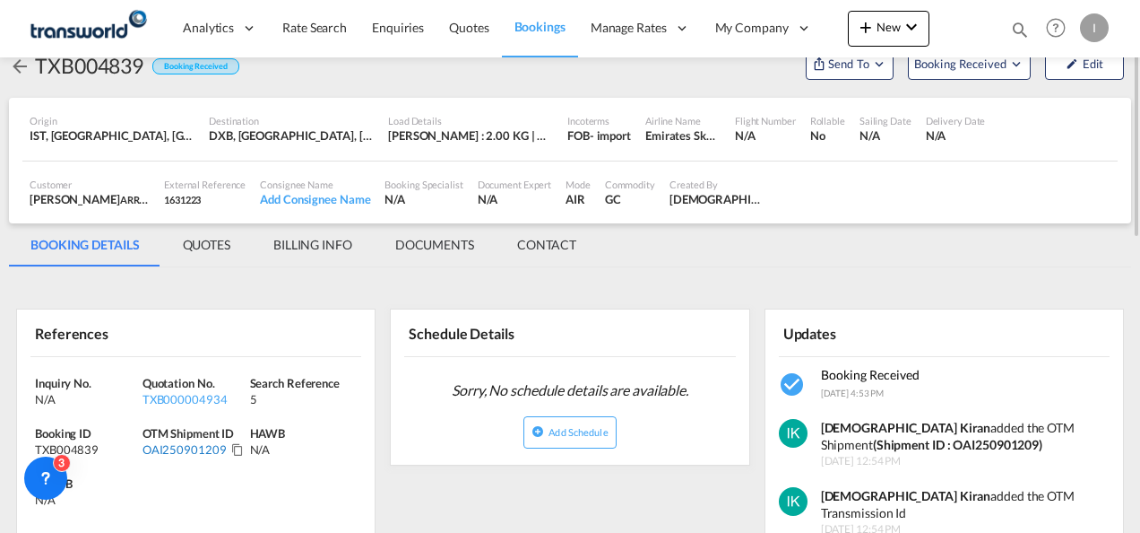
click at [203, 445] on div "OAI250901209" at bounding box center [185, 449] width 84 height 16
copy div "OAI250901209"
click at [181, 396] on div "TXB000004934" at bounding box center [194, 399] width 103 height 16
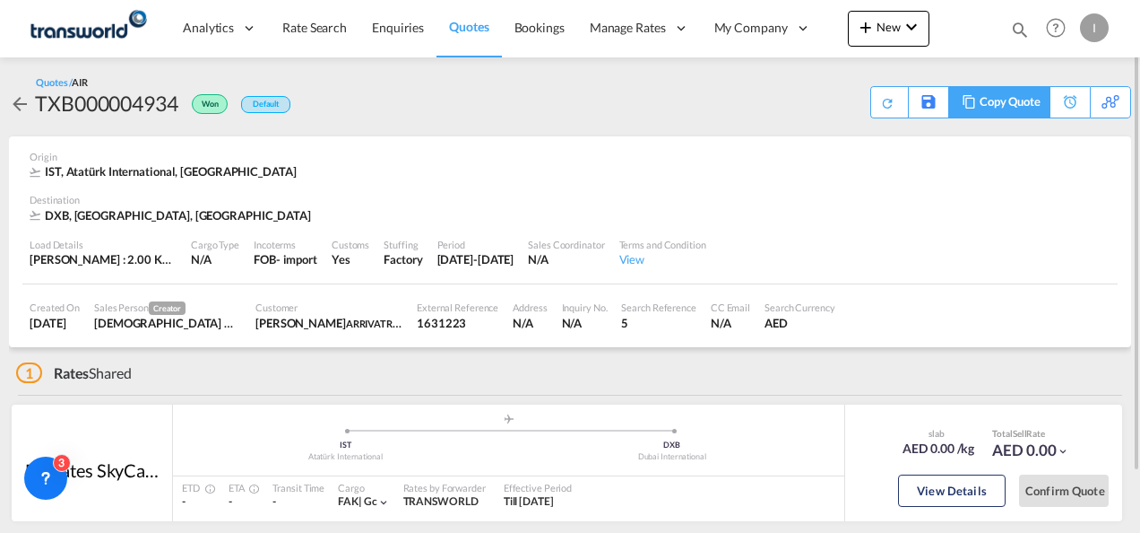
click at [966, 113] on div "Copy Quote" at bounding box center [999, 102] width 101 height 32
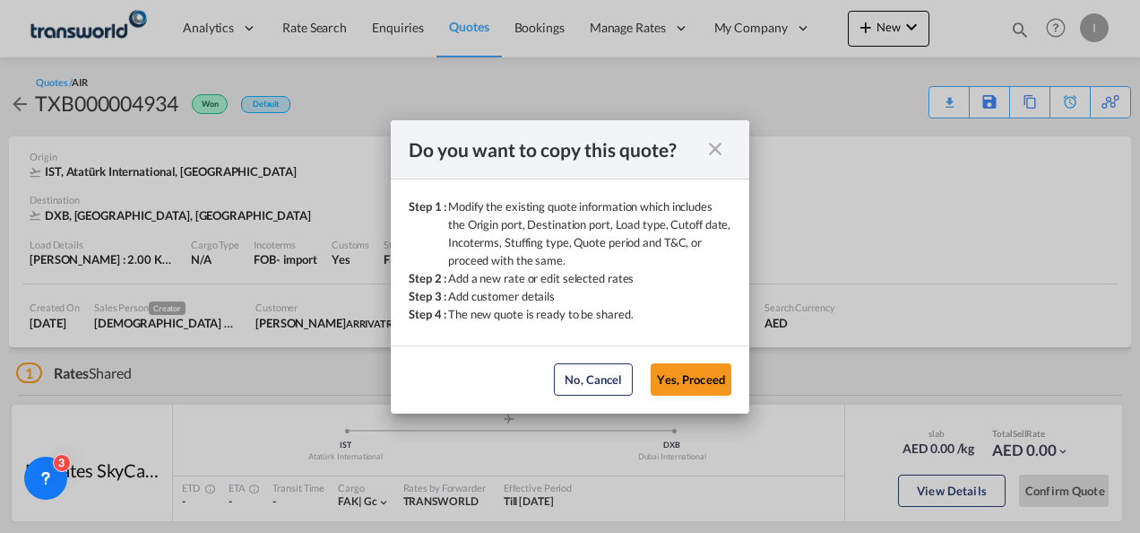
click at [676, 398] on md-dialog-actions "No, Cancel Yes, Proceed No, Cancel Yes, Proceed" at bounding box center [570, 379] width 359 height 68
click at [680, 381] on button "Yes, Proceed" at bounding box center [691, 379] width 81 height 32
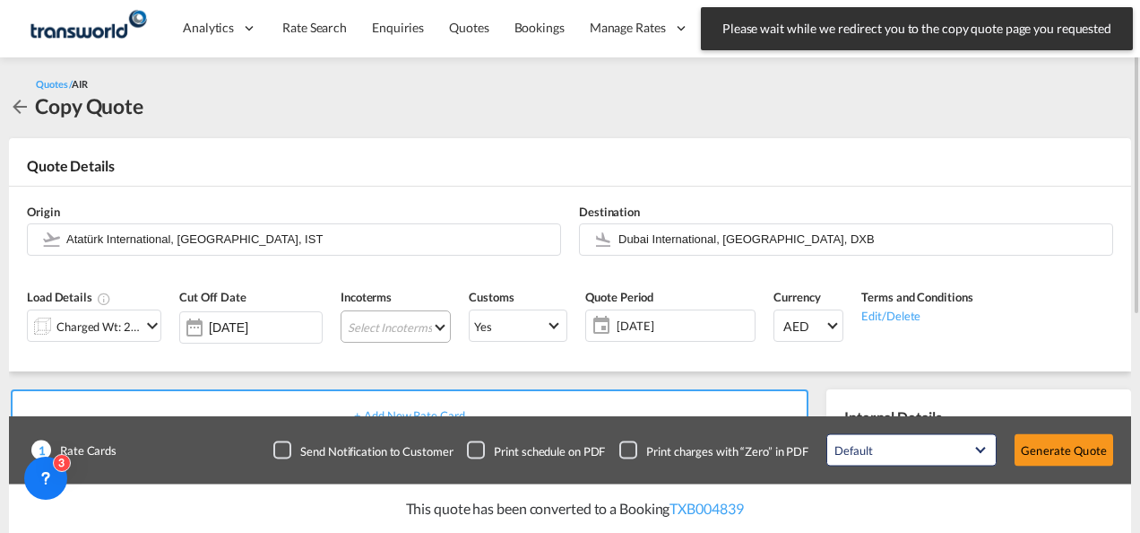
click at [353, 321] on md-select "Select Incoterms EXW - export Ex Works CIF - import Cost,Insurance and Freight …" at bounding box center [396, 326] width 110 height 32
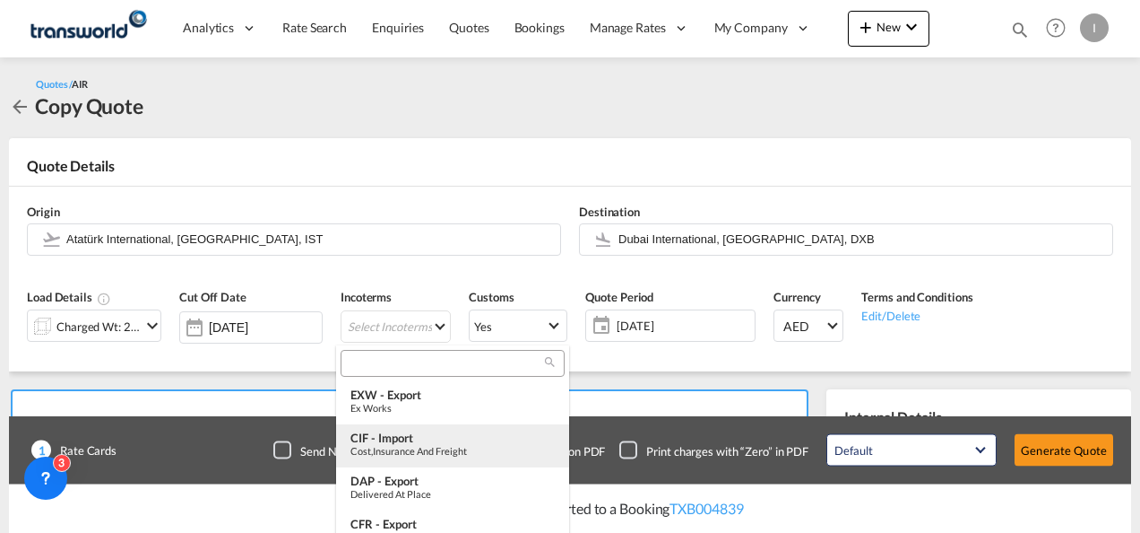
click at [399, 442] on div "CIF - import" at bounding box center [453, 437] width 204 height 14
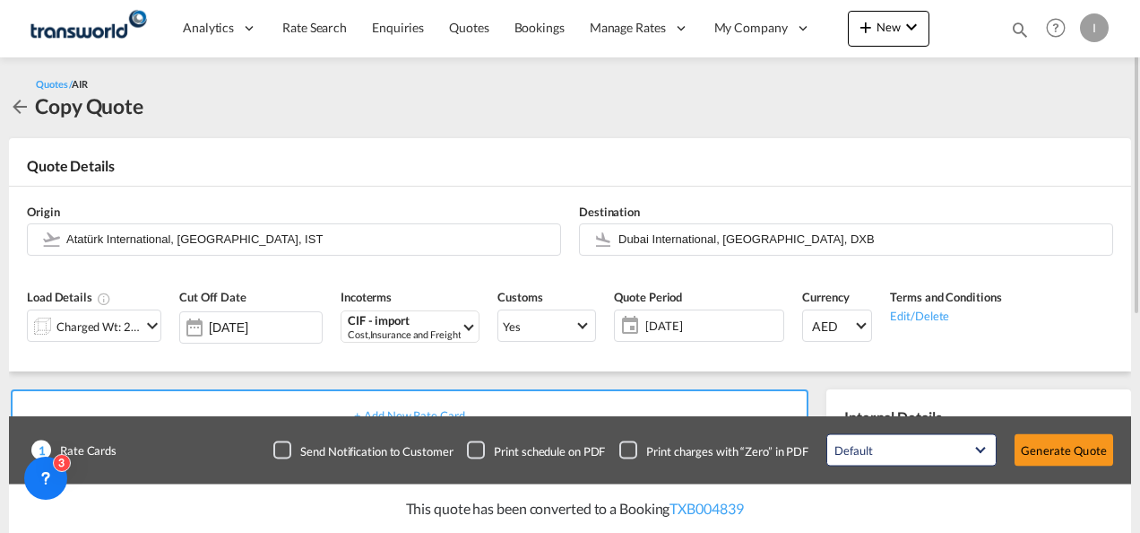
scroll to position [269, 0]
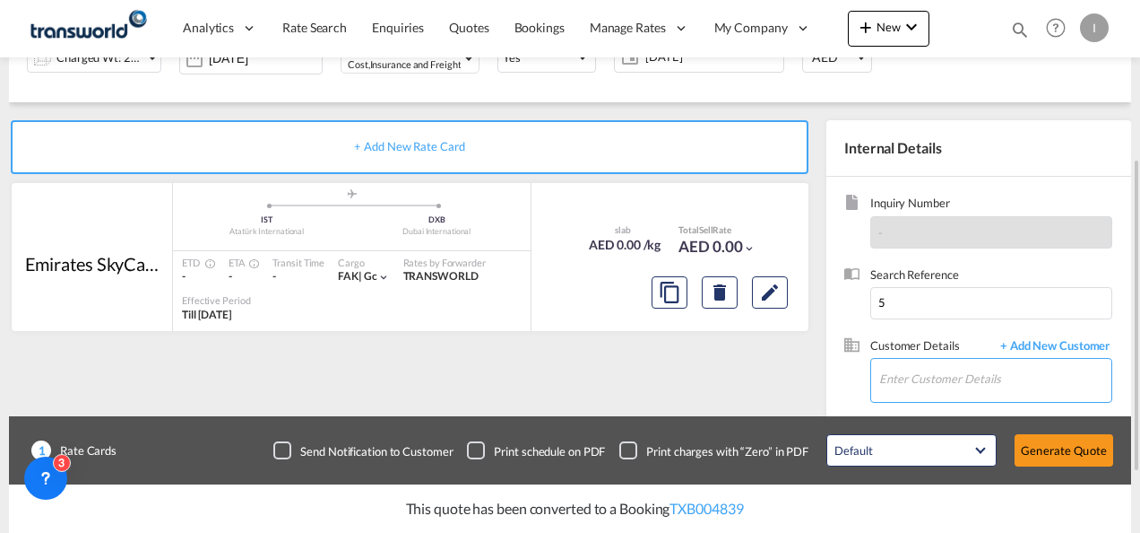
click at [909, 374] on input "Enter Customer Details" at bounding box center [996, 379] width 232 height 40
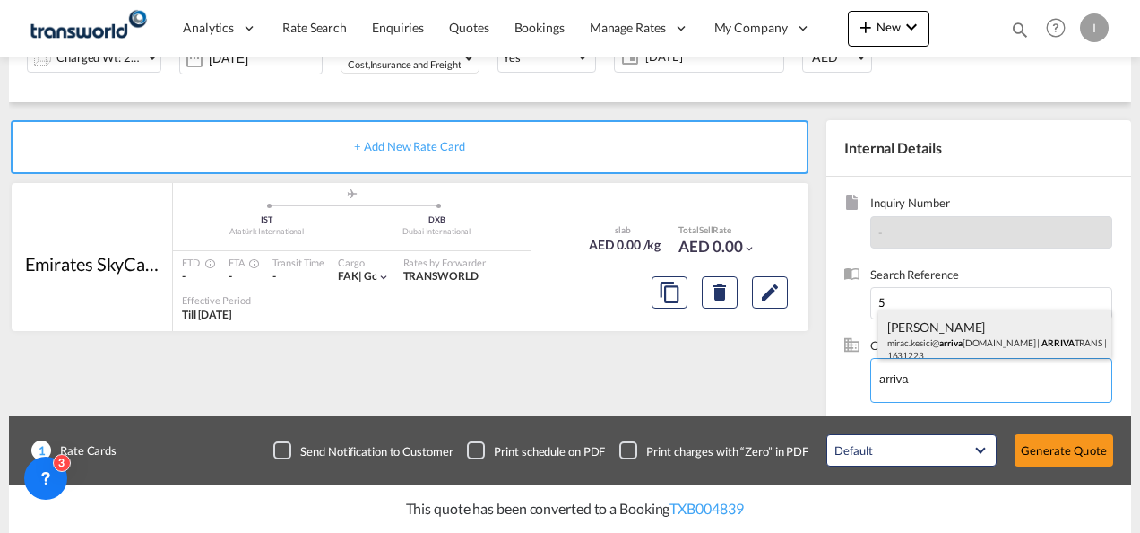
click at [904, 342] on div "[PERSON_NAME] mirac.kesici@ arriva [DOMAIN_NAME] | ARRIVA TRANS | 1631223" at bounding box center [996, 339] width 234 height 61
type input "ARRIVATRANS, [PERSON_NAME], [EMAIL_ADDRESS][DOMAIN_NAME]"
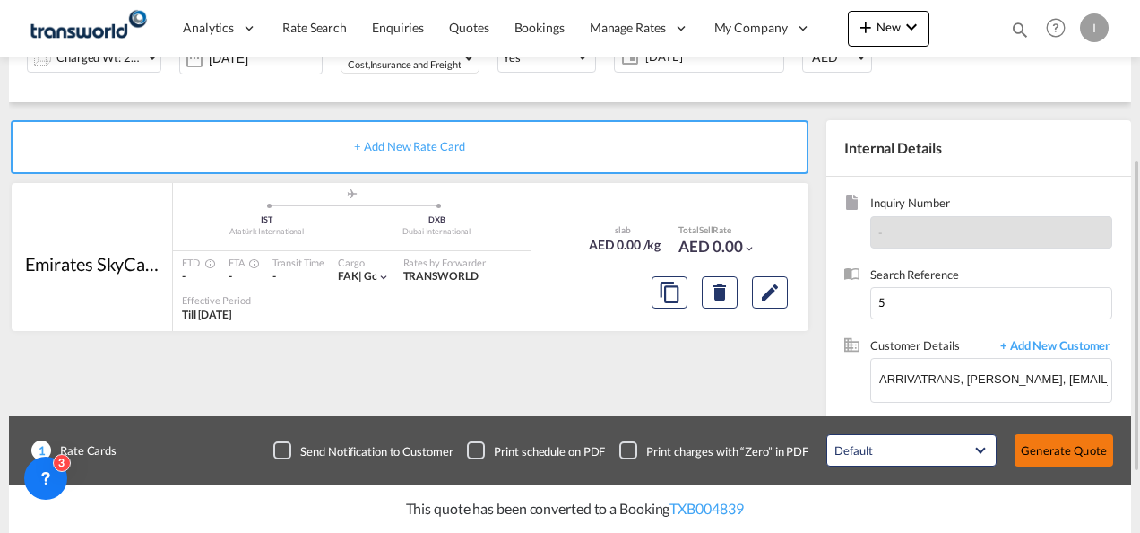
click at [1059, 460] on button "Generate Quote" at bounding box center [1064, 450] width 99 height 32
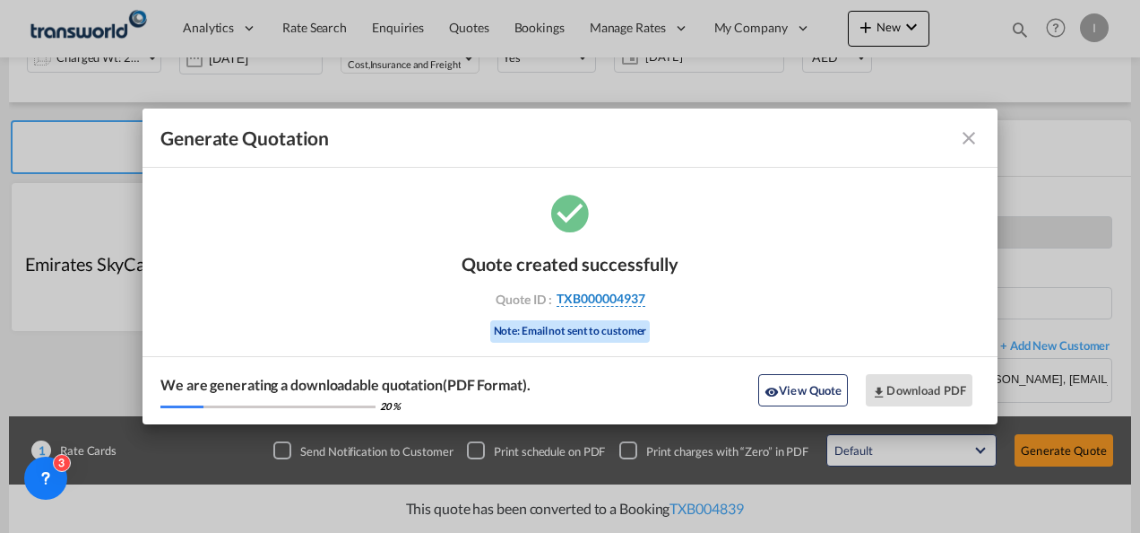
click at [604, 305] on span "TXB000004937" at bounding box center [601, 298] width 89 height 16
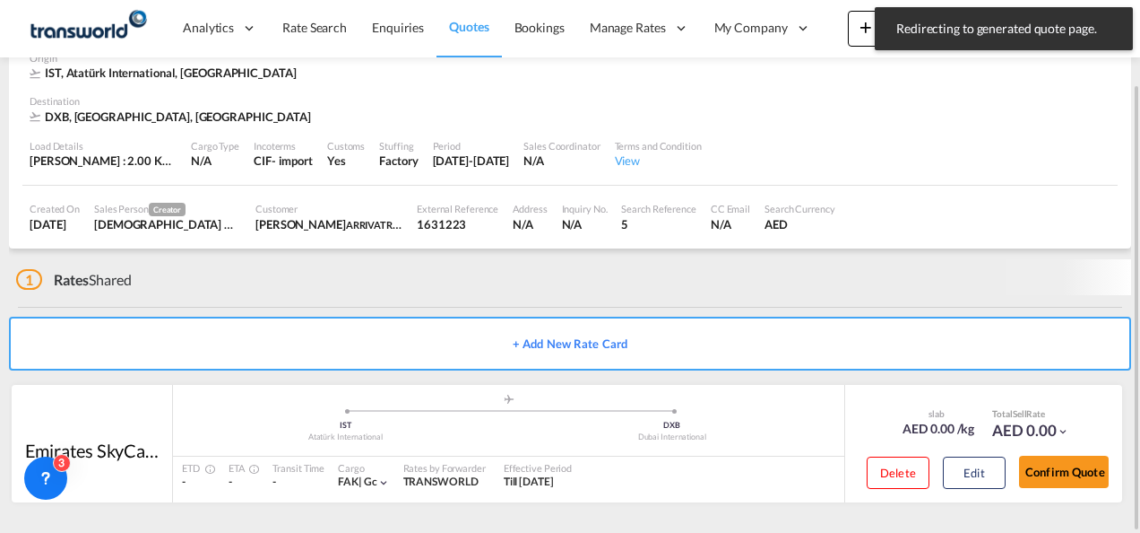
scroll to position [88, 0]
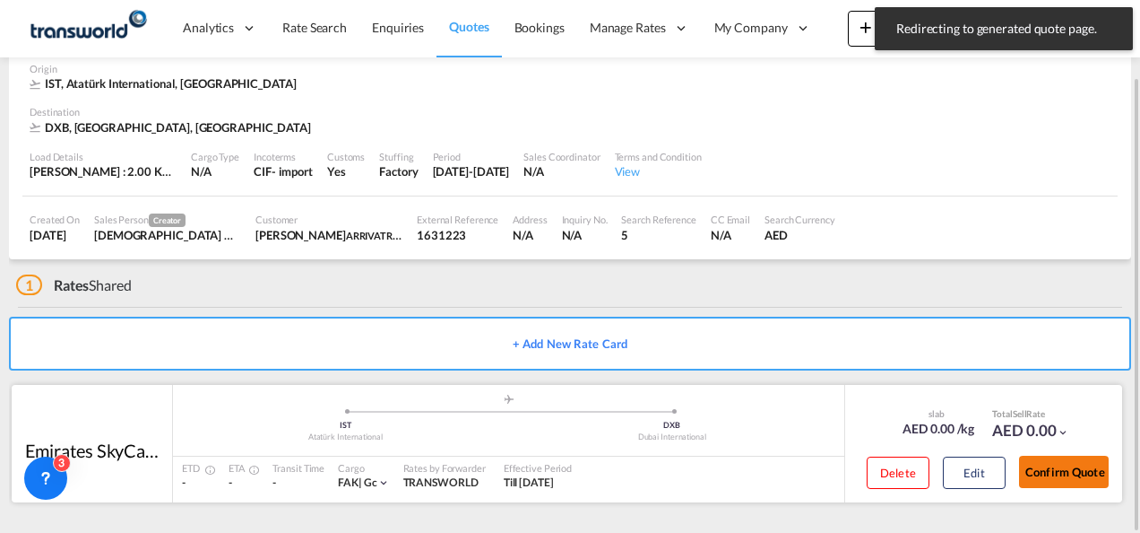
click at [1044, 477] on button "Confirm Quote" at bounding box center [1064, 471] width 90 height 32
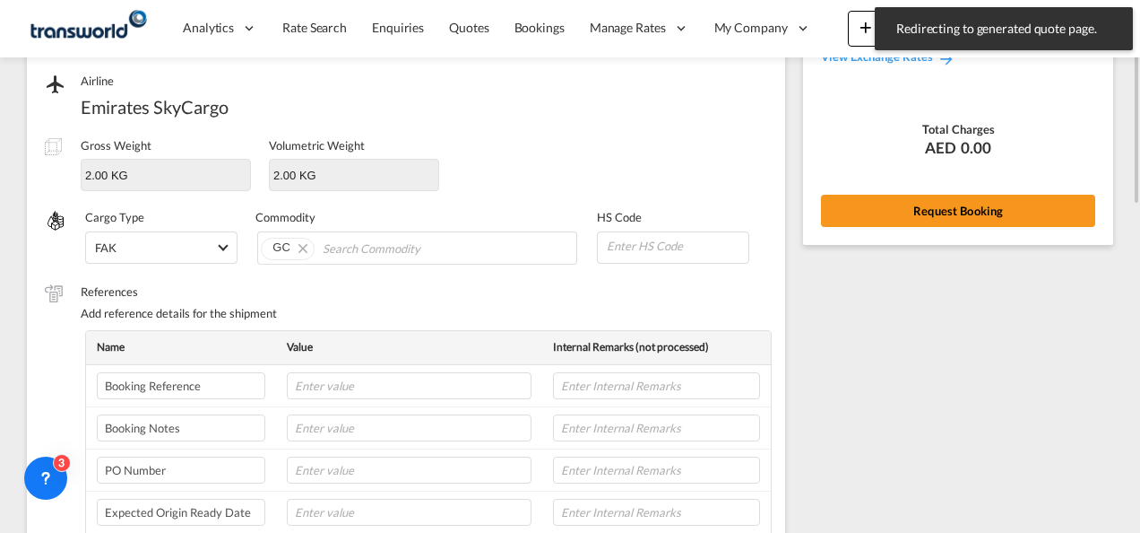
scroll to position [127, 0]
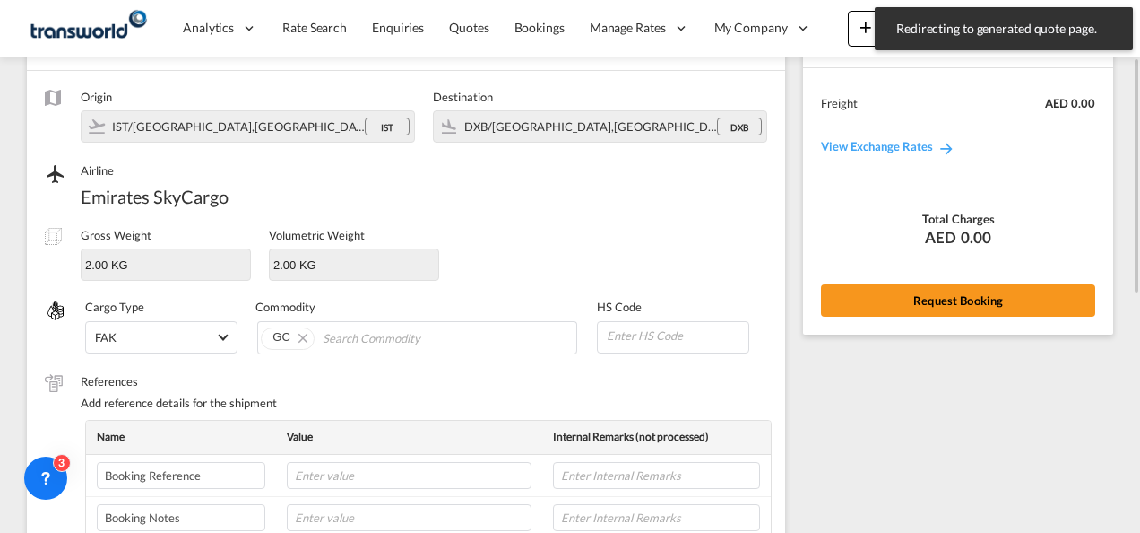
click at [849, 317] on div "Rate Summary Freight AED 0.00 View Exchange Rates Total Charges AED 0.00 Reques…" at bounding box center [958, 172] width 310 height 323
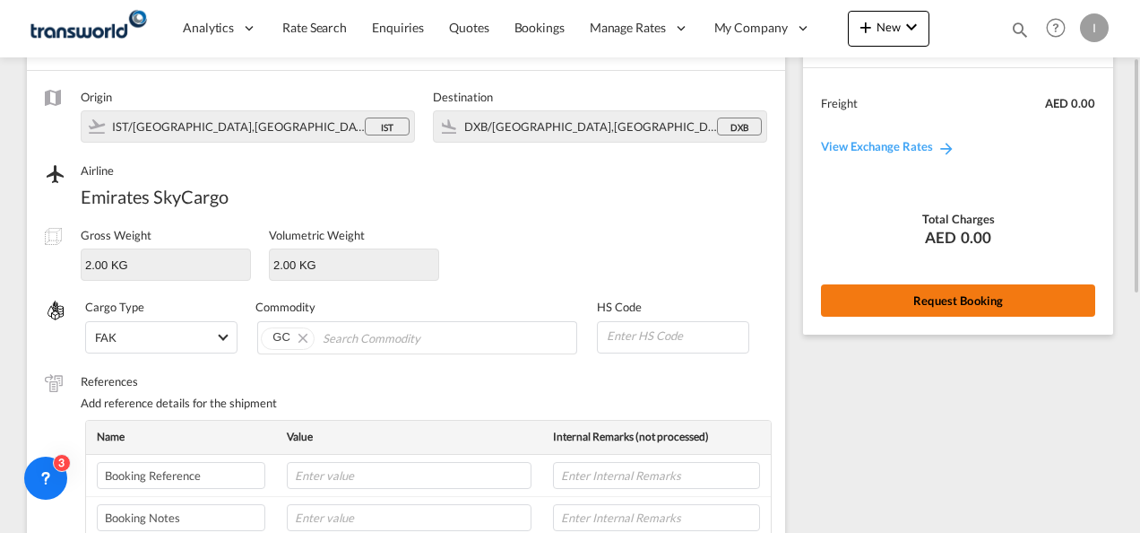
click at [848, 285] on button "Request Booking" at bounding box center [958, 300] width 274 height 32
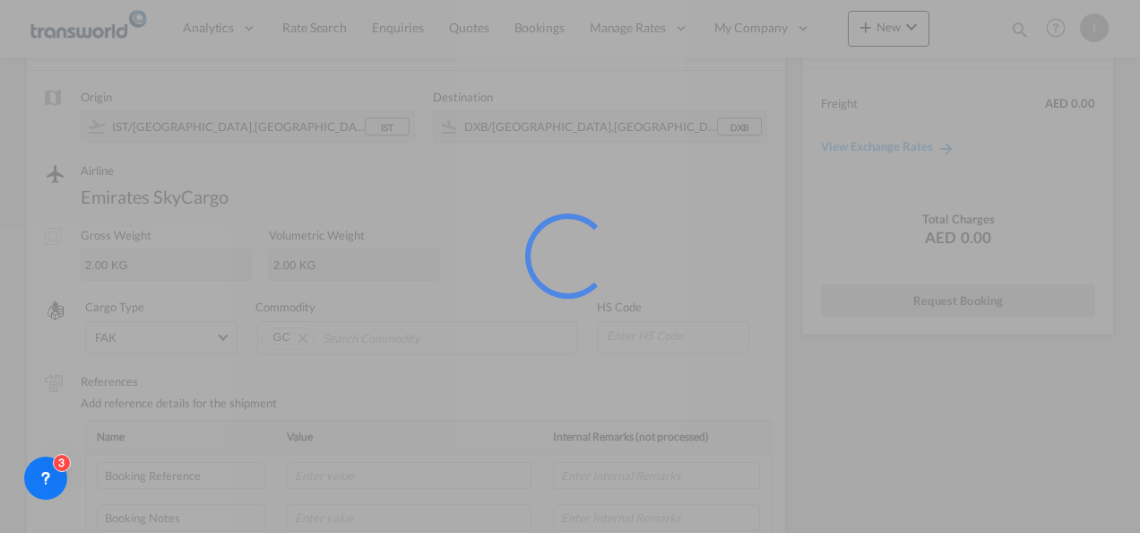
scroll to position [33, 0]
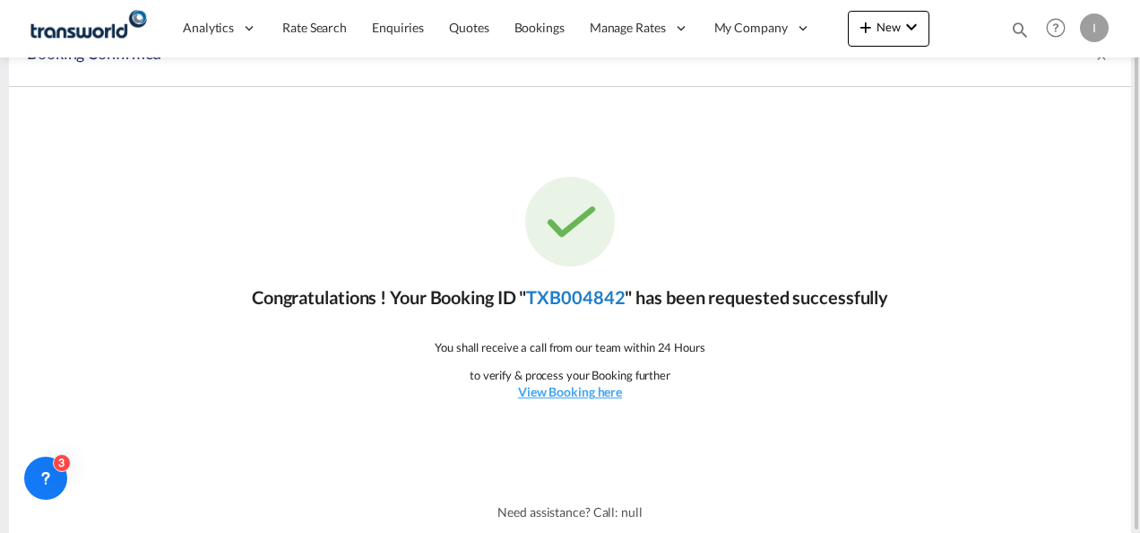
click at [552, 292] on link "TXB004842" at bounding box center [575, 297] width 99 height 22
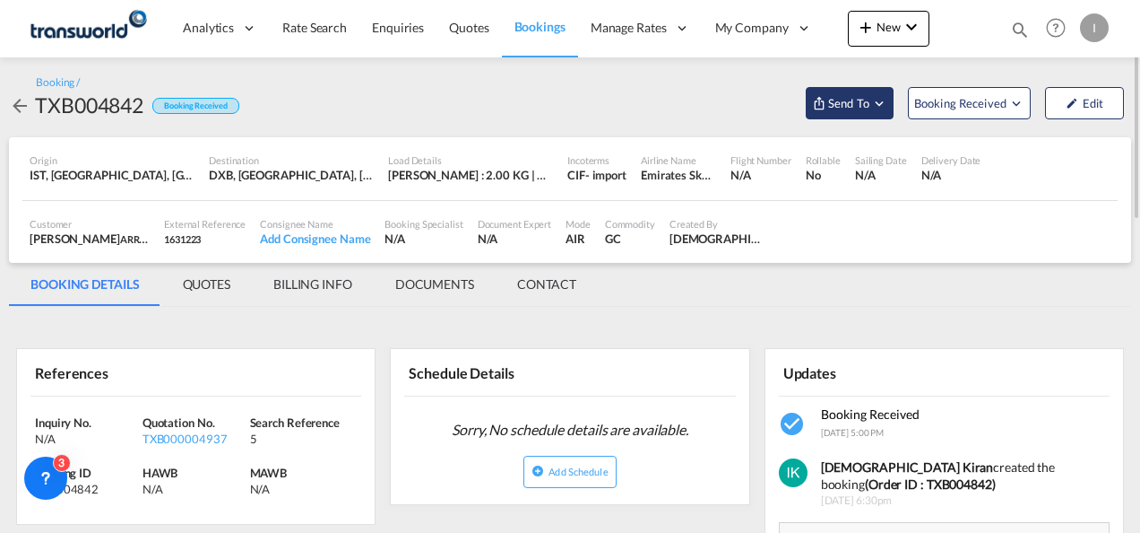
click at [852, 108] on span "Send To" at bounding box center [849, 103] width 45 height 18
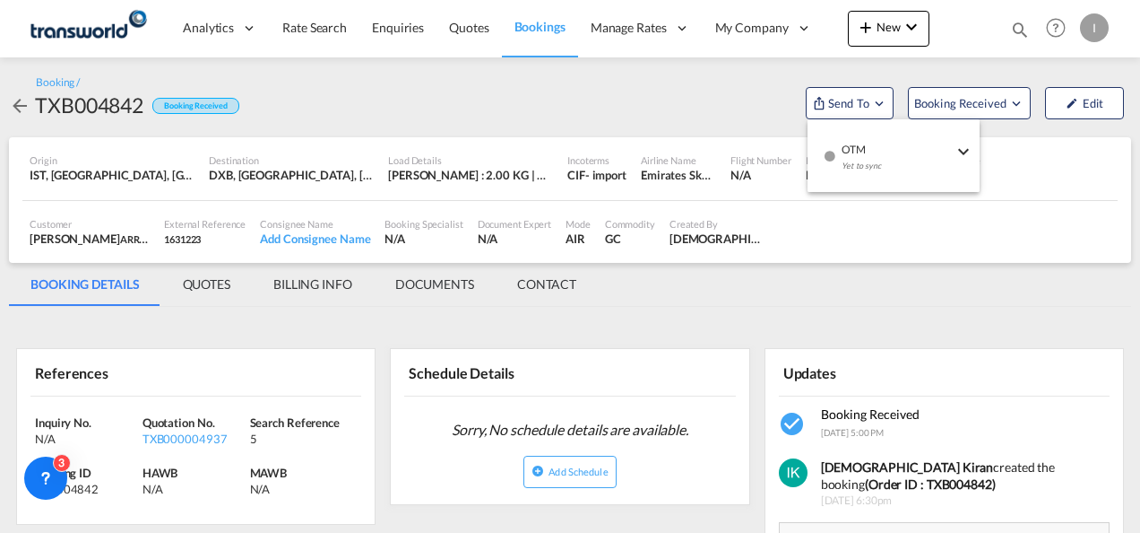
click at [855, 152] on div "Yet to sync" at bounding box center [897, 171] width 111 height 38
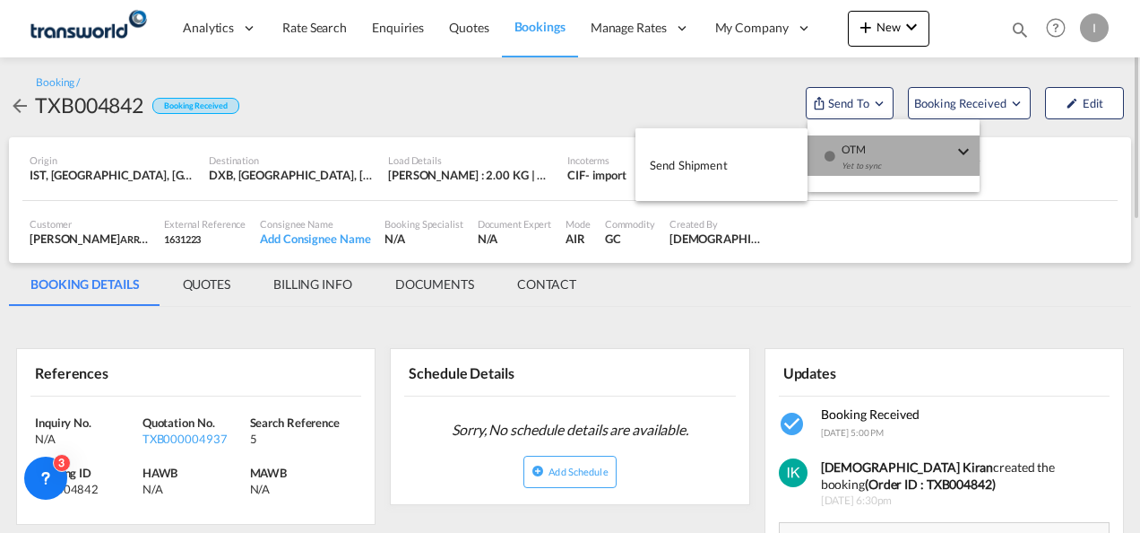
click at [724, 154] on span "Send Shipment" at bounding box center [689, 165] width 78 height 29
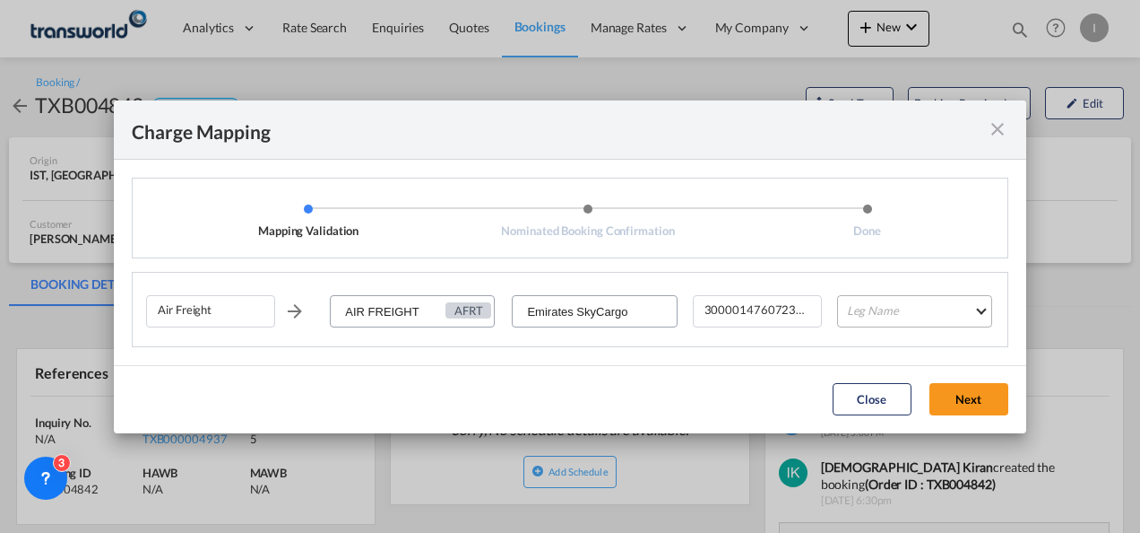
click at [884, 324] on md-select "Leg Name HANDLING ORIGIN HANDLING DESTINATION OTHERS TL PICK UP CUSTOMS ORIGIN …" at bounding box center [914, 311] width 155 height 32
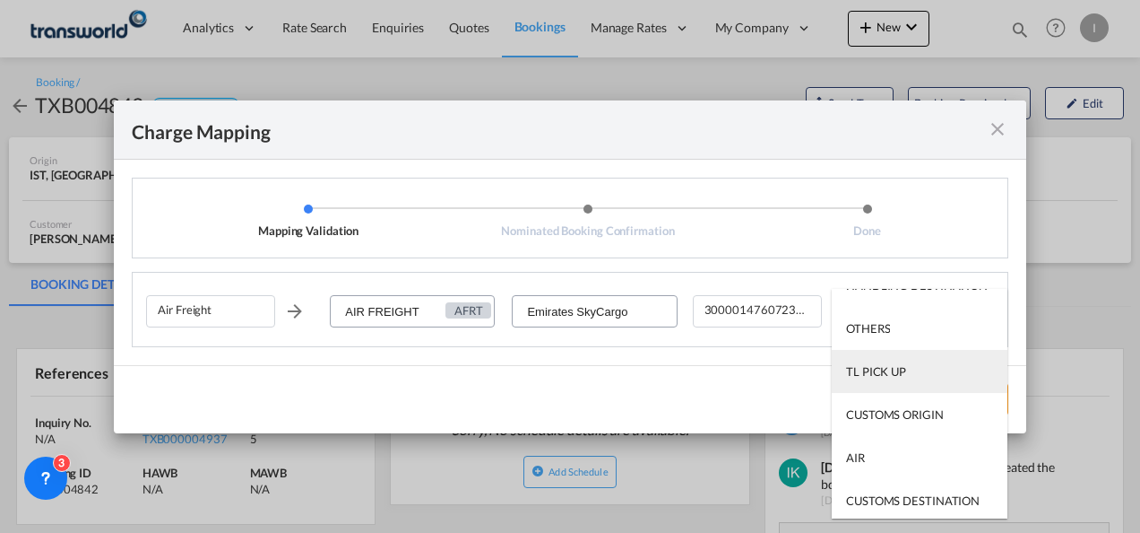
scroll to position [90, 0]
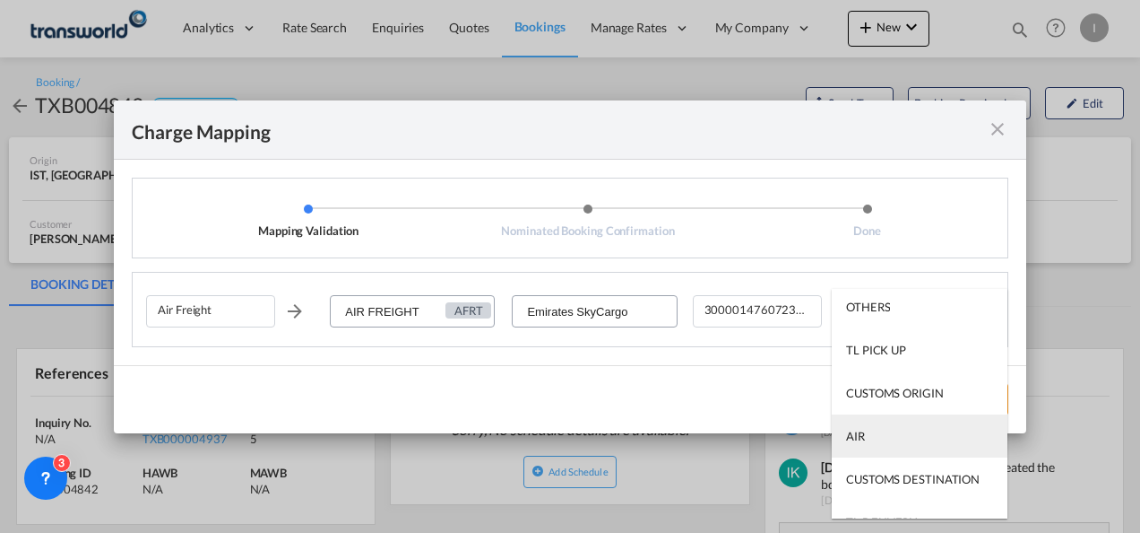
click at [874, 426] on md-option "AIR" at bounding box center [920, 435] width 176 height 43
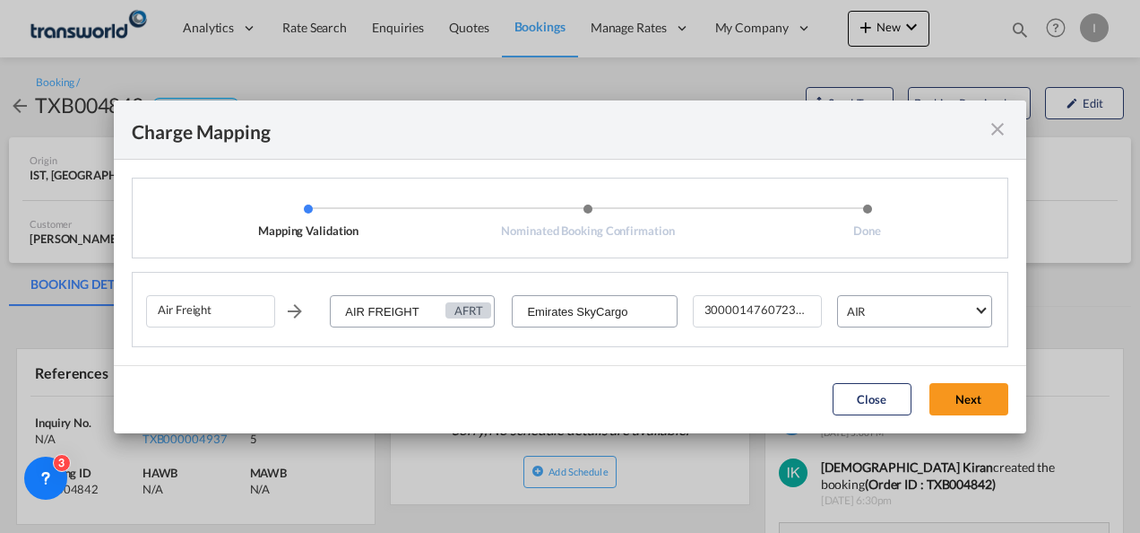
click at [961, 389] on button "Next" at bounding box center [969, 399] width 79 height 32
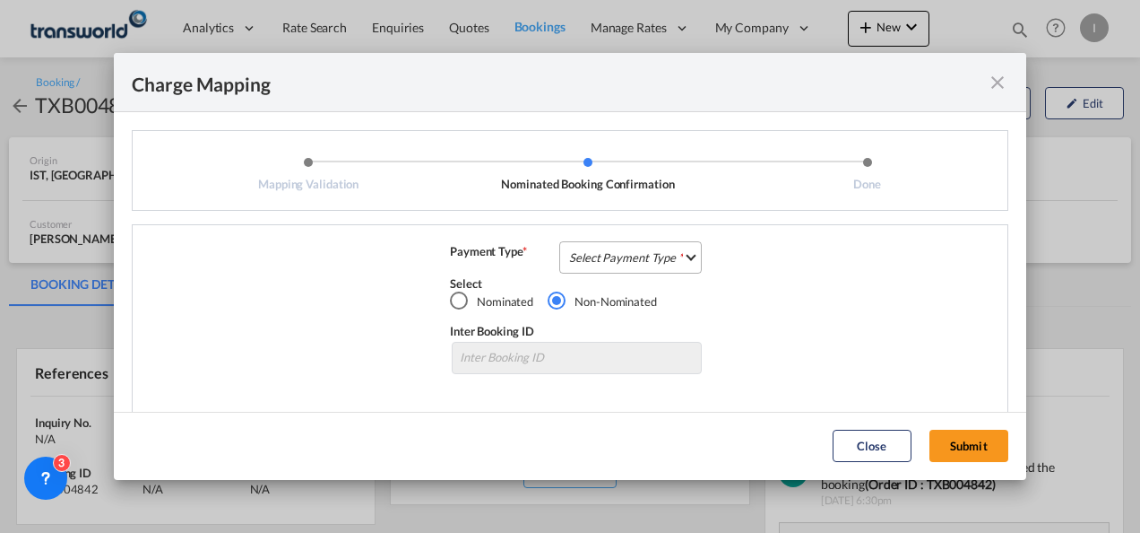
click at [597, 264] on md-select "Select Payment Type COLLECT PREPAID" at bounding box center [630, 257] width 143 height 32
click at [0, 0] on div "COLLECT" at bounding box center [0, 0] width 0 height 0
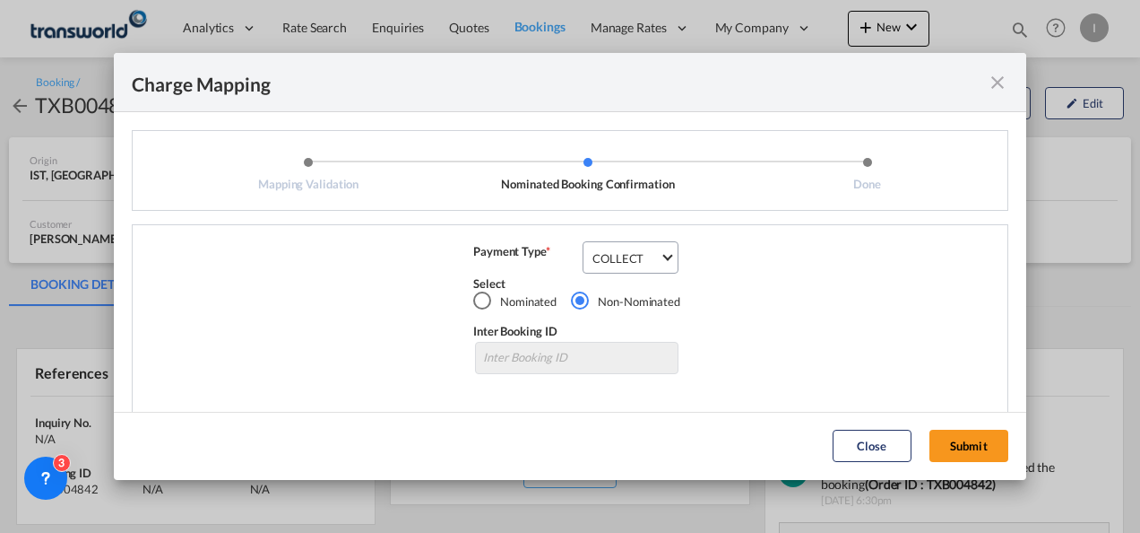
click at [934, 427] on md-dialog-actions "Close Submit" at bounding box center [570, 446] width 913 height 68
click at [942, 441] on button "Submit" at bounding box center [969, 445] width 79 height 32
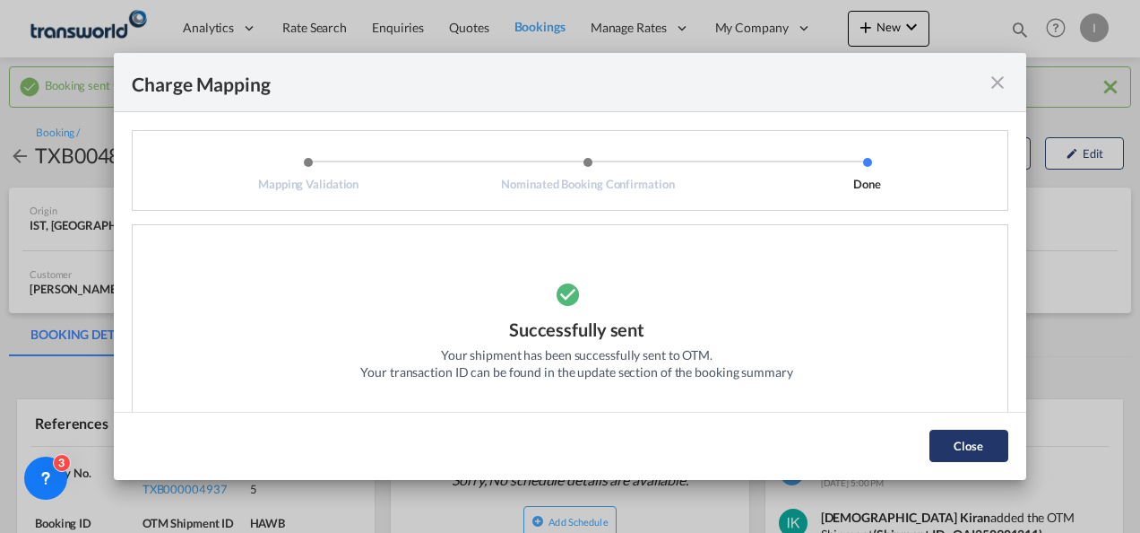
click at [949, 443] on button "Close" at bounding box center [969, 445] width 79 height 32
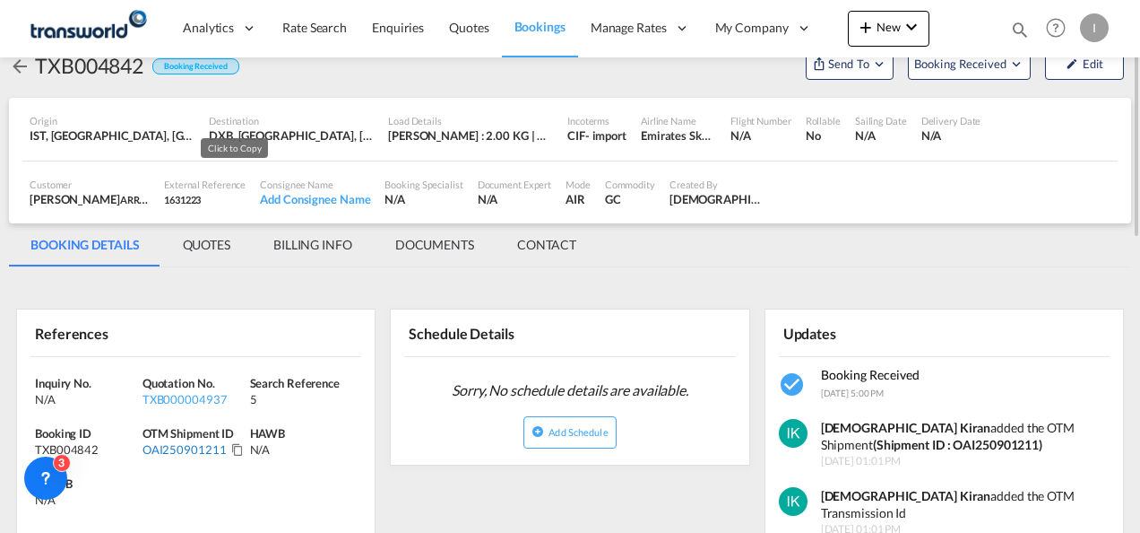
click at [193, 448] on div "OAI250901211" at bounding box center [185, 449] width 84 height 16
click at [192, 448] on div "OAI250901211" at bounding box center [185, 449] width 84 height 16
copy div "OAI250901211"
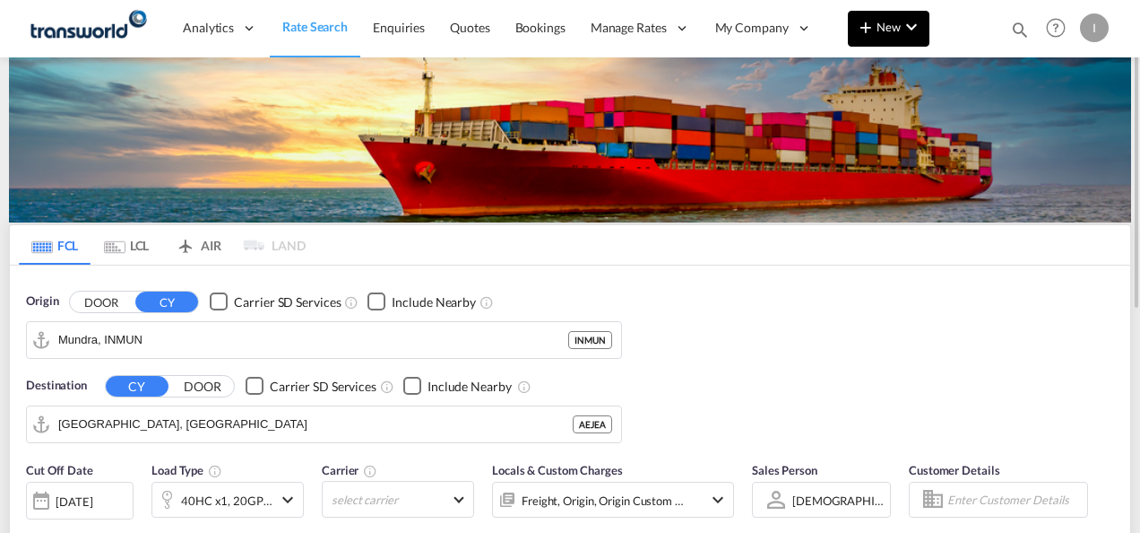
click at [871, 27] on md-icon "icon-plus 400-fg" at bounding box center [866, 27] width 22 height 22
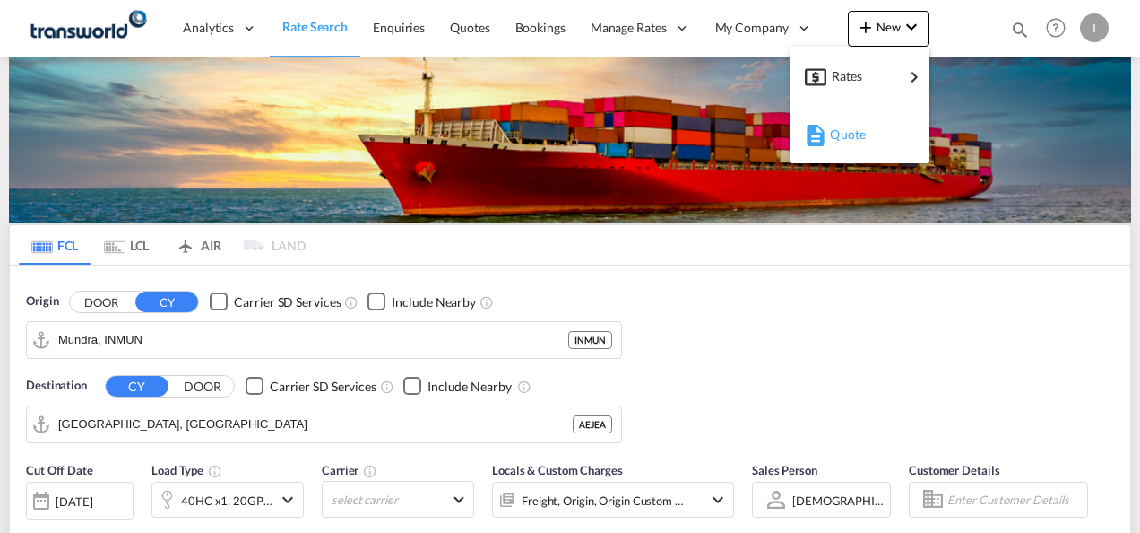
click at [850, 133] on span "Quote" at bounding box center [840, 135] width 20 height 36
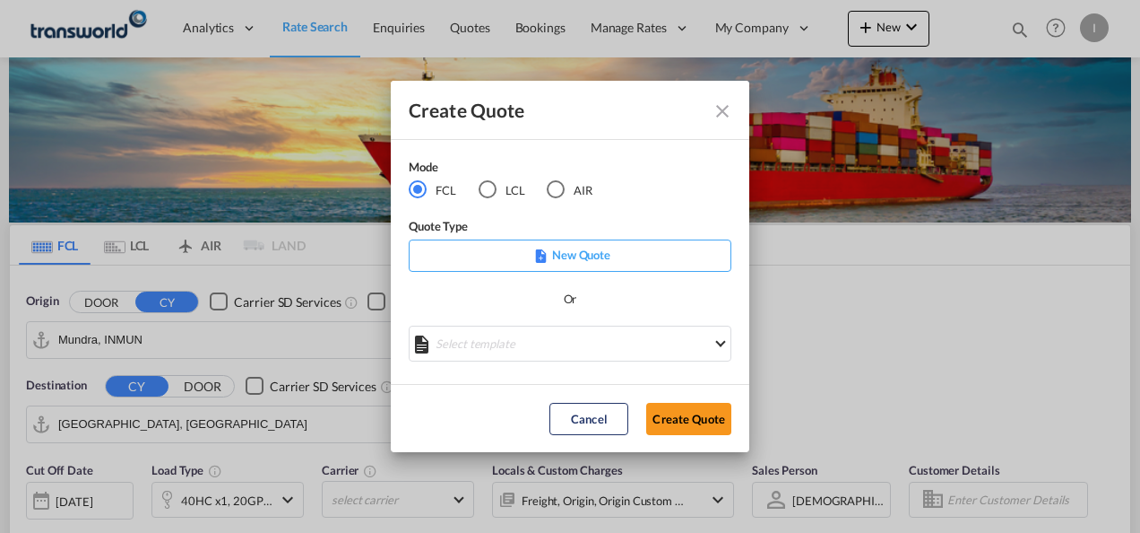
click at [548, 190] on div "AIR" at bounding box center [556, 189] width 18 height 18
click at [672, 416] on button "Create Quote" at bounding box center [688, 419] width 85 height 32
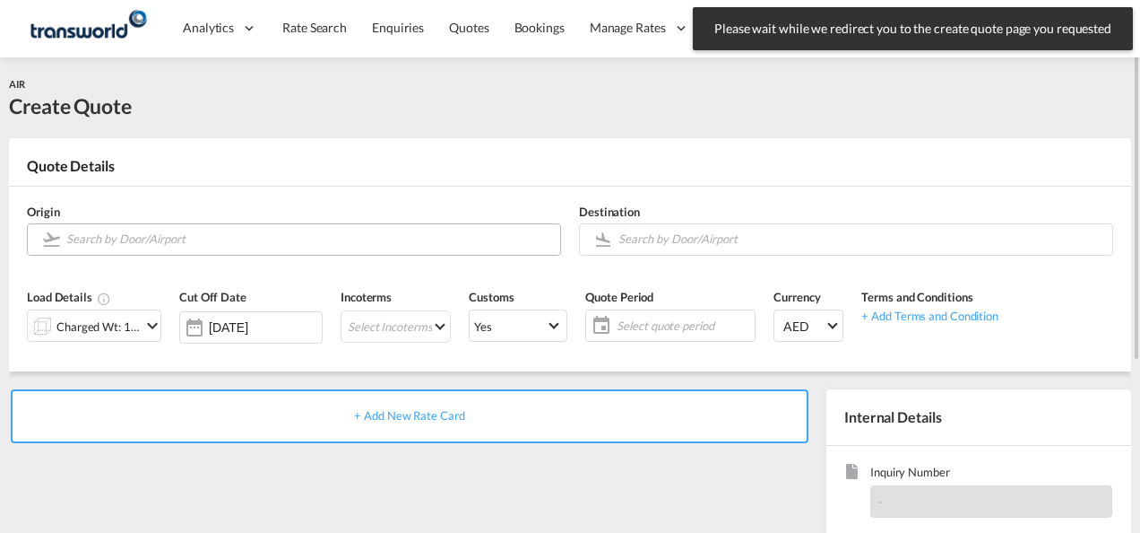
click at [116, 238] on input "Search by Door/Airport" at bounding box center [308, 238] width 485 height 31
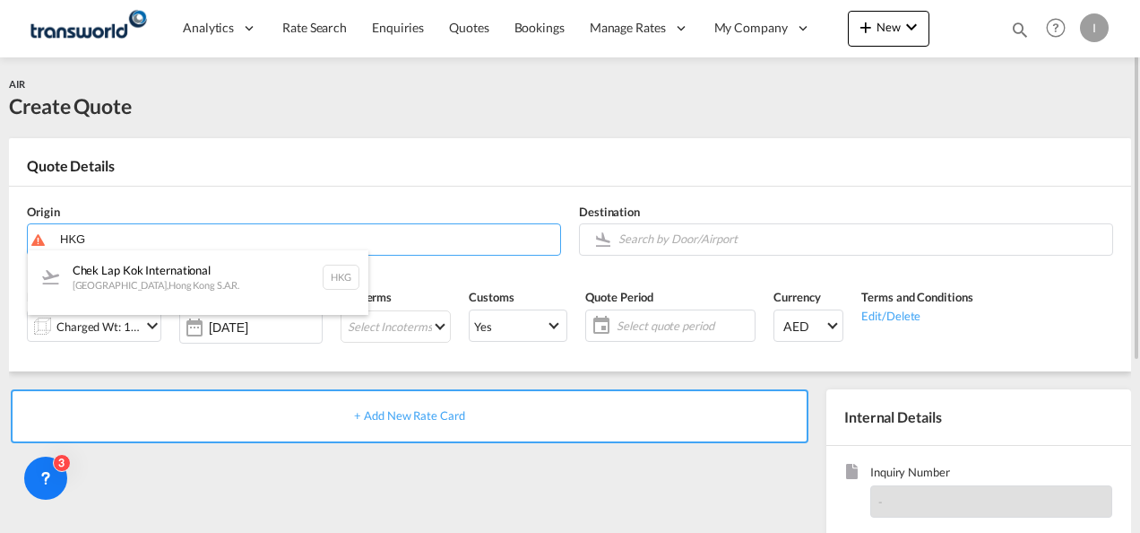
click at [97, 273] on div "Chek Lap Kok International Hong Kong , Hong Kong S.A.R. HKG" at bounding box center [198, 277] width 341 height 54
type input "Chek Lap Kok International, Hong Kong, HKG"
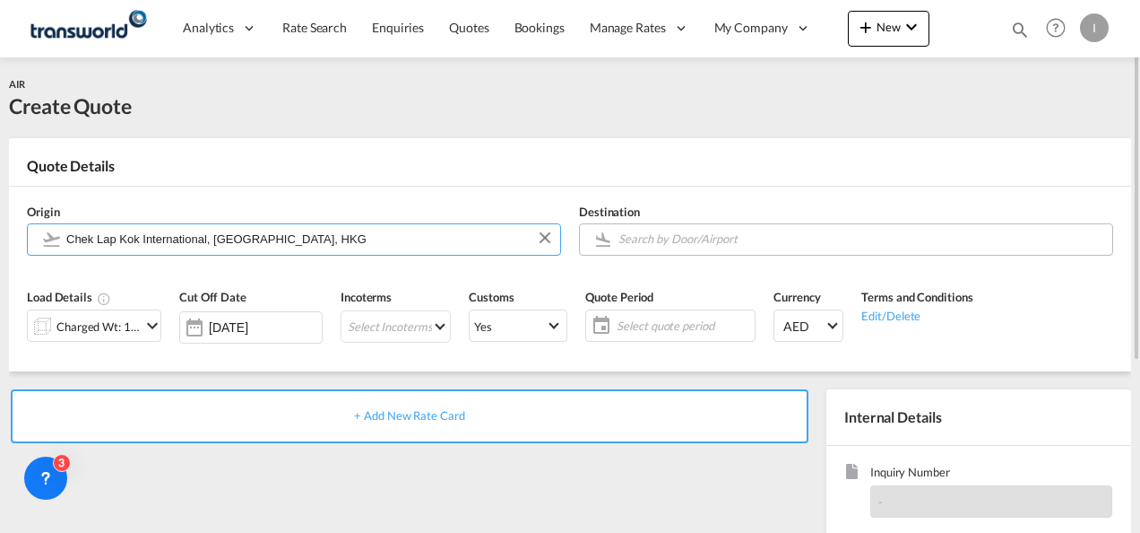
click at [619, 235] on input "Search by Door/Airport" at bounding box center [861, 238] width 485 height 31
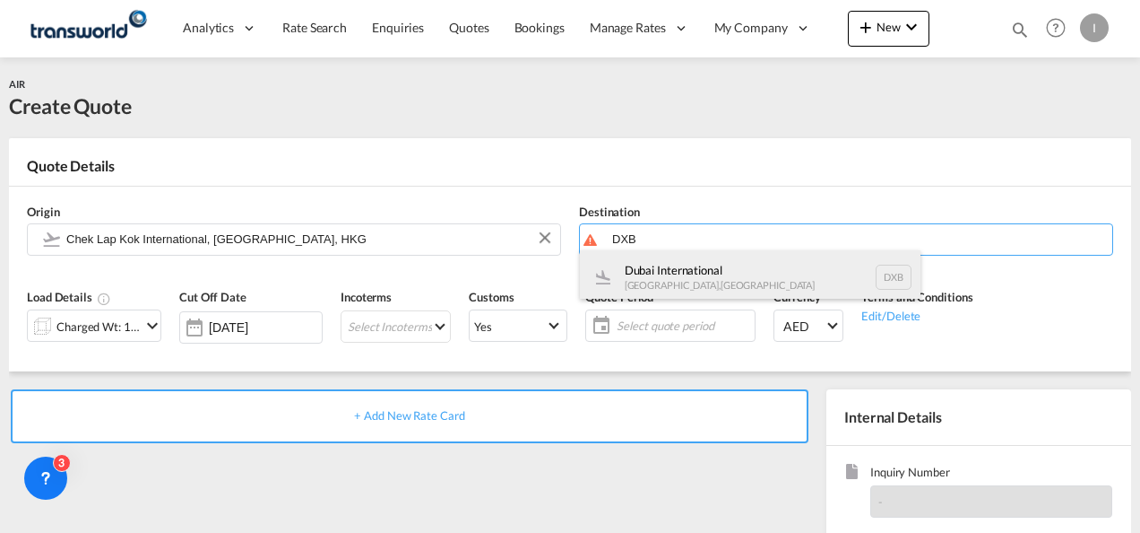
click at [647, 278] on div "Dubai International [GEOGRAPHIC_DATA] , [GEOGRAPHIC_DATA] DXB" at bounding box center [750, 277] width 341 height 54
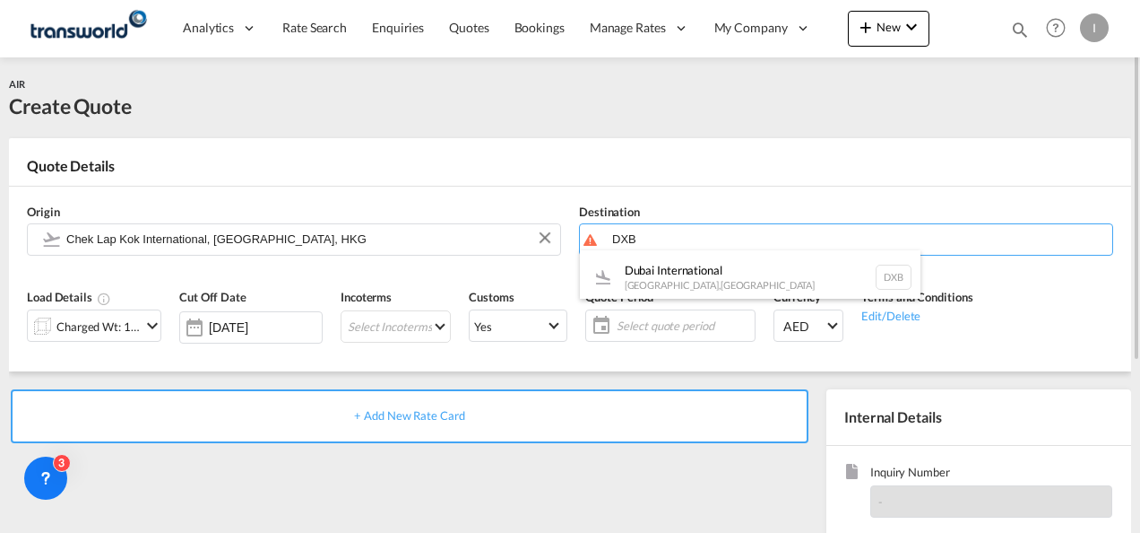
type input "Dubai International, [GEOGRAPHIC_DATA], DXB"
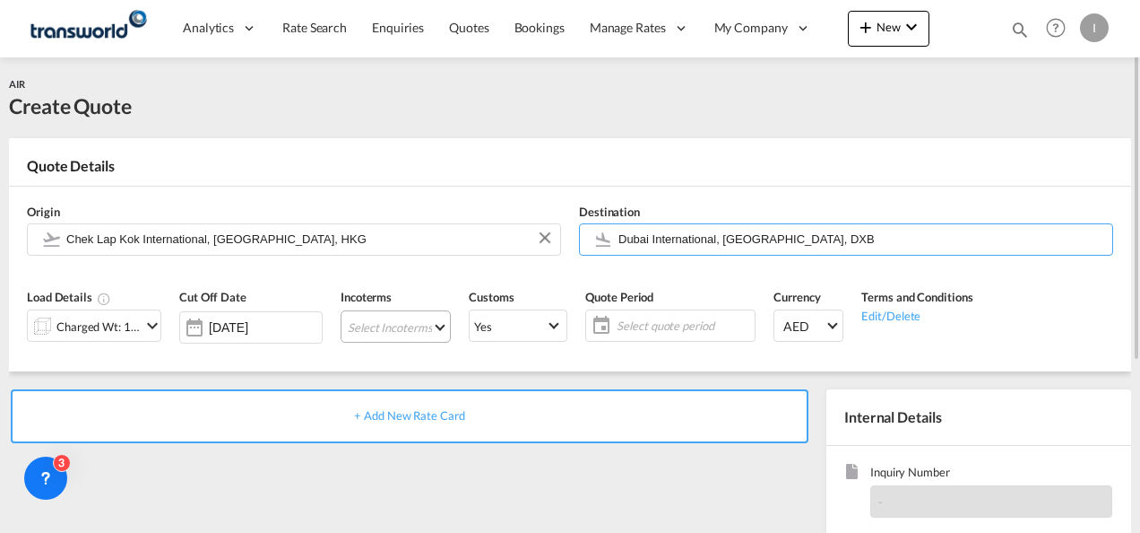
click at [359, 320] on md-select "Select Incoterms EXW - export Ex Works CFR - export Cost and Freight DAP - expo…" at bounding box center [396, 326] width 110 height 32
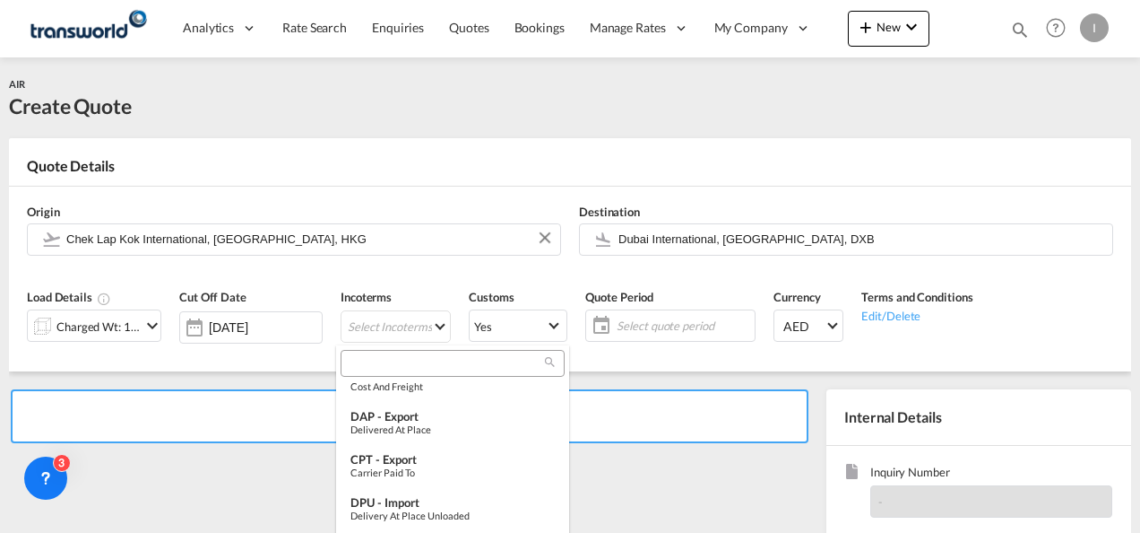
scroll to position [90, 0]
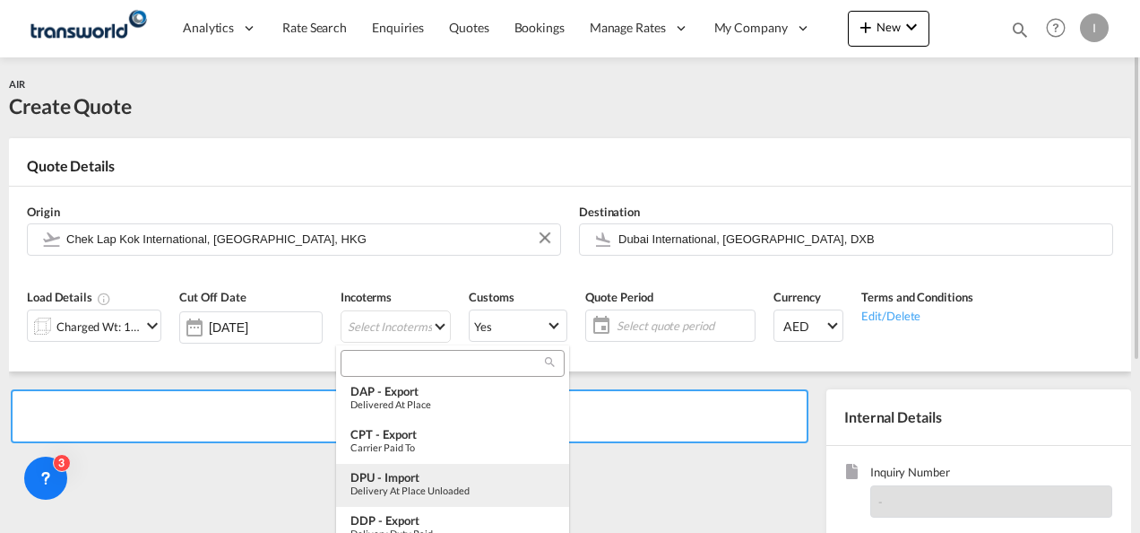
drag, startPoint x: 396, startPoint y: 482, endPoint x: 431, endPoint y: 472, distance: 36.6
click at [396, 481] on div "DPU - import" at bounding box center [453, 477] width 204 height 14
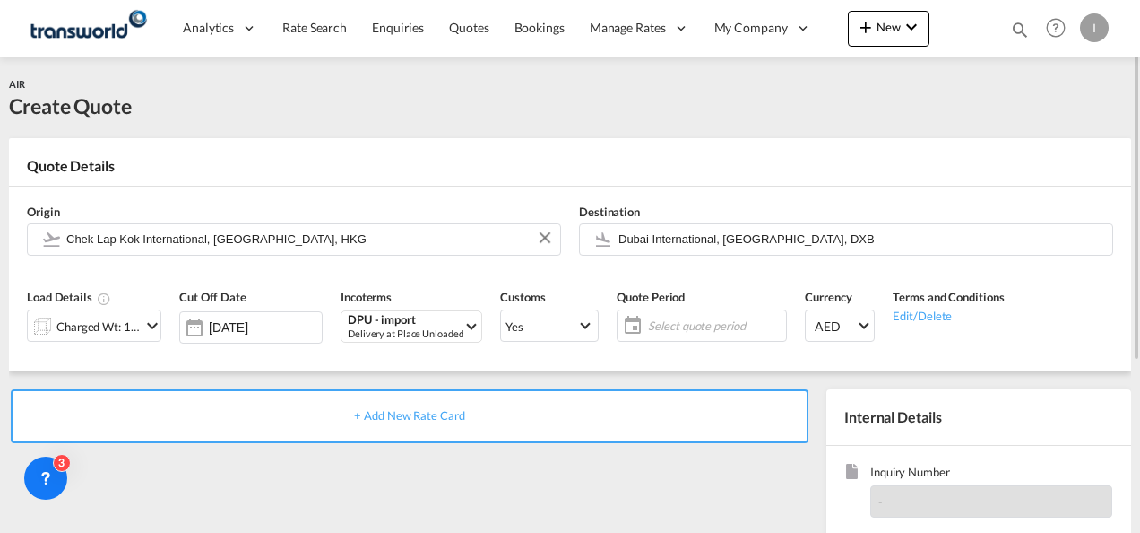
click at [681, 322] on span "Select quote period" at bounding box center [715, 325] width 134 height 16
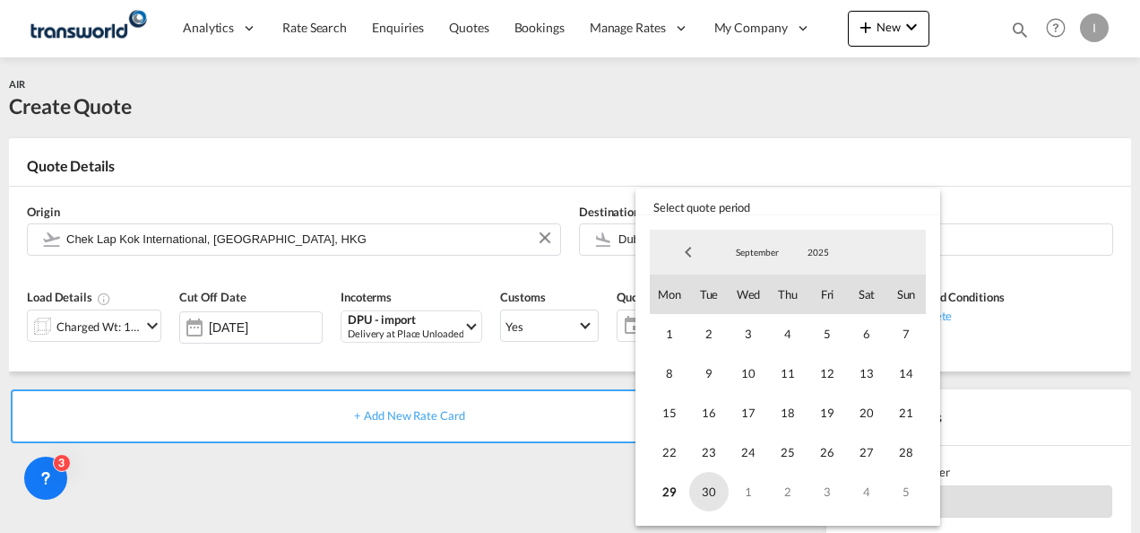
drag, startPoint x: 716, startPoint y: 499, endPoint x: 608, endPoint y: 488, distance: 109.1
click at [715, 500] on span "30" at bounding box center [708, 491] width 39 height 39
click at [559, 478] on md-backdrop at bounding box center [570, 266] width 1140 height 533
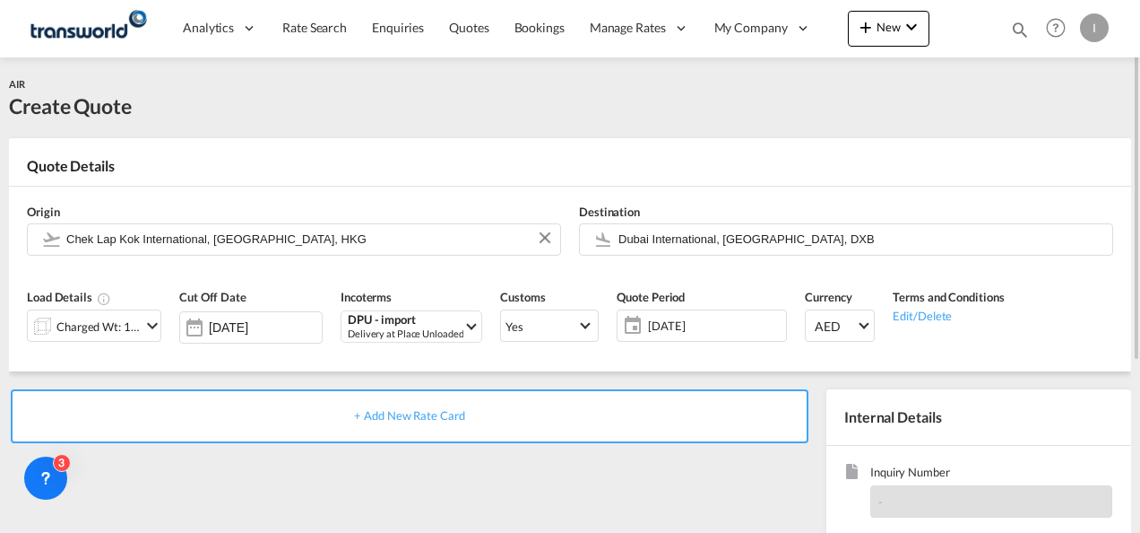
scroll to position [253, 0]
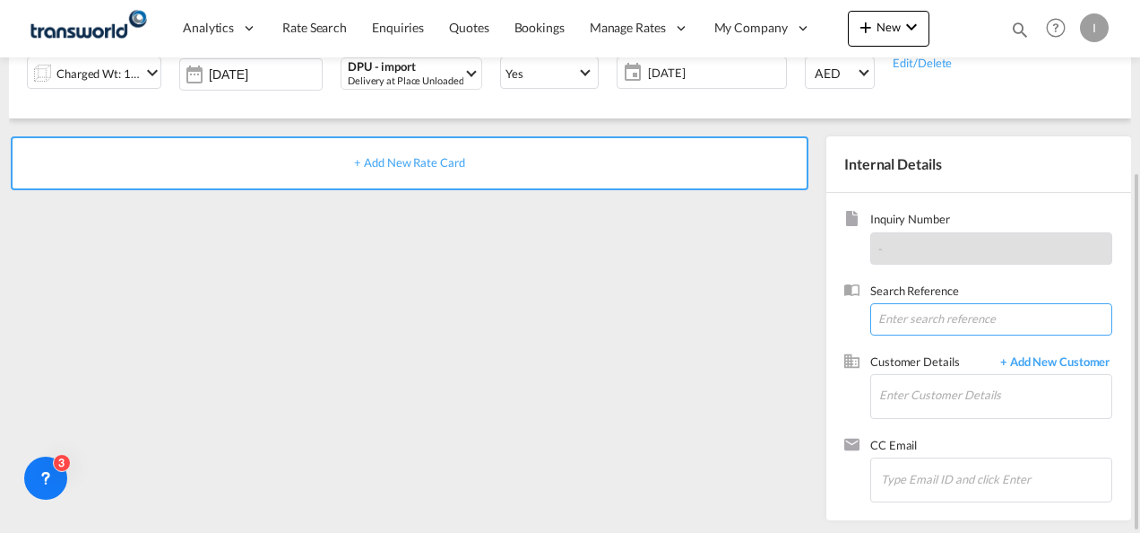
click at [889, 326] on input at bounding box center [992, 319] width 242 height 32
type input "2"
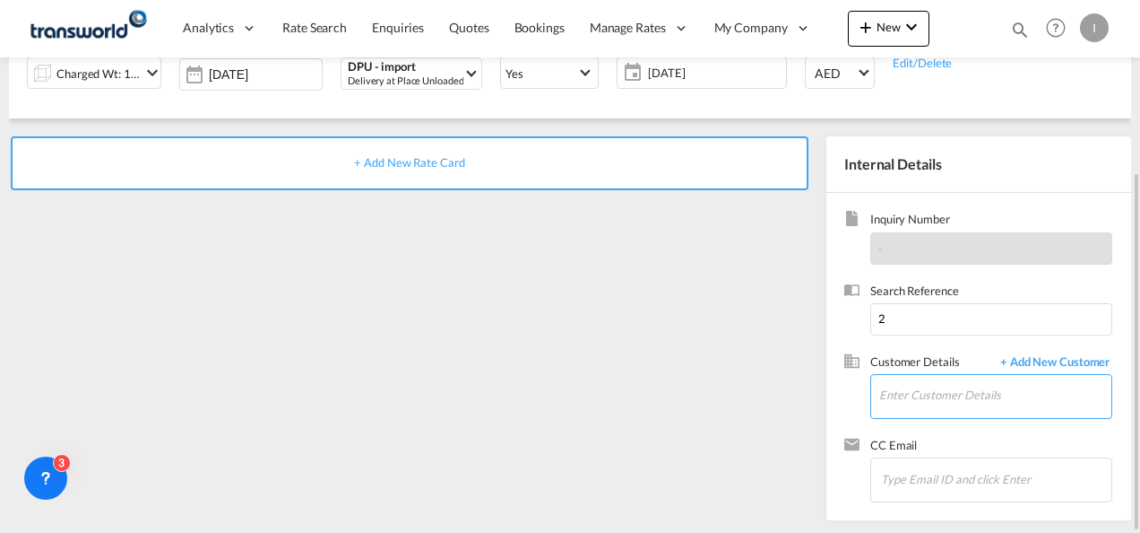
click at [893, 395] on input "Enter Customer Details" at bounding box center [996, 395] width 232 height 40
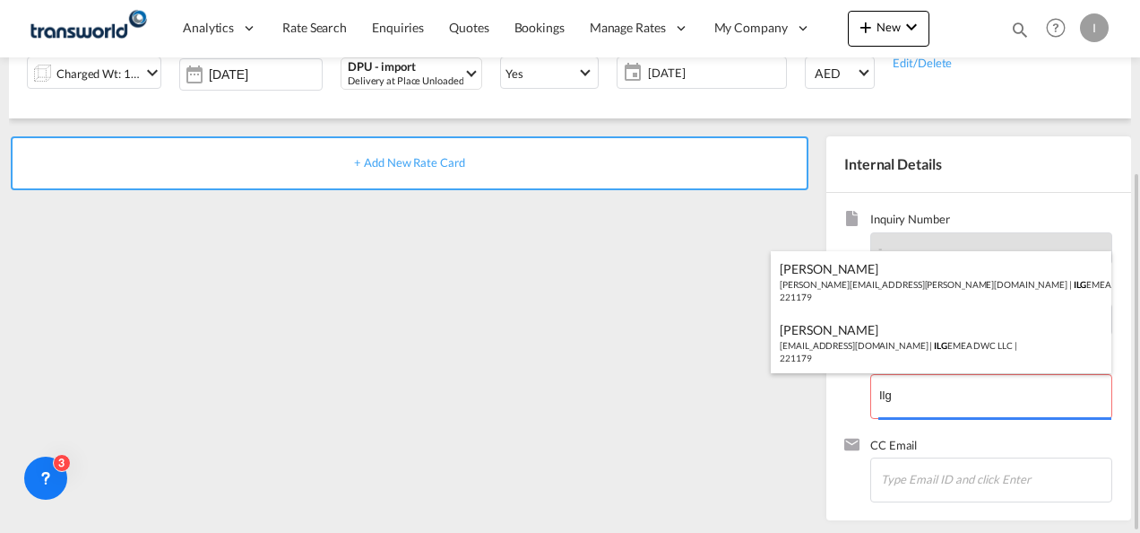
drag, startPoint x: 812, startPoint y: 330, endPoint x: 741, endPoint y: 316, distance: 73.0
click at [810, 331] on div "[PERSON_NAME] [EMAIL_ADDRESS][DOMAIN_NAME] | ILG EMEA DWC LLC | 221179" at bounding box center [941, 342] width 341 height 61
type input "ILG EMEA DWC LLC, [PERSON_NAME], [EMAIL_ADDRESS][DOMAIN_NAME]"
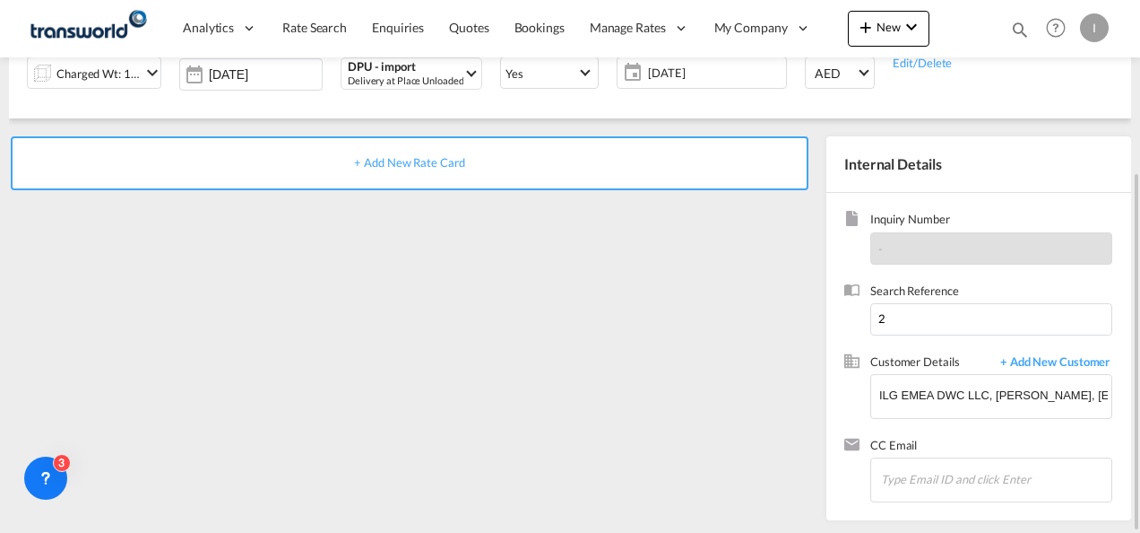
click at [434, 168] on span "+ Add New Rate Card" at bounding box center [409, 162] width 110 height 14
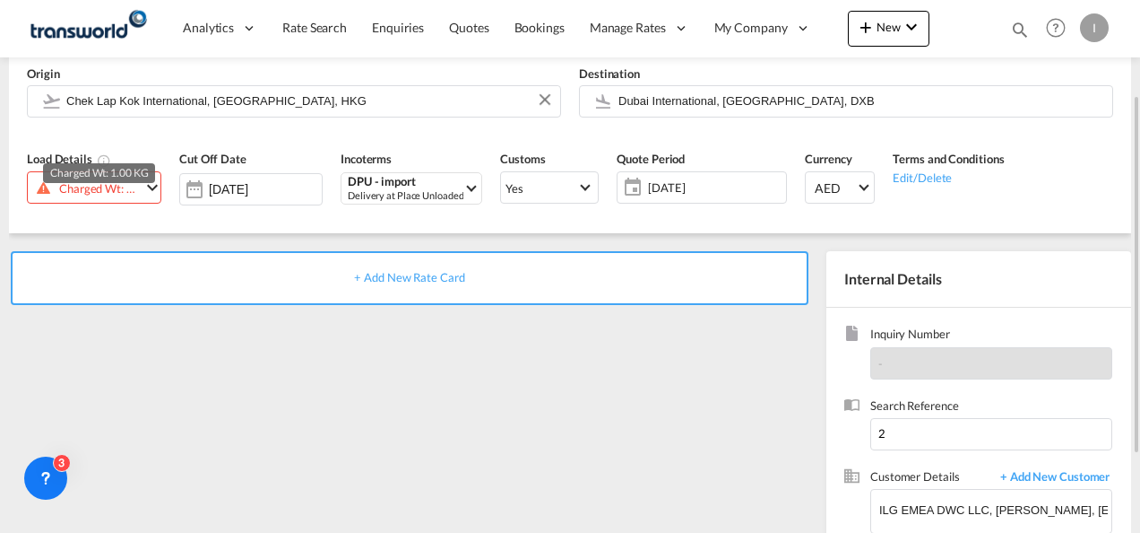
click at [63, 188] on div "Charged Wt: 1.00 KG" at bounding box center [100, 188] width 82 height 25
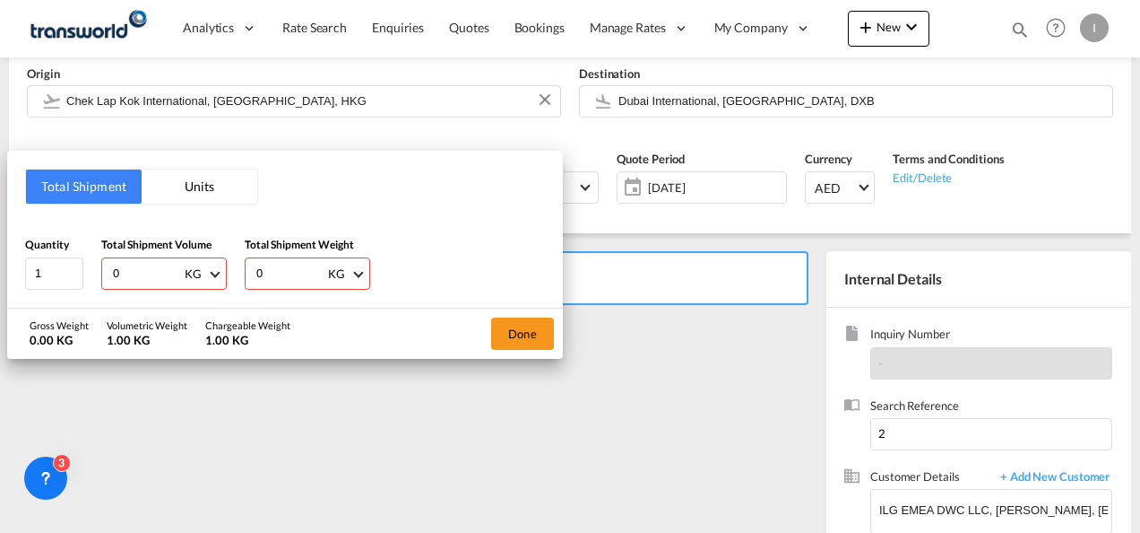
drag, startPoint x: 117, startPoint y: 265, endPoint x: 126, endPoint y: 267, distance: 9.1
click at [126, 267] on div "0 KG CBM CFT KG LB" at bounding box center [164, 273] width 126 height 32
type input "1"
drag, startPoint x: 290, startPoint y: 276, endPoint x: 243, endPoint y: 273, distance: 47.6
click at [243, 273] on div "Quantity 1 Total Shipment Volume 1 KG CBM CFT KG LB Total Shipment Weight 0 KG …" at bounding box center [285, 263] width 520 height 54
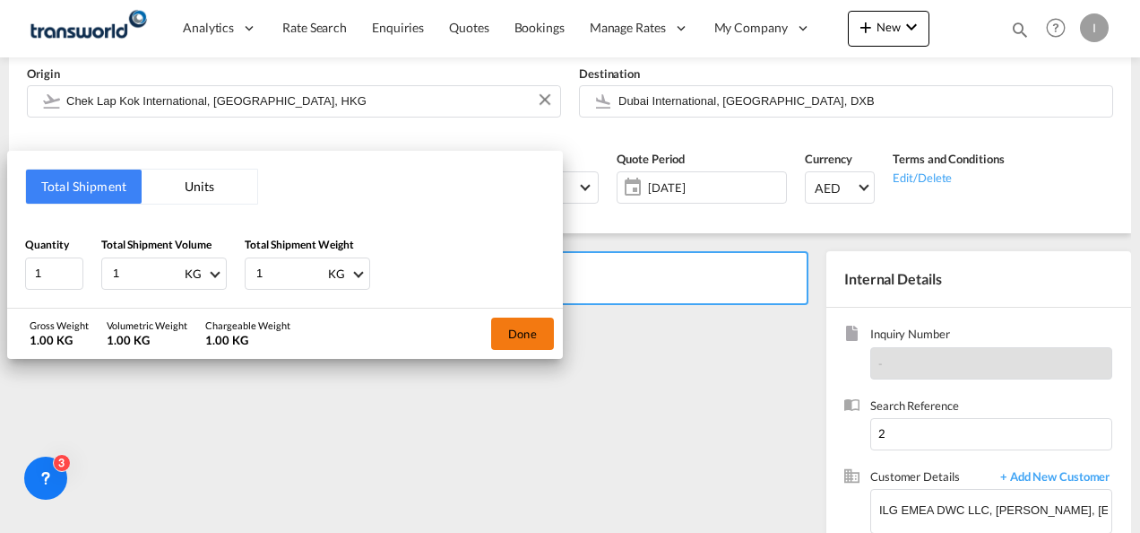
type input "1"
click at [522, 330] on button "Done" at bounding box center [522, 333] width 63 height 32
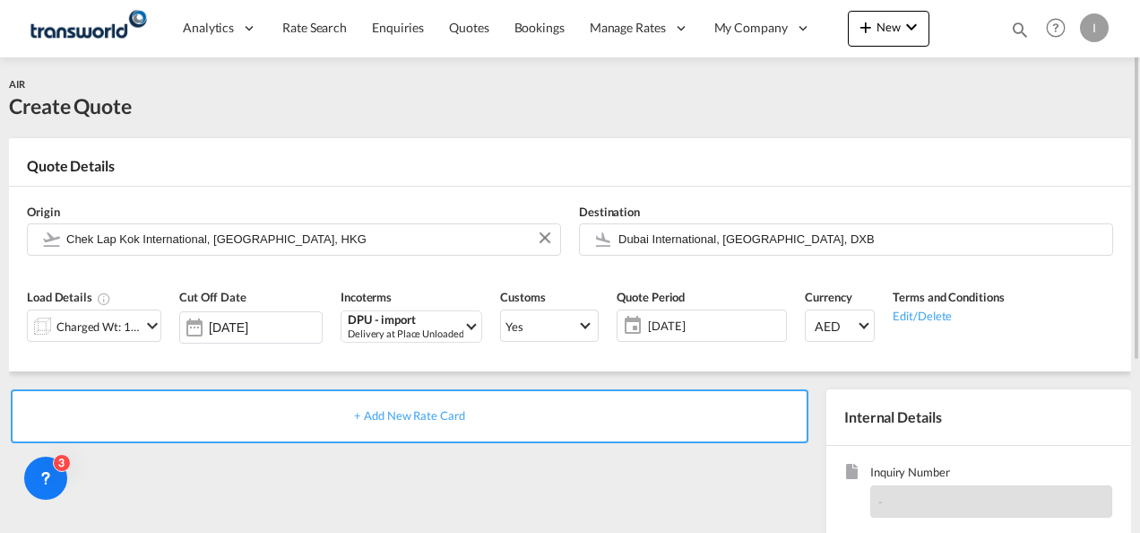
scroll to position [90, 0]
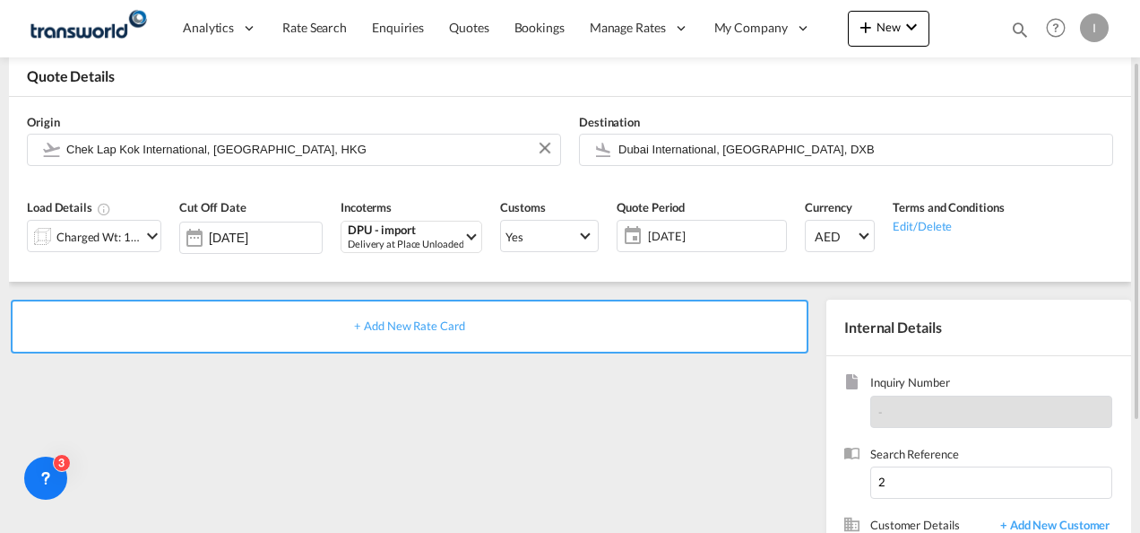
click at [380, 329] on span "+ Add New Rate Card" at bounding box center [409, 325] width 110 height 14
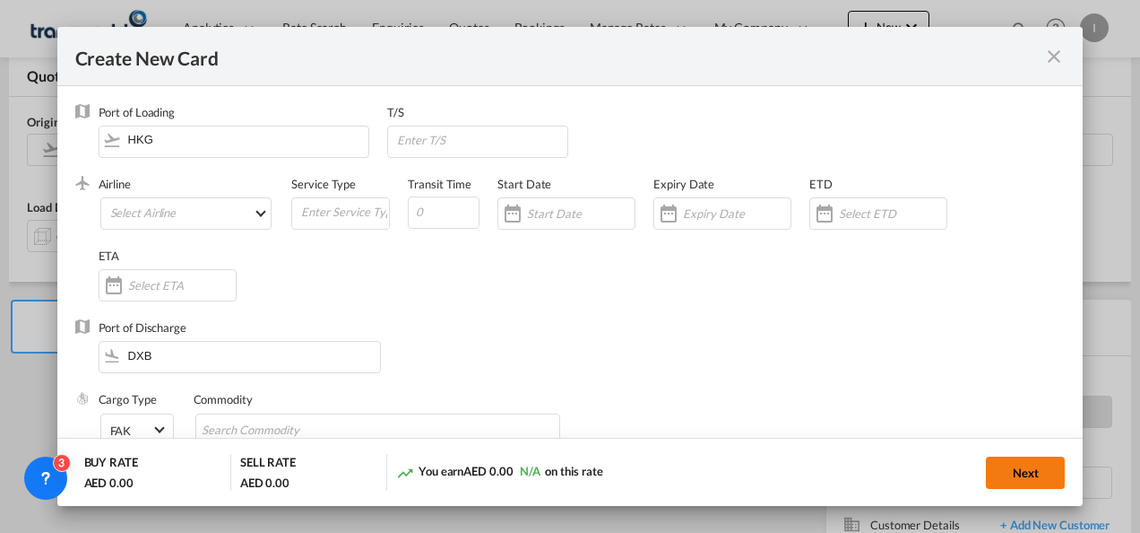
click at [1044, 478] on button "Next" at bounding box center [1025, 472] width 79 height 32
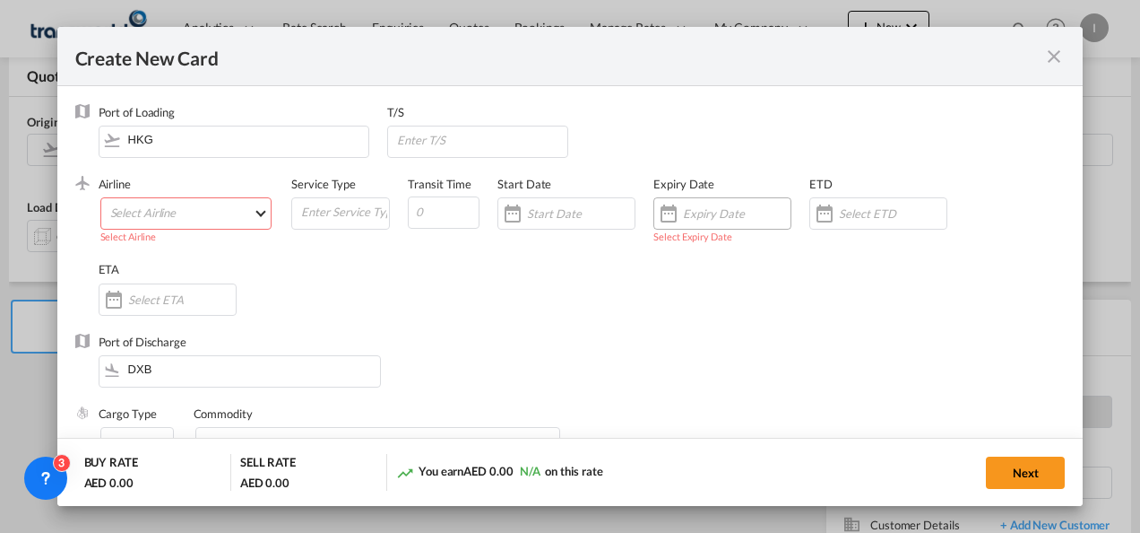
click at [689, 214] on input "Create New CardPort ..." at bounding box center [737, 213] width 108 height 14
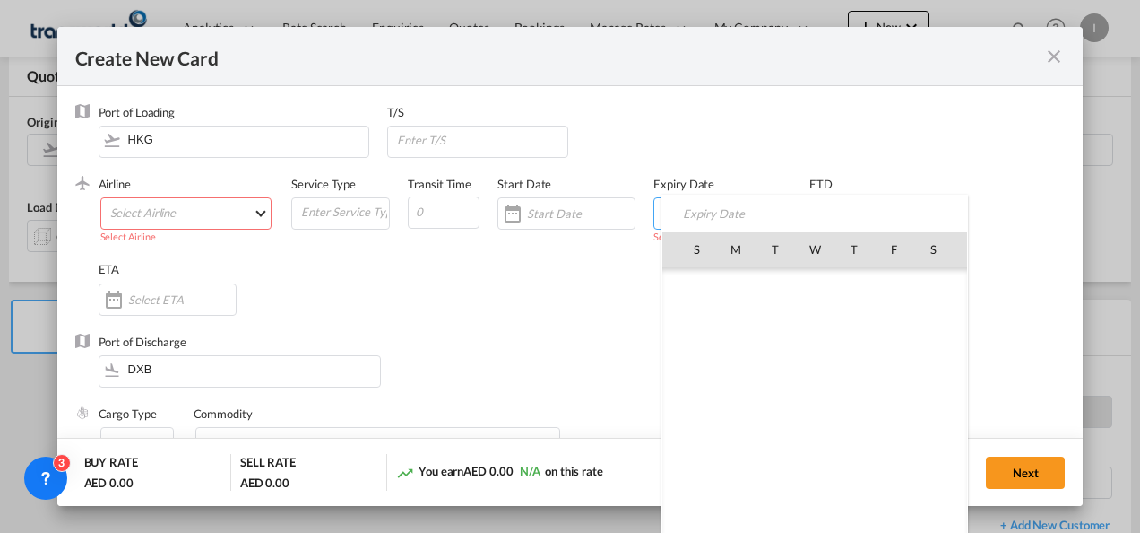
scroll to position [415298, 0]
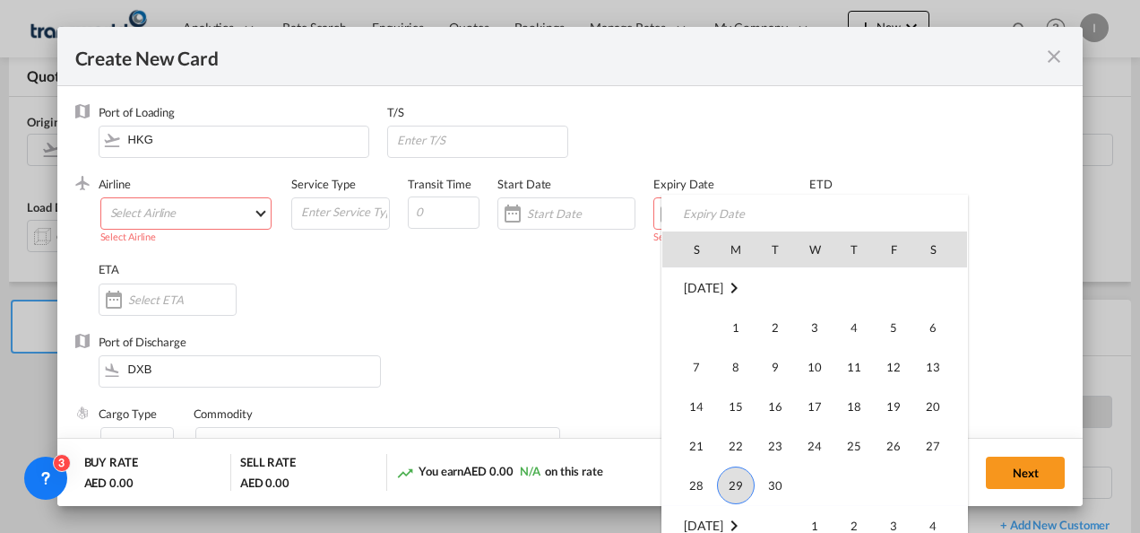
drag, startPoint x: 741, startPoint y: 481, endPoint x: 678, endPoint y: 455, distance: 68.3
click at [737, 484] on span "29" at bounding box center [736, 485] width 38 height 38
type input "[DATE]"
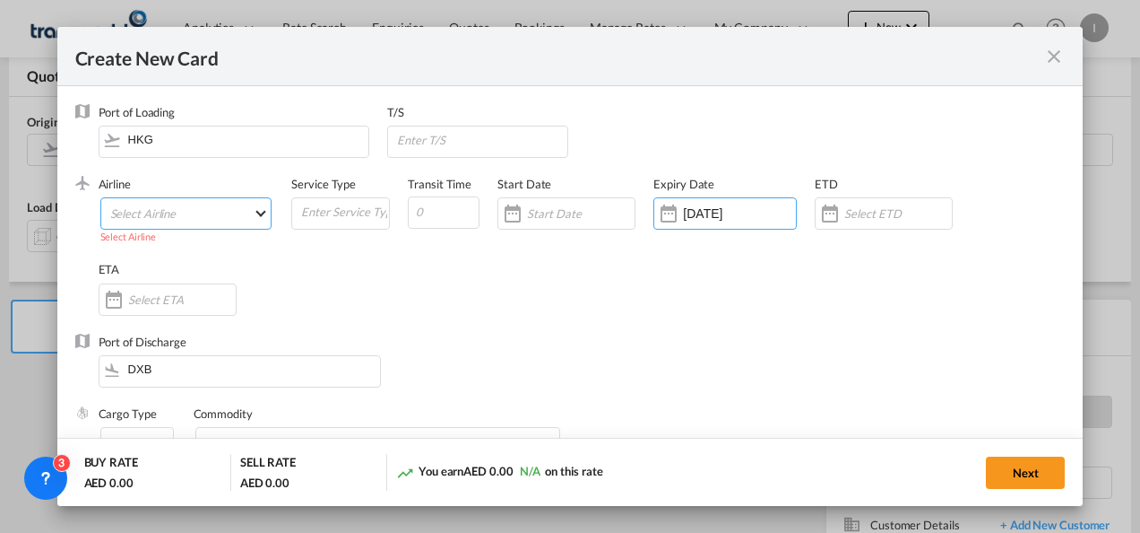
click at [195, 218] on md-select "Select Airline AIR EXPRESS S.A. (1166- / -) CMA CGM Air Cargo (1140-2C / -) DDW…" at bounding box center [186, 213] width 172 height 32
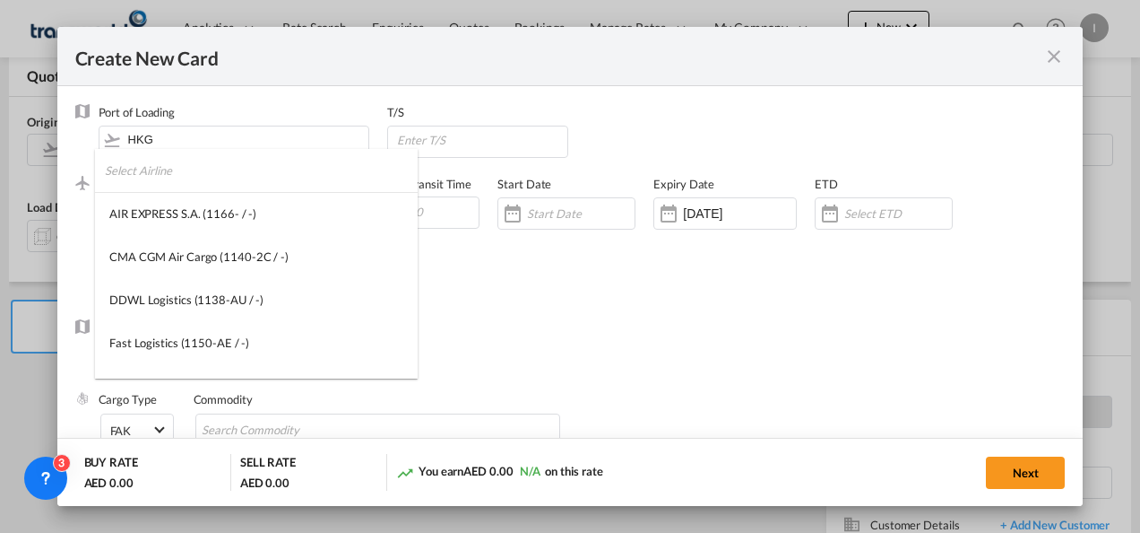
click at [143, 166] on input "search" at bounding box center [261, 170] width 313 height 43
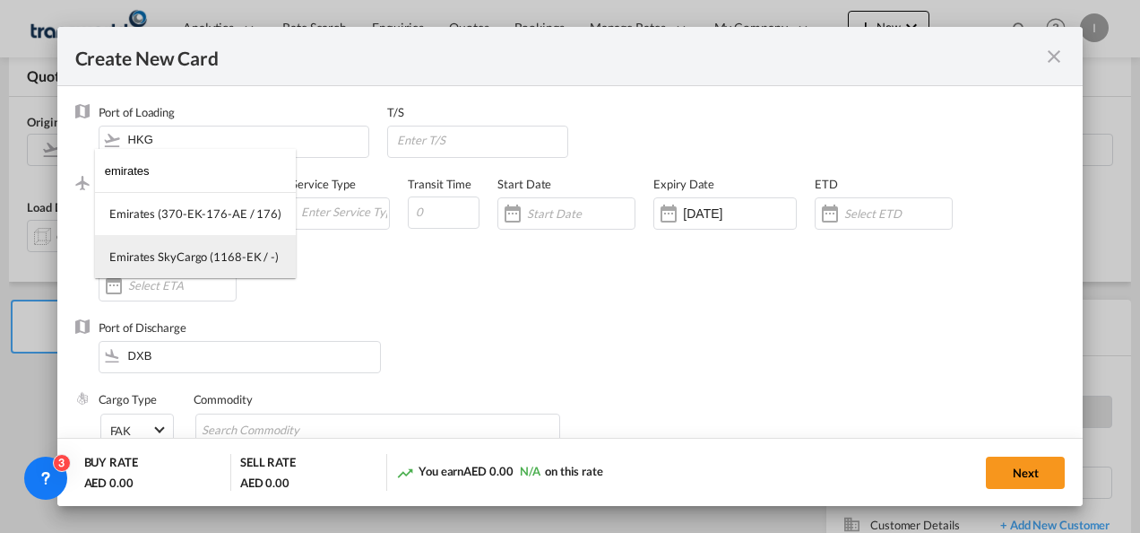
type input "emirates"
click at [173, 262] on div "Emirates SkyCargo (1168-EK / -)" at bounding box center [193, 256] width 169 height 16
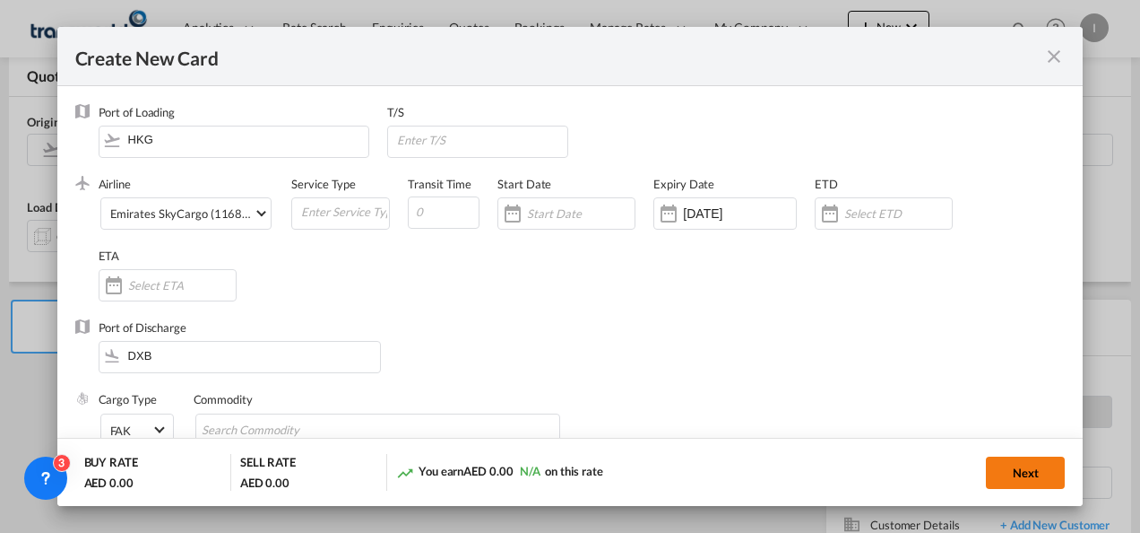
click at [1030, 477] on button "Next" at bounding box center [1025, 472] width 79 height 32
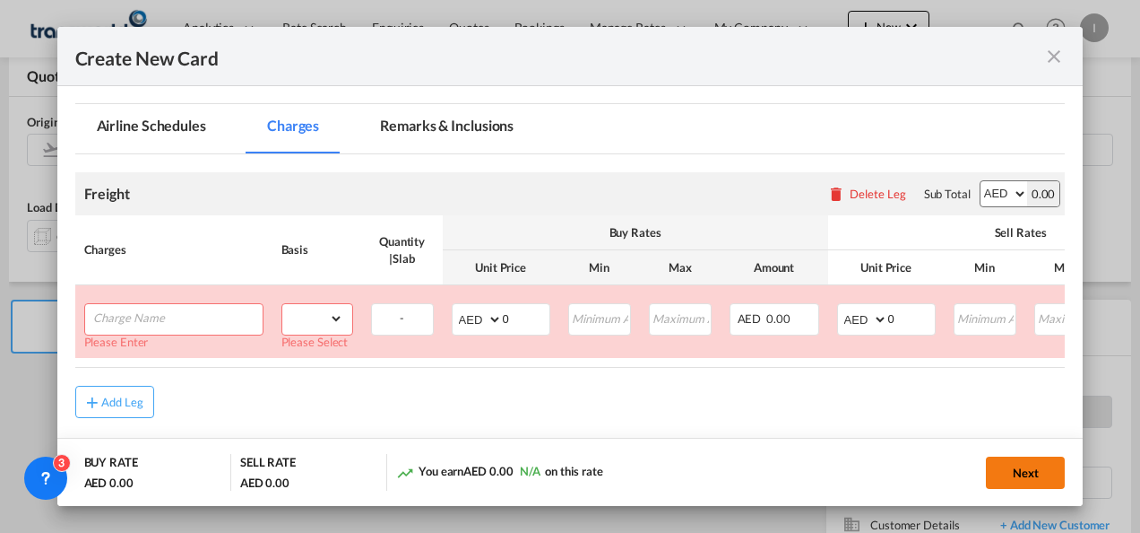
scroll to position [382, 0]
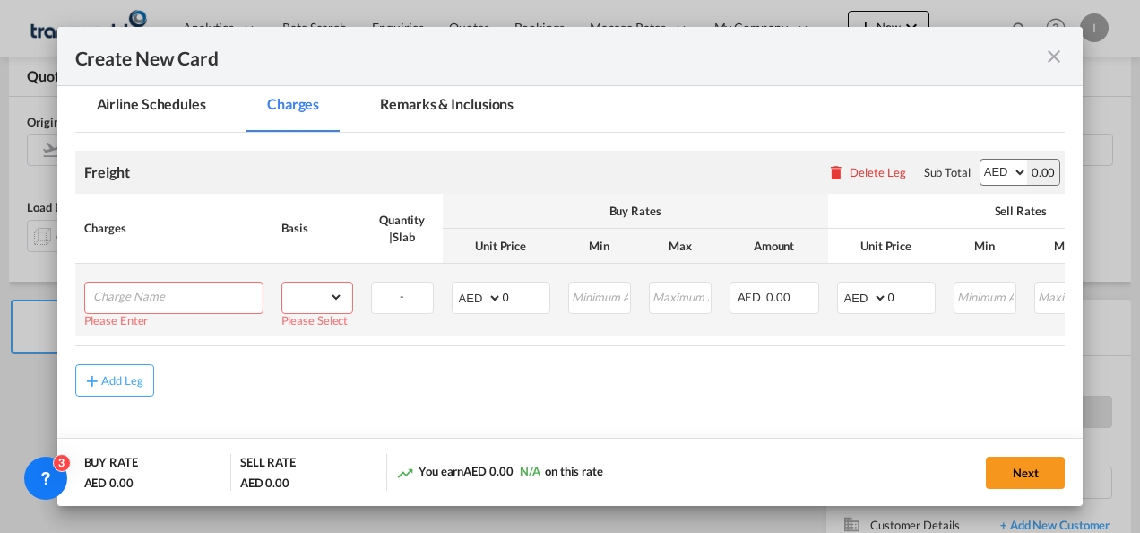
click at [197, 290] on input "Charge Name" at bounding box center [177, 295] width 169 height 27
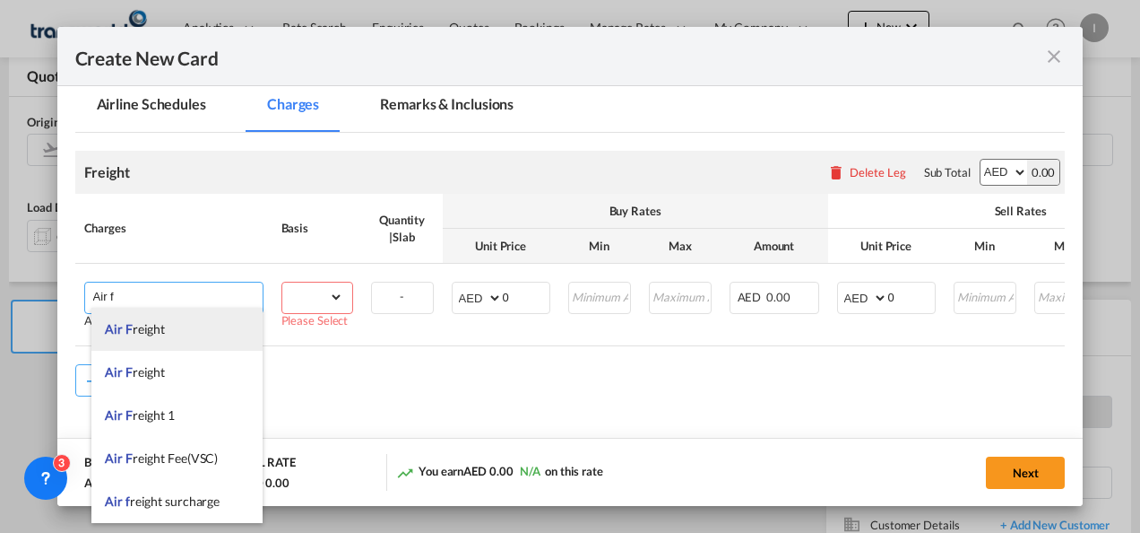
click at [149, 337] on li "Air F reight" at bounding box center [176, 329] width 171 height 43
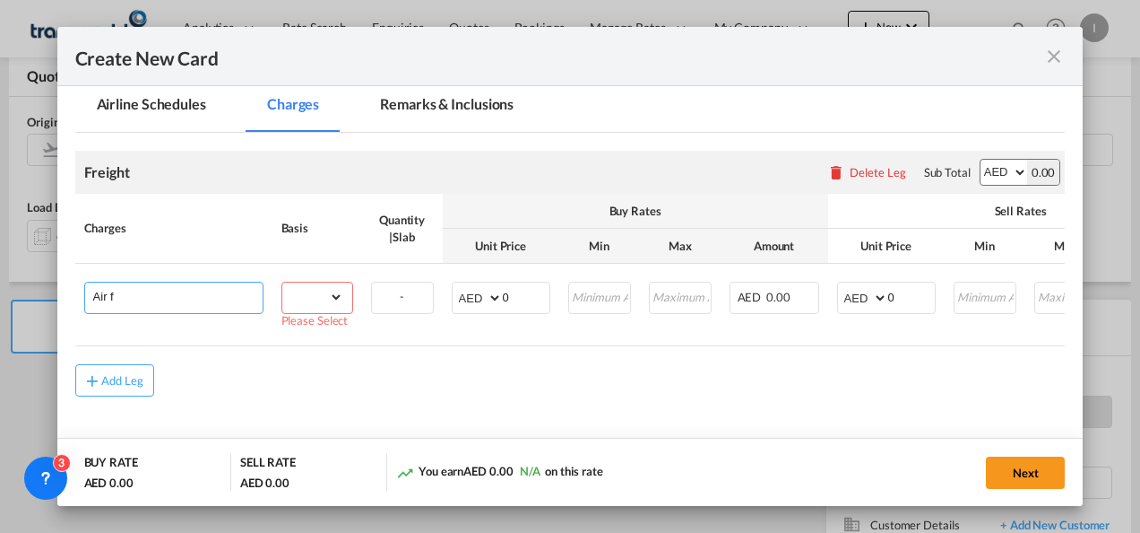
type input "Air Freight"
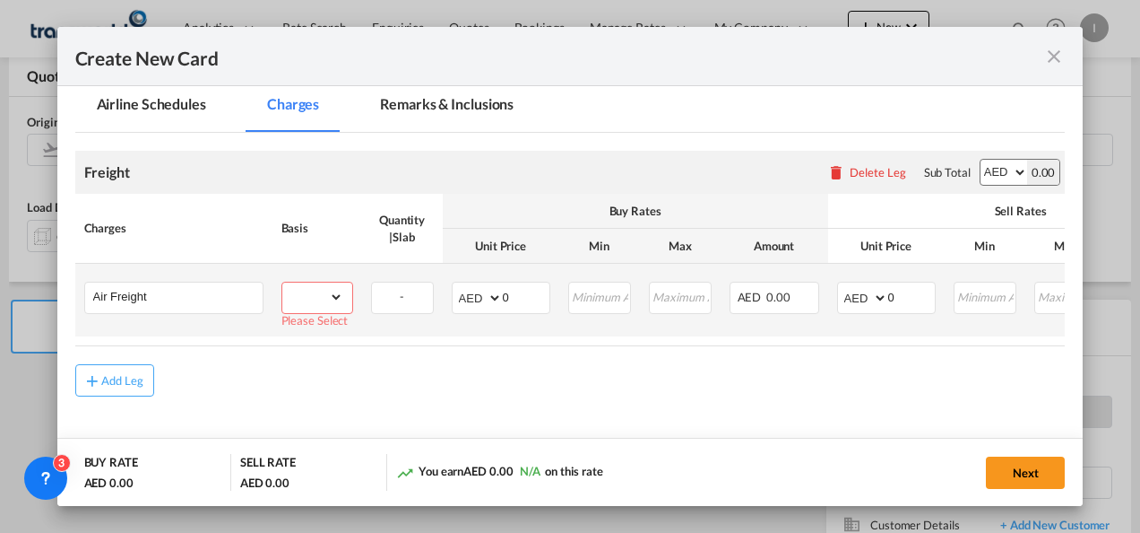
click at [314, 290] on select "gross_weight volumetric_weight per_shipment per_bl per_km % on air freight per_…" at bounding box center [312, 296] width 61 height 29
select select "per_shipment"
click at [282, 282] on select "gross_weight volumetric_weight per_shipment per_bl per_km % on air freight per_…" at bounding box center [312, 296] width 61 height 29
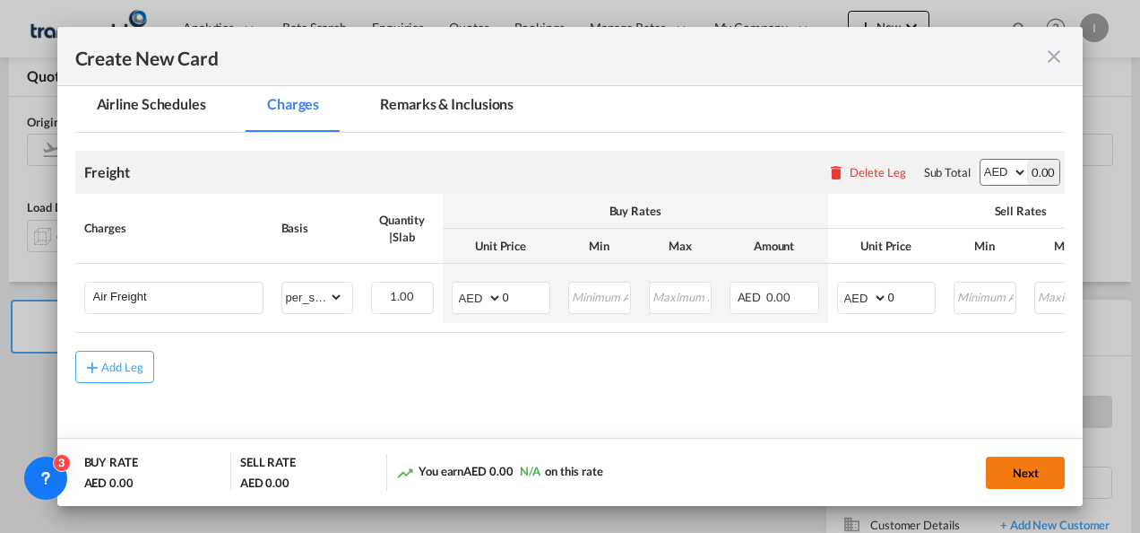
click at [1005, 467] on button "Next" at bounding box center [1025, 472] width 79 height 32
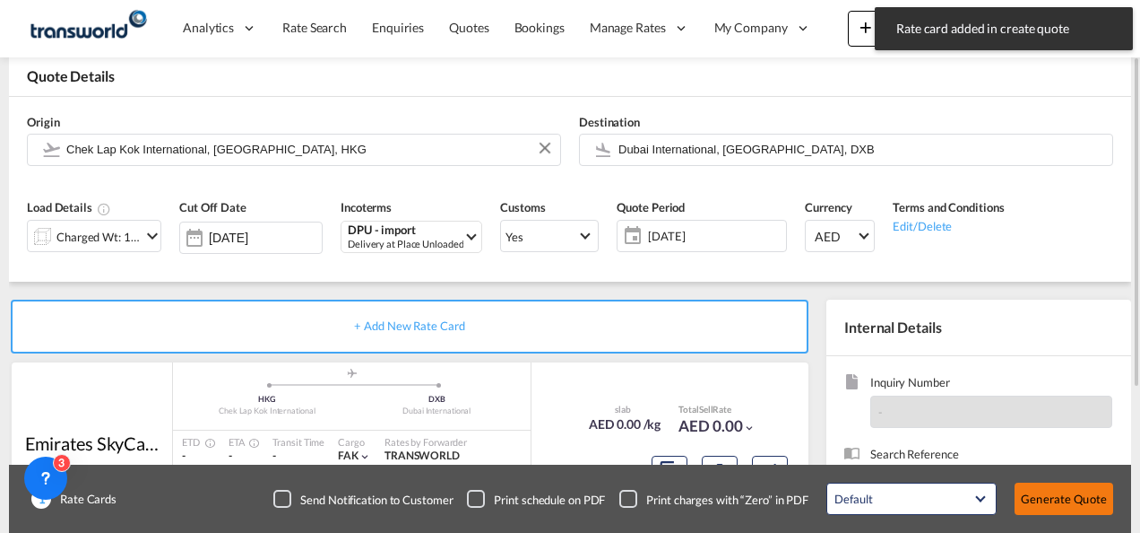
click at [1057, 487] on button "Generate Quote" at bounding box center [1064, 498] width 99 height 32
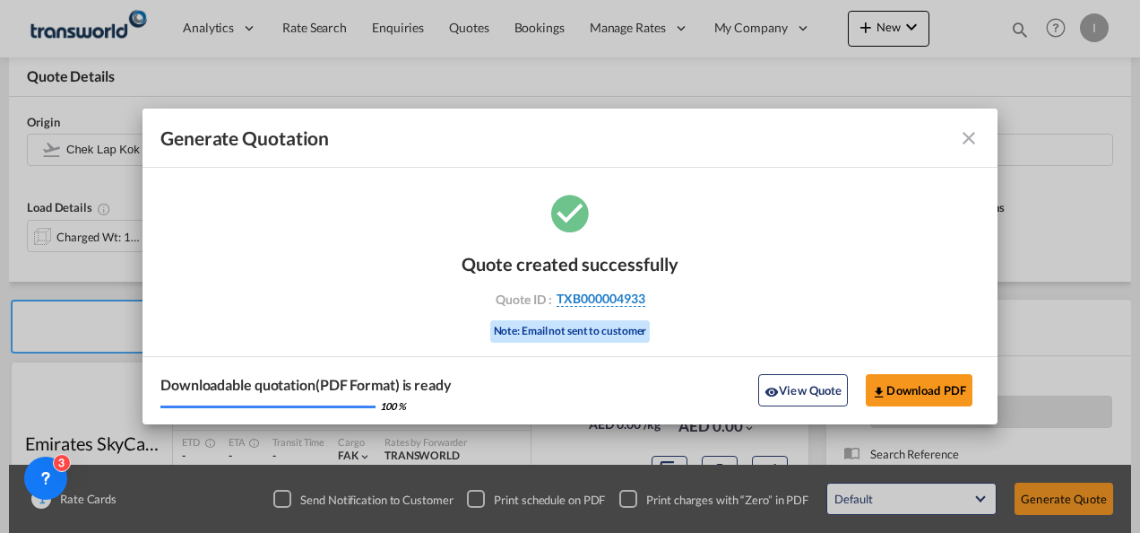
click at [627, 300] on span "TXB000004933" at bounding box center [601, 298] width 89 height 16
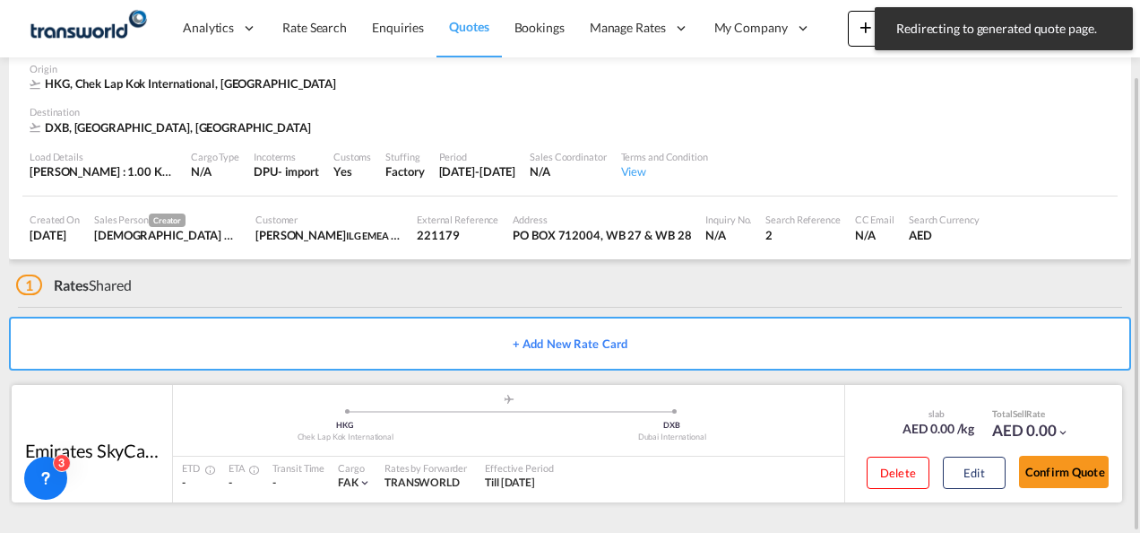
drag, startPoint x: 1070, startPoint y: 473, endPoint x: 871, endPoint y: 421, distance: 205.7
click at [1070, 475] on button "Confirm Quote" at bounding box center [1064, 471] width 90 height 32
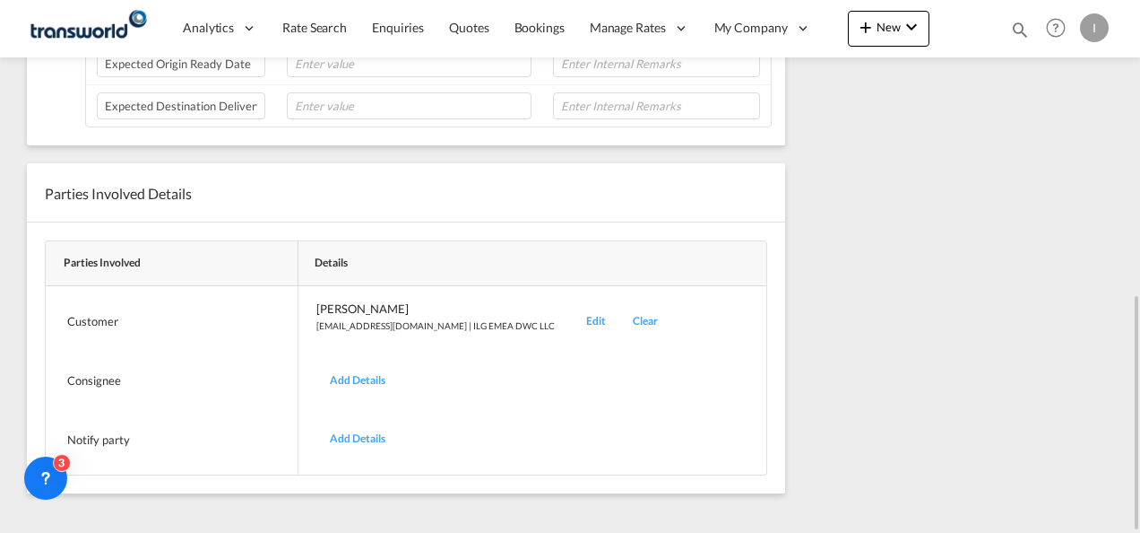
scroll to position [127, 0]
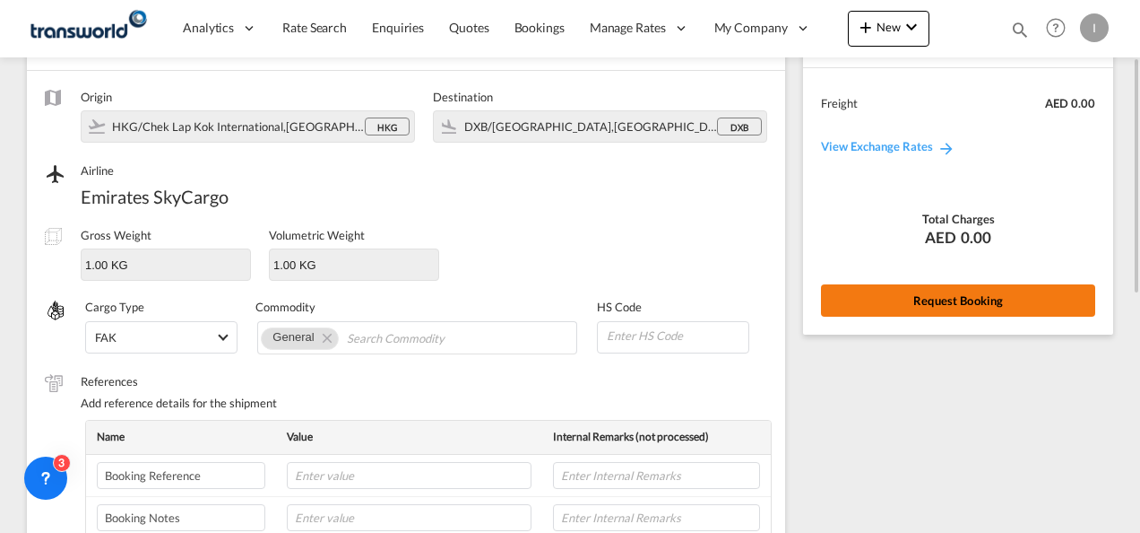
click at [889, 298] on button "Request Booking" at bounding box center [958, 300] width 274 height 32
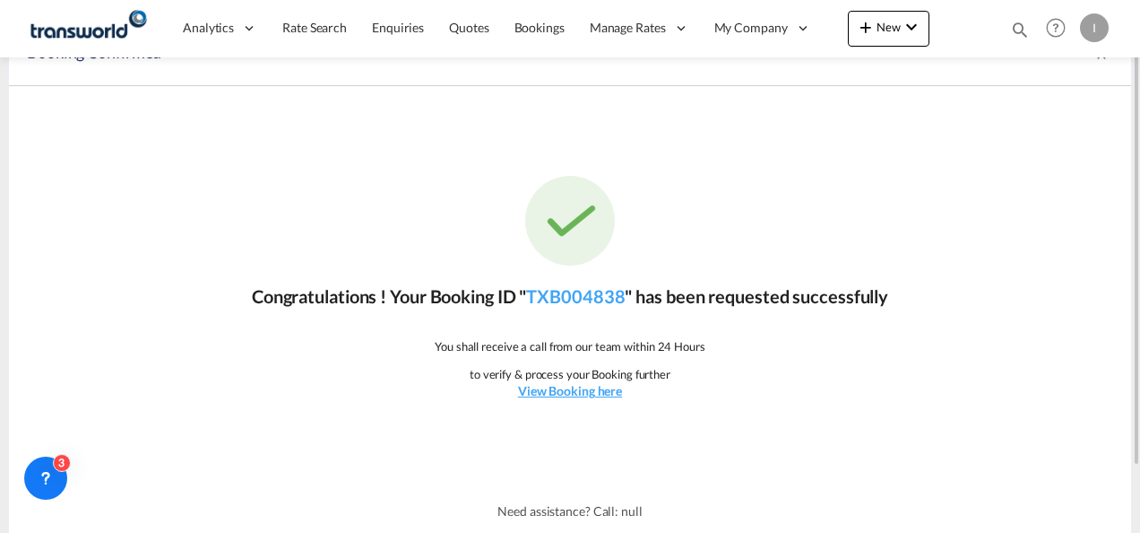
scroll to position [0, 0]
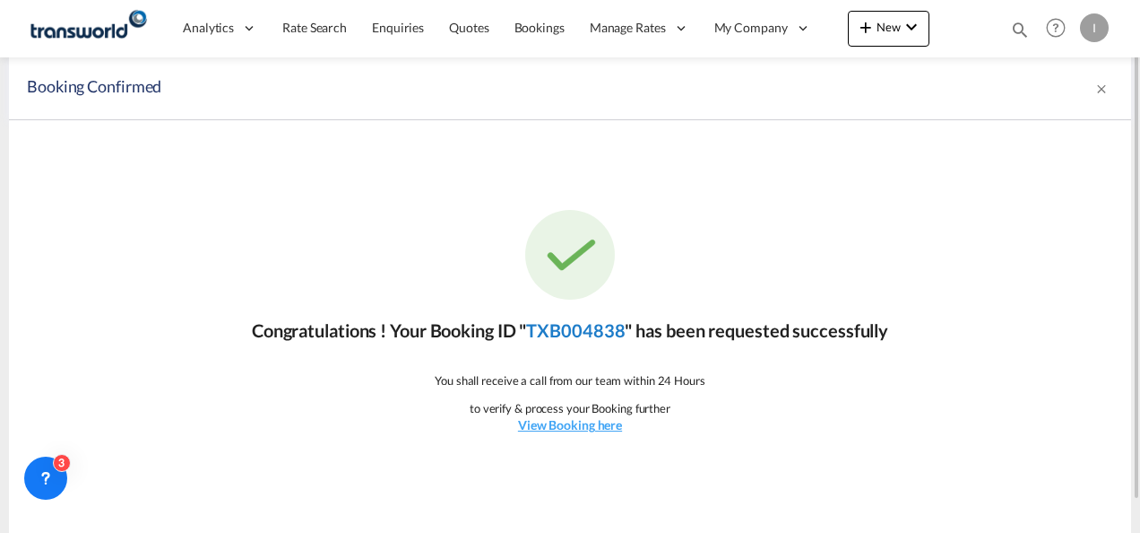
click at [587, 321] on link "TXB004838" at bounding box center [575, 330] width 99 height 22
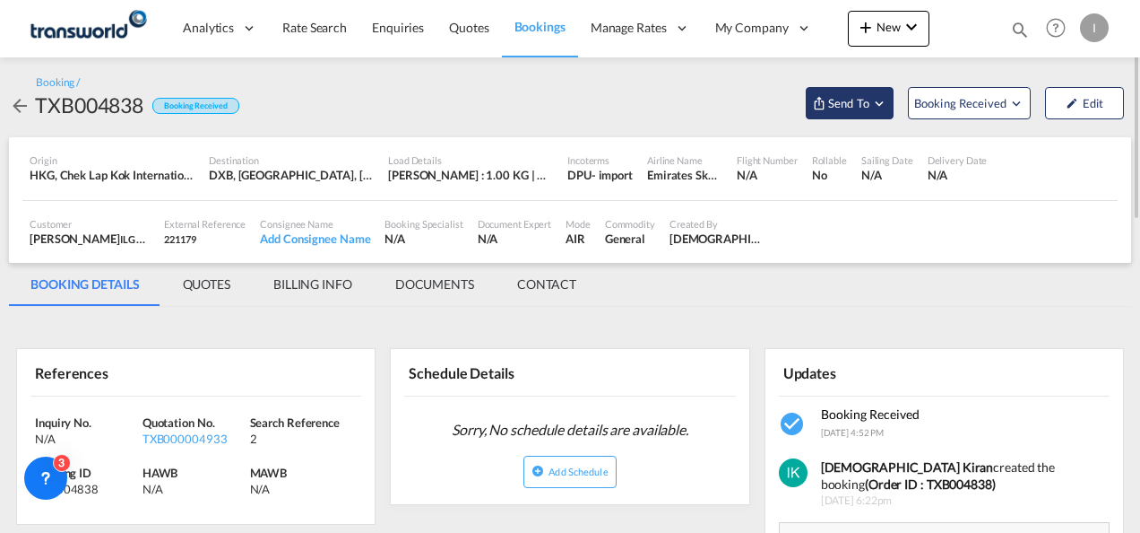
click at [844, 100] on span "Send To" at bounding box center [849, 103] width 45 height 18
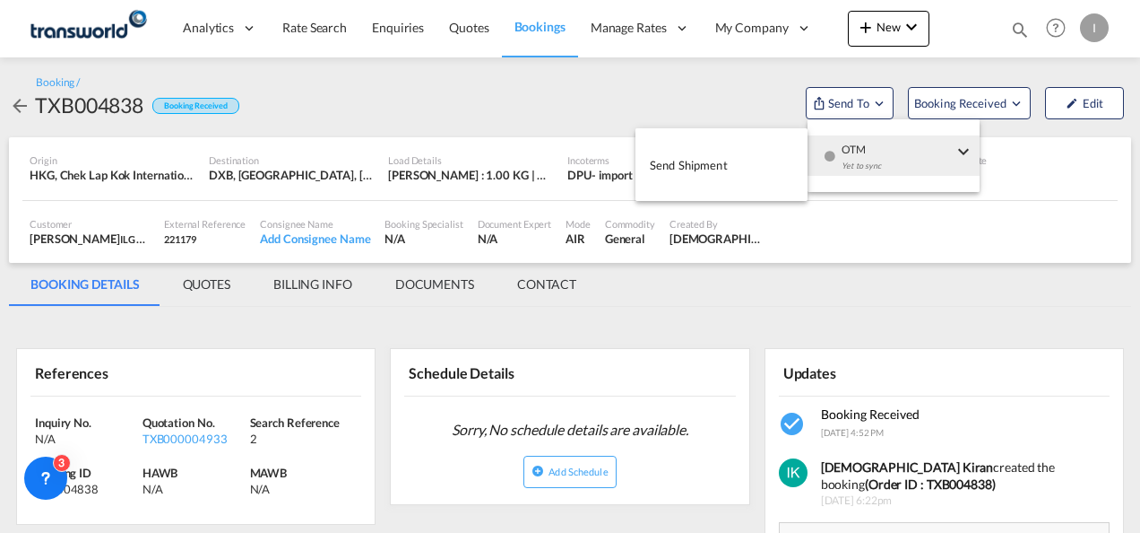
click at [857, 146] on span "OTM" at bounding box center [897, 143] width 111 height 16
click at [703, 152] on span "Send Shipment" at bounding box center [689, 165] width 78 height 29
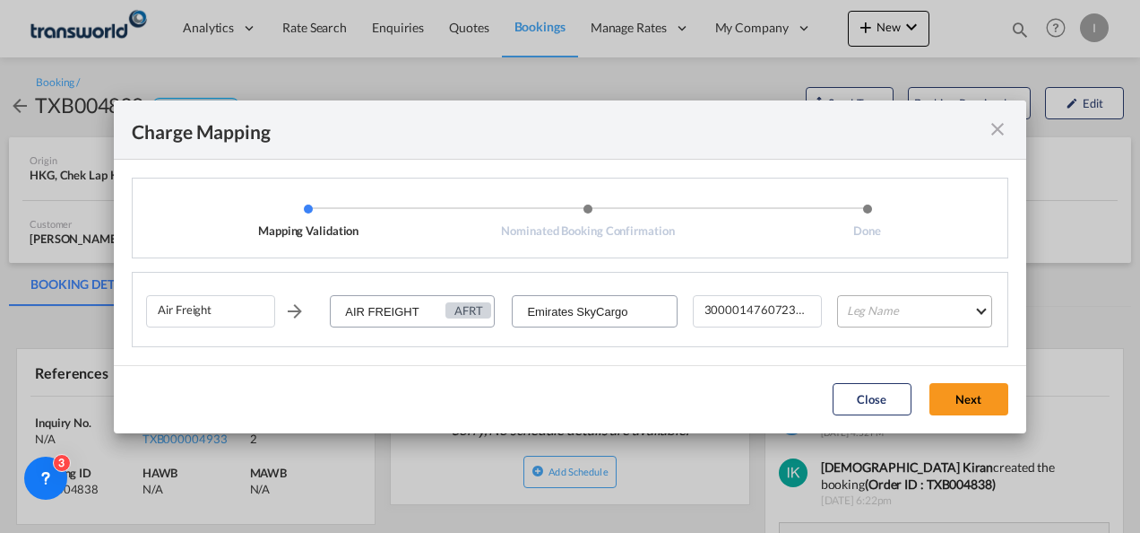
click at [873, 308] on md-select "Leg Name HANDLING ORIGIN HANDLING DESTINATION OTHERS TL PICK UP CUSTOMS ORIGIN …" at bounding box center [914, 311] width 155 height 32
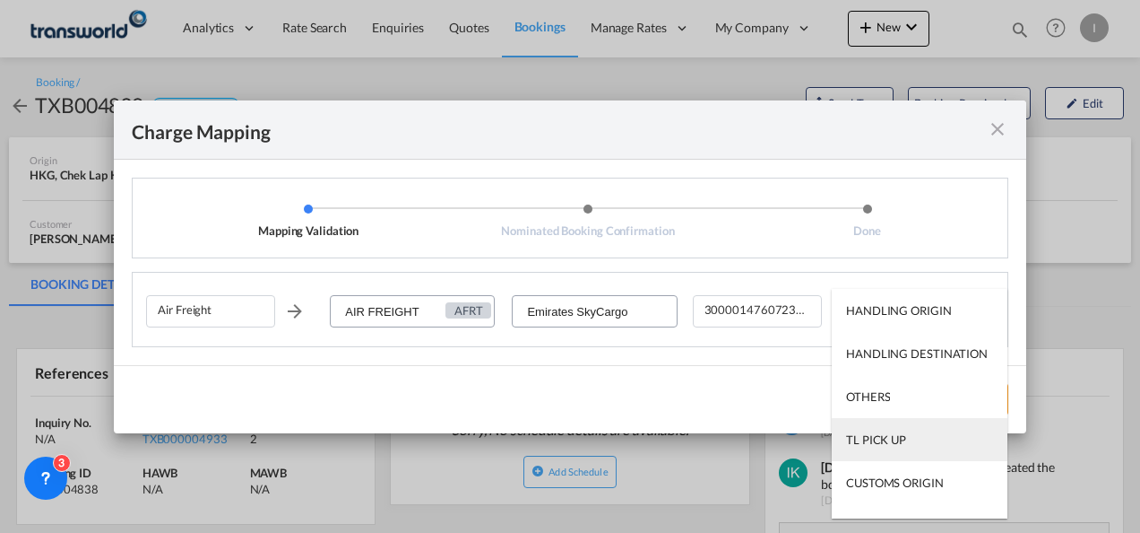
scroll to position [115, 0]
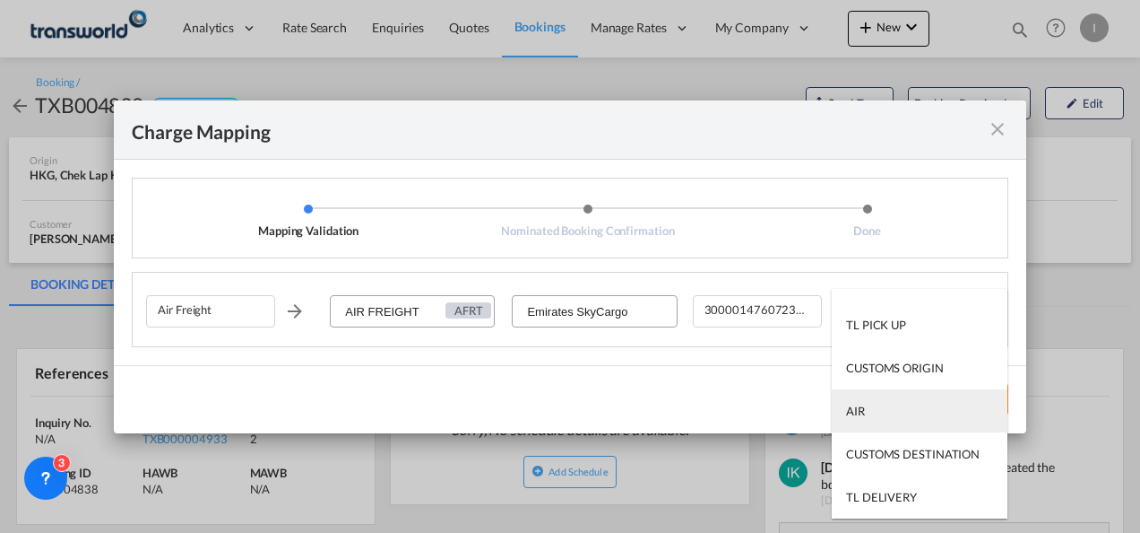
click at [871, 420] on md-option "AIR" at bounding box center [920, 410] width 176 height 43
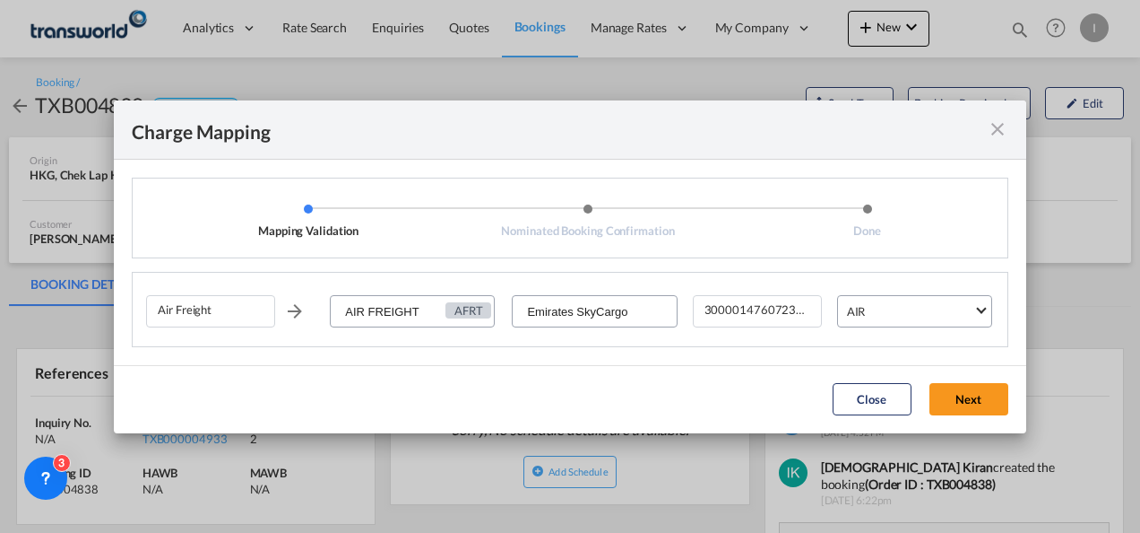
click at [970, 387] on button "Next" at bounding box center [969, 399] width 79 height 32
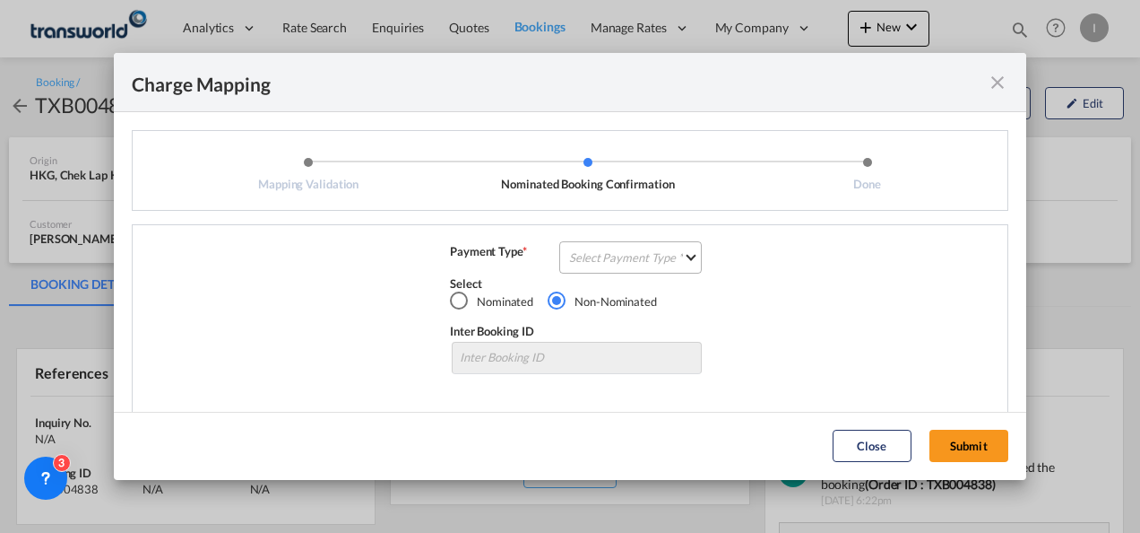
click at [612, 250] on md-select "Select Payment Type COLLECT PREPAID" at bounding box center [630, 257] width 143 height 32
click at [612, 250] on div "COLLECT" at bounding box center [589, 257] width 51 height 16
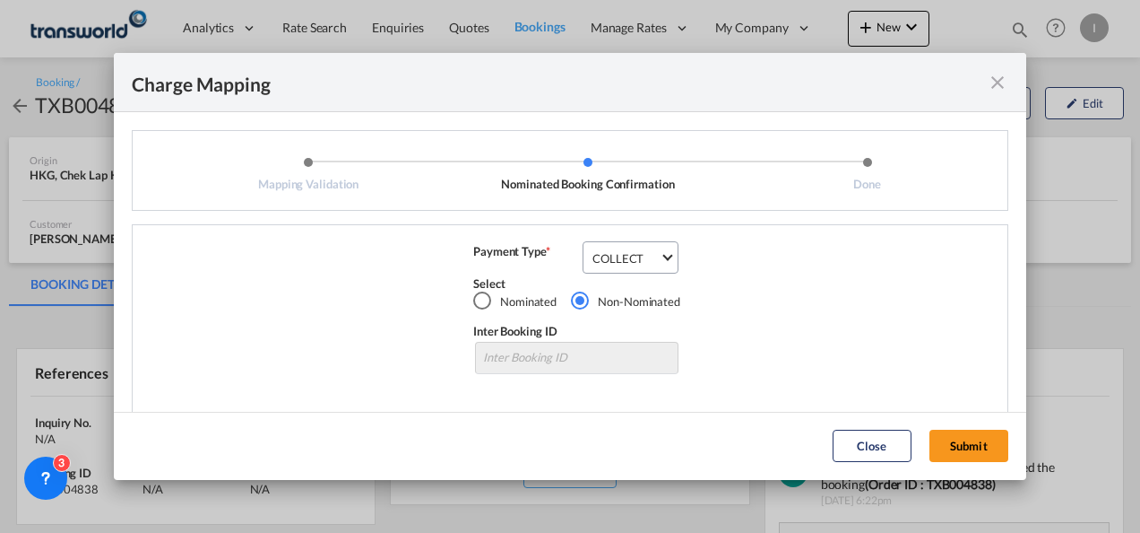
drag, startPoint x: 959, startPoint y: 429, endPoint x: 929, endPoint y: 415, distance: 33.3
click at [958, 429] on button "Submit" at bounding box center [969, 445] width 79 height 32
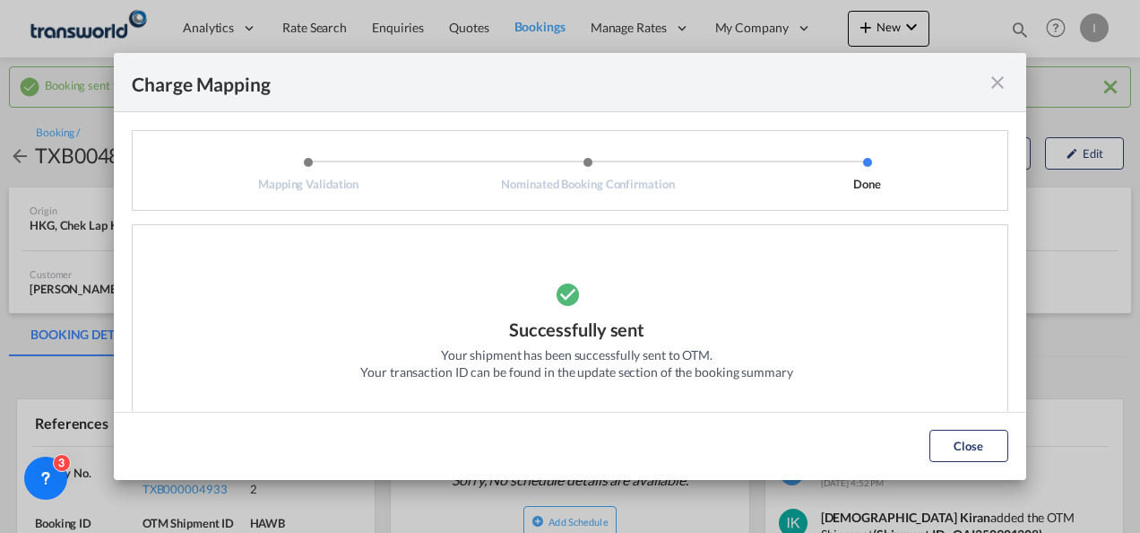
drag, startPoint x: 932, startPoint y: 436, endPoint x: 640, endPoint y: 387, distance: 296.3
click at [932, 436] on button "Close" at bounding box center [969, 445] width 79 height 32
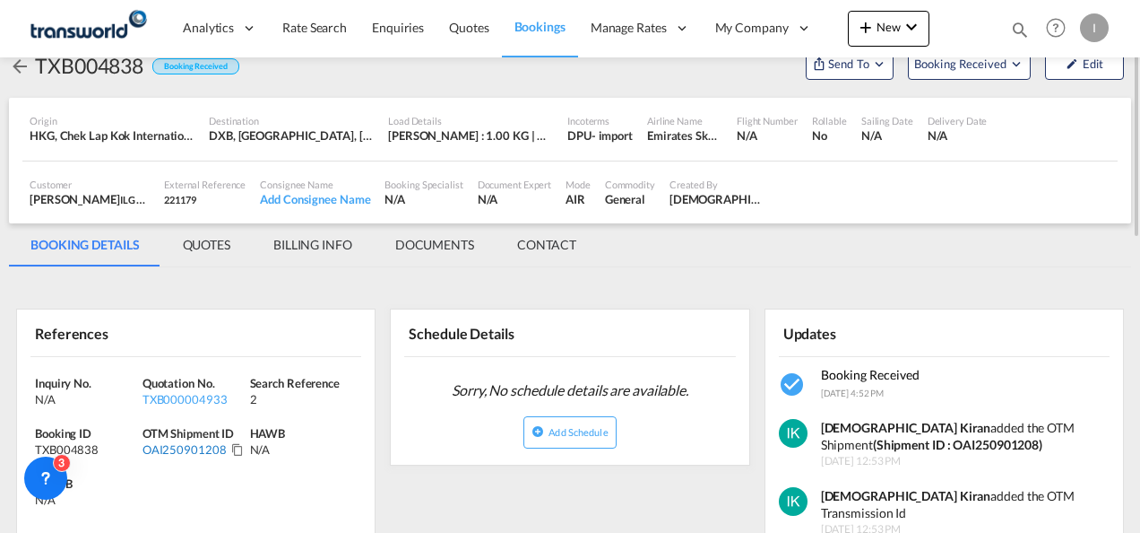
scroll to position [179, 0]
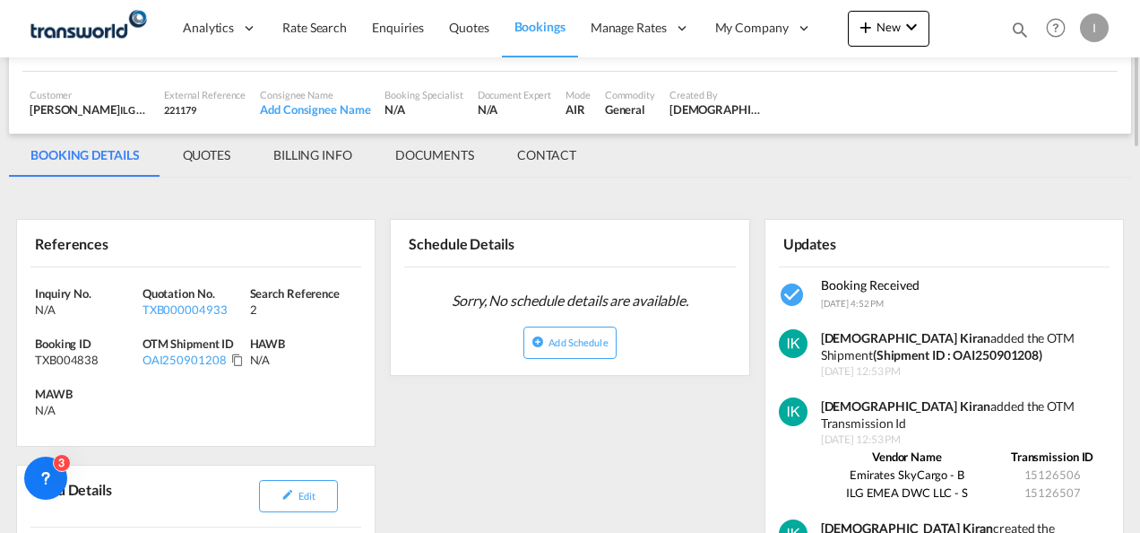
click at [190, 443] on div "Inquiry No. N/A Quotation No. TXB000004933 Search Reference 2 Booking ID TXB004…" at bounding box center [196, 356] width 358 height 178
click at [188, 439] on div "Inquiry No. N/A Quotation No. TXB000004933 Search Reference 2 Booking ID TXB004…" at bounding box center [196, 356] width 358 height 178
click at [182, 352] on div "OAI250901208" at bounding box center [185, 359] width 84 height 16
copy div "OAI250901208"
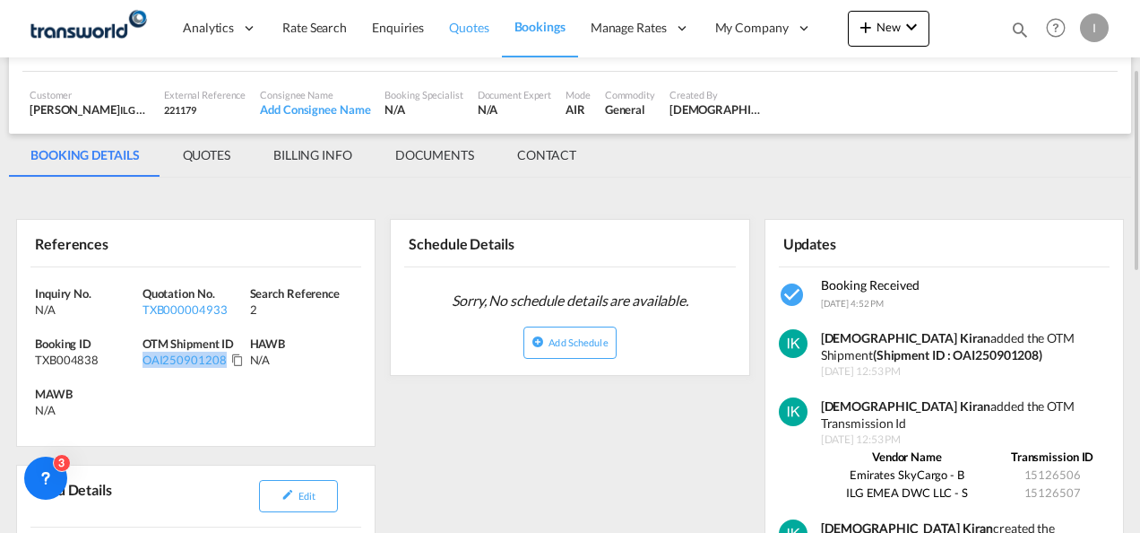
click at [443, 28] on link "Quotes" at bounding box center [469, 28] width 65 height 58
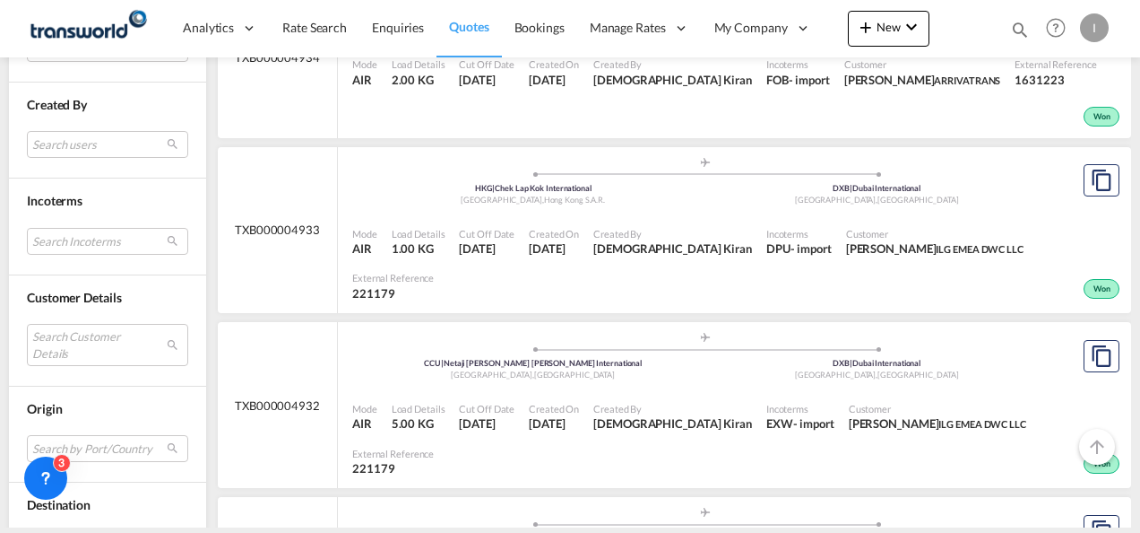
scroll to position [717, 0]
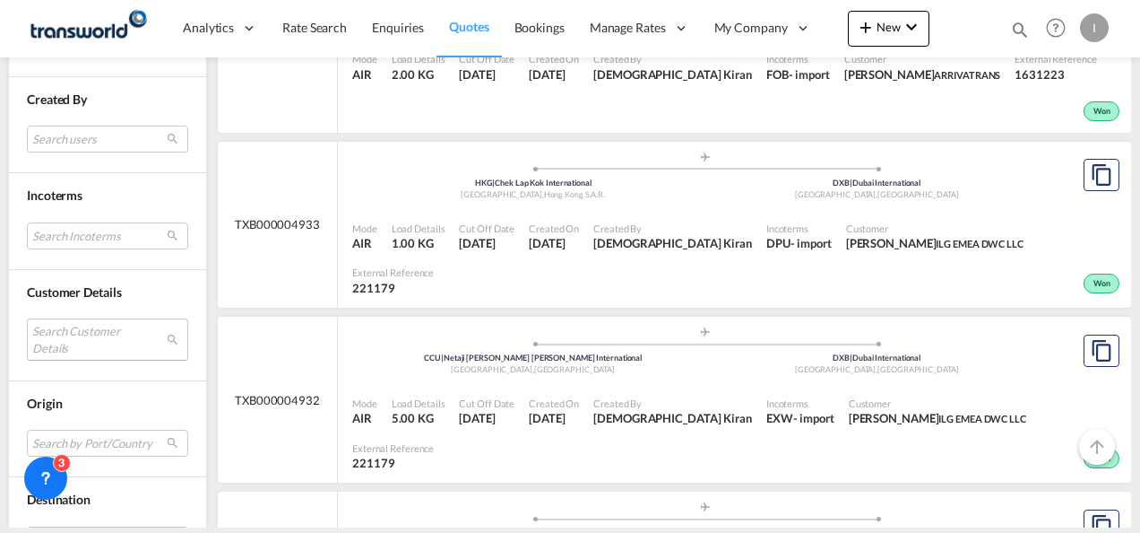
click at [79, 332] on md-select "Search Customer Details user name user patrea Patrea galbenu.trade@gmail.com | …" at bounding box center [107, 338] width 161 height 41
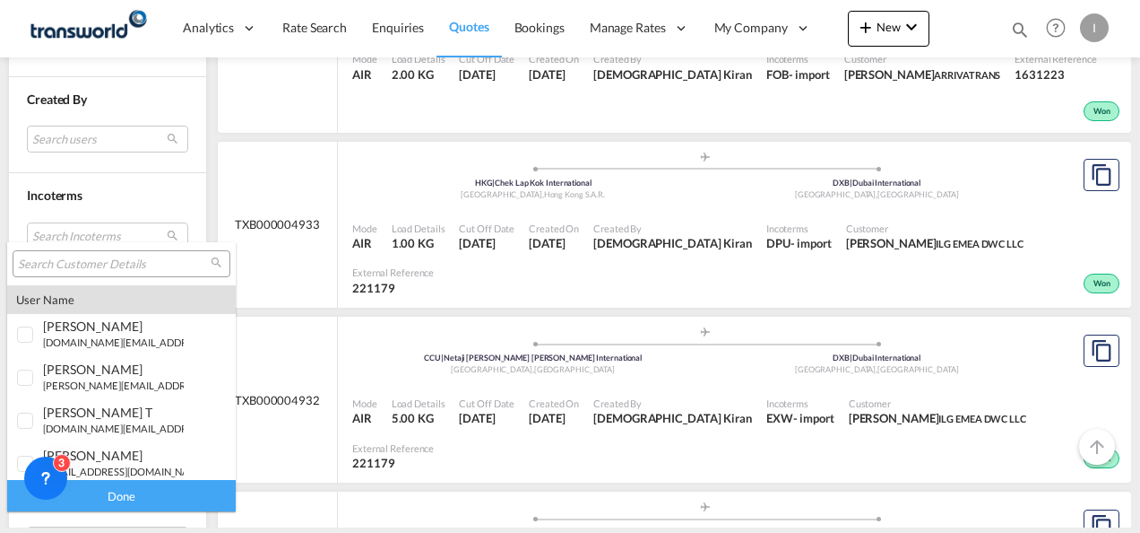
click at [59, 260] on input "search" at bounding box center [114, 264] width 193 height 16
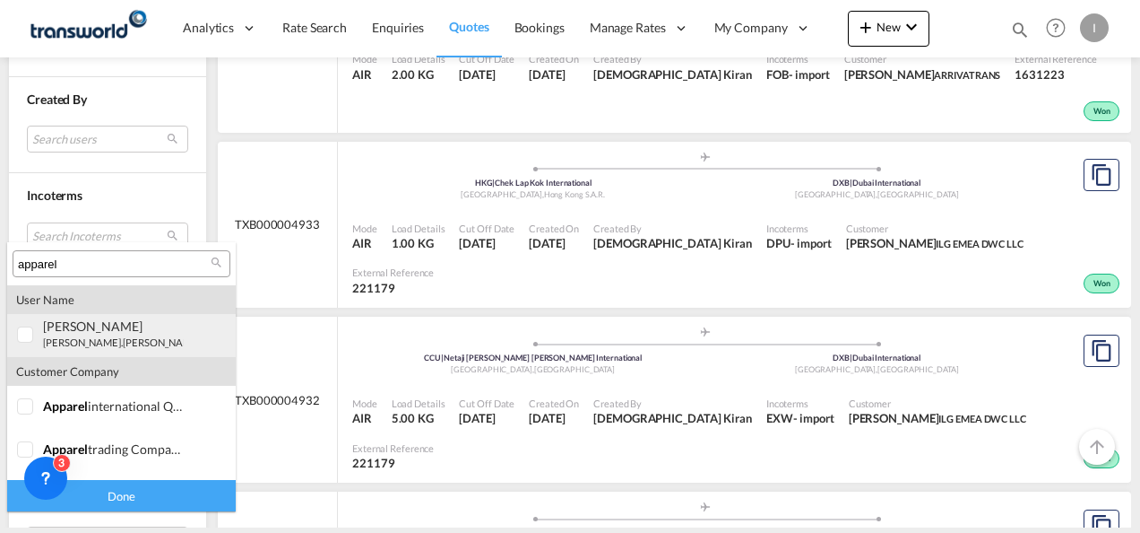
type input "apparel"
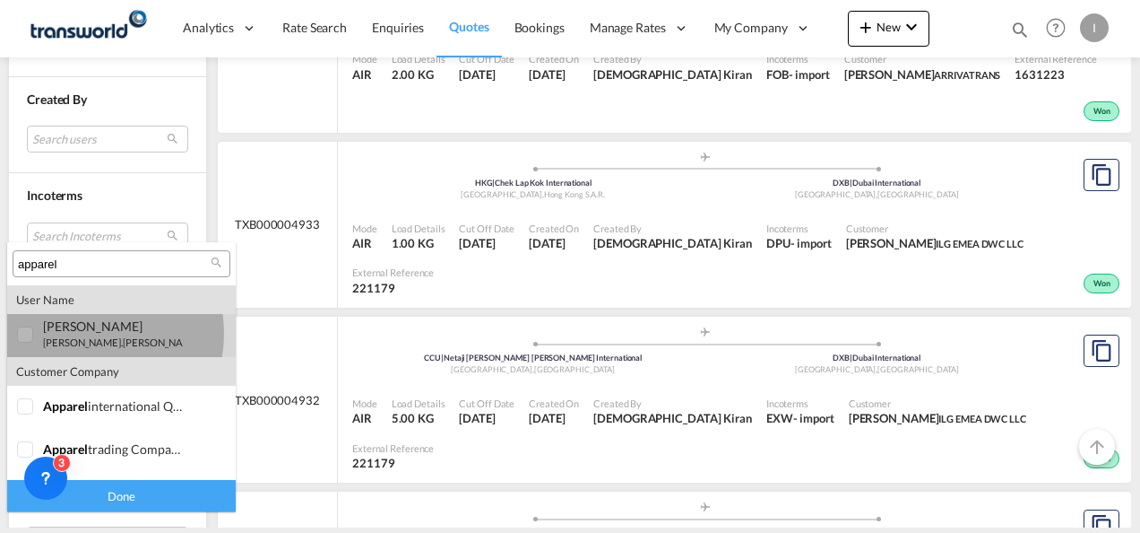
click at [75, 334] on div "ahmed Jameel ahmed.jameel@ apparel global.com | apparel fzco" at bounding box center [113, 333] width 141 height 30
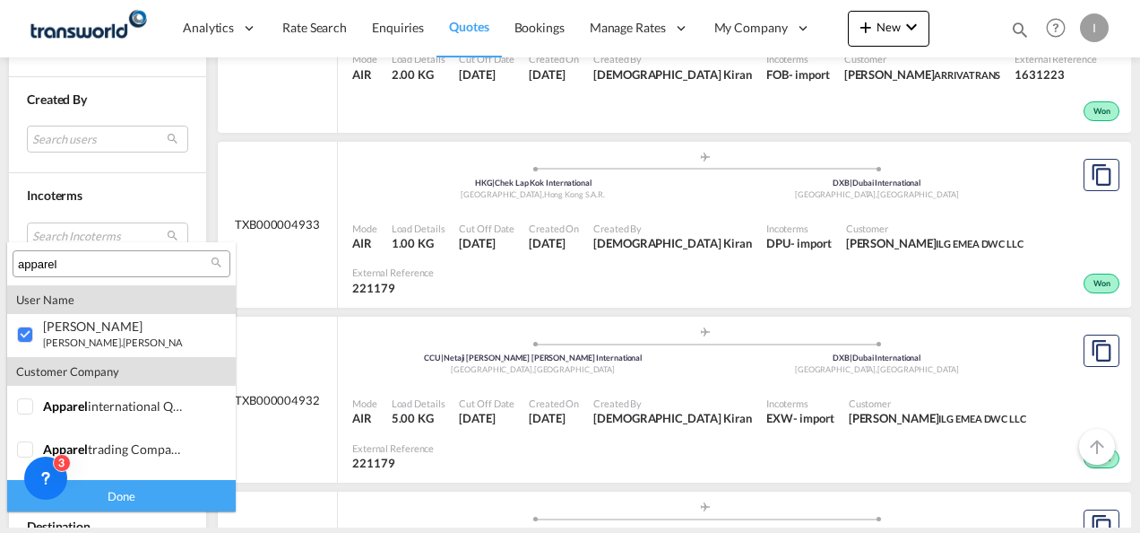
click at [84, 497] on div "Done" at bounding box center [121, 495] width 229 height 31
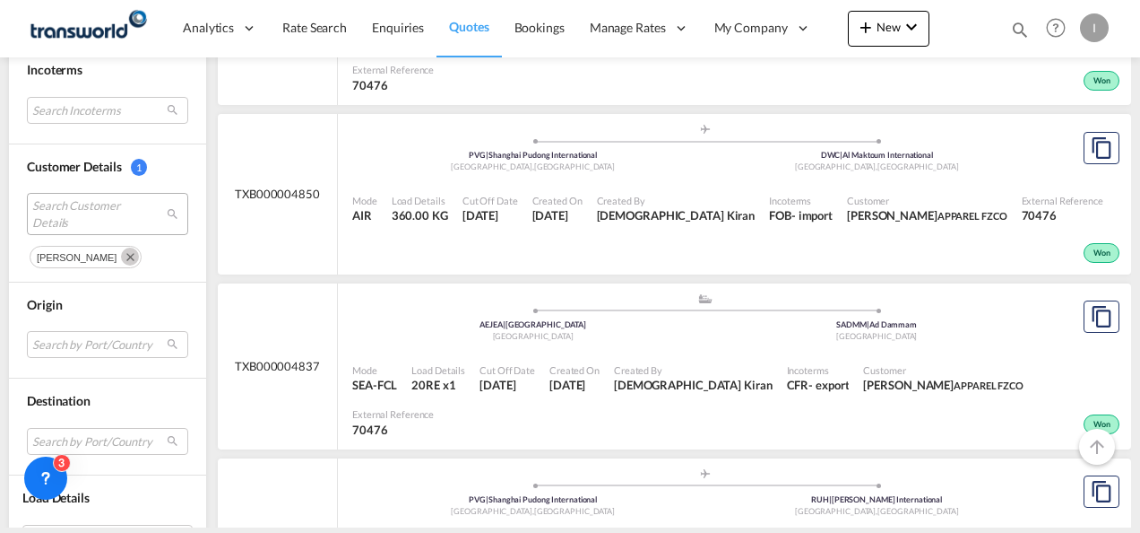
scroll to position [897, 0]
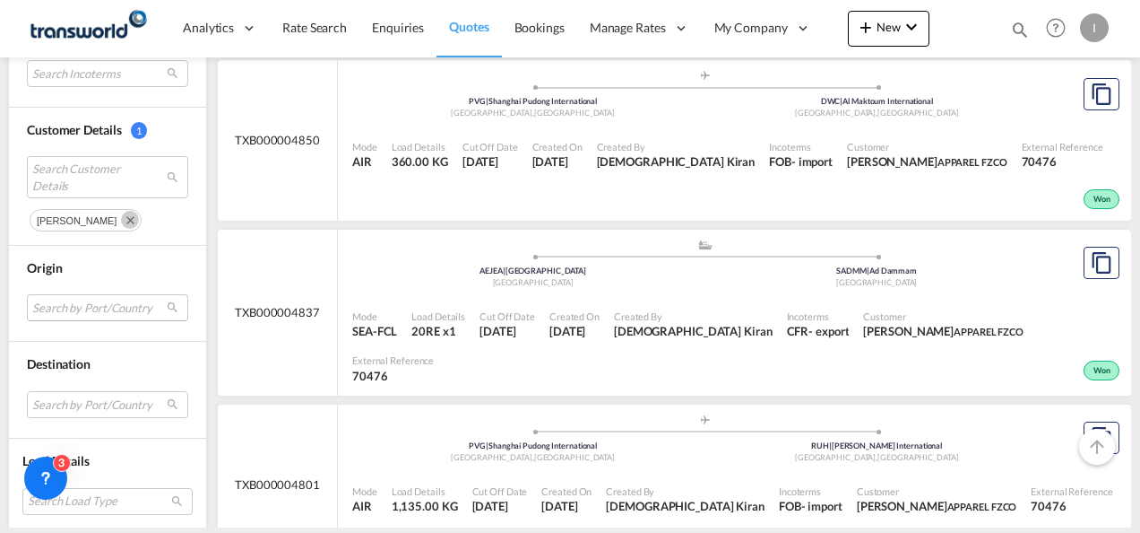
click at [49, 308] on md-select "Search by Port/Country JPNIC nichinan japan AEAMF mussafah united arab emirates…" at bounding box center [107, 307] width 161 height 27
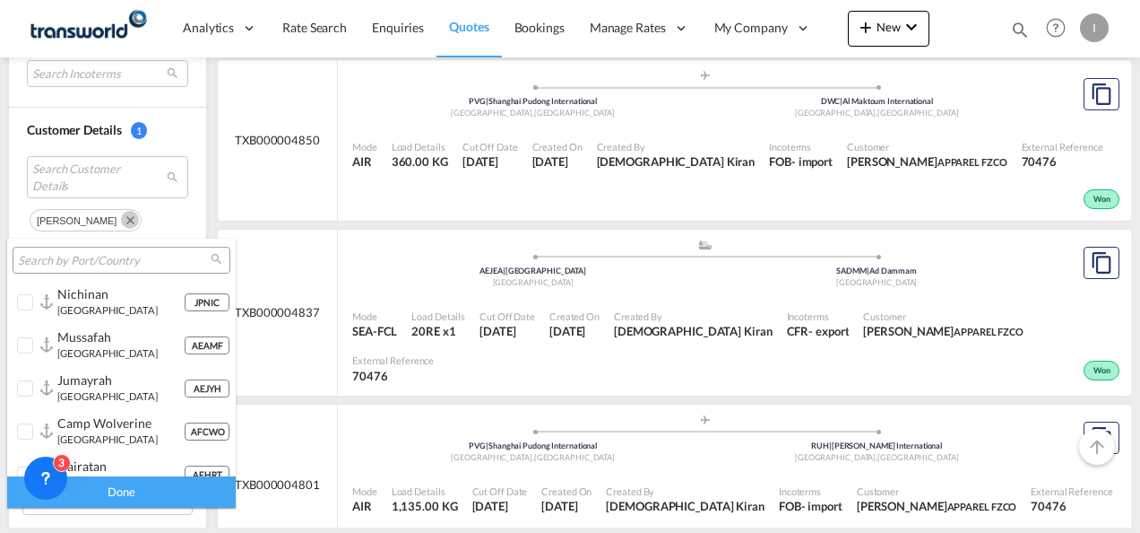
click at [52, 260] on input "search" at bounding box center [114, 261] width 193 height 16
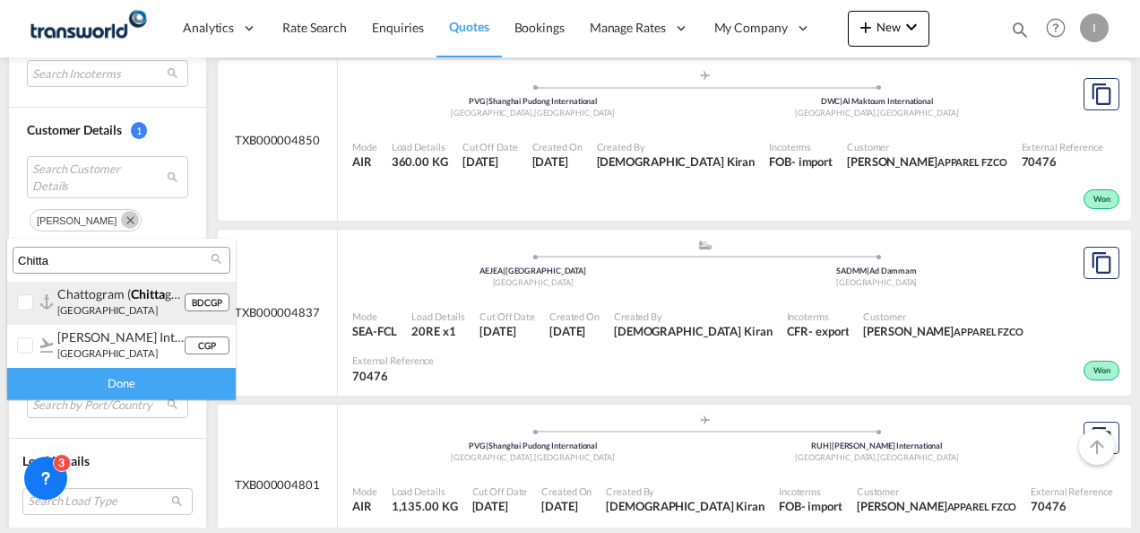
type input "Chitta"
click at [75, 309] on small "bangladesh" at bounding box center [107, 310] width 100 height 12
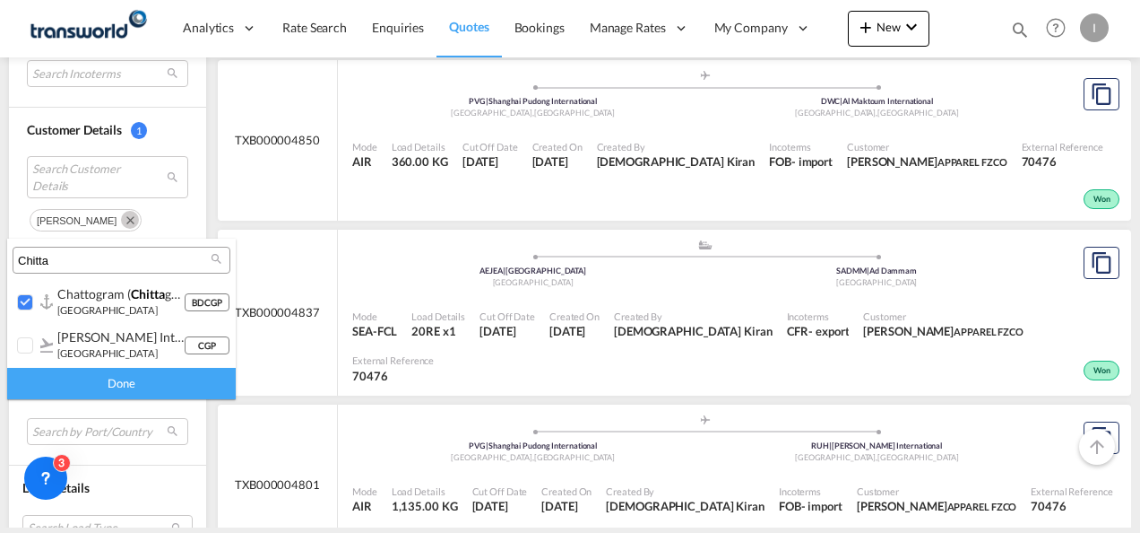
click at [114, 389] on div "Done" at bounding box center [121, 383] width 229 height 31
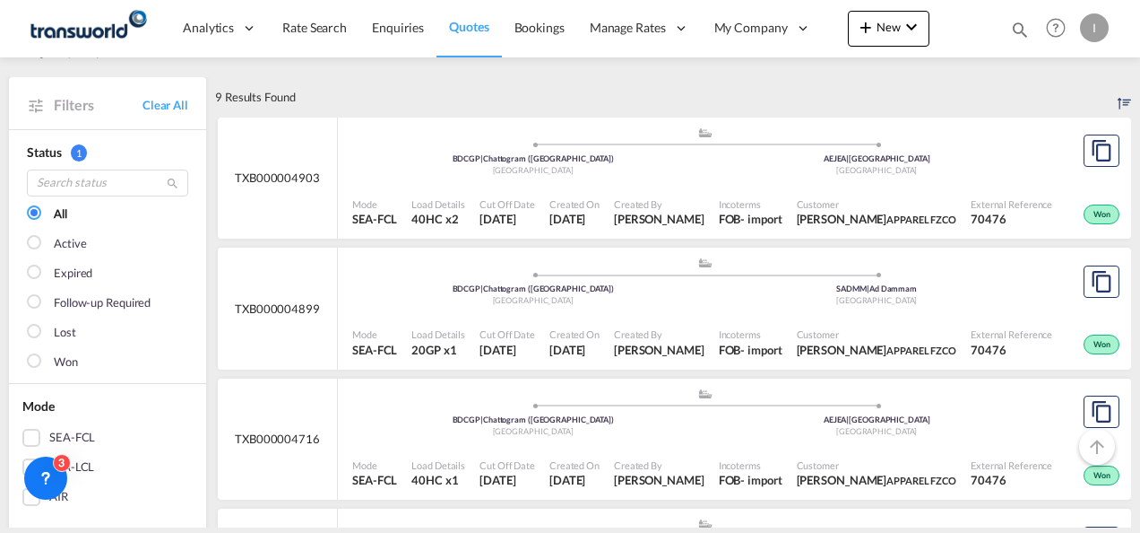
scroll to position [90, 0]
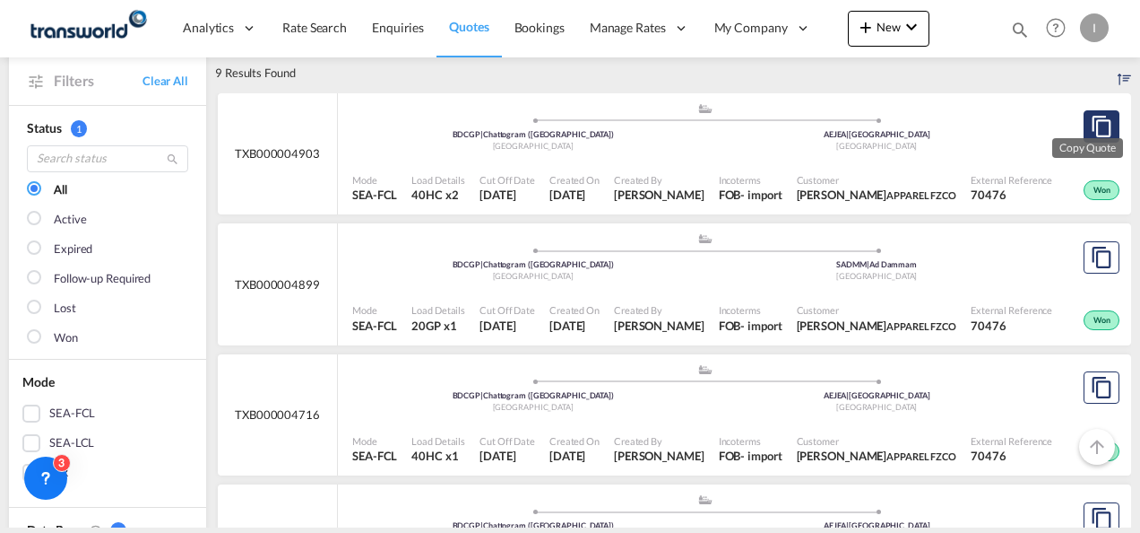
click at [1091, 127] on md-icon "assets/icons/custom/copyQuote.svg" at bounding box center [1102, 127] width 22 height 22
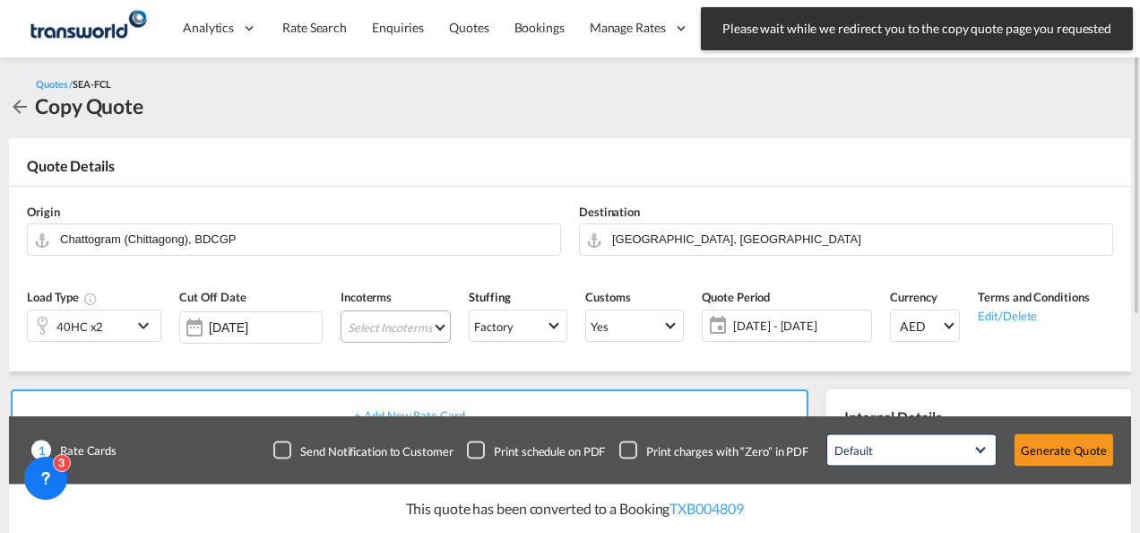
click at [394, 325] on md-select "Select Incoterms EXW - export Ex Works CFR - export Cost and Freight DAP - expo…" at bounding box center [396, 326] width 110 height 32
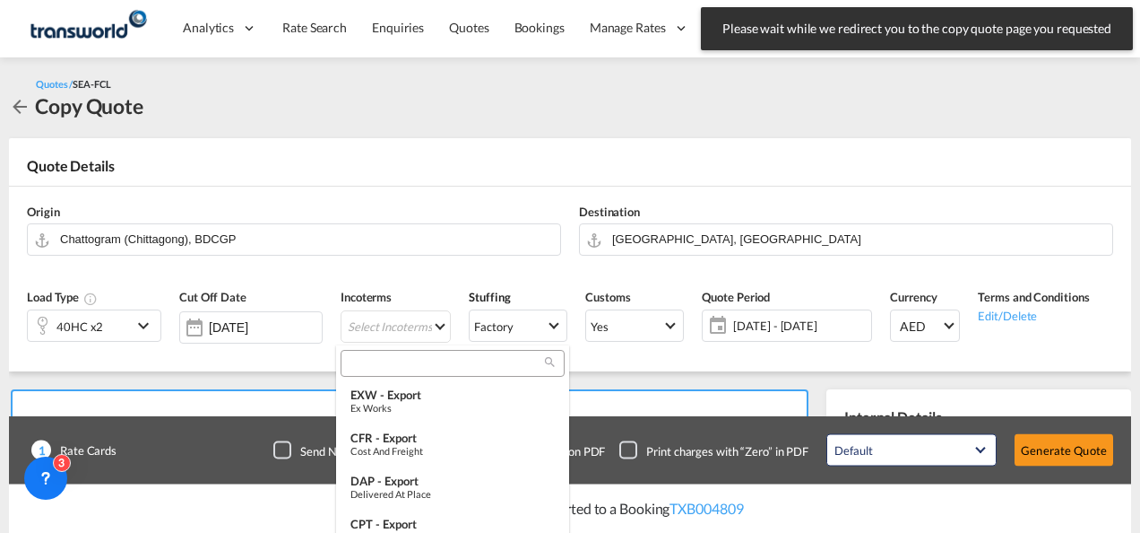
click at [353, 364] on input "search" at bounding box center [445, 363] width 199 height 16
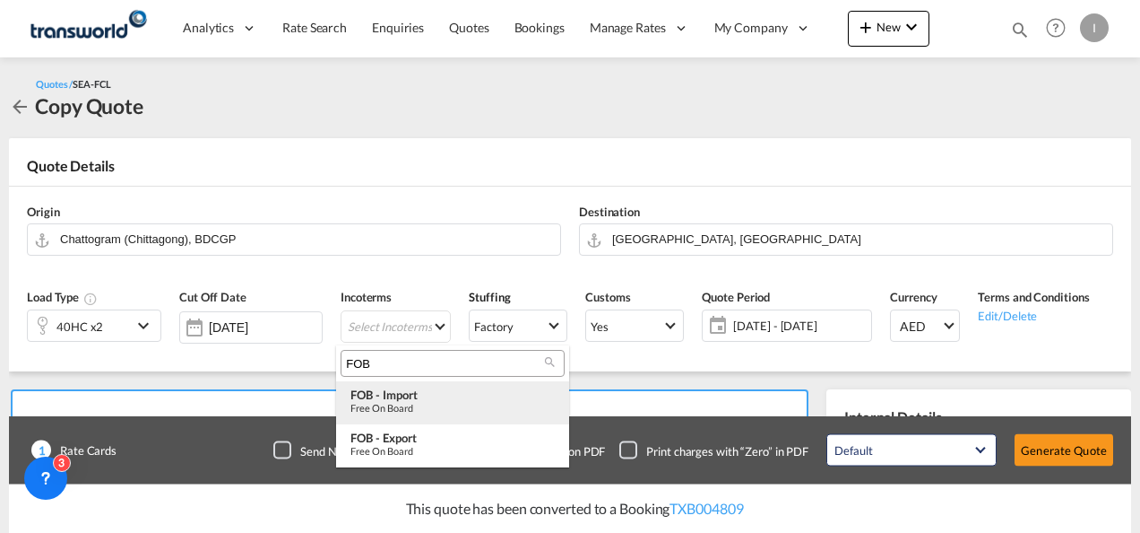
type input "FOB"
click at [390, 394] on div "FOB - import" at bounding box center [453, 394] width 204 height 14
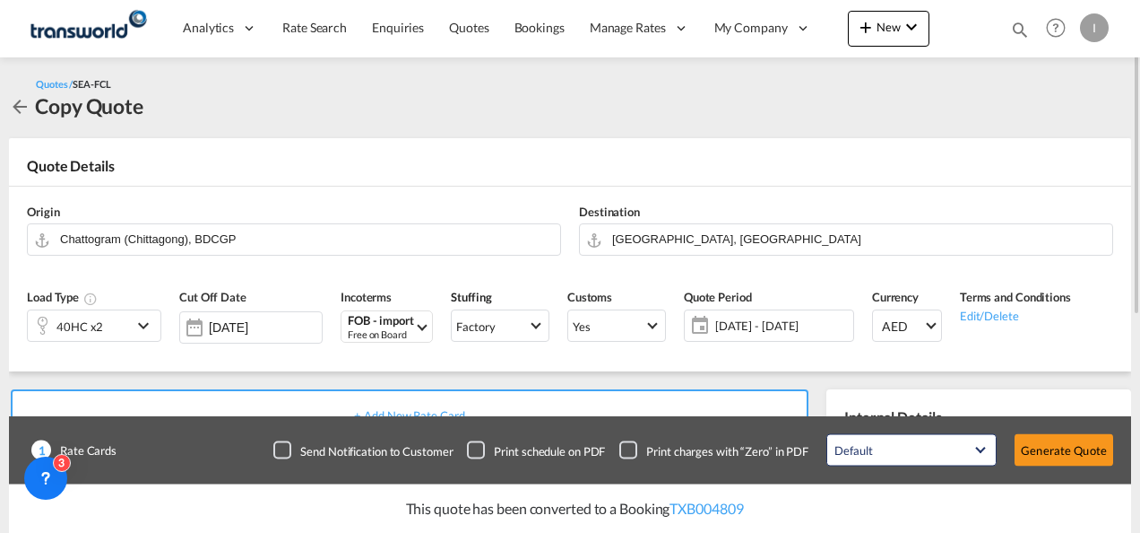
scroll to position [179, 0]
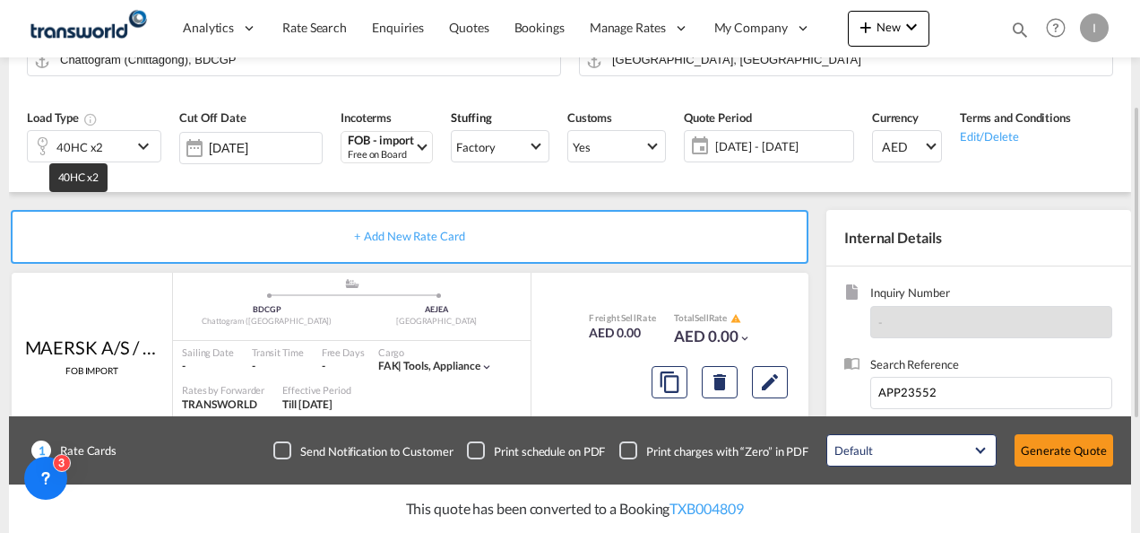
click at [104, 146] on div "40HC x2" at bounding box center [80, 146] width 104 height 30
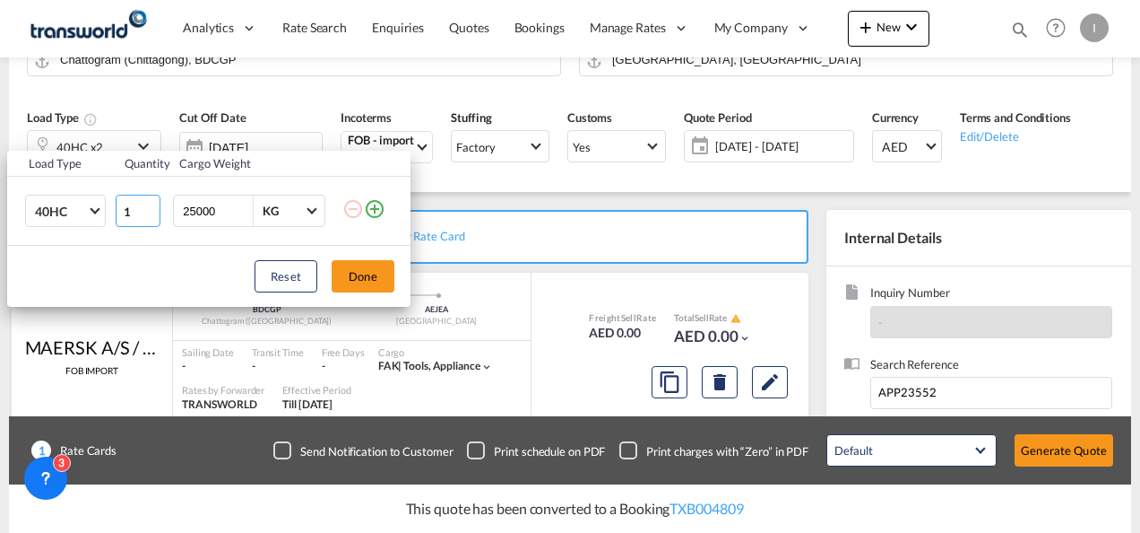
type input "1"
click at [156, 213] on input "1" at bounding box center [138, 211] width 45 height 32
click at [337, 291] on button "Done" at bounding box center [363, 276] width 63 height 32
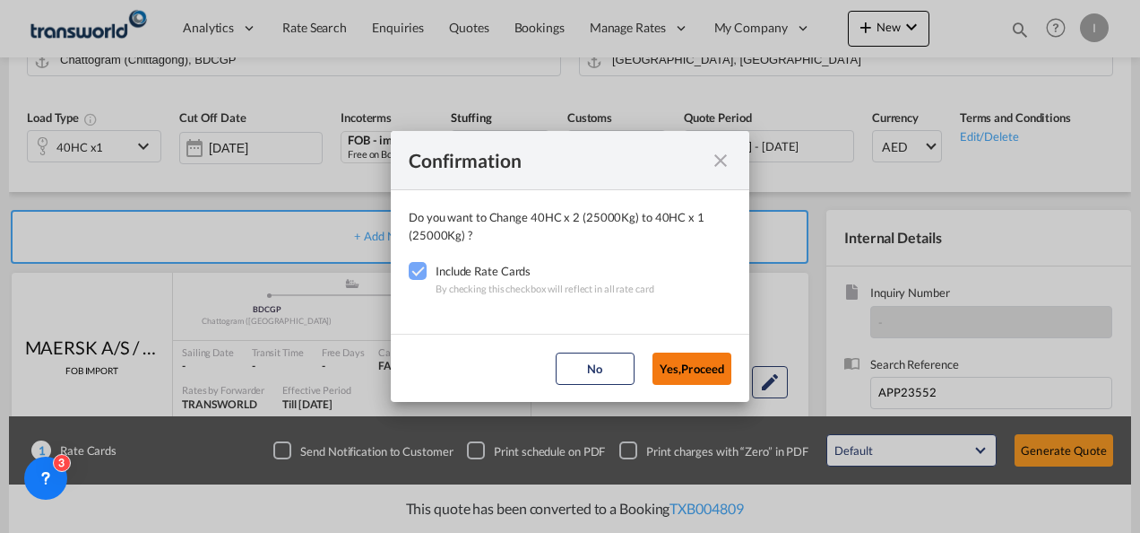
click at [669, 360] on button "Yes,Proceed" at bounding box center [692, 368] width 79 height 32
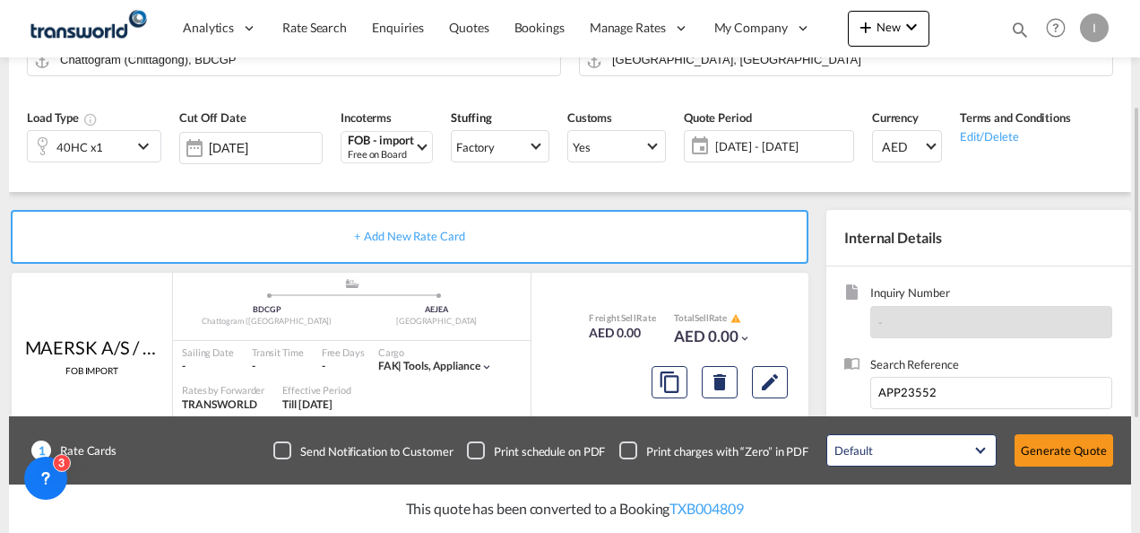
scroll to position [269, 0]
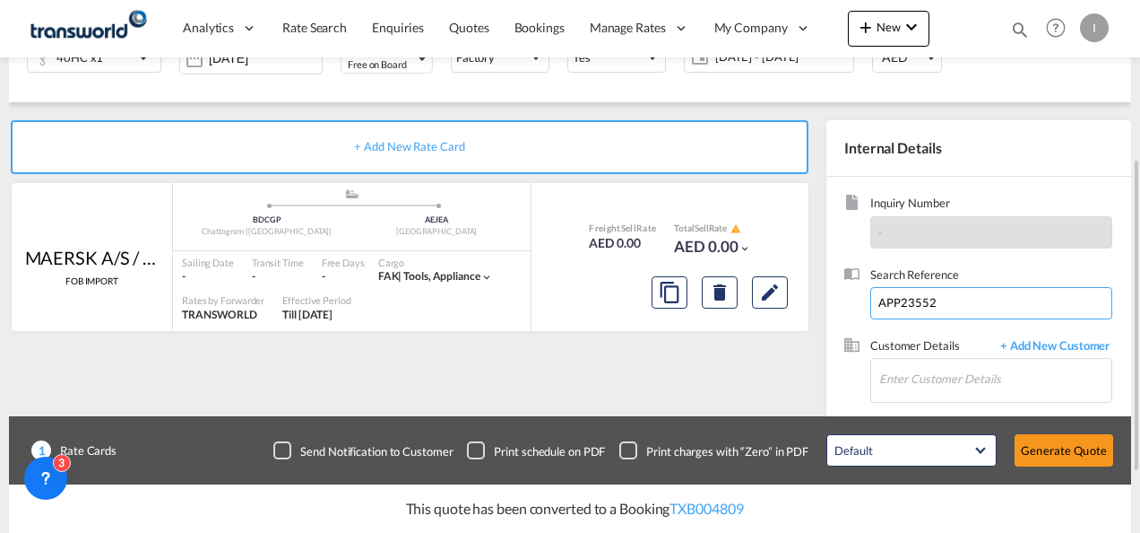
click at [896, 305] on input "APP23552" at bounding box center [992, 303] width 242 height 32
paste input "From Subject Received Size Categories Irishi Kiran RE: 26-09-25 R&B APP24312 P&…"
drag, startPoint x: 985, startPoint y: 301, endPoint x: 1140, endPoint y: 295, distance: 154.3
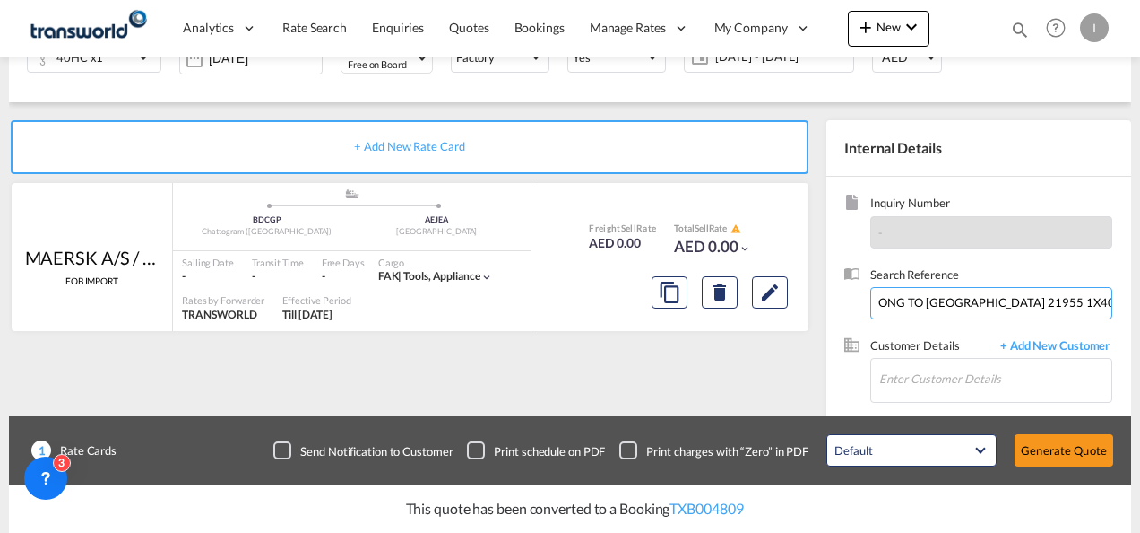
click at [1140, 295] on html "Analytics Reports Dashboard Rate Search Enquiries Quotes" at bounding box center [570, 266] width 1140 height 533
drag, startPoint x: 933, startPoint y: 299, endPoint x: -4, endPoint y: 299, distance: 936.9
click at [0, 299] on html "Analytics Reports Dashboard Rate Search Enquiries Quotes" at bounding box center [570, 266] width 1140 height 533
type input "JEBEL ALI TWI 21955 1X40HQ"
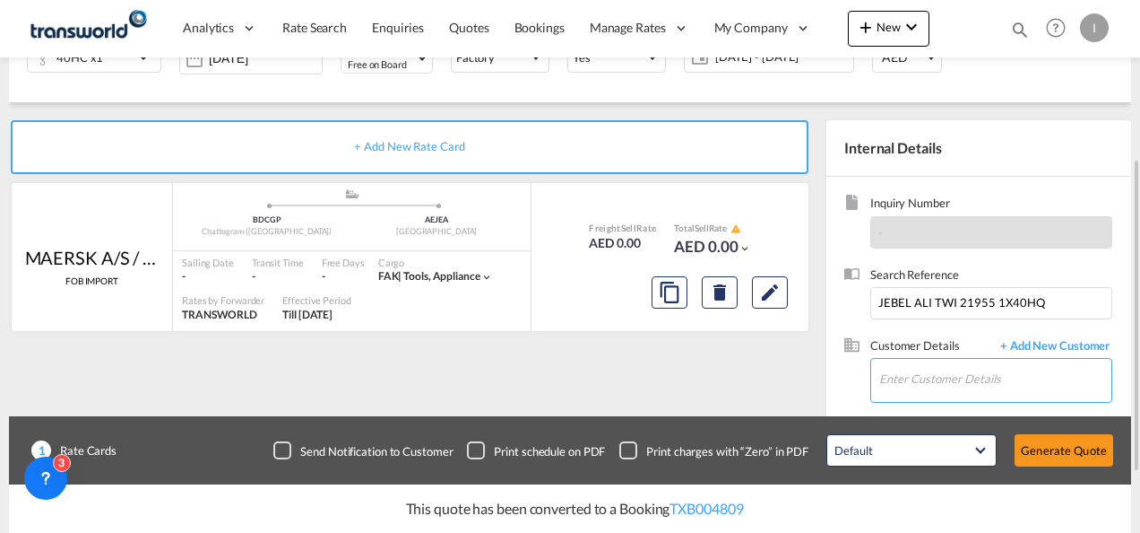
click at [882, 382] on input "Enter Customer Details" at bounding box center [996, 379] width 232 height 40
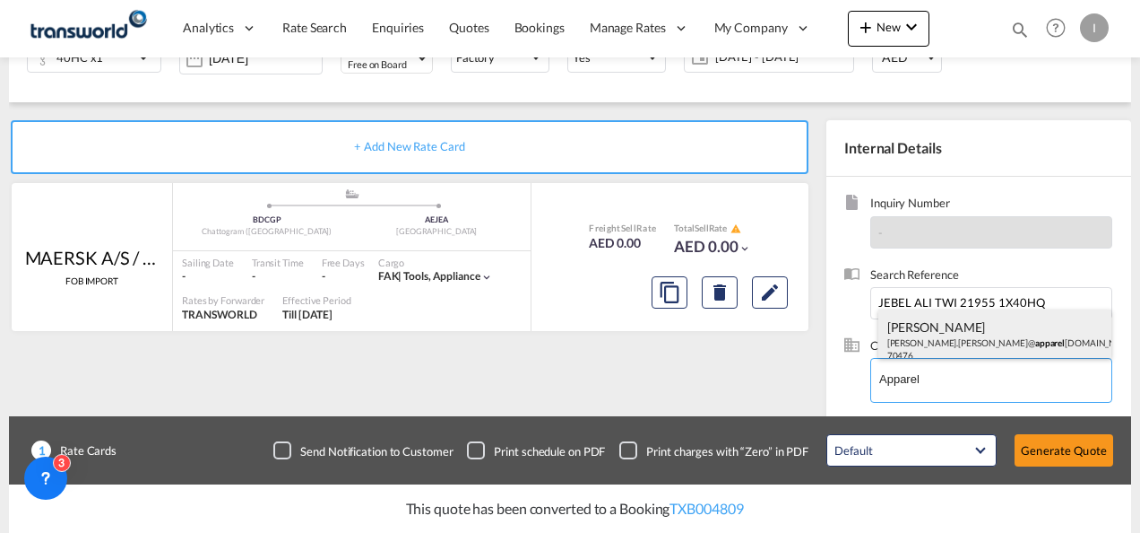
click at [925, 332] on div "Ahmed Jameel Ahmed.Jameel@ apparel global.com | APPAREL FZCO | 70476" at bounding box center [996, 339] width 234 height 61
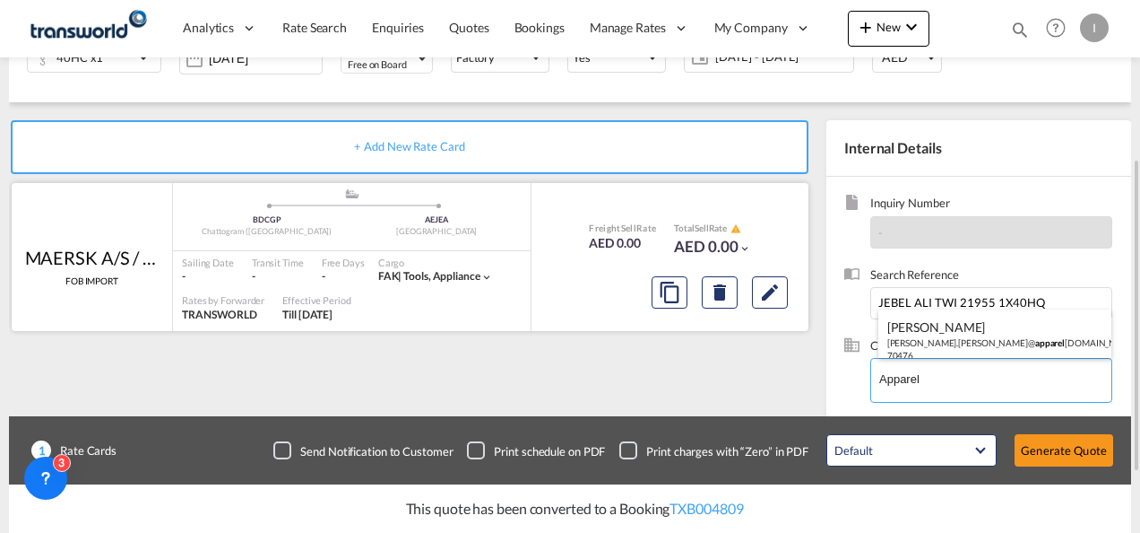
type input "APPAREL FZCO, Ahmed Jameel, Ahmed.Jameel@apparelglobal.com"
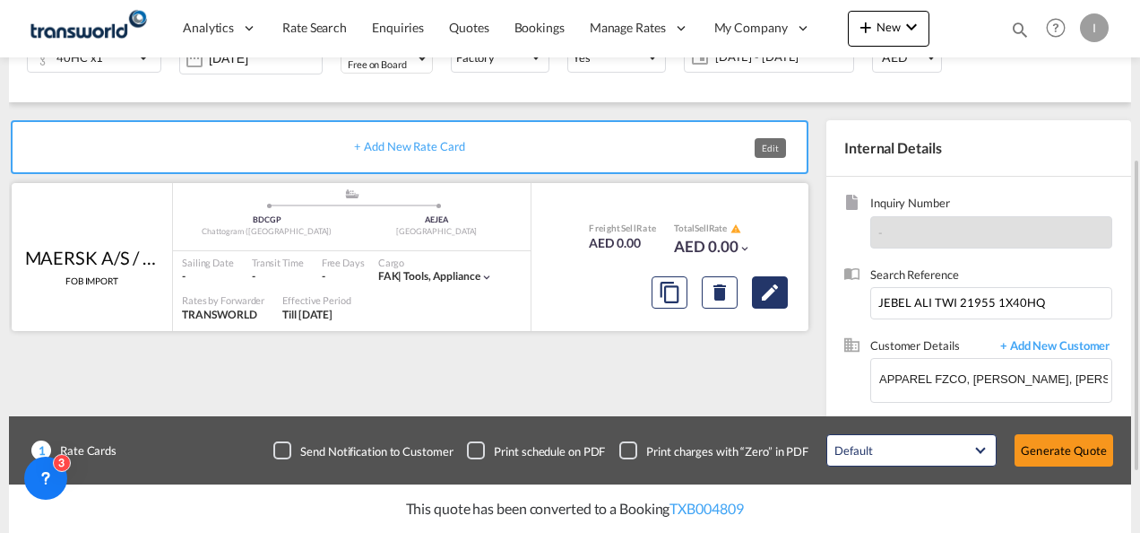
click at [767, 290] on md-icon "Edit" at bounding box center [770, 293] width 22 height 22
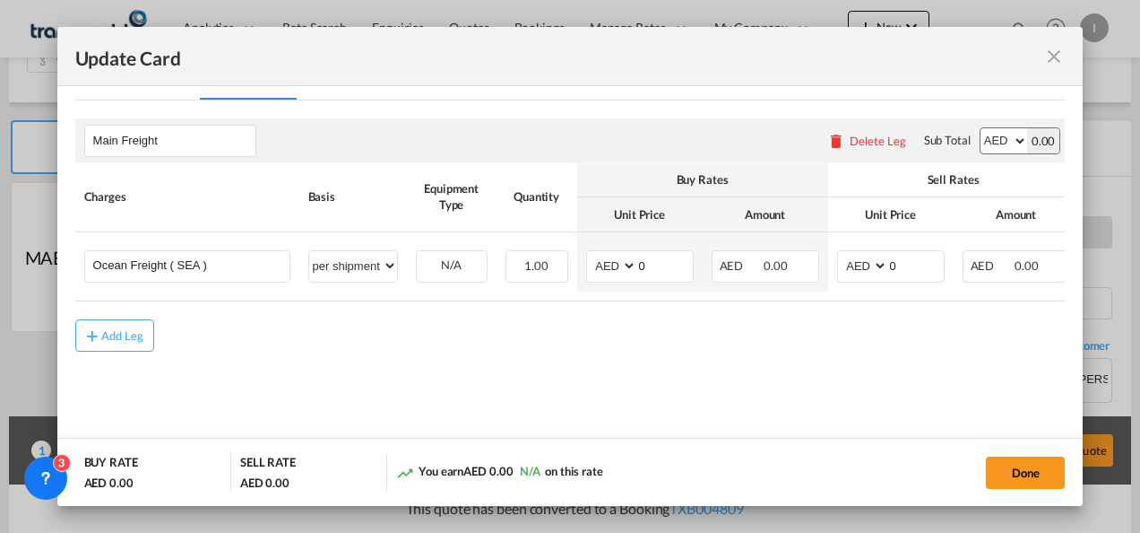
scroll to position [448, 0]
click at [366, 267] on select "per equipment per container per B/L per shipping bill per shipment % on freight…" at bounding box center [353, 263] width 88 height 29
select select "per container"
click at [309, 249] on select "per equipment per container per B/L per shipping bill per shipment % on freight…" at bounding box center [353, 263] width 88 height 29
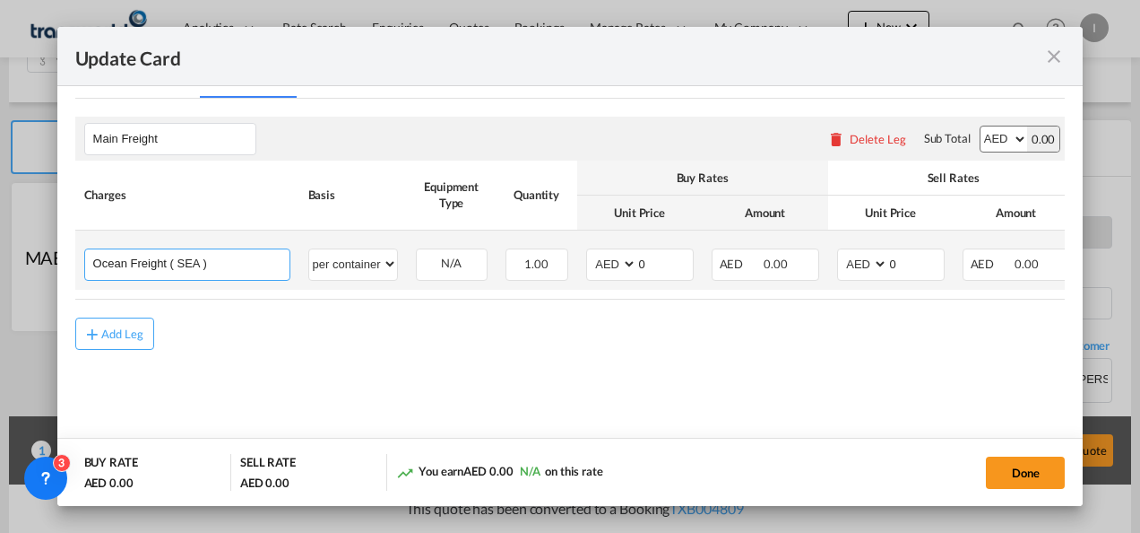
click at [226, 256] on input "Ocean Freight ( SEA )" at bounding box center [191, 262] width 196 height 27
click at [225, 258] on input "Ocean Freight ( SEA )" at bounding box center [191, 262] width 196 height 27
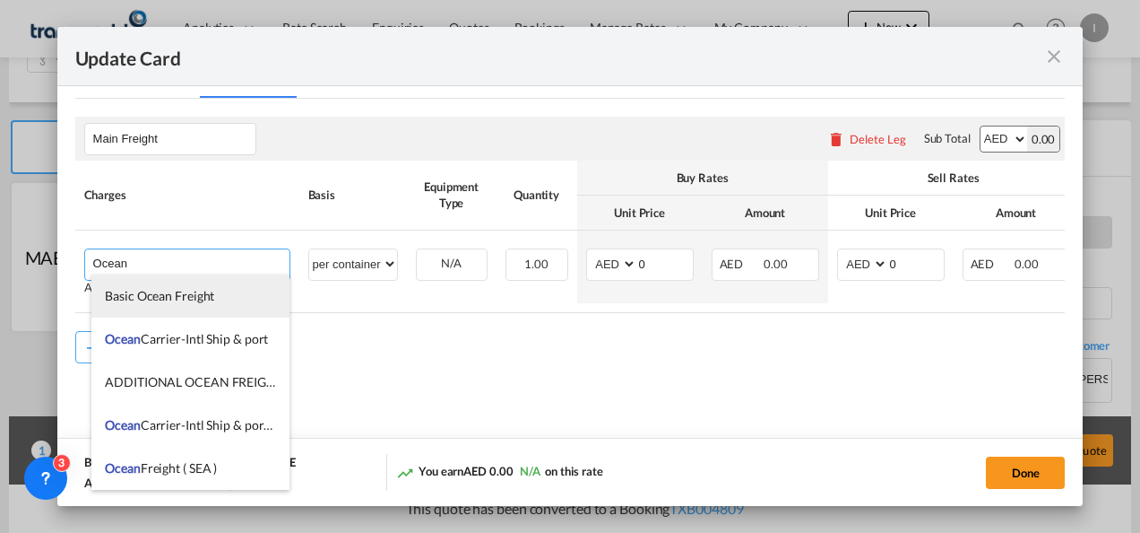
click at [176, 307] on li "Basic Ocean Freight" at bounding box center [190, 295] width 198 height 43
type input "Basic Ocean Freight"
select select "per equipment"
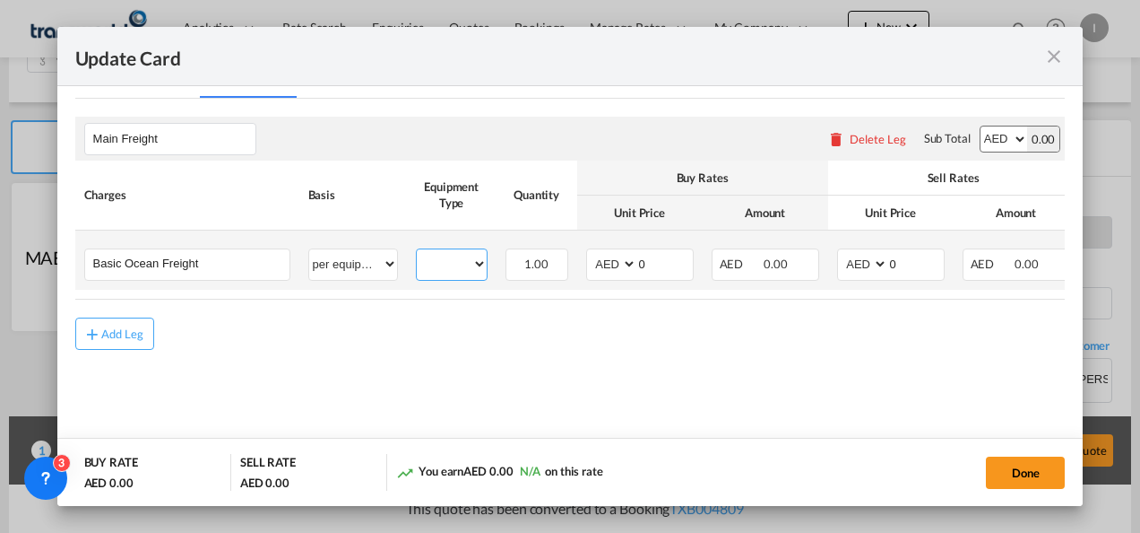
click at [434, 271] on select "40HC" at bounding box center [452, 264] width 70 height 24
select select "40HC"
click at [417, 252] on select "40HC" at bounding box center [452, 264] width 70 height 24
click at [608, 268] on select "AED AFN ALL AMD ANG AOA ARS AUD AWG AZN BAM BBD BDT BGN BHD BIF BMD BND BOB BRL…" at bounding box center [613, 264] width 47 height 24
select select "string:USD"
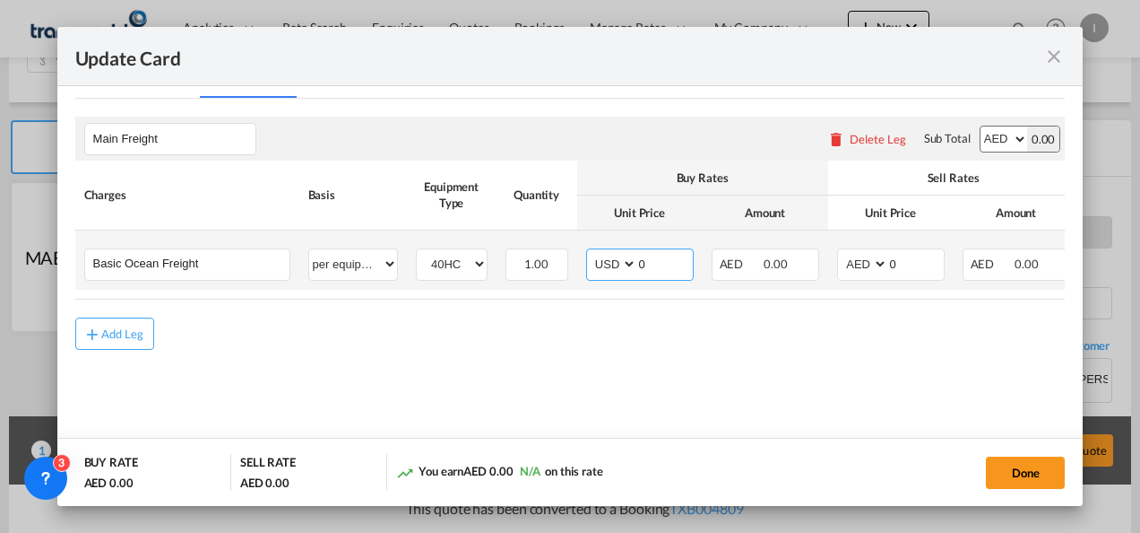
click at [590, 252] on select "AED AFN ALL AMD ANG AOA ARS AUD AWG AZN BAM BBD BDT BGN BHD BIF BMD BND BOB BRL…" at bounding box center [613, 264] width 47 height 24
drag, startPoint x: 667, startPoint y: 261, endPoint x: 550, endPoint y: 262, distance: 117.5
click at [550, 262] on tr "Basic Ocean Freight Please Enter User Defined Charges Cannot Be Published per e…" at bounding box center [643, 259] width 1136 height 59
type input "1780"
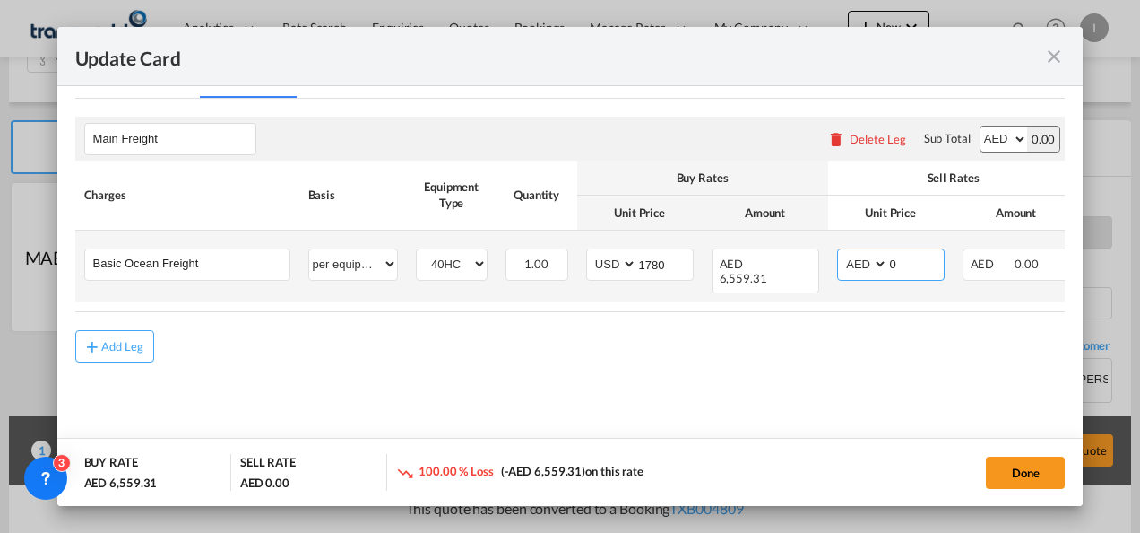
click at [864, 265] on select "AED AFN ALL AMD ANG AOA ARS AUD AWG AZN BAM BBD BDT BGN BHD BIF BMD BND BOB BRL…" at bounding box center [864, 264] width 47 height 24
select select "string:USD"
click at [841, 252] on select "AED AFN ALL AMD ANG AOA ARS AUD AWG AZN BAM BBD BDT BGN BHD BIF BMD BND BOB BRL…" at bounding box center [864, 264] width 47 height 24
click at [657, 264] on input "1780" at bounding box center [665, 262] width 56 height 27
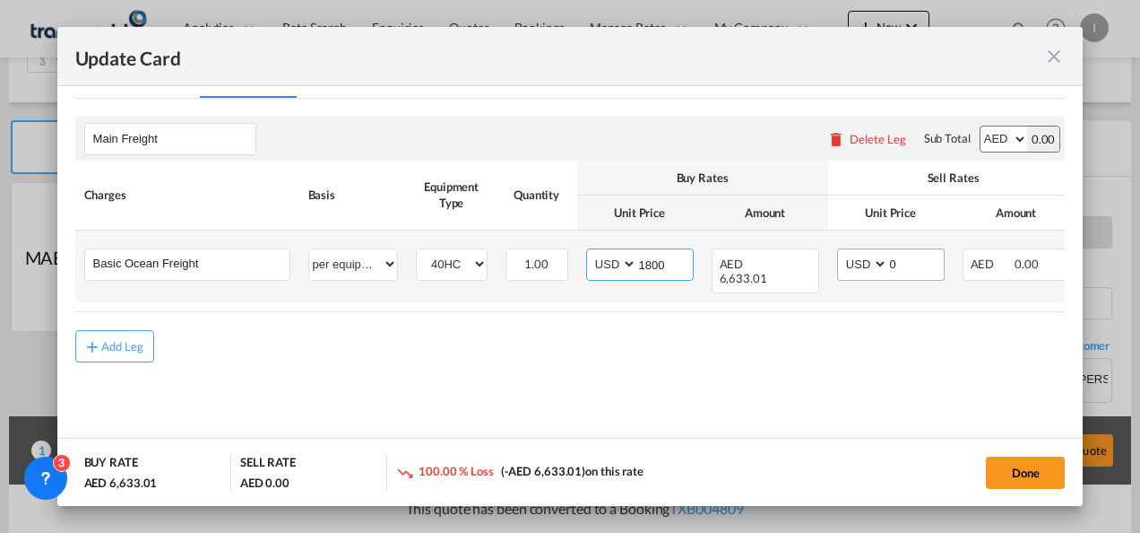
type input "1800"
drag, startPoint x: 912, startPoint y: 265, endPoint x: 833, endPoint y: 266, distance: 78.9
click at [833, 265] on td "AED AFN ALL AMD ANG AOA ARS AUD AWG AZN BAM BBD BDT BGN BHD BIF BMD BND BOB BRL…" at bounding box center [891, 266] width 126 height 72
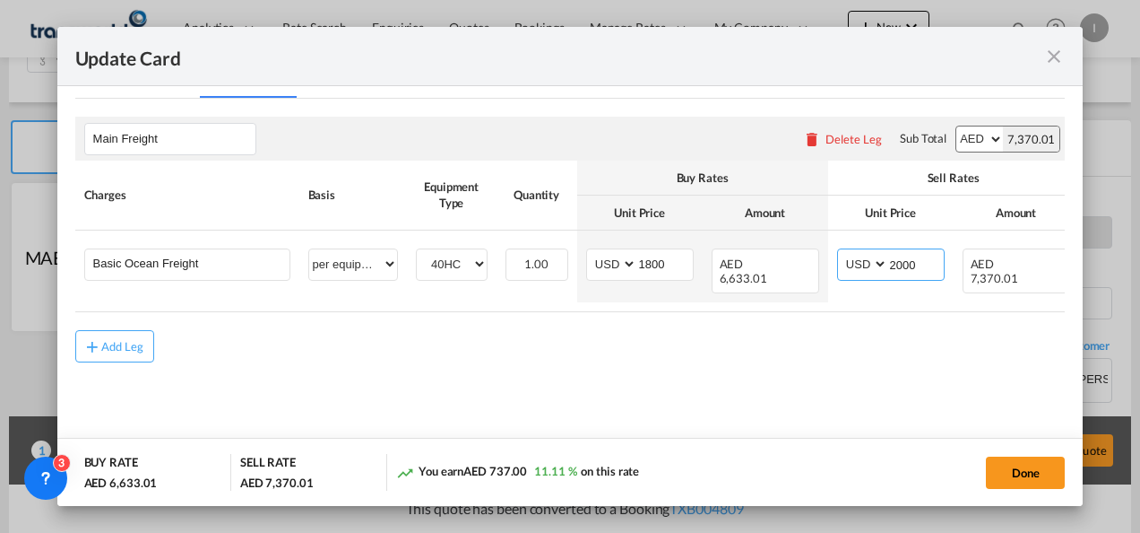
type input "2000"
click at [719, 403] on md-content "Main Freight Please enter leg name Leg Name Already Exists Delete Leg Sub Total…" at bounding box center [570, 265] width 991 height 333
click at [1031, 464] on button "Done" at bounding box center [1025, 472] width 79 height 32
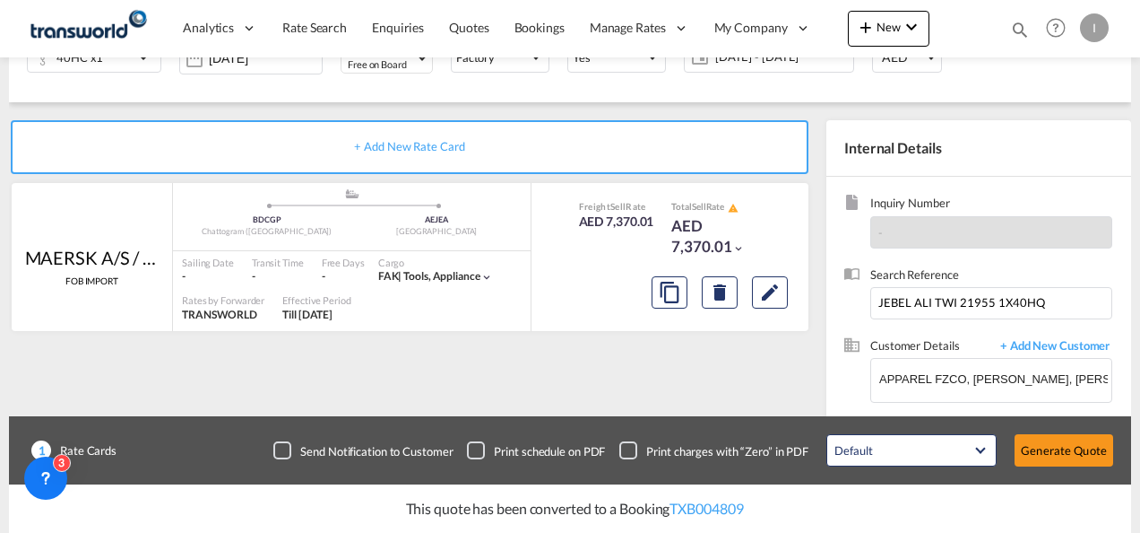
click at [1079, 443] on div "Update Card Port of Loading BDCGP T/S Liner/Carrier MAERSK A/S / TDWC-DUBAI 2HM…" at bounding box center [570, 266] width 1140 height 533
click at [1038, 446] on button "Generate Quote" at bounding box center [1064, 450] width 99 height 32
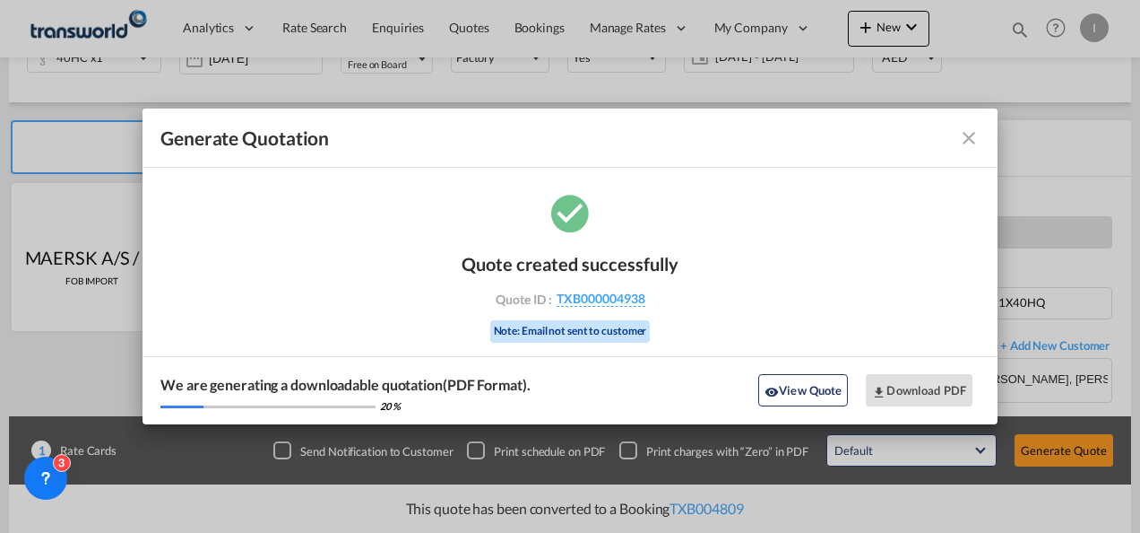
click at [622, 309] on div "Quote created successfully Quote ID : TXB000004938 Note: Email not sent to cust…" at bounding box center [570, 295] width 217 height 121
click at [617, 303] on span "TXB000004938" at bounding box center [601, 298] width 89 height 16
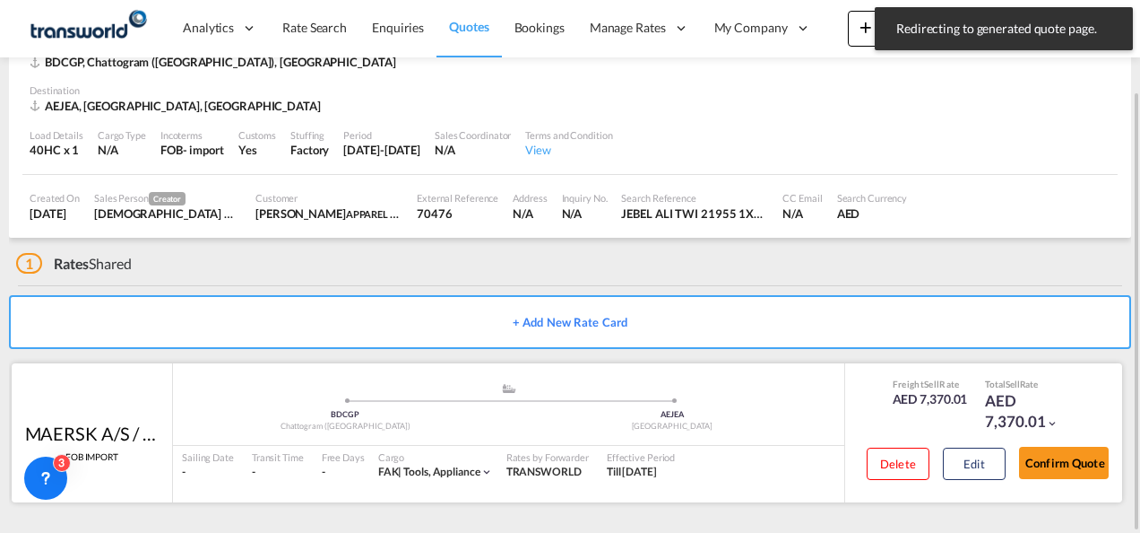
click at [1066, 464] on button "Confirm Quote" at bounding box center [1064, 462] width 90 height 32
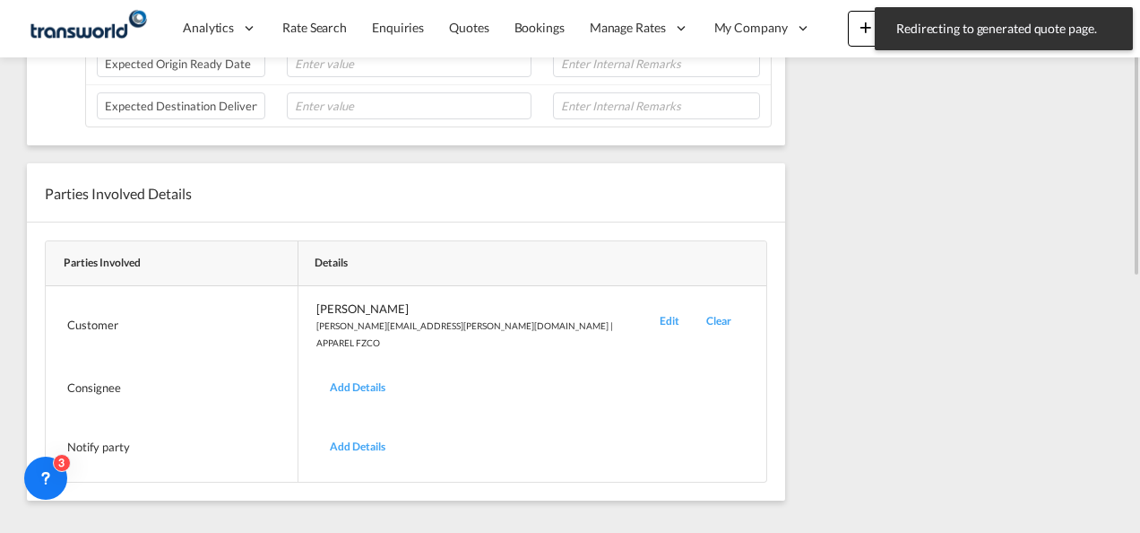
scroll to position [279, 0]
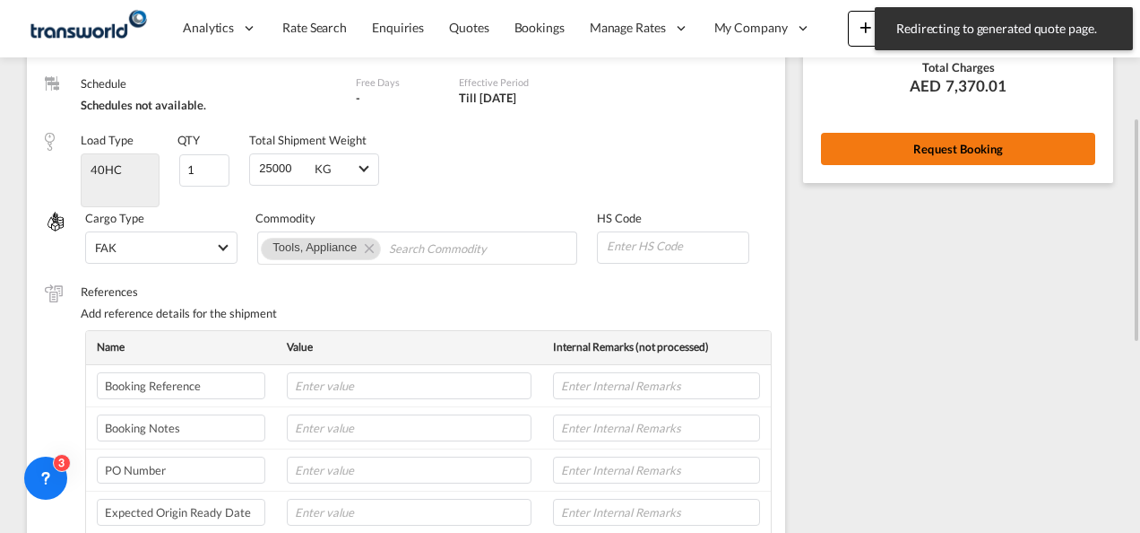
click at [938, 145] on button "Request Booking" at bounding box center [958, 149] width 274 height 32
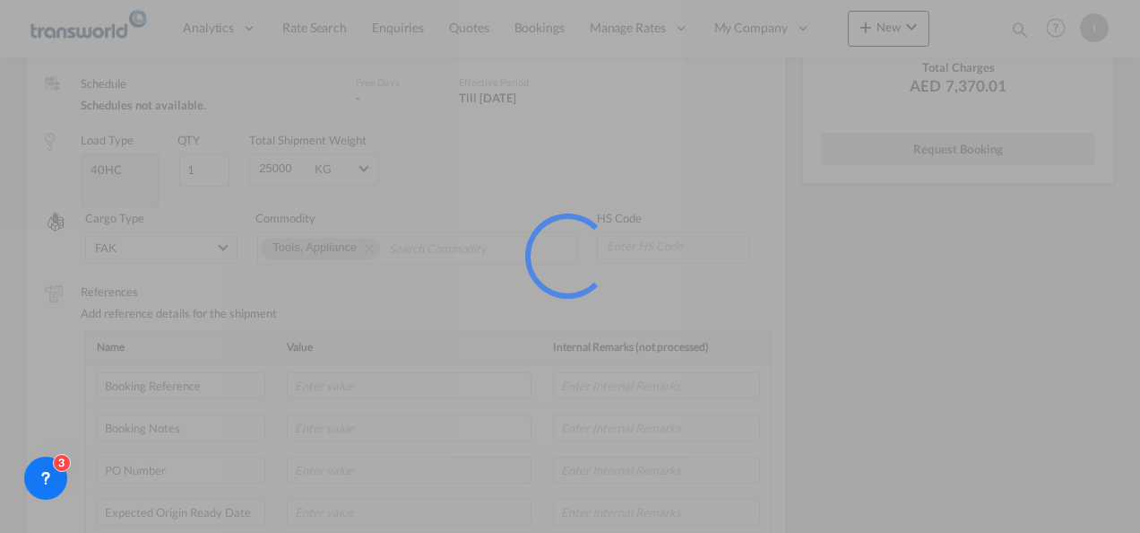
scroll to position [33, 0]
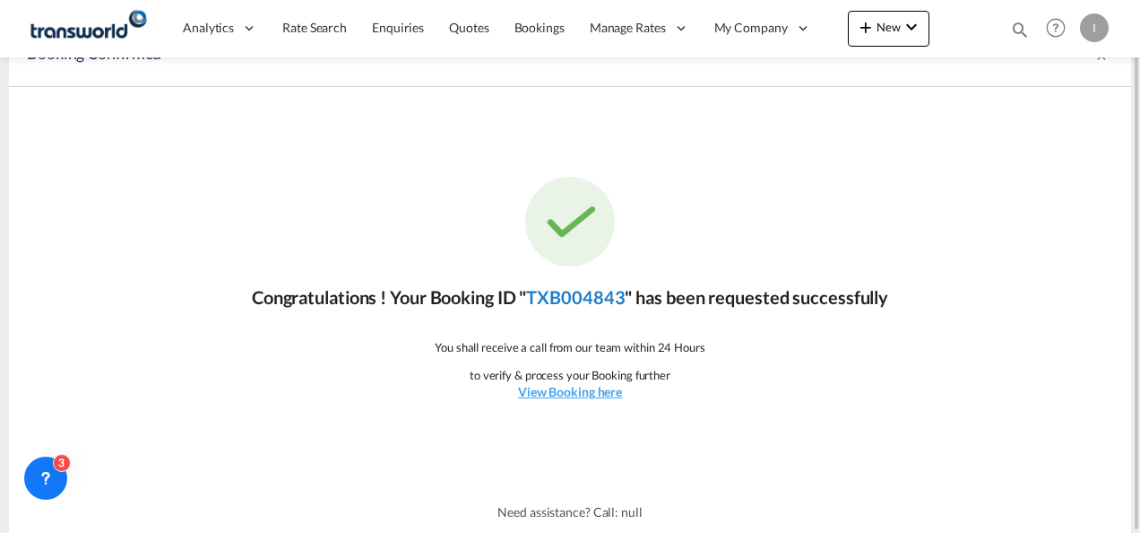
click at [608, 300] on link "TXB004843" at bounding box center [575, 297] width 99 height 22
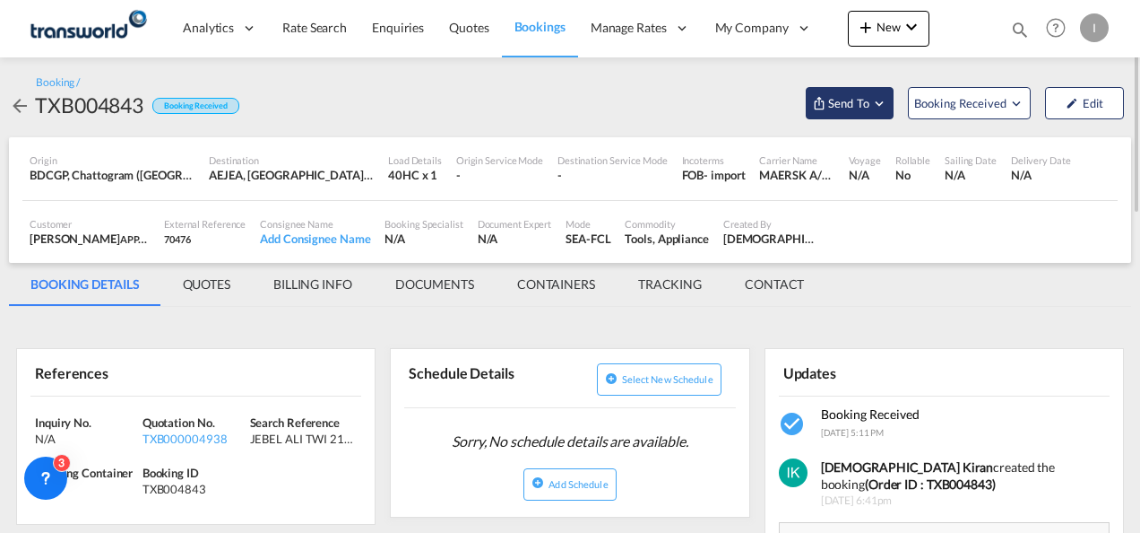
click at [853, 111] on span "Send To" at bounding box center [849, 103] width 45 height 18
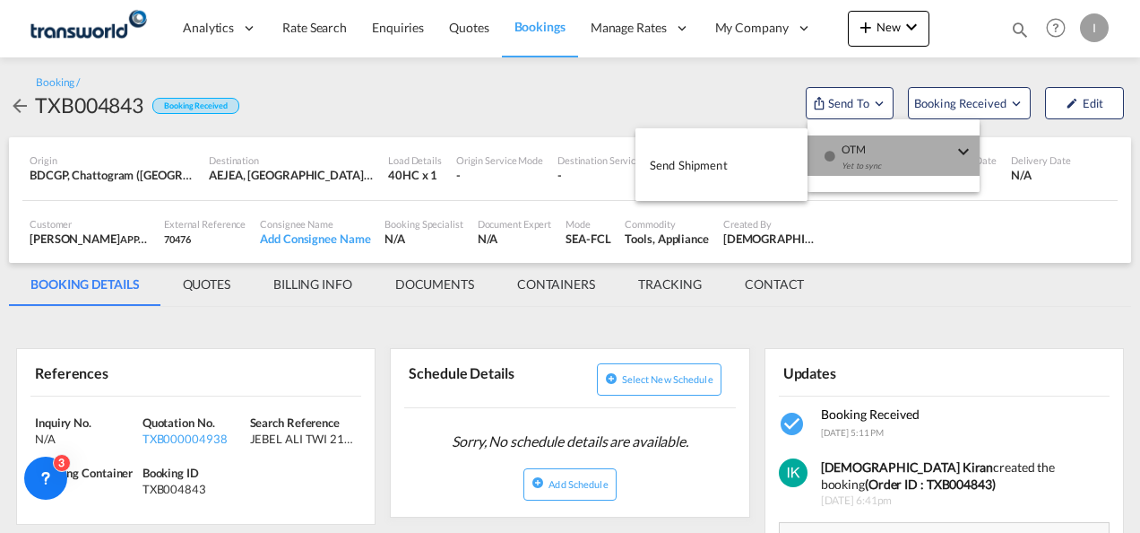
click at [857, 151] on div "OTM Yet to sync" at bounding box center [897, 162] width 111 height 54
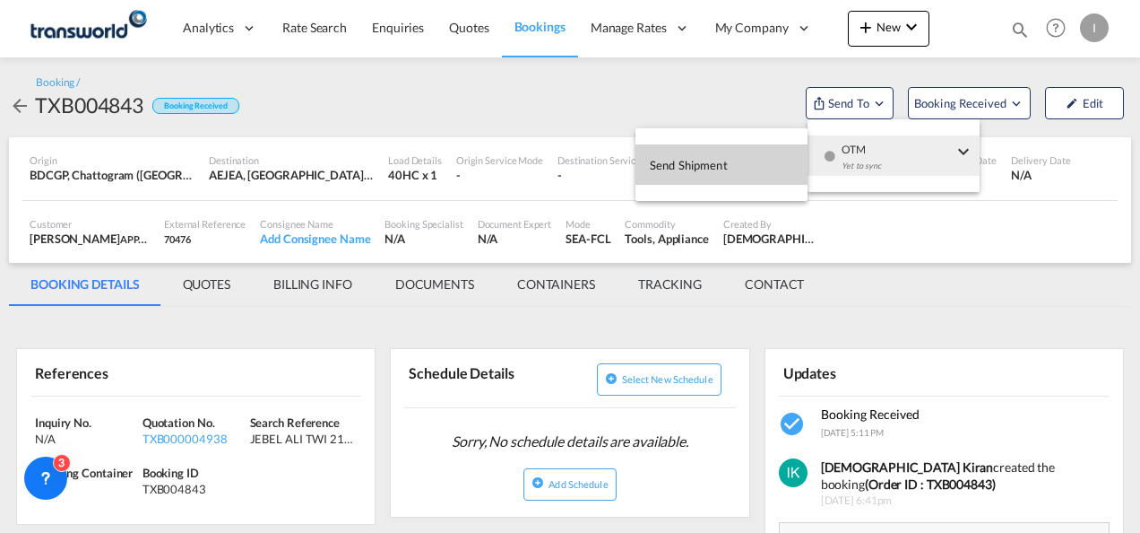
click at [726, 161] on span "Send Shipment" at bounding box center [689, 165] width 78 height 29
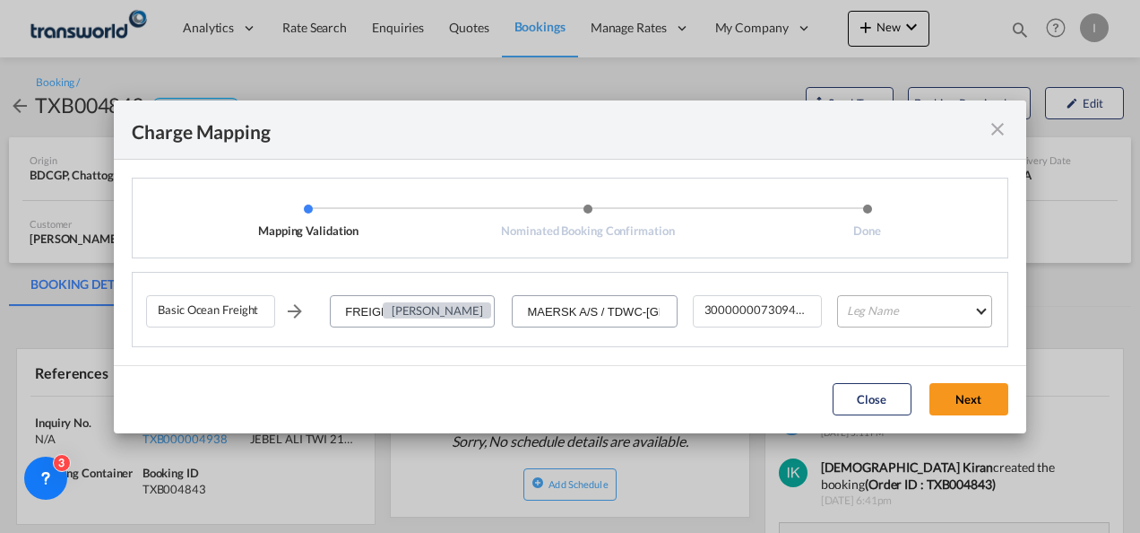
click at [859, 305] on md-select "Leg Name HANDLING ORIGIN VESSEL HANDLING DESTINATION OTHERS TL PICK UP CUSTOMS …" at bounding box center [914, 311] width 155 height 32
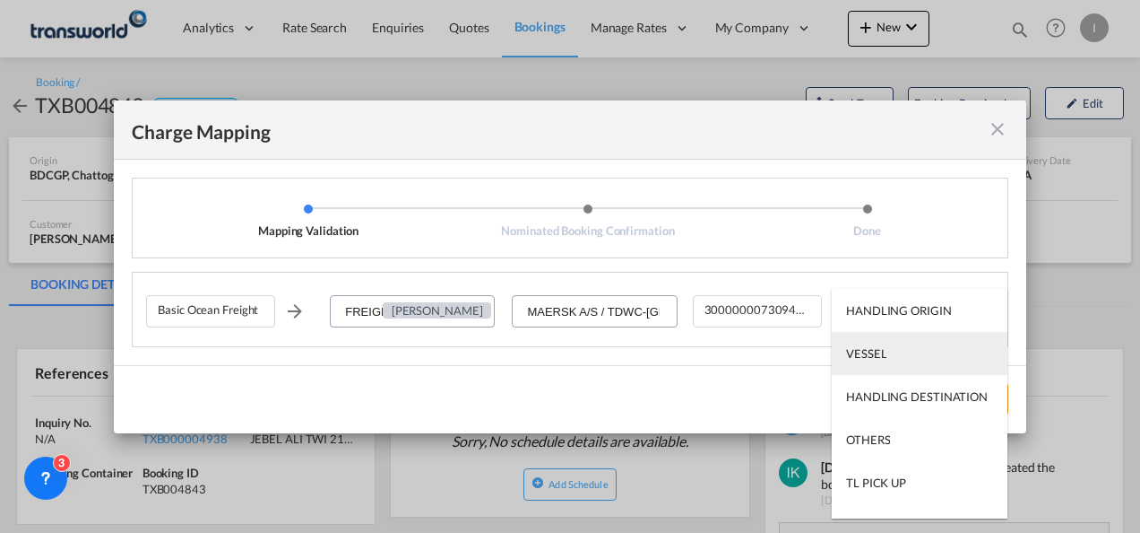
click at [854, 351] on div "VESSEL" at bounding box center [866, 353] width 40 height 16
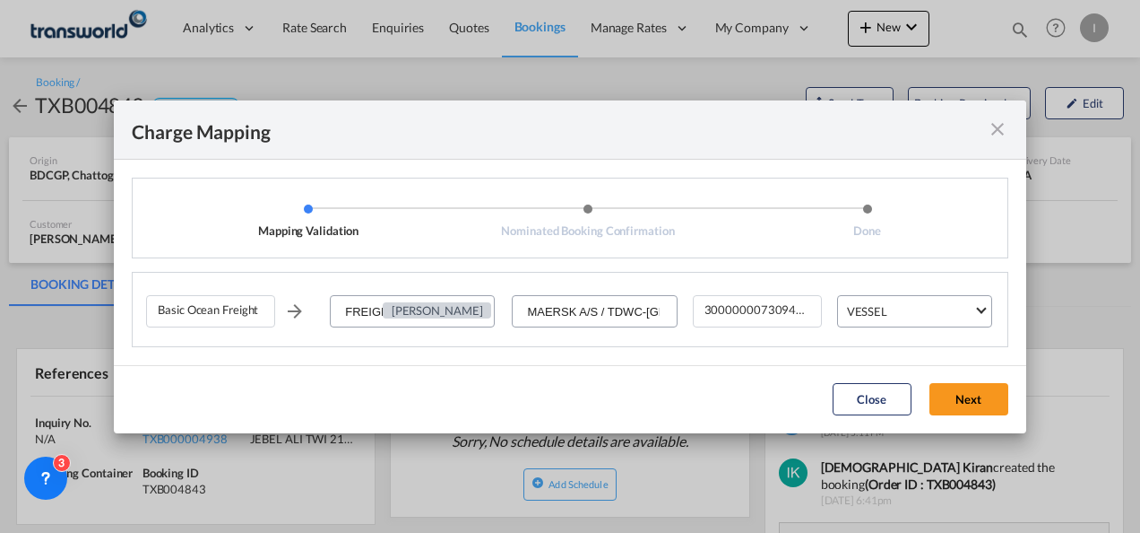
click at [965, 386] on button "Next" at bounding box center [969, 399] width 79 height 32
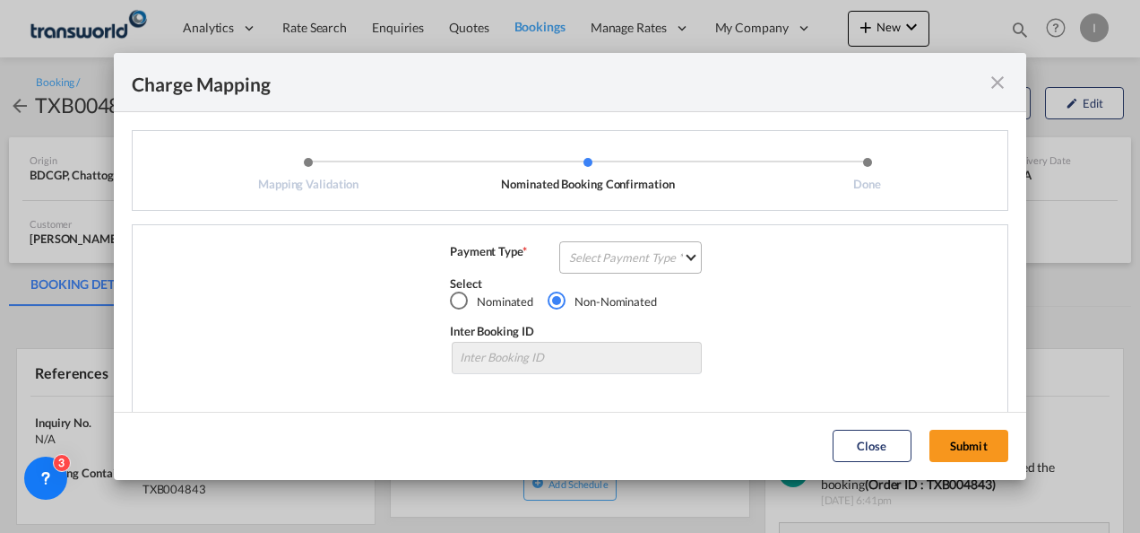
click at [649, 265] on md-select "Select Payment Type COLLECT PREPAID" at bounding box center [630, 257] width 143 height 32
click at [649, 265] on md-option "COLLECT" at bounding box center [629, 257] width 159 height 43
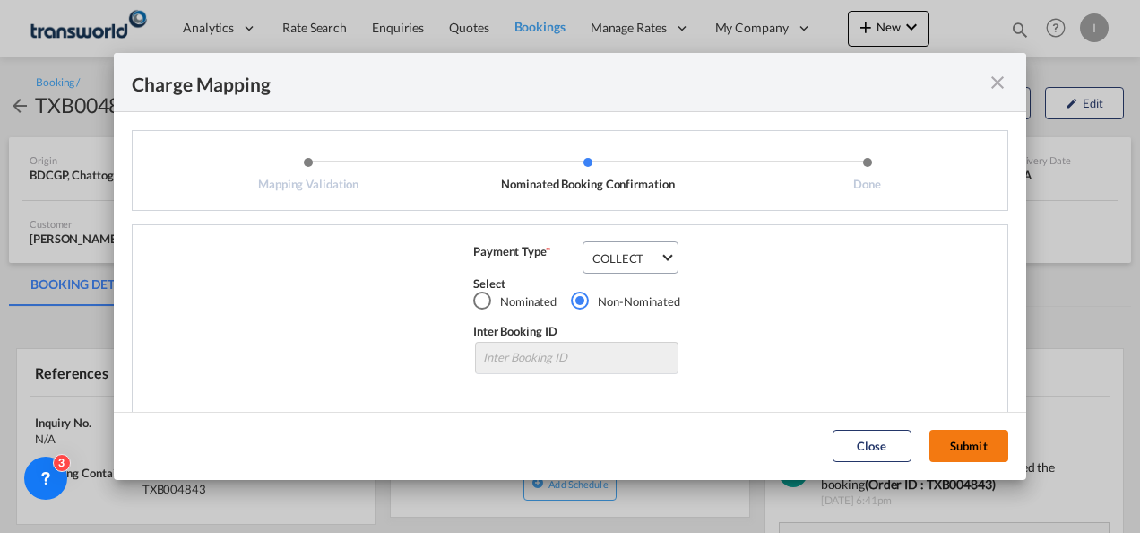
click at [975, 453] on button "Submit" at bounding box center [969, 445] width 79 height 32
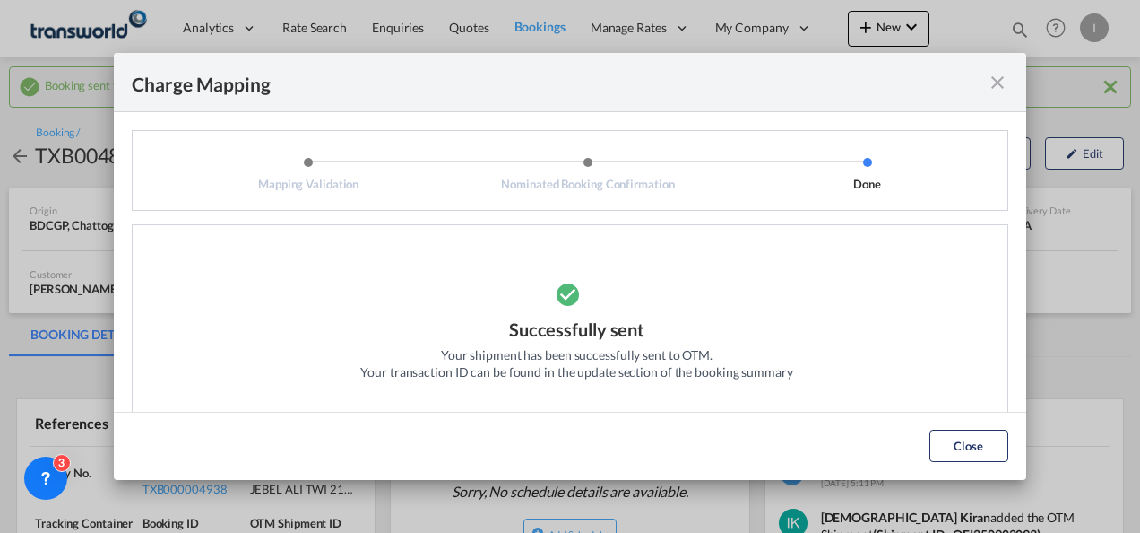
click at [966, 442] on button "Close" at bounding box center [969, 445] width 79 height 32
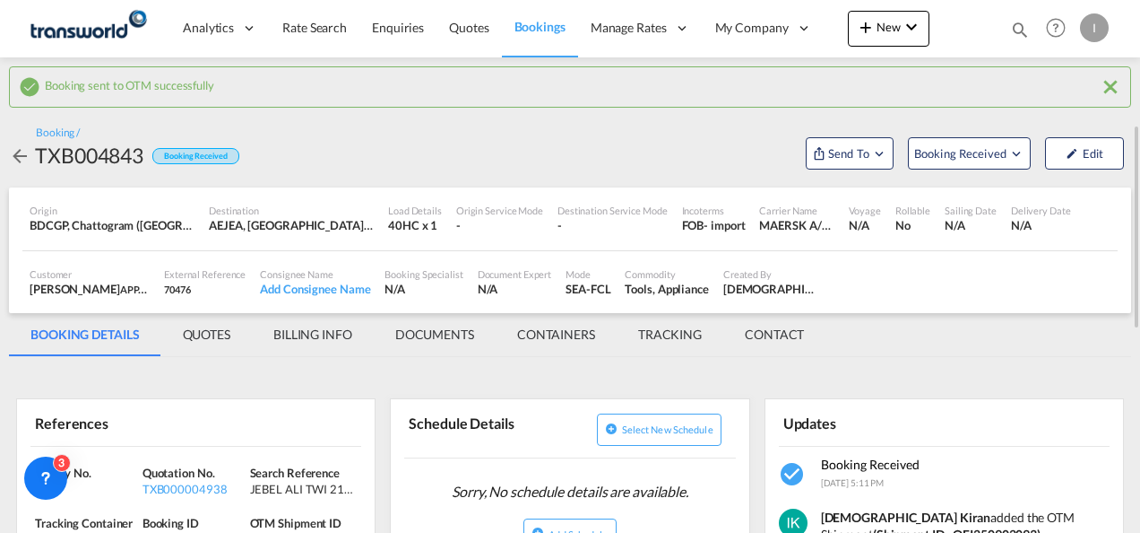
scroll to position [179, 0]
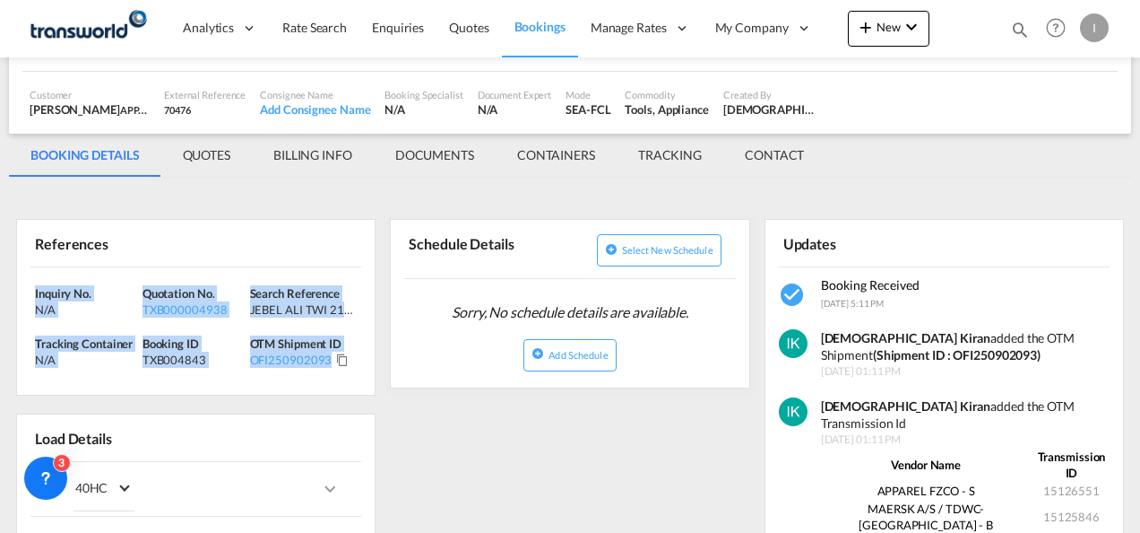
drag, startPoint x: 348, startPoint y: 358, endPoint x: -4, endPoint y: 287, distance: 358.5
click at [0, 287] on html "Analytics Reports Dashboard Rate Search Enquiries Quotes" at bounding box center [570, 266] width 1140 height 533
copy div "Inquiry No. N/A Quotation No. TXB000004938 Search Reference JEBEL ALI TWI 21955…"
